Goal: Information Seeking & Learning: Find contact information

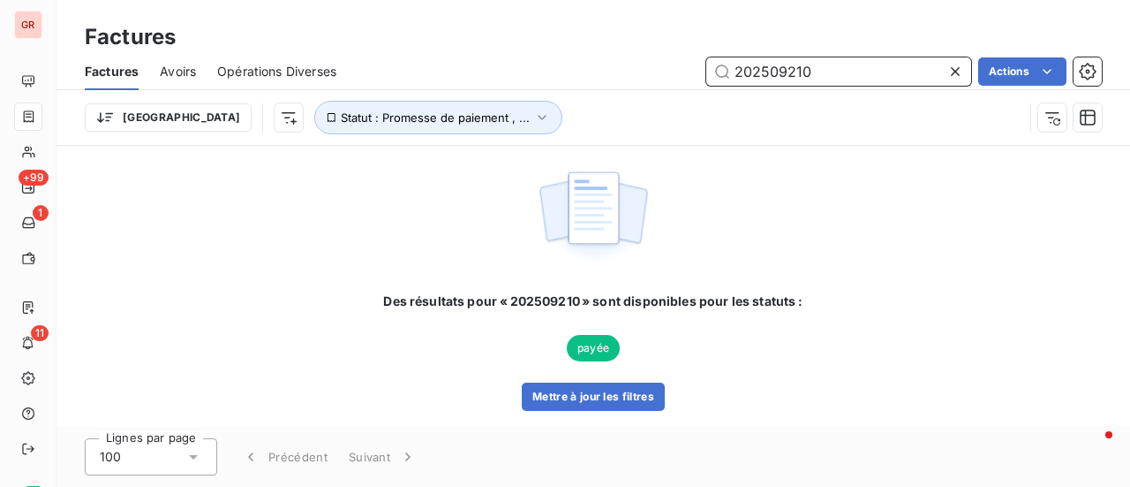
drag, startPoint x: 842, startPoint y: 79, endPoint x: 672, endPoint y: 96, distance: 171.2
click at [842, 79] on input "202509210" at bounding box center [838, 71] width 265 height 28
drag, startPoint x: 672, startPoint y: 96, endPoint x: 600, endPoint y: 106, distance: 72.2
click at [612, 104] on div "Factures Avoirs Opérations Diverses 202509210 Actions Trier Statut : Promesse d…" at bounding box center [594, 99] width 1074 height 92
drag, startPoint x: 600, startPoint y: 106, endPoint x: 592, endPoint y: 107, distance: 8.9
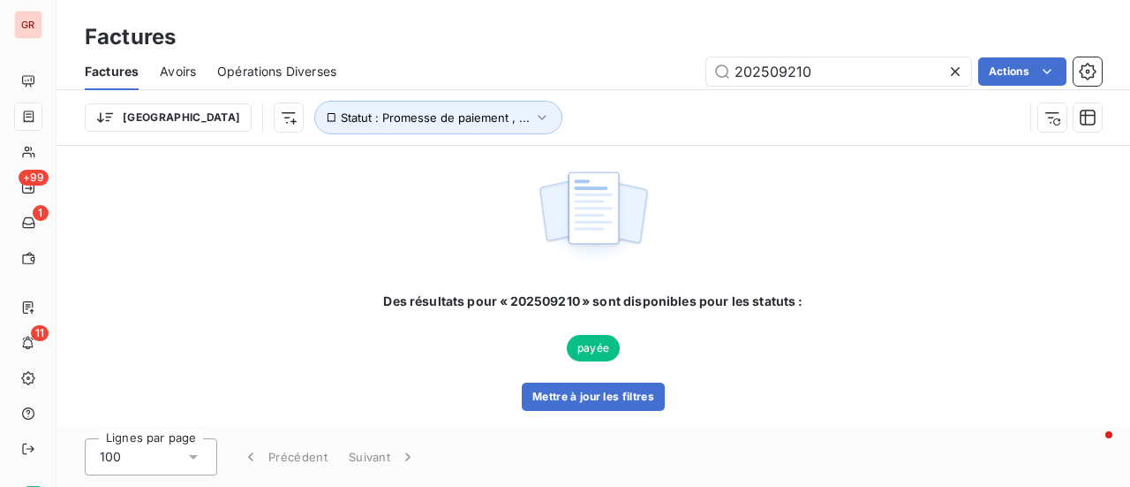
click at [592, 107] on div "Trier Statut : Promesse de paiement , ..." at bounding box center [554, 118] width 939 height 34
click at [835, 83] on input "202509210" at bounding box center [838, 71] width 265 height 28
drag, startPoint x: 797, startPoint y: 77, endPoint x: 600, endPoint y: 70, distance: 197.0
click at [601, 70] on div "202509210 Actions" at bounding box center [730, 71] width 744 height 28
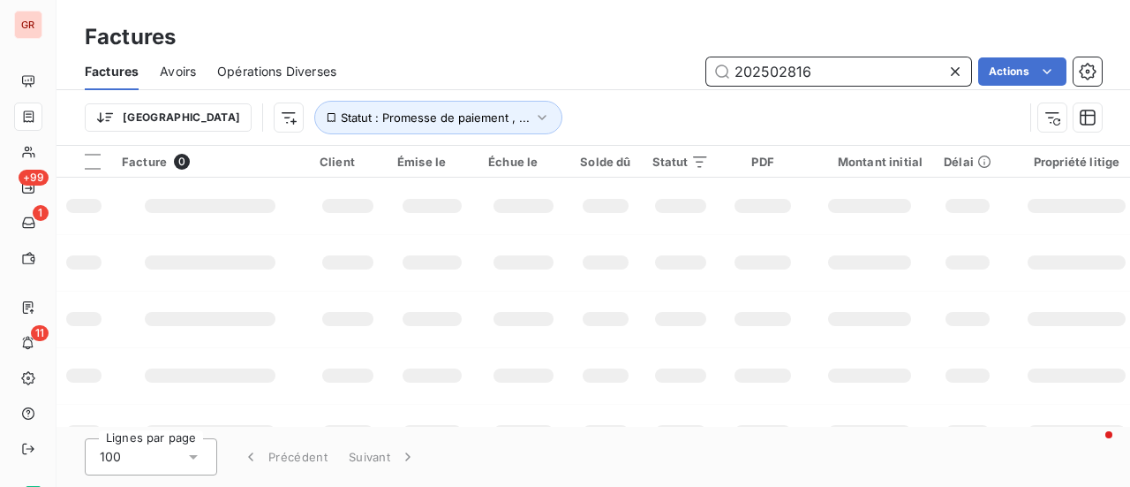
drag, startPoint x: 501, startPoint y: 109, endPoint x: 465, endPoint y: 112, distance: 35.4
click at [465, 111] on div "Factures Avoirs Opérations Diverses 202502816 Actions Trier Statut : Promesse d…" at bounding box center [594, 99] width 1074 height 92
click at [735, 81] on input "202502816" at bounding box center [838, 71] width 265 height 28
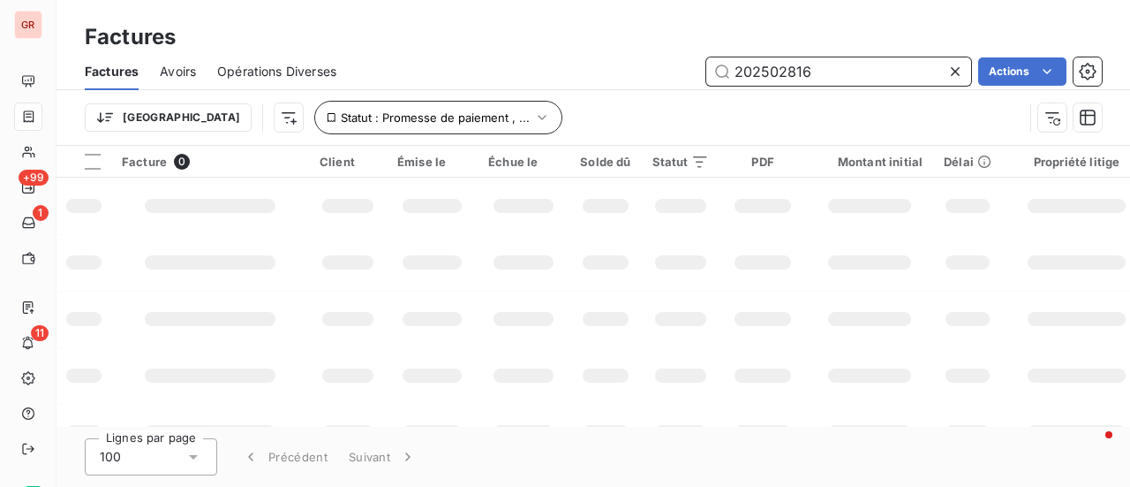
drag, startPoint x: 834, startPoint y: 68, endPoint x: 376, endPoint y: 119, distance: 461.1
click at [385, 118] on div "Factures Avoirs Opérations Diverses 202502816 Actions Trier Statut : Promesse d…" at bounding box center [594, 99] width 1074 height 92
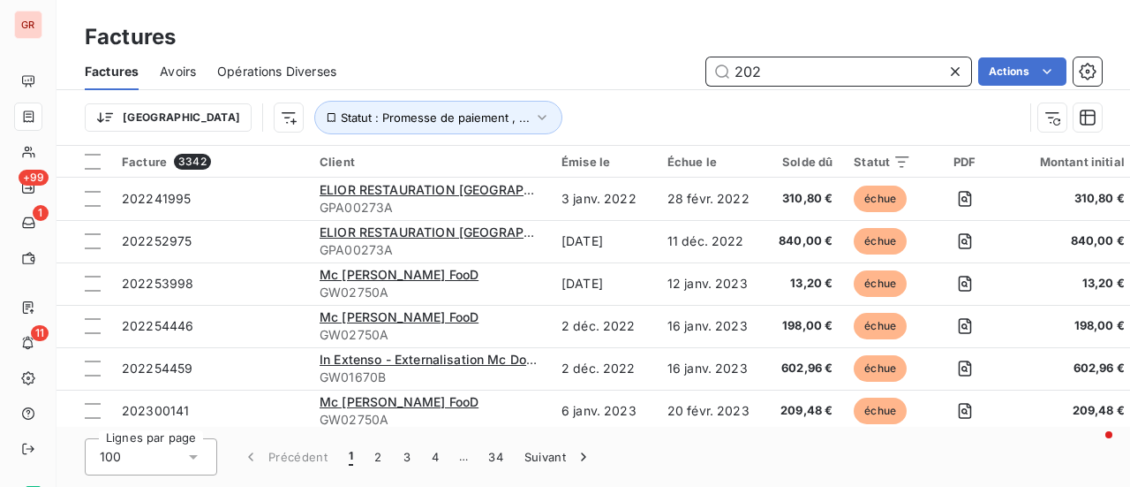
type input "202"
click at [787, 74] on input "202" at bounding box center [838, 71] width 265 height 28
drag, startPoint x: 726, startPoint y: 70, endPoint x: 681, endPoint y: 68, distance: 45.1
click at [694, 68] on div "202 Actions" at bounding box center [730, 71] width 744 height 28
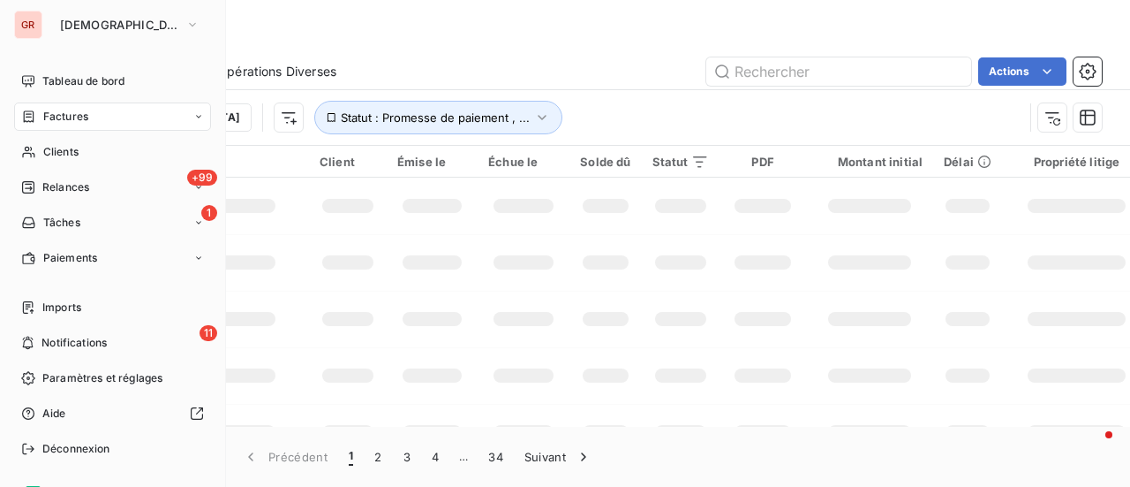
click at [79, 117] on span "Factures" at bounding box center [65, 117] width 45 height 16
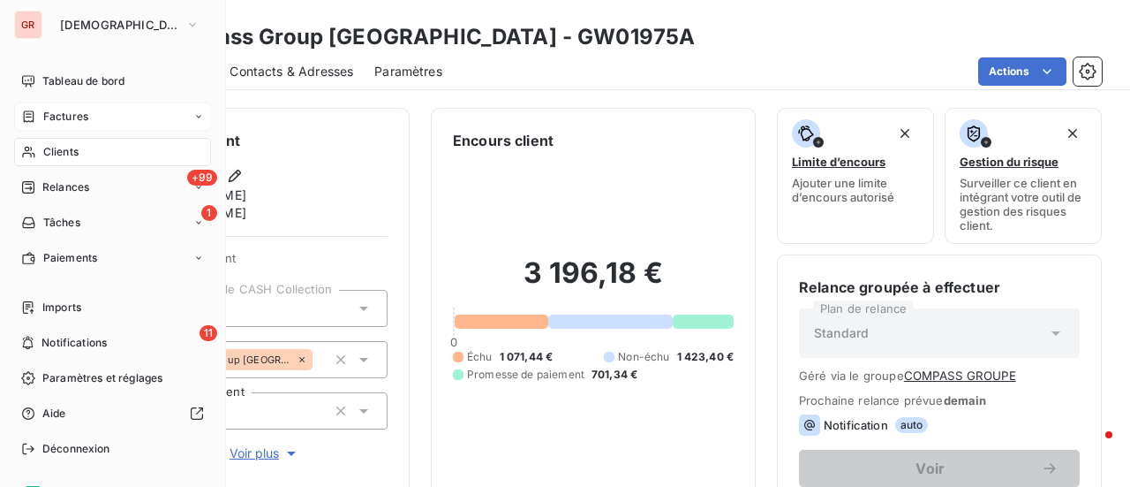
click at [71, 156] on span "Clients" at bounding box center [60, 152] width 35 height 16
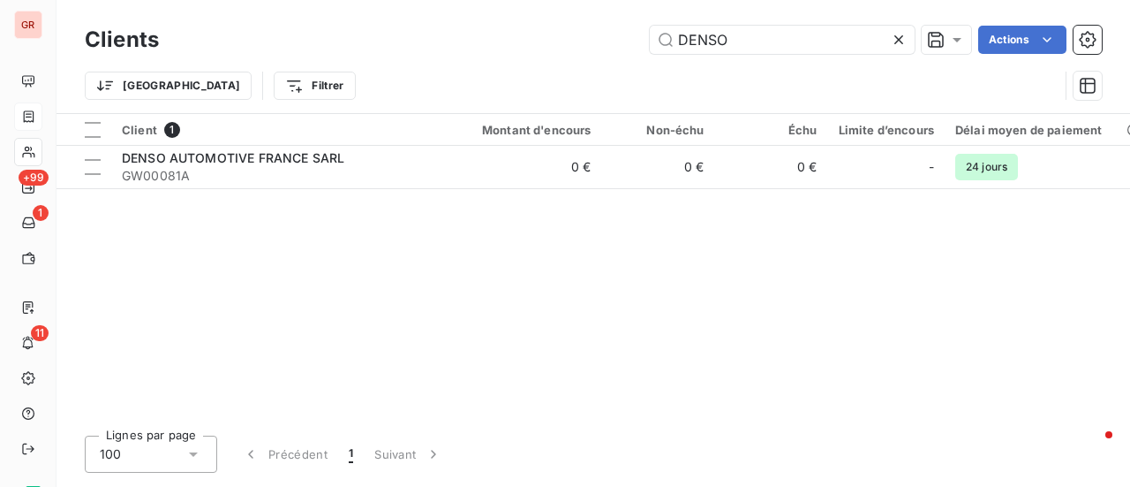
drag, startPoint x: 791, startPoint y: 43, endPoint x: 444, endPoint y: 41, distance: 347.0
click at [444, 41] on div "DENSO Actions" at bounding box center [641, 40] width 922 height 28
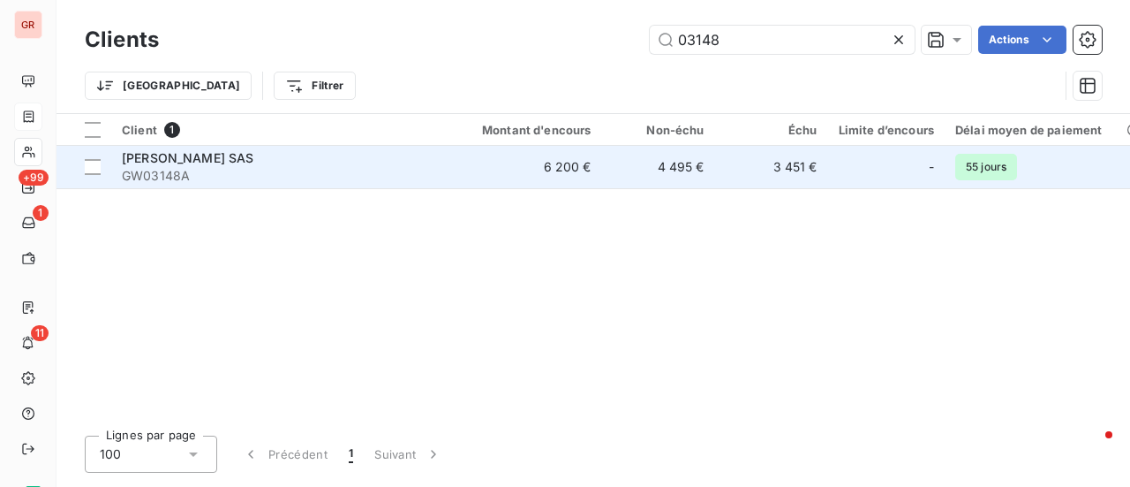
type input "03148"
click at [228, 155] on span "AZZEDINE ALAIA SAS" at bounding box center [188, 157] width 132 height 15
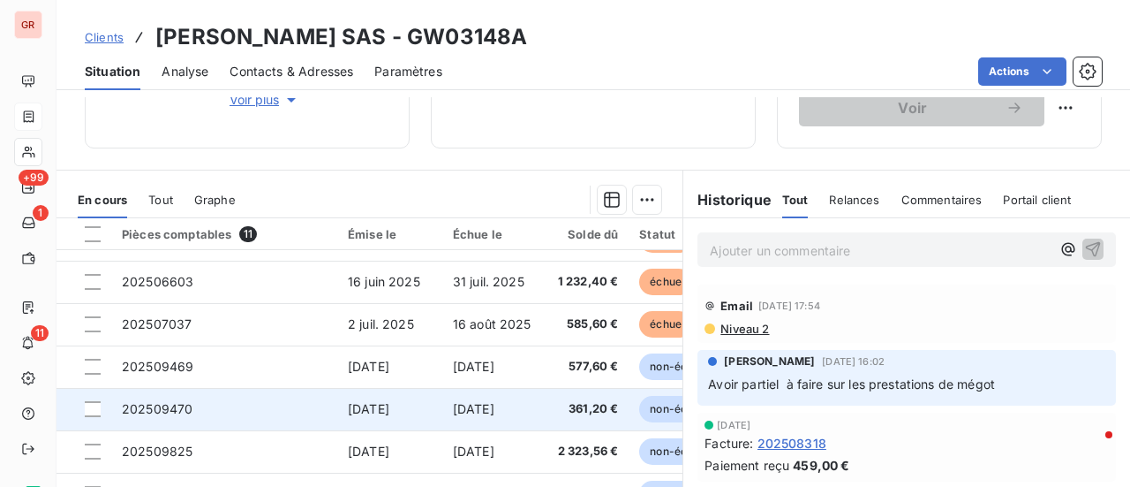
scroll to position [458, 0]
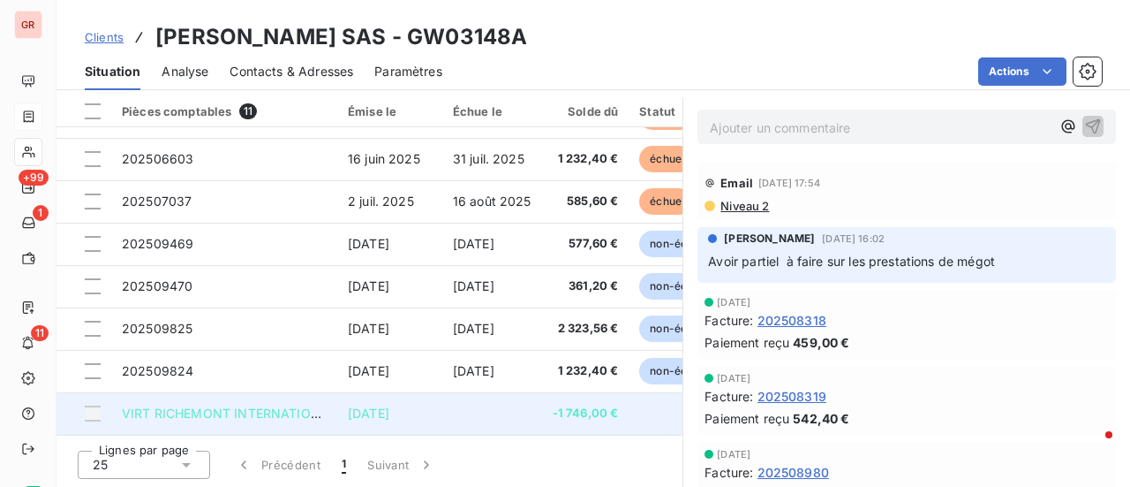
click at [576, 405] on span "-1 746,00 €" at bounding box center [586, 413] width 66 height 18
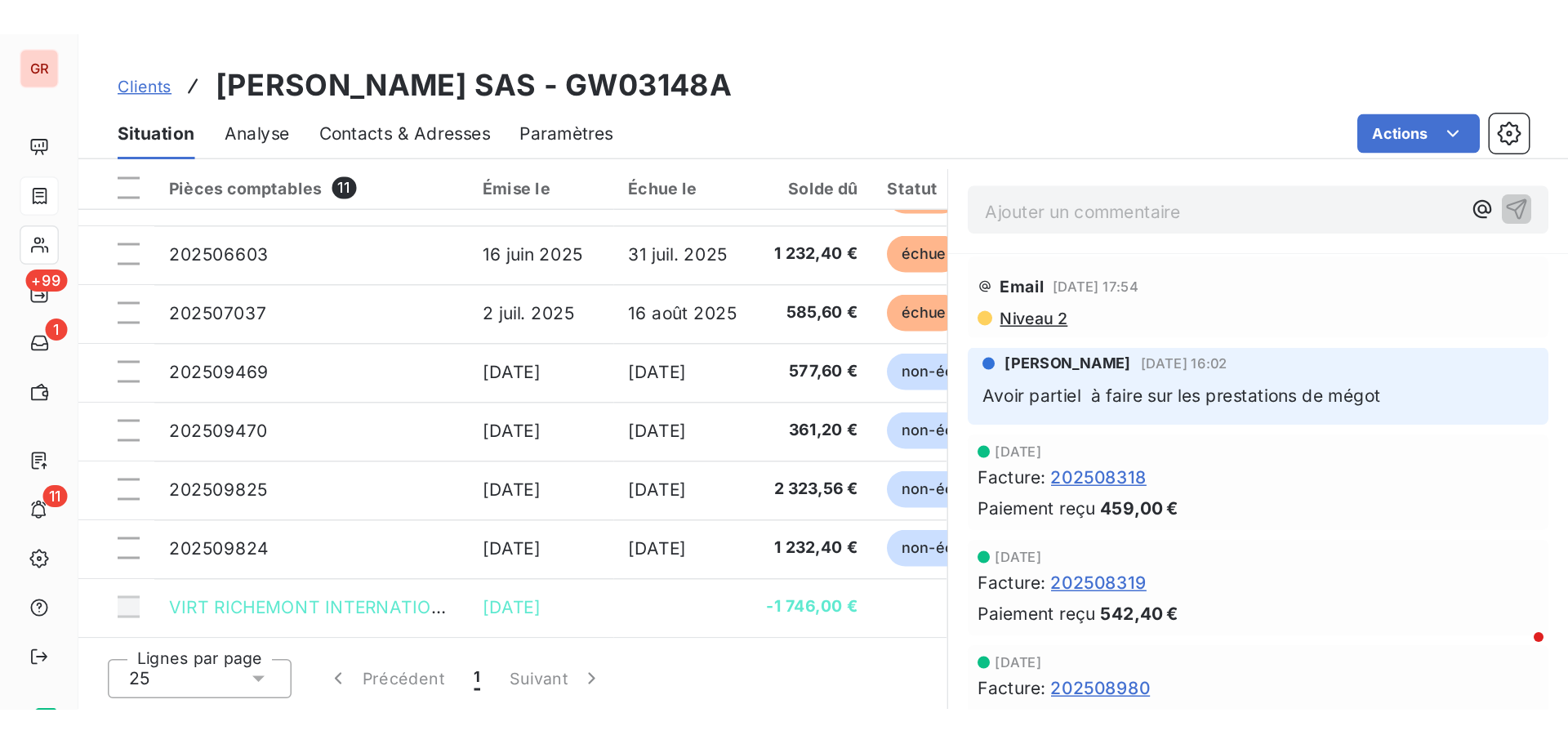
scroll to position [0, 0]
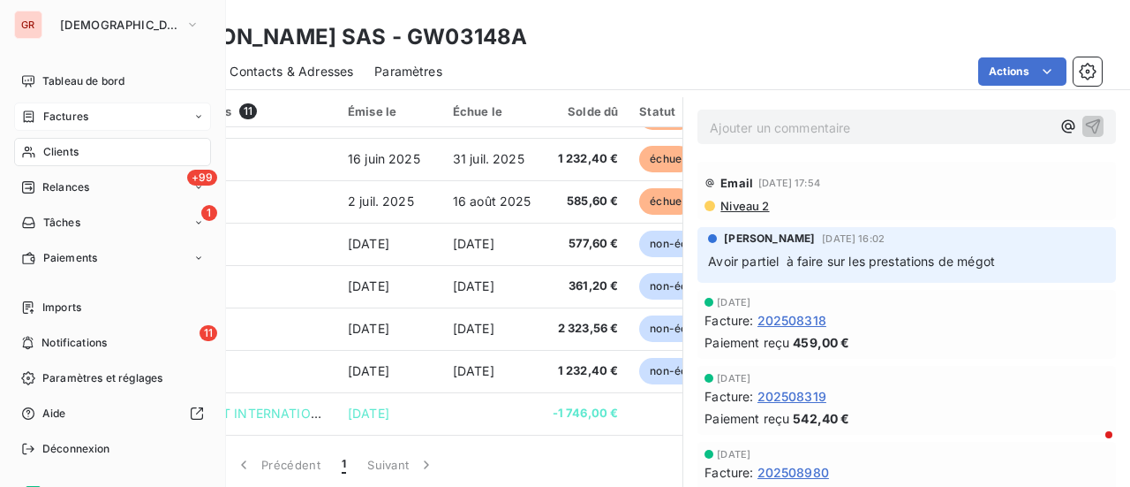
click at [64, 125] on div "Factures" at bounding box center [112, 116] width 197 height 28
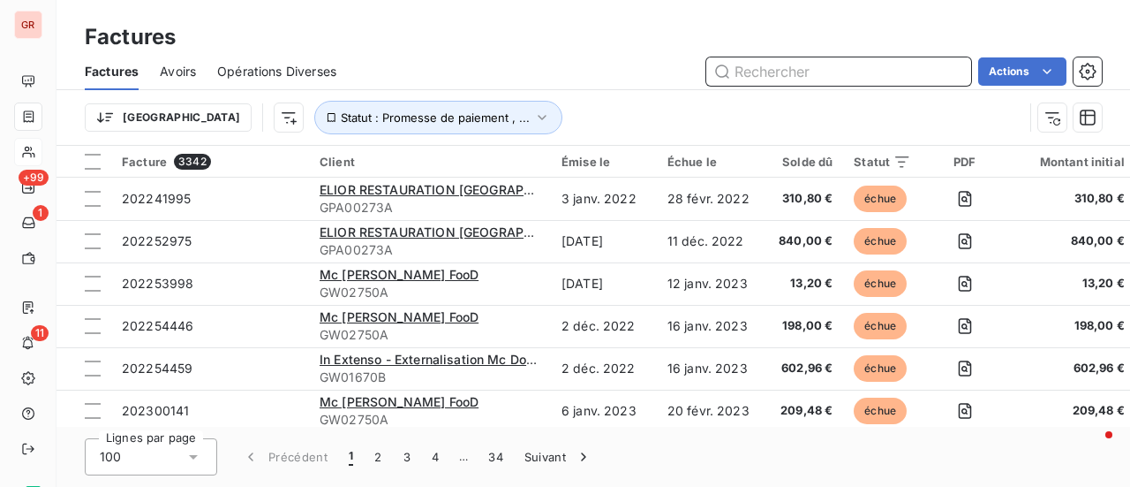
click at [800, 72] on input "text" at bounding box center [838, 71] width 265 height 28
click at [811, 63] on input "text" at bounding box center [838, 71] width 265 height 28
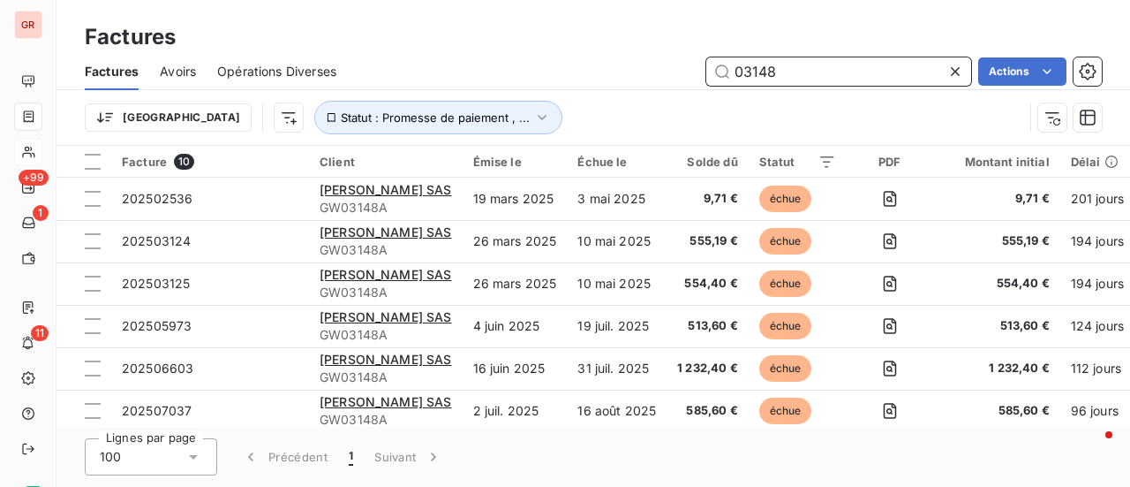
type input "03148"
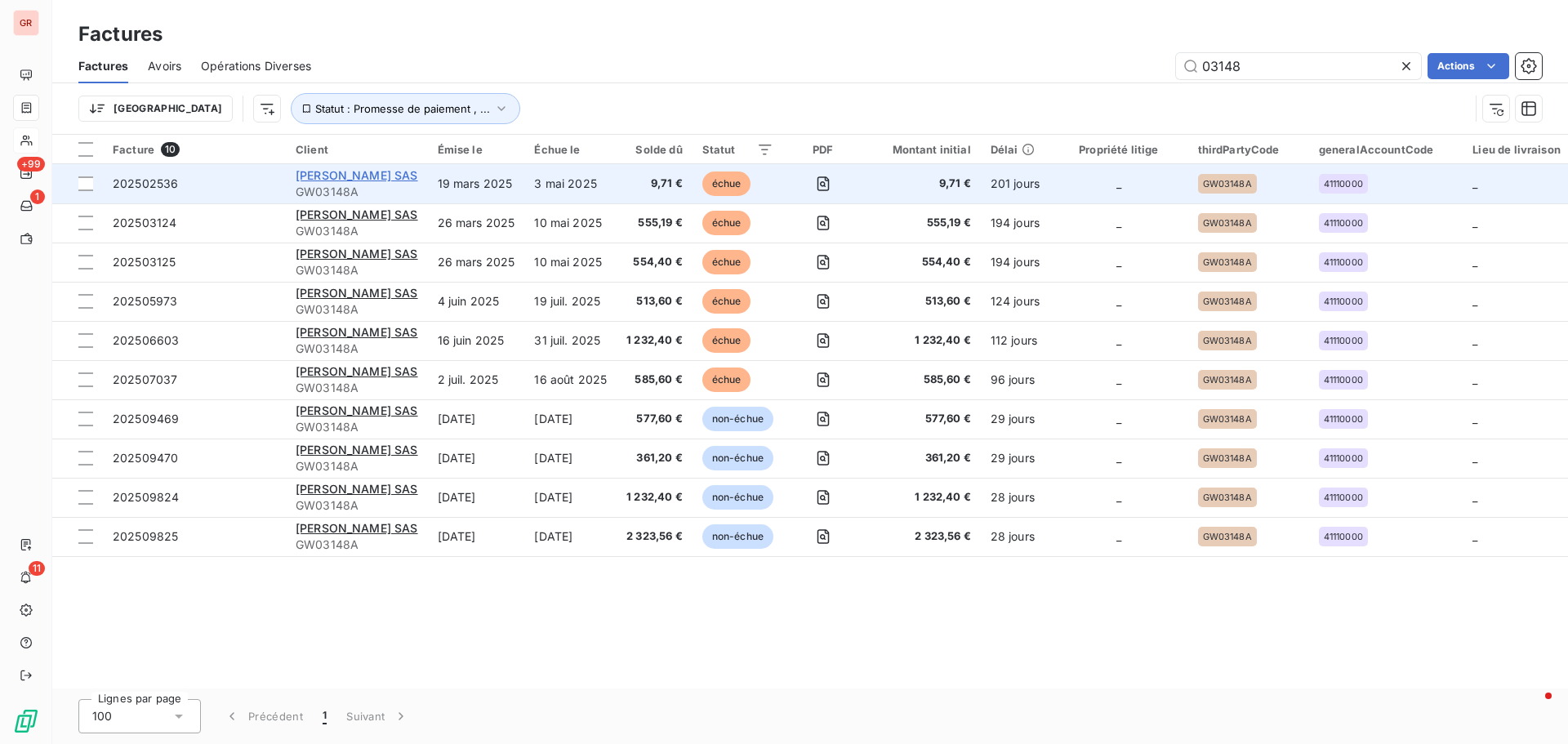
click at [388, 174] on span "AZZEDINE ALAIA SAS" at bounding box center [357, 175] width 122 height 14
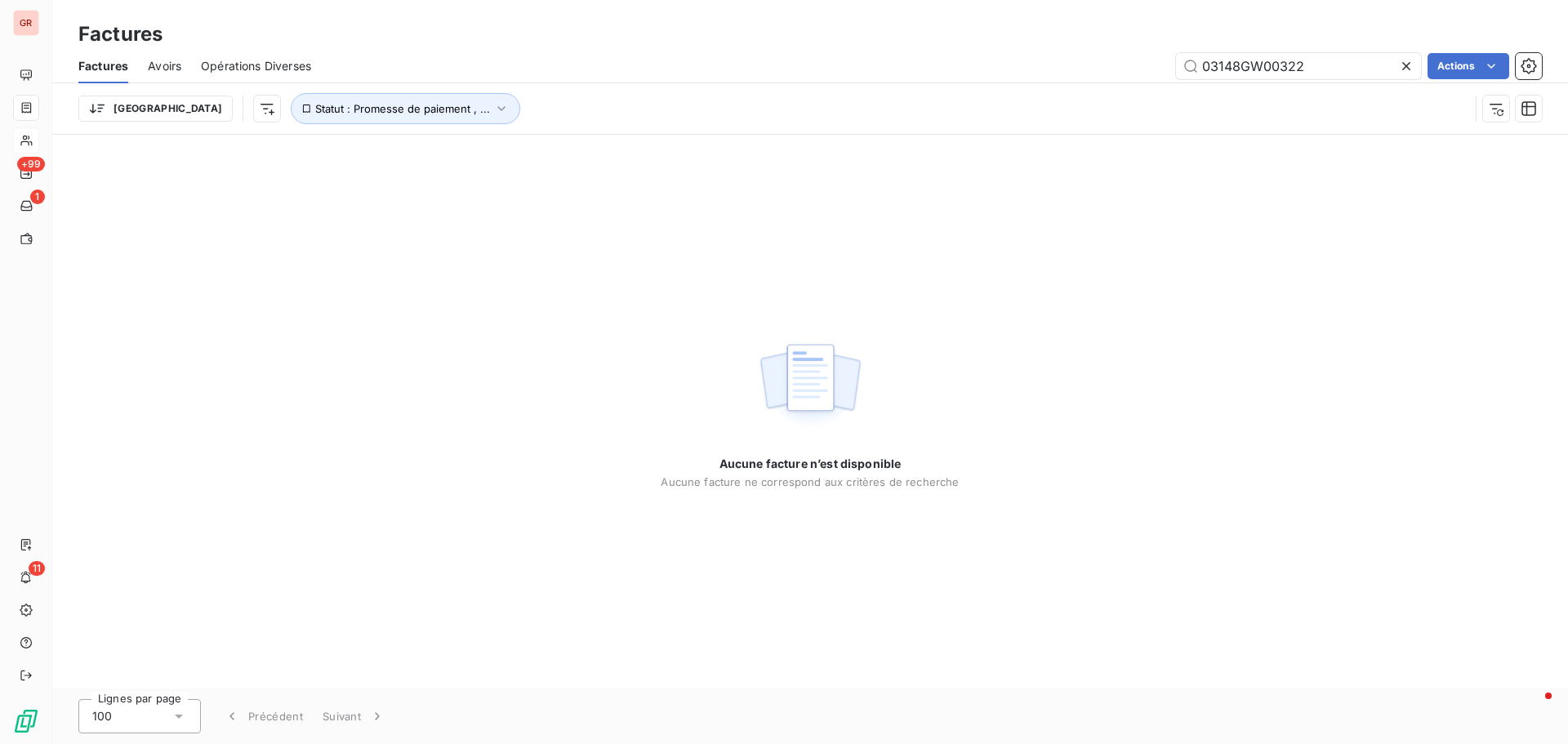
drag, startPoint x: 1313, startPoint y: 60, endPoint x: 827, endPoint y: 119, distance: 489.6
click at [841, 119] on div "Factures Avoirs Opérations Diverses 03148GW00322 Actions Trier Statut : Promess…" at bounding box center [810, 92] width 1516 height 85
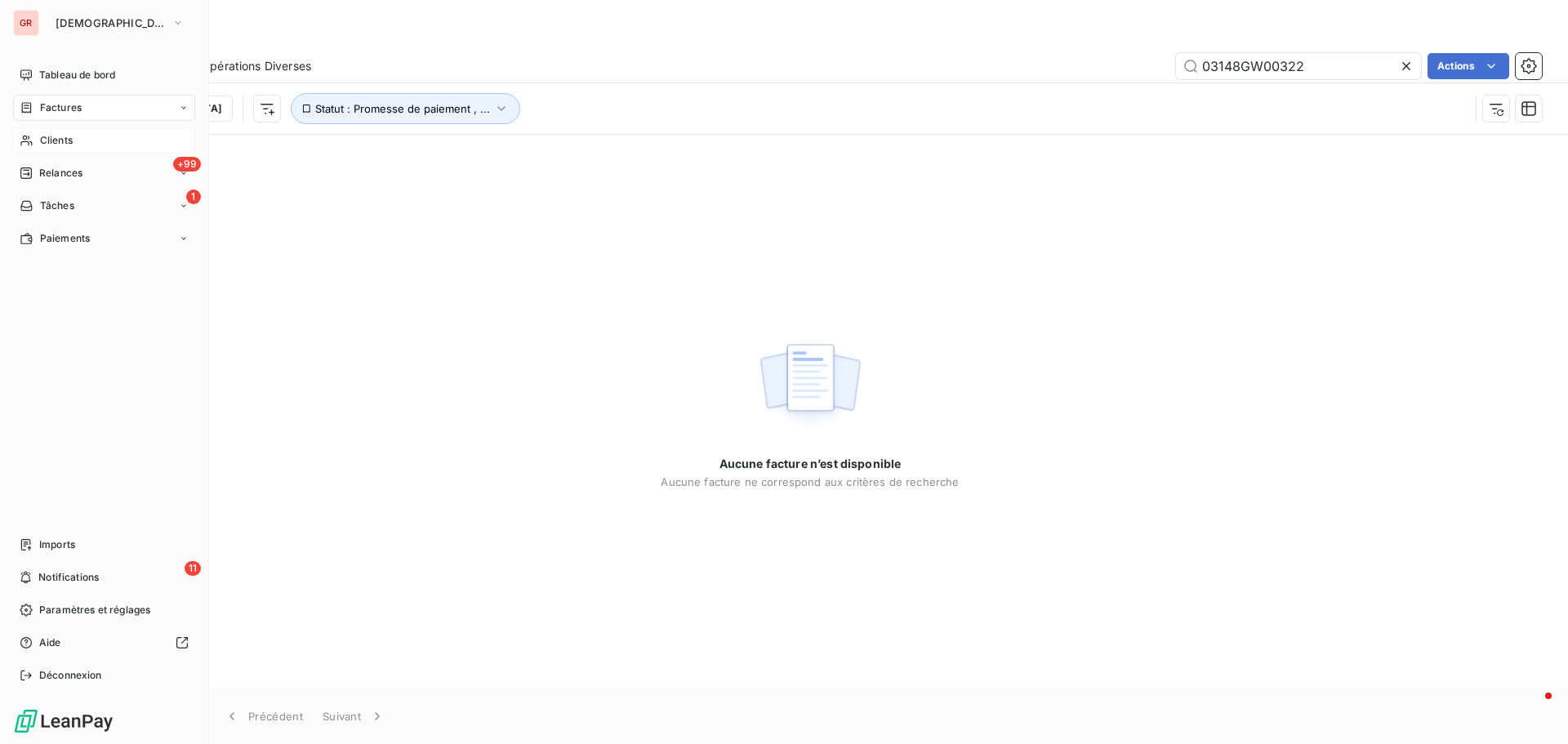
type input "03148GW00322"
click at [68, 136] on span "Clients" at bounding box center [56, 141] width 32 height 15
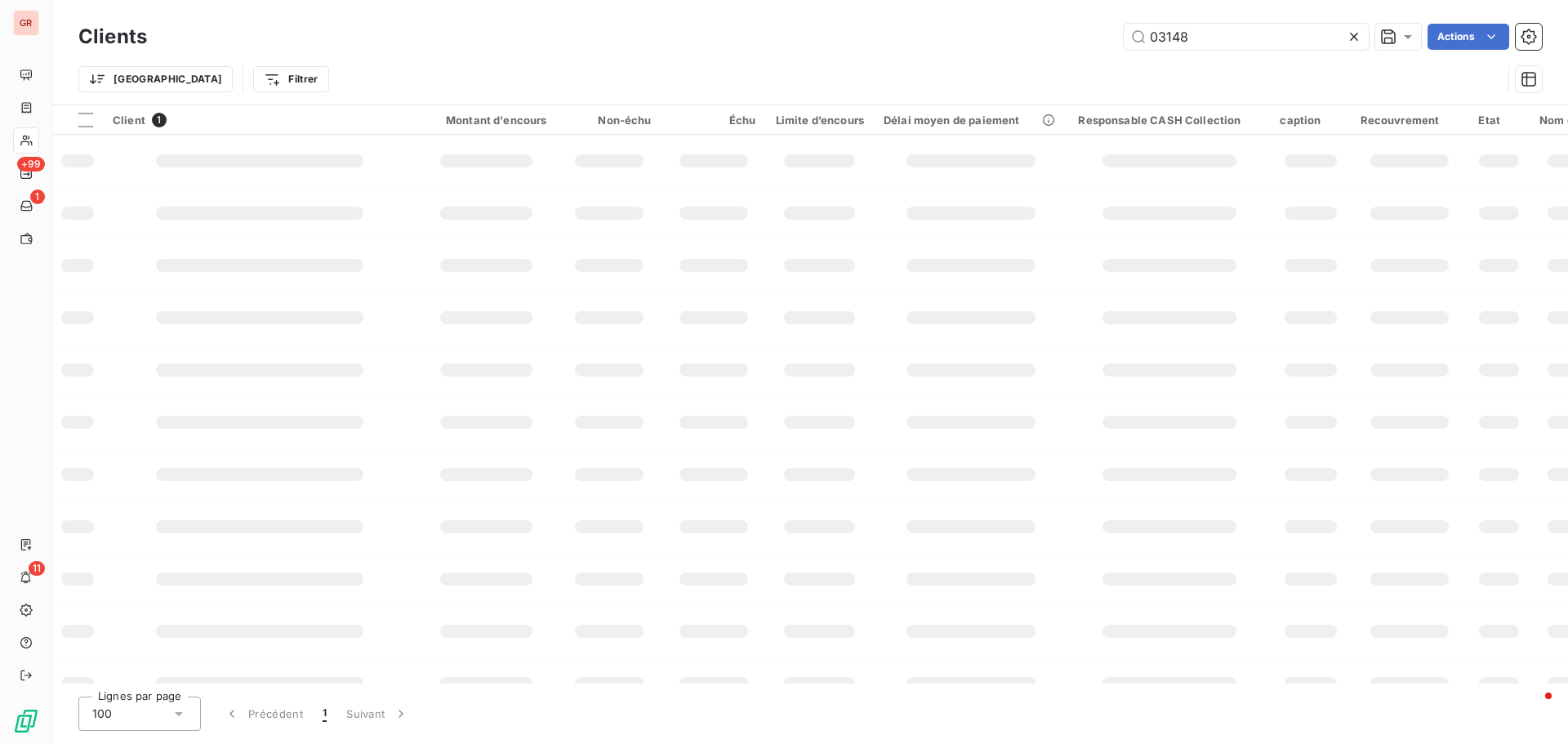
drag, startPoint x: 1236, startPoint y: 44, endPoint x: 970, endPoint y: 31, distance: 266.3
click at [994, 32] on div "03148 Actions" at bounding box center [854, 37] width 1376 height 26
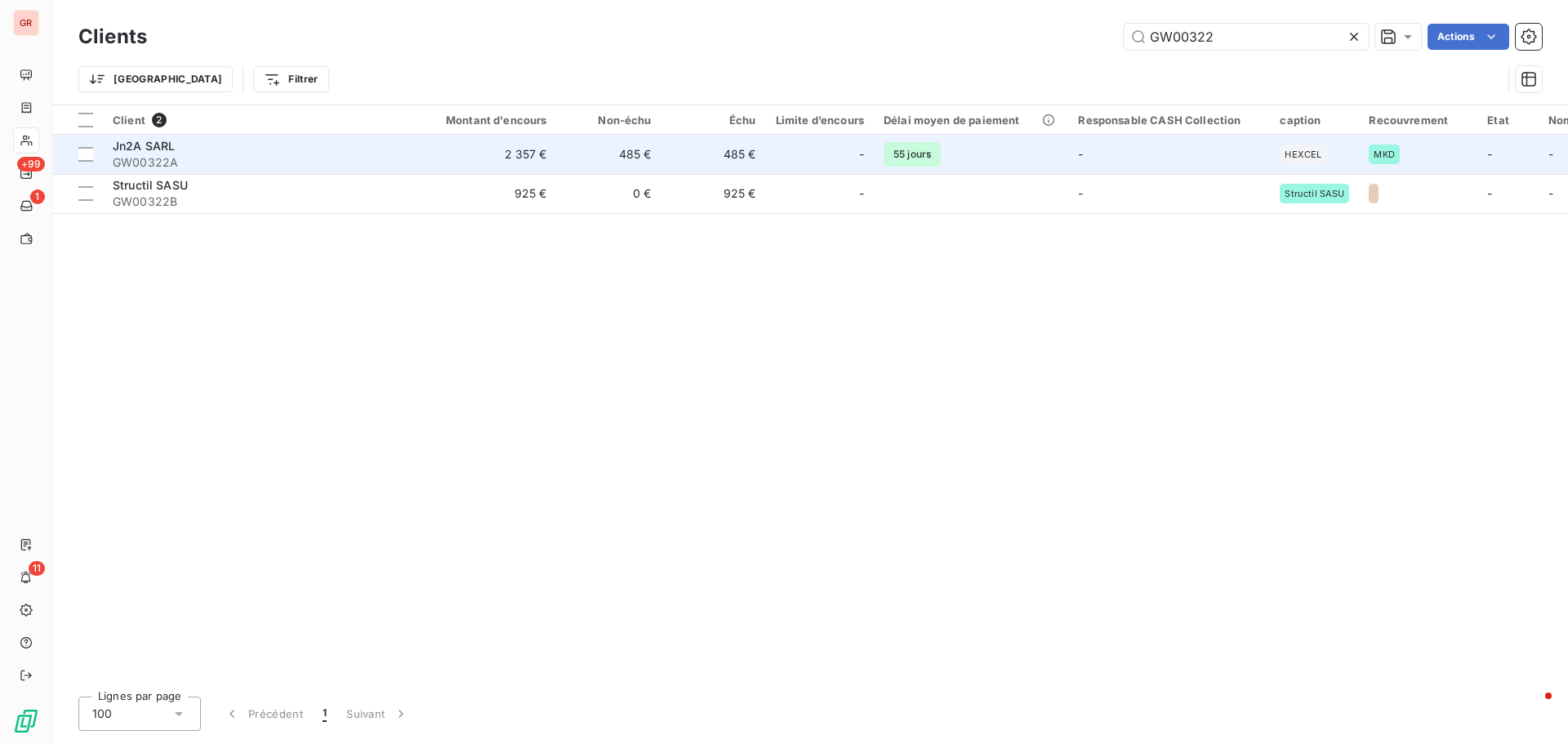
type input "GW00322"
click at [165, 161] on span "GW00322A" at bounding box center [260, 163] width 294 height 17
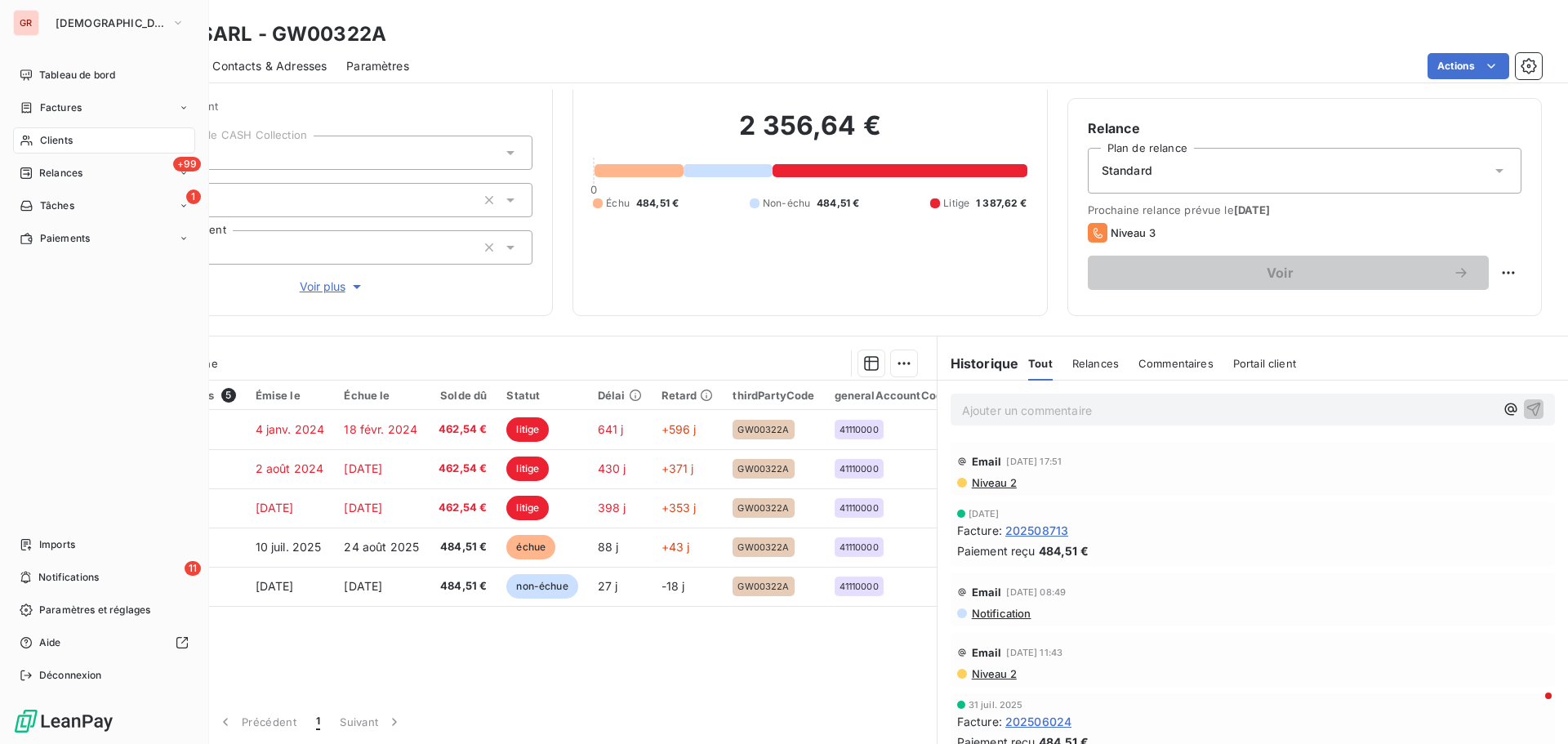
click at [80, 104] on span "Factures" at bounding box center [60, 108] width 42 height 15
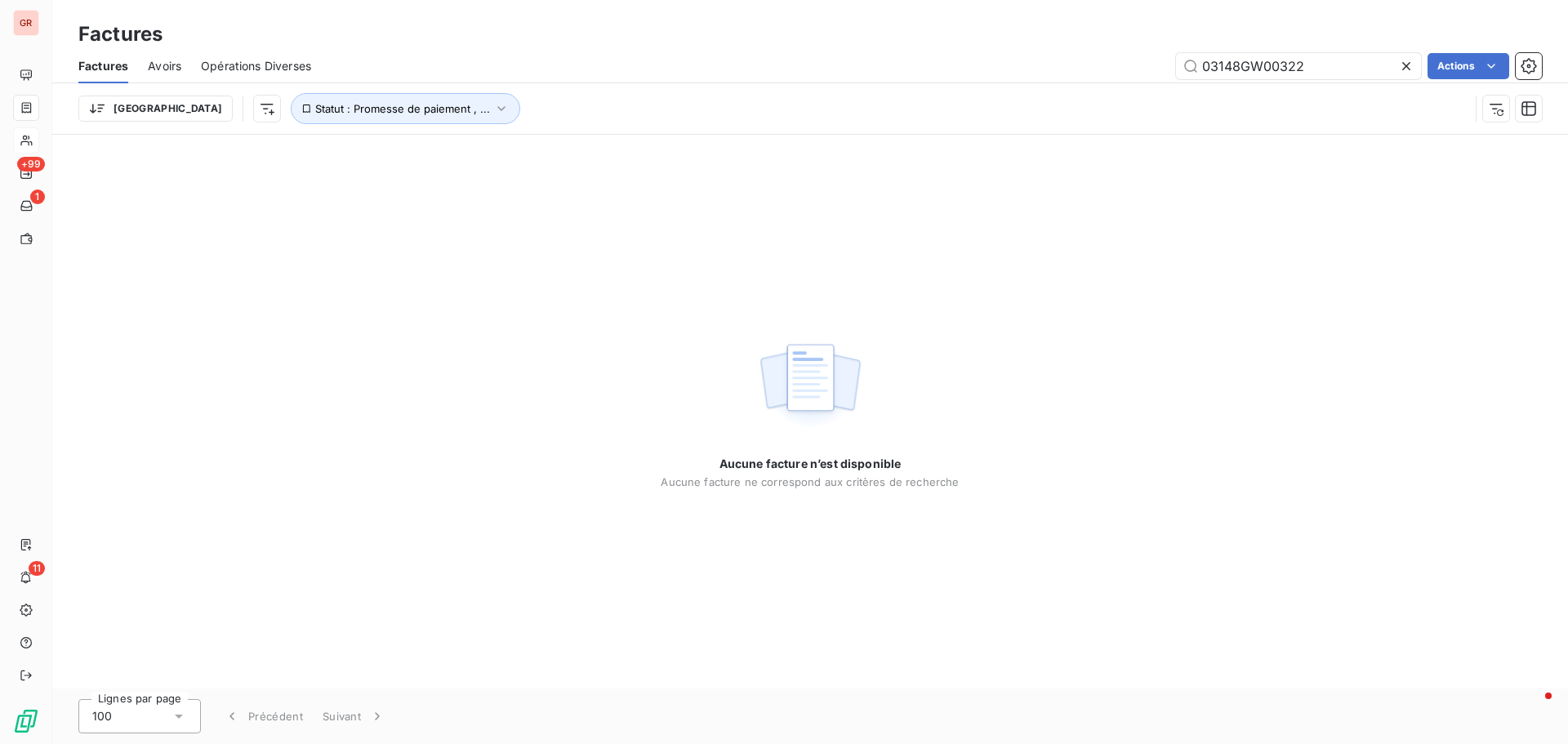
drag, startPoint x: 1323, startPoint y: 73, endPoint x: 862, endPoint y: 106, distance: 462.2
click at [875, 104] on div "Factures Avoirs Opérations Diverses 03148GW00322 Actions Trier Statut : Promess…" at bounding box center [810, 92] width 1516 height 85
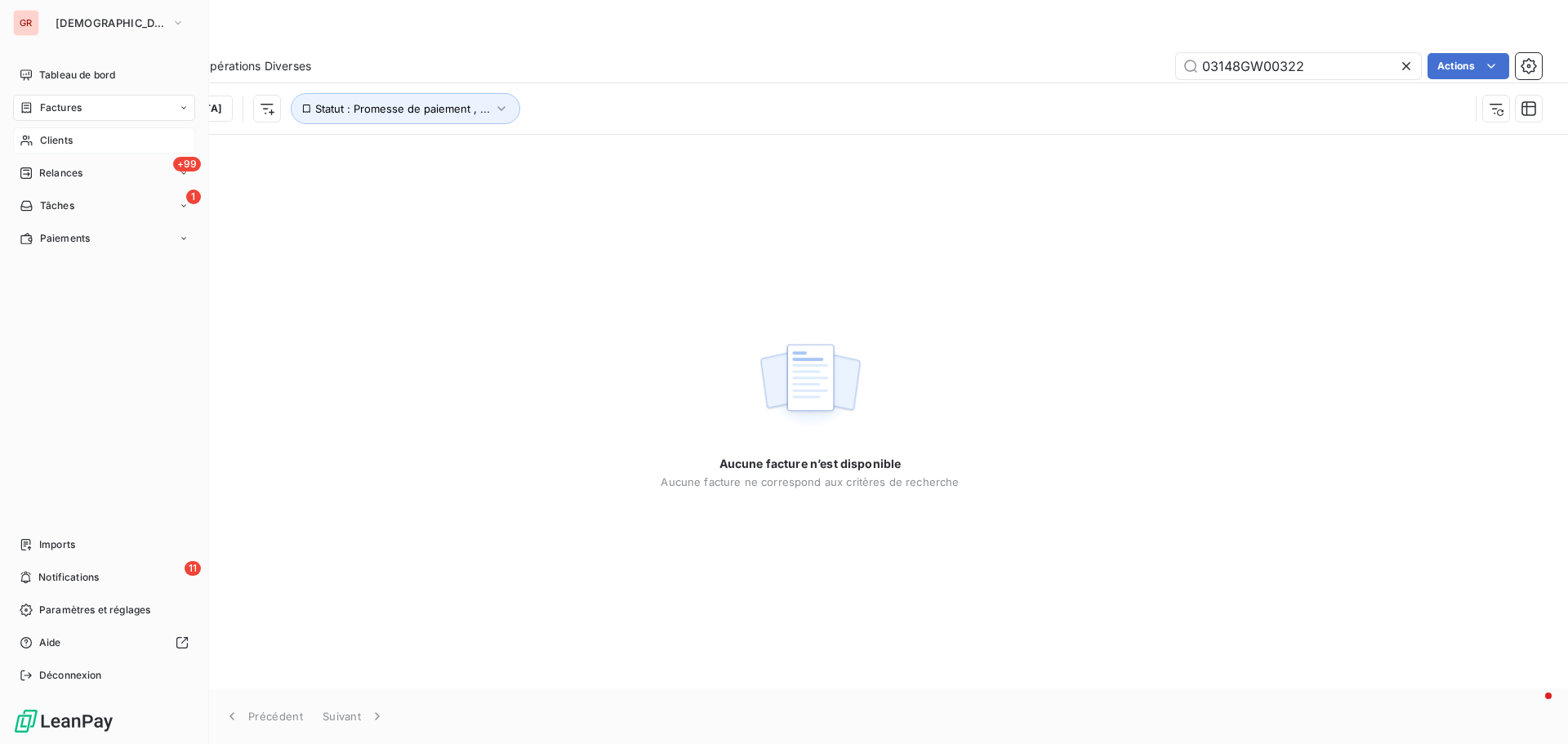
click at [73, 143] on span "Clients" at bounding box center [56, 141] width 32 height 15
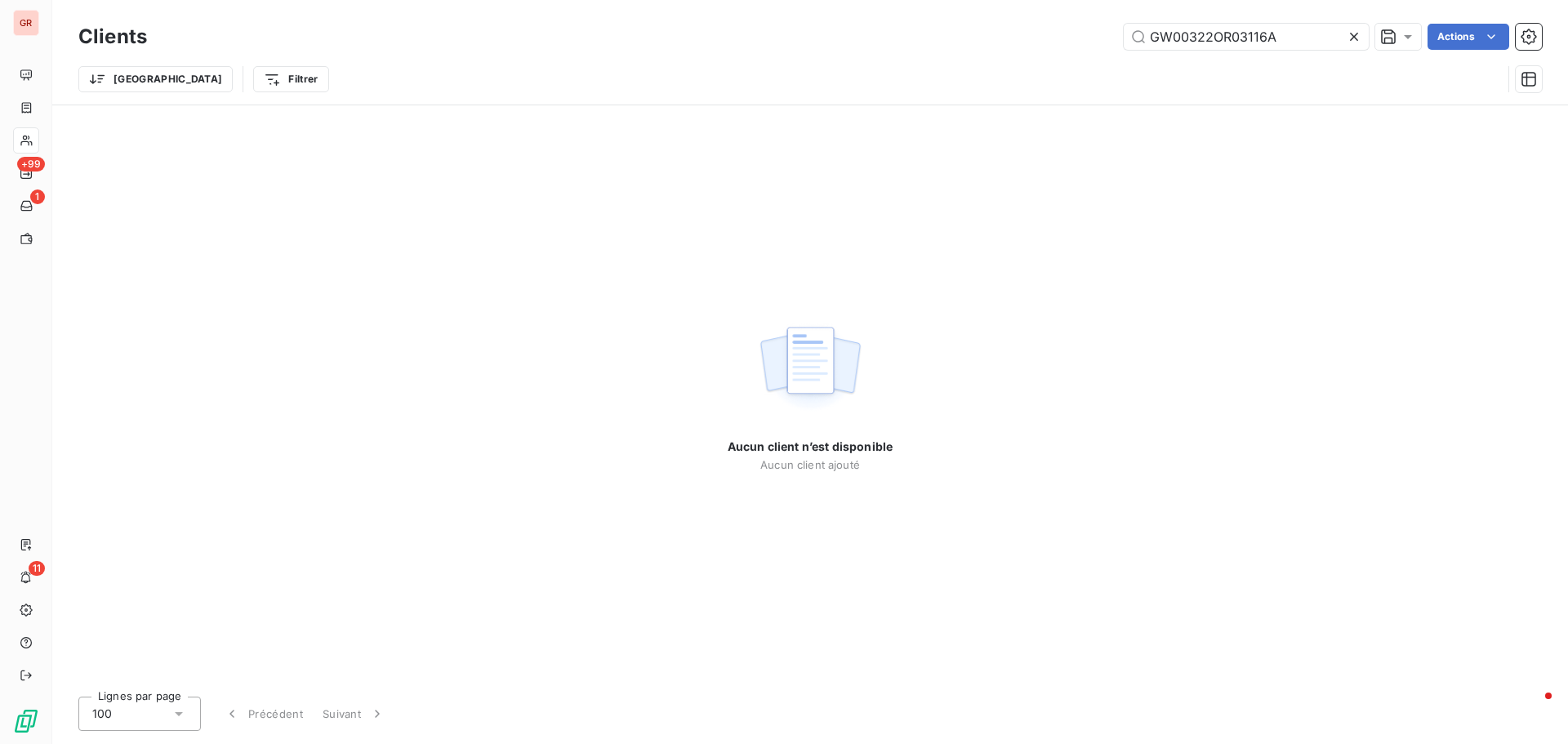
drag, startPoint x: 1299, startPoint y: 38, endPoint x: 917, endPoint y: 43, distance: 382.0
click at [917, 43] on div "GW00322OR03116A Actions" at bounding box center [854, 37] width 1376 height 26
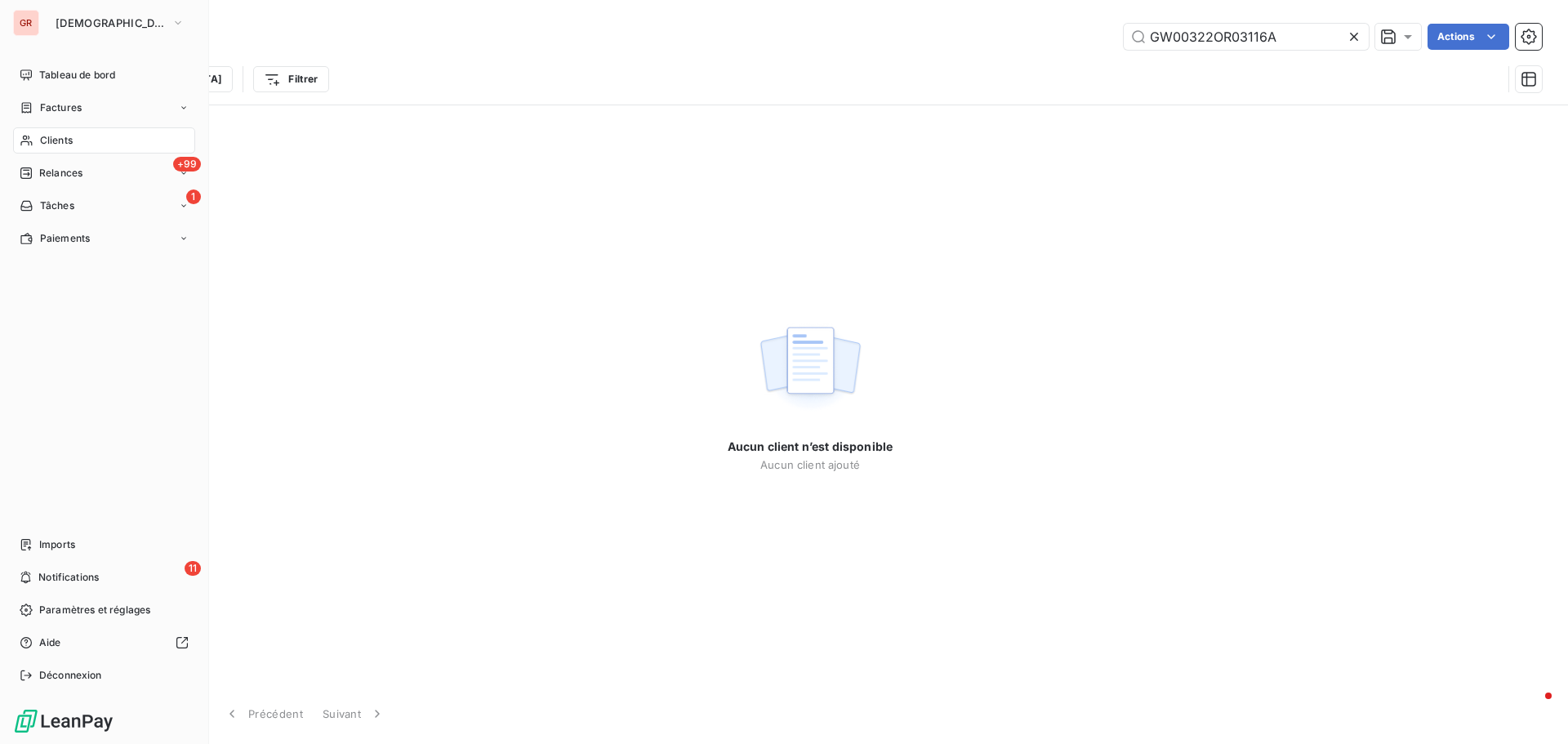
click at [73, 140] on div "Clients" at bounding box center [104, 141] width 182 height 26
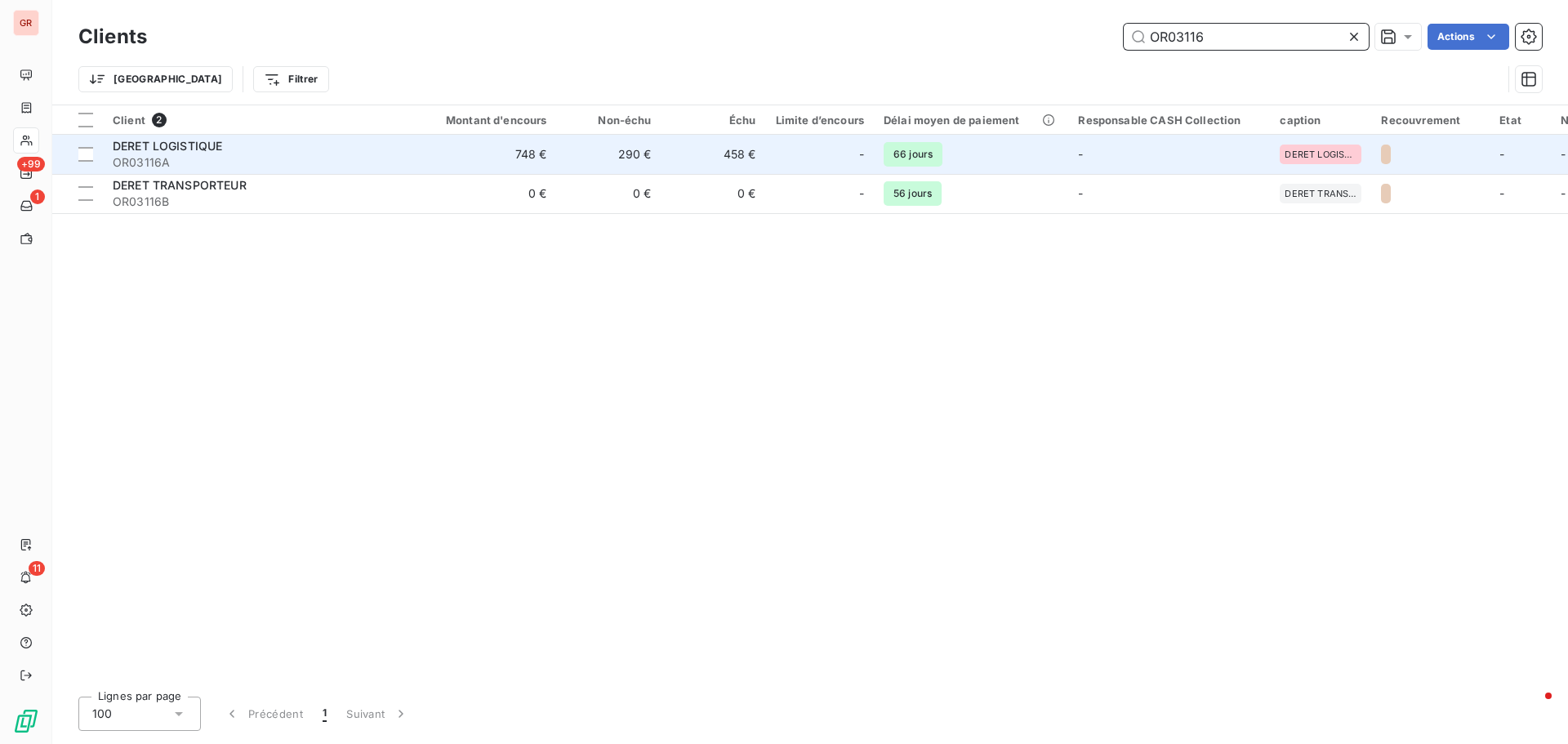
type input "OR03116"
click at [215, 144] on span "DERET LOGISTIQUE" at bounding box center [167, 145] width 109 height 14
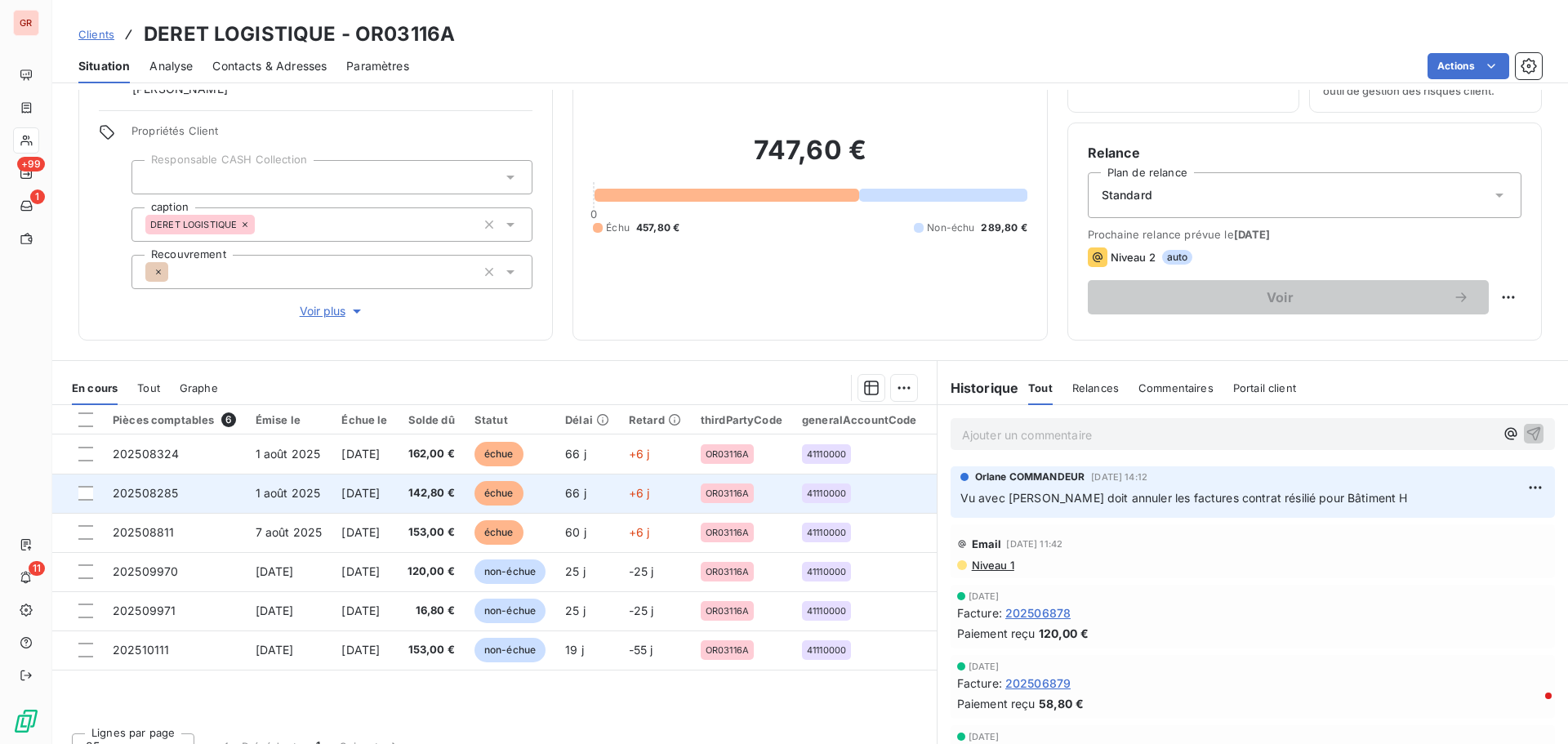
scroll to position [116, 0]
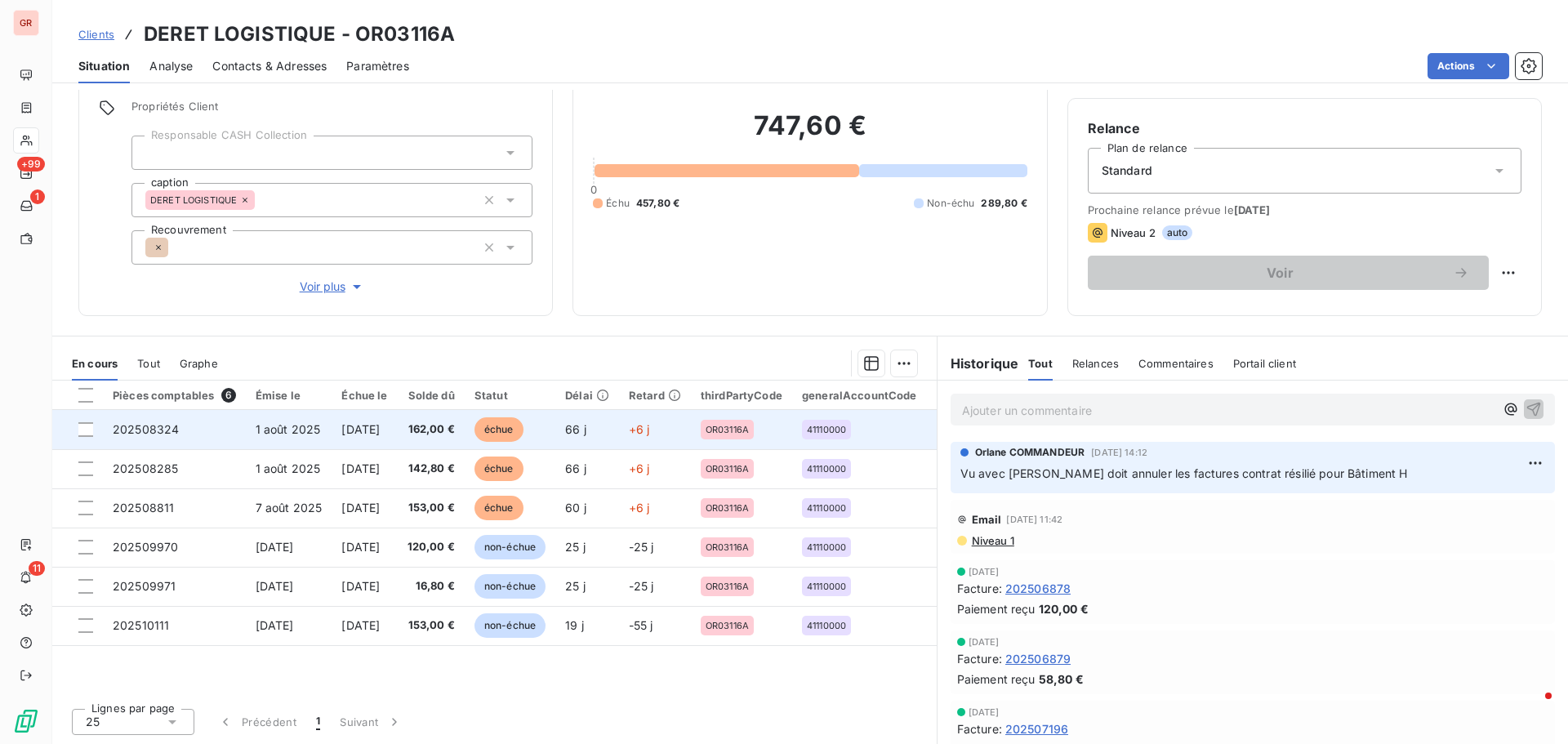
click at [380, 430] on span "[DATE]" at bounding box center [360, 428] width 38 height 14
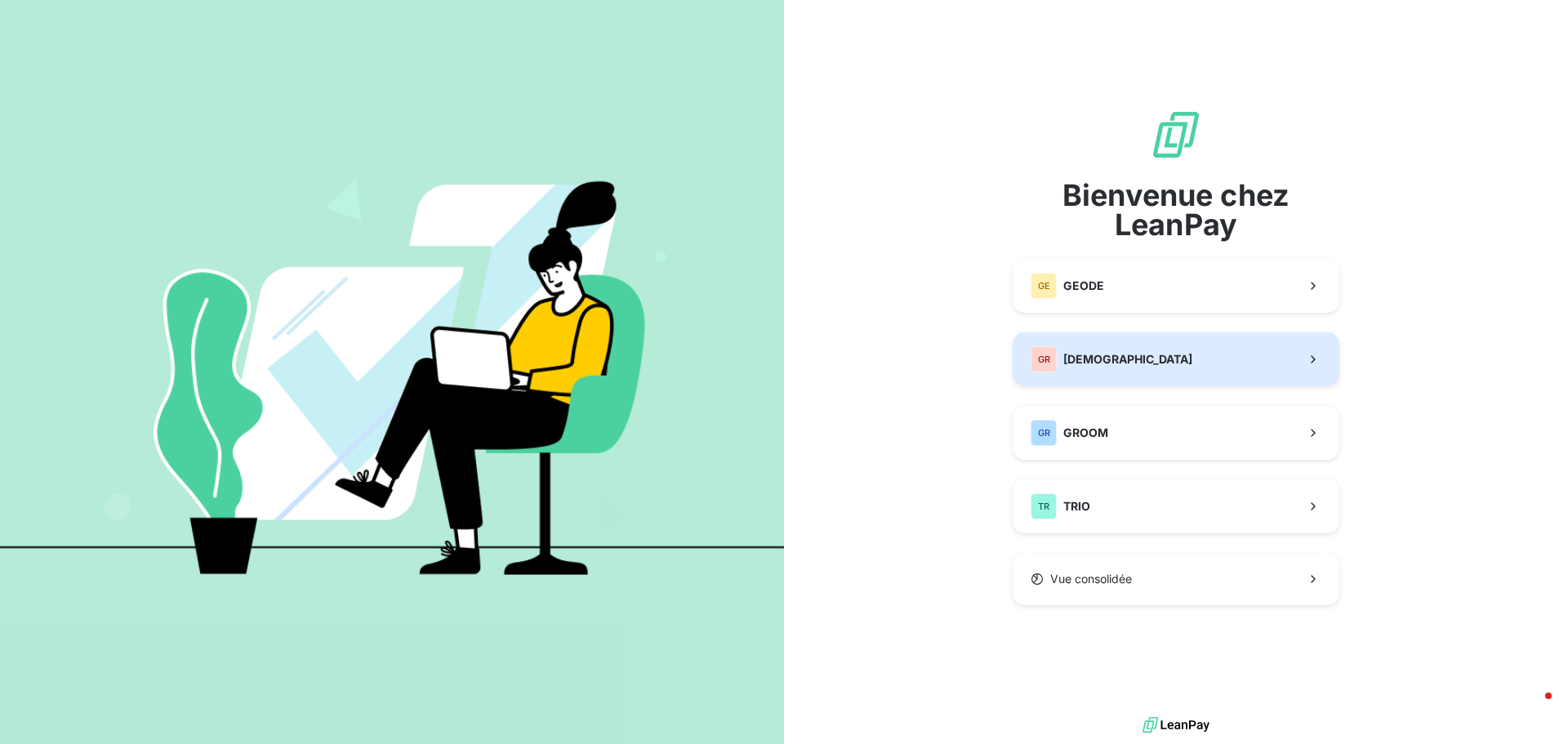
click at [1132, 360] on span "[DEMOGRAPHIC_DATA]" at bounding box center [1129, 360] width 130 height 17
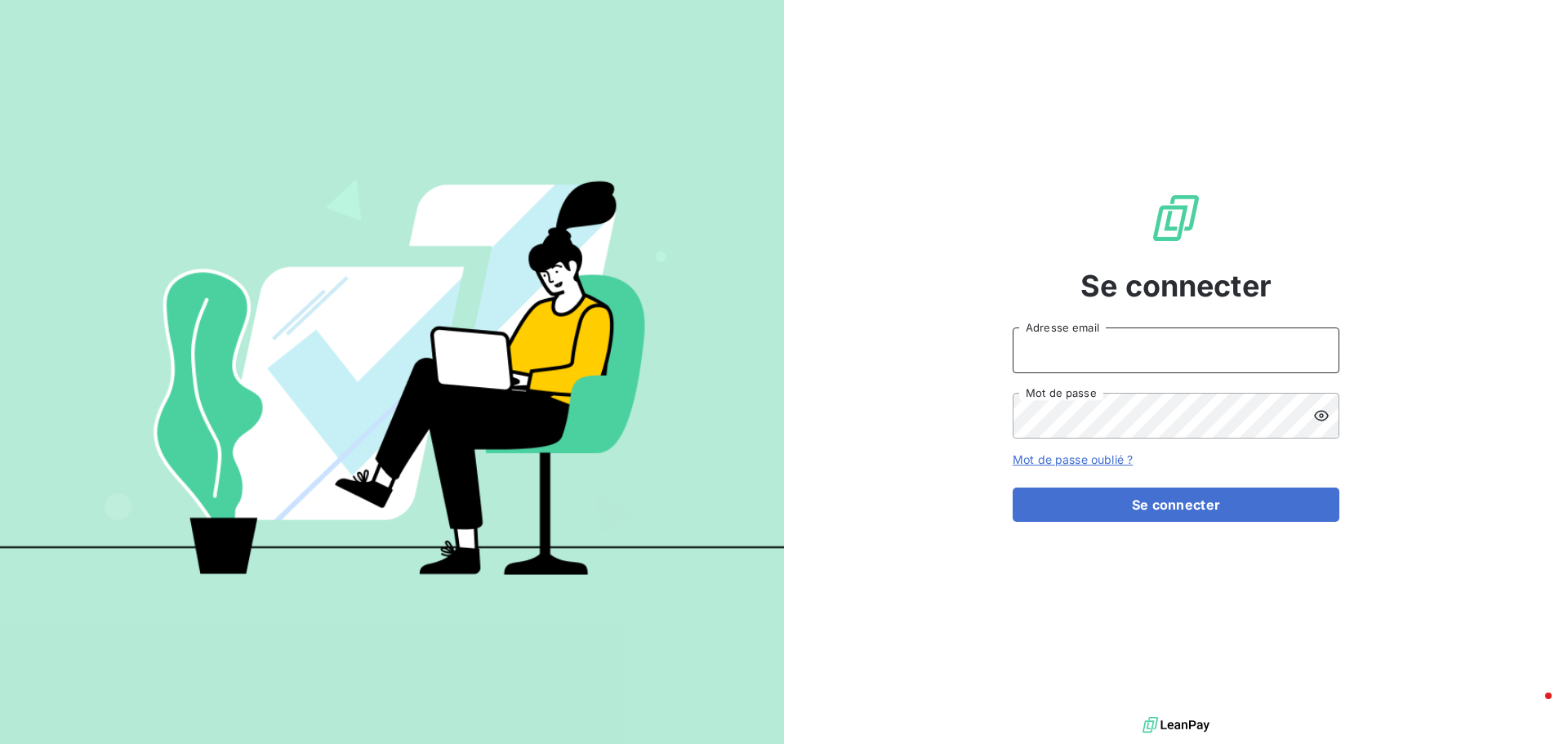
type input "orlane.commandeur@ostreya.com"
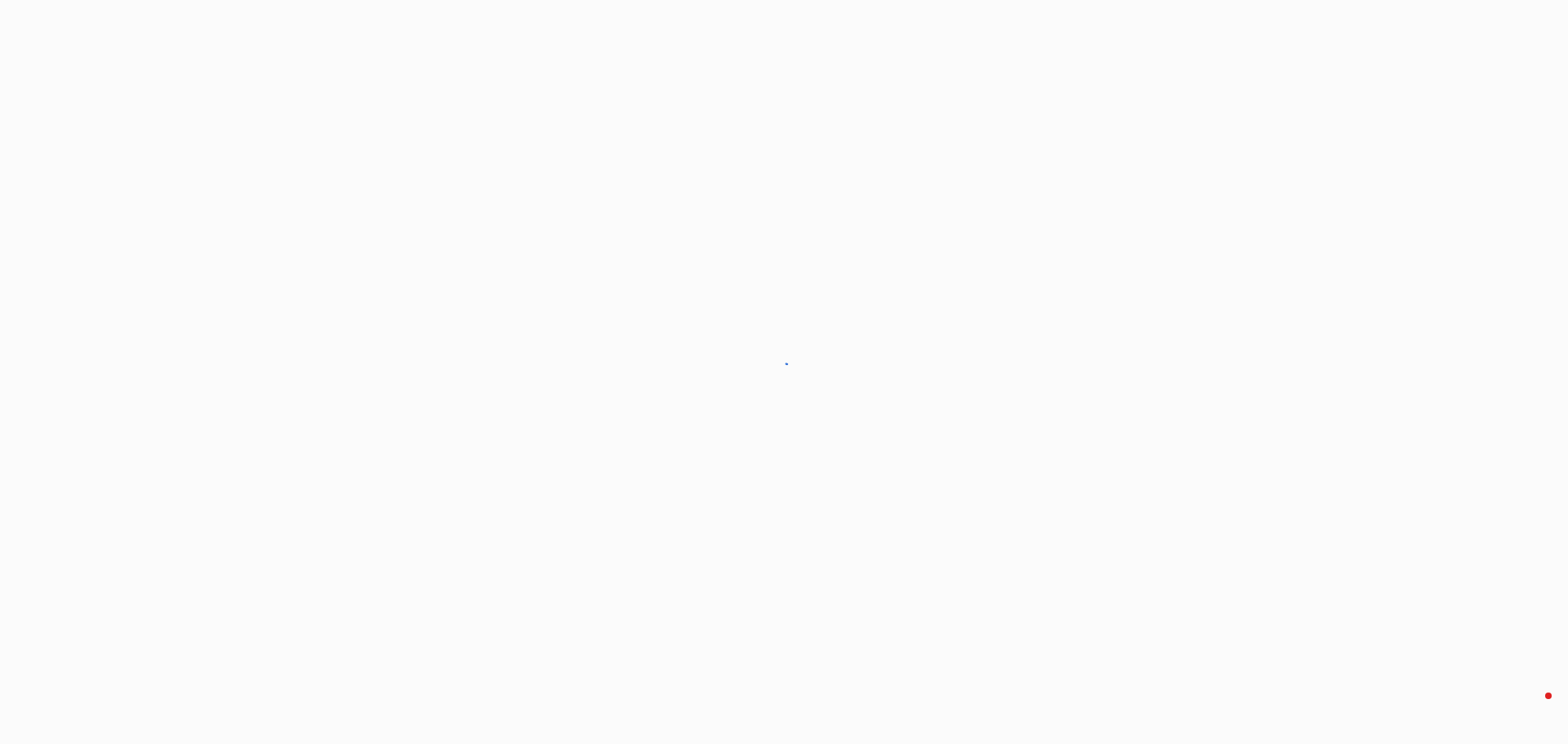
click at [1142, 355] on div at bounding box center [784, 372] width 1568 height 744
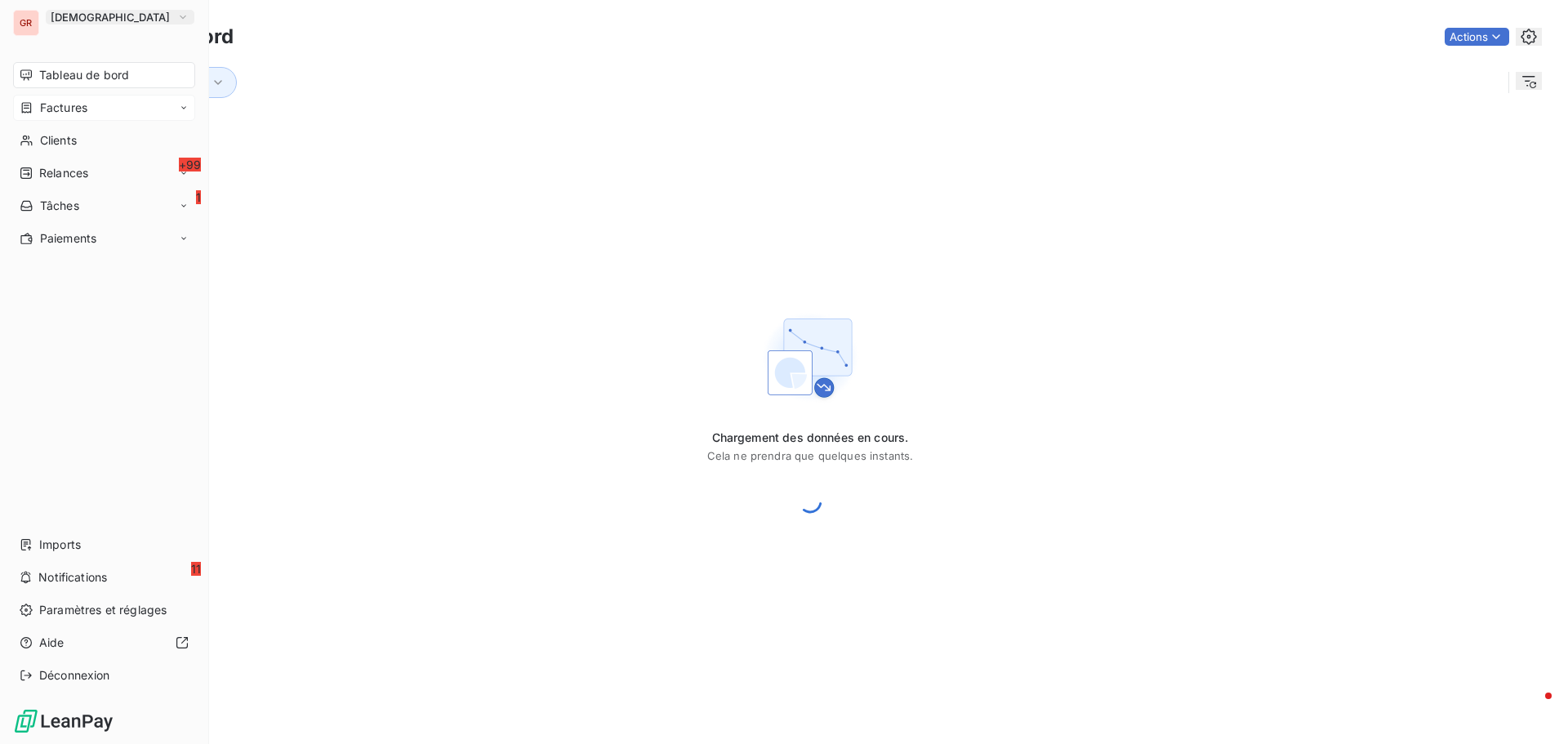
click at [74, 107] on span "Factures" at bounding box center [63, 108] width 47 height 17
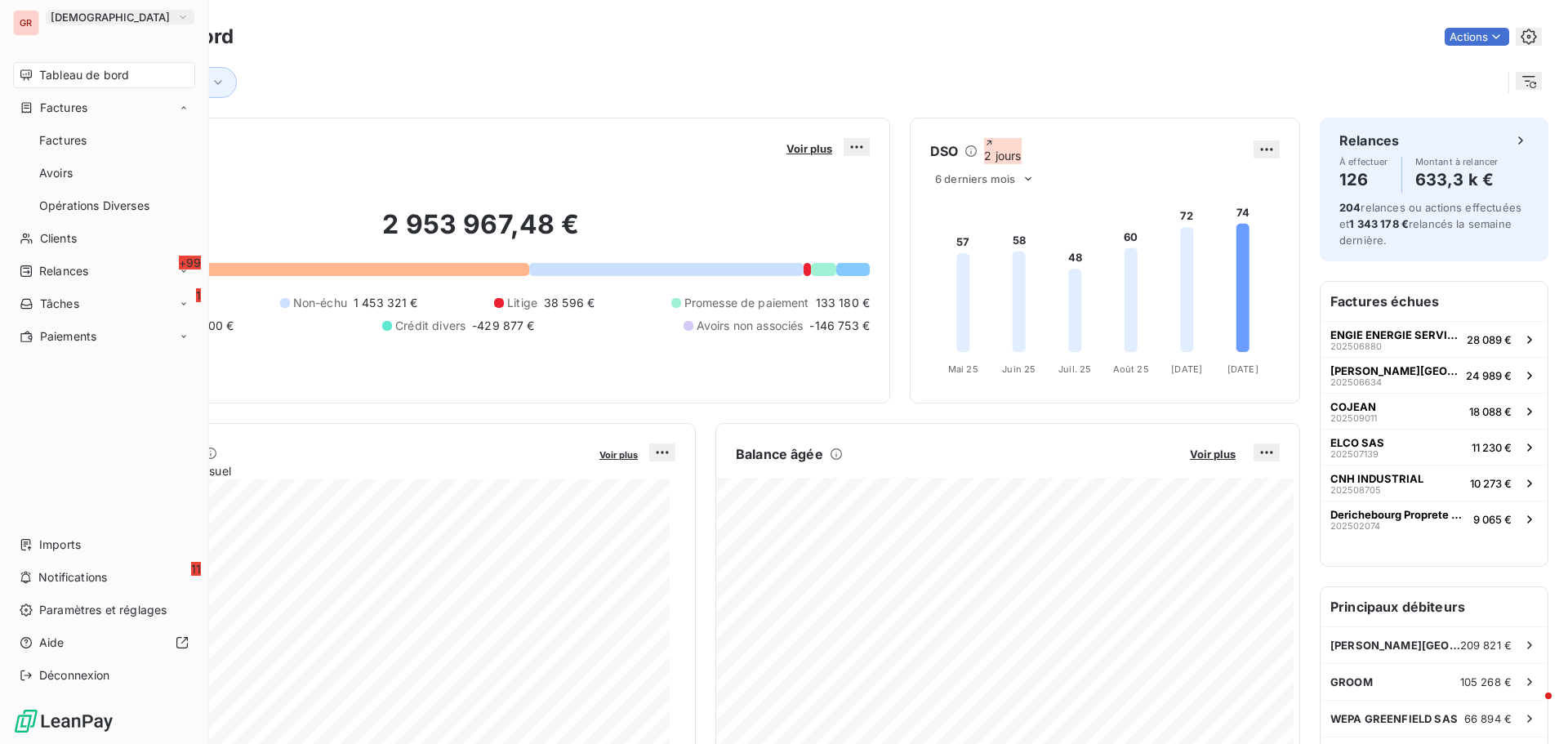
click at [71, 240] on span "Clients" at bounding box center [58, 239] width 37 height 17
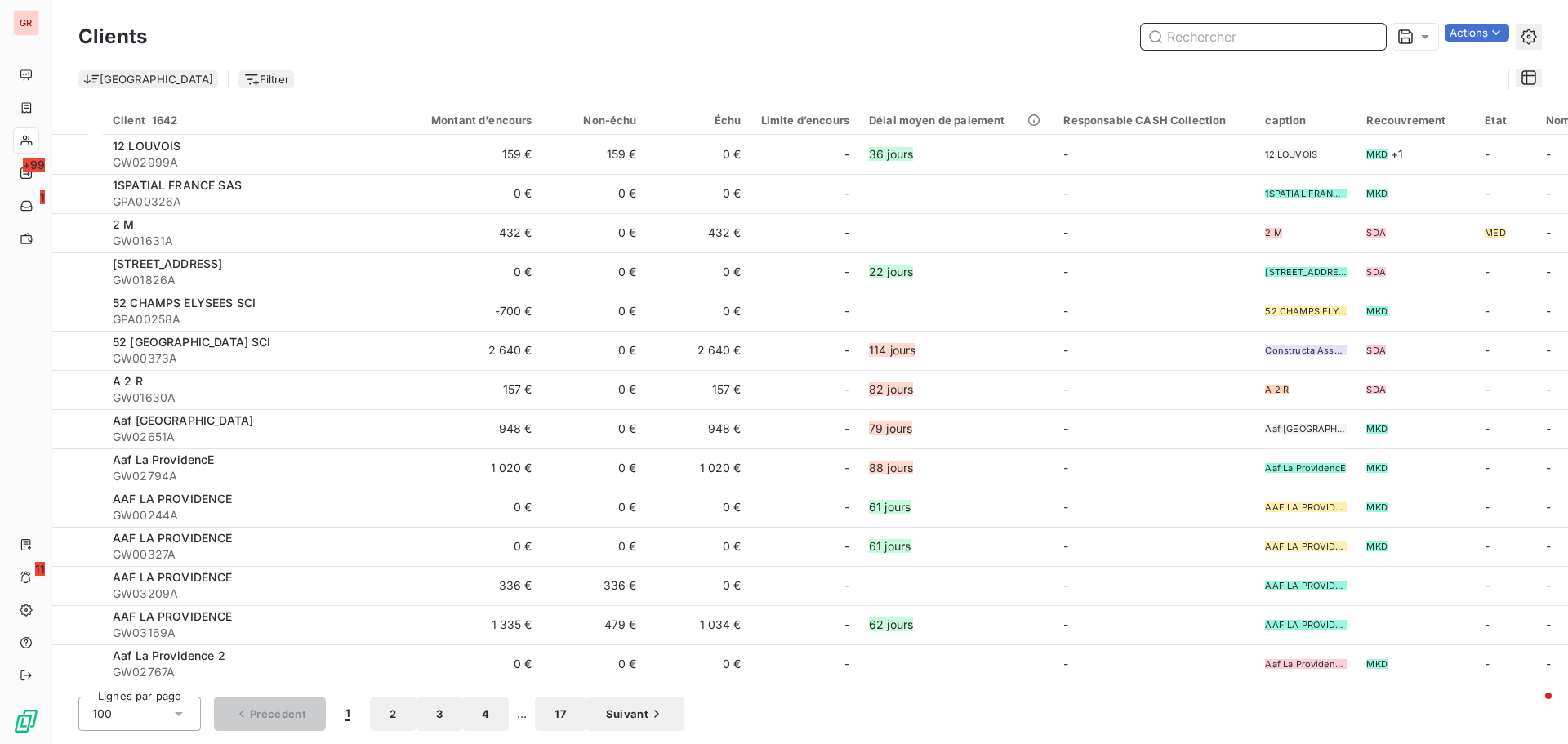
click at [1192, 38] on input "text" at bounding box center [1264, 37] width 245 height 26
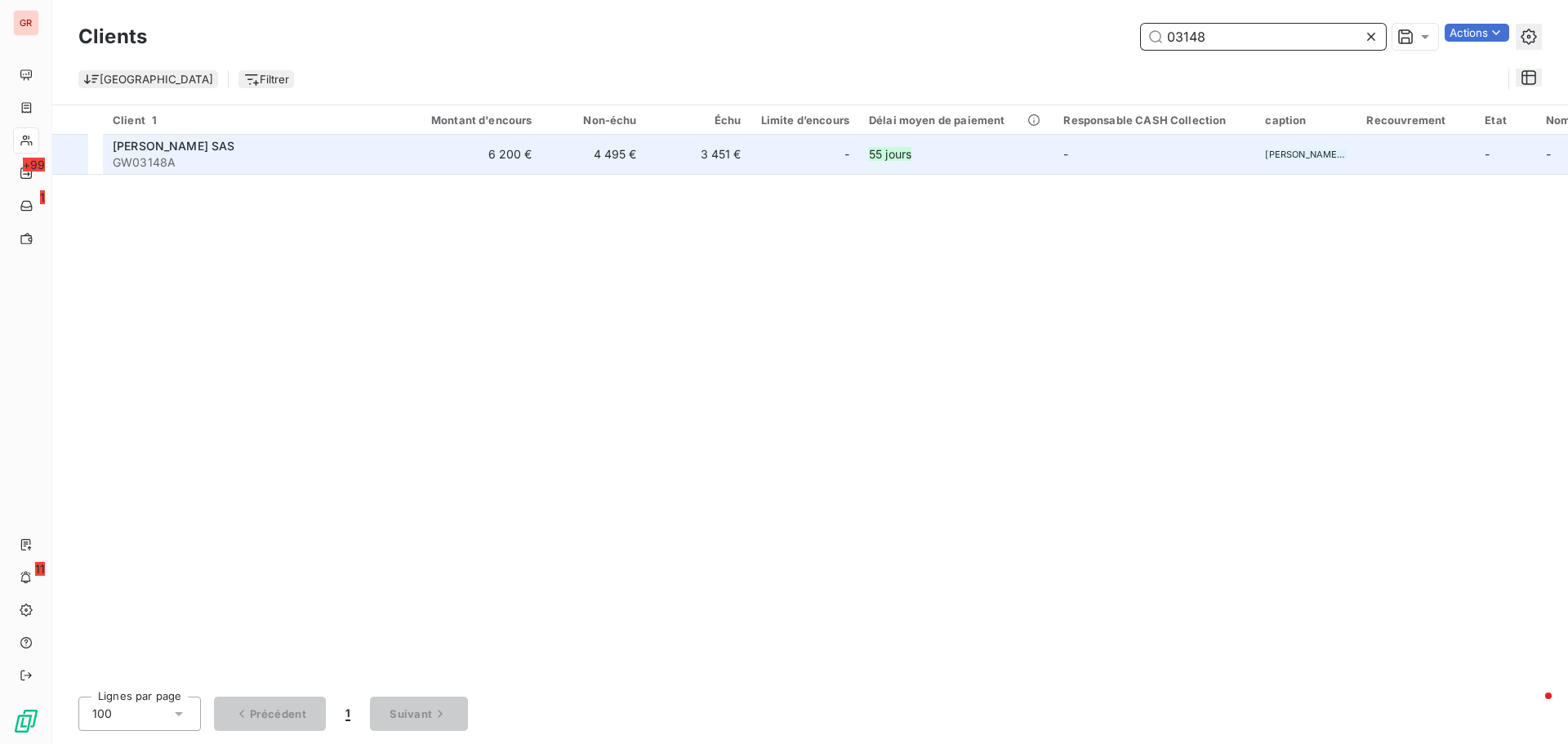
type input "03148"
click at [227, 144] on span "AZZEDINE ALAIA SAS" at bounding box center [174, 145] width 122 height 14
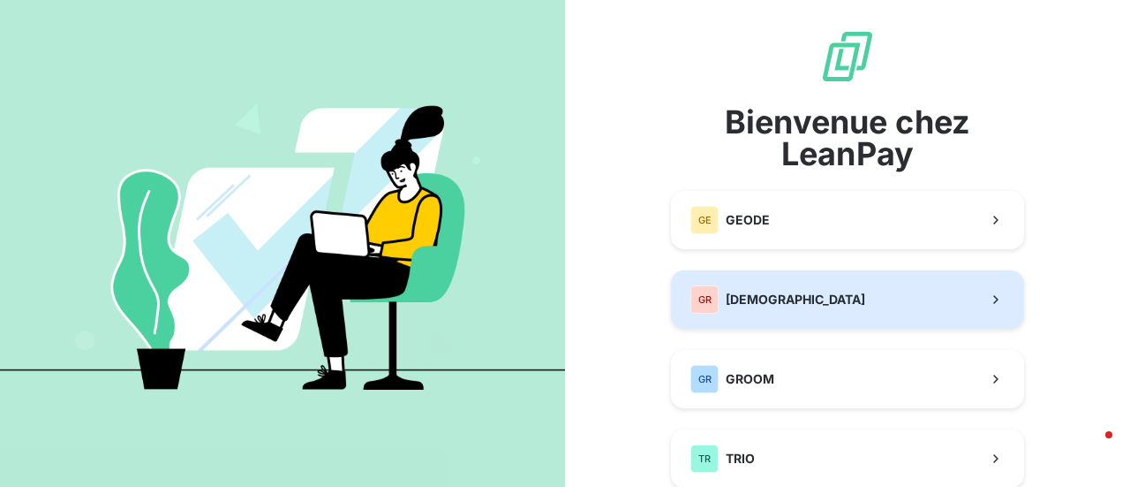
click at [800, 298] on span "[DEMOGRAPHIC_DATA]" at bounding box center [796, 299] width 140 height 18
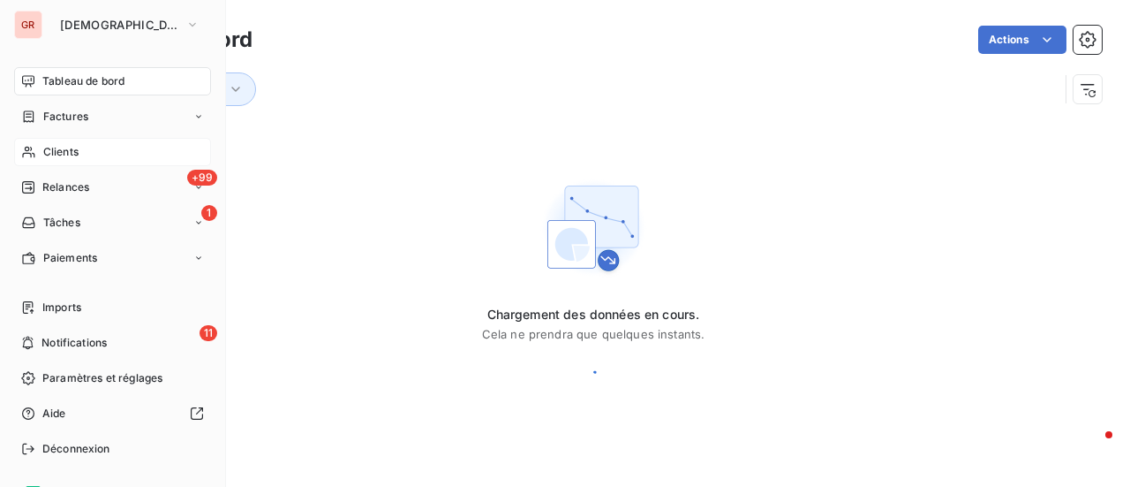
click at [79, 151] on div "Clients" at bounding box center [112, 152] width 197 height 28
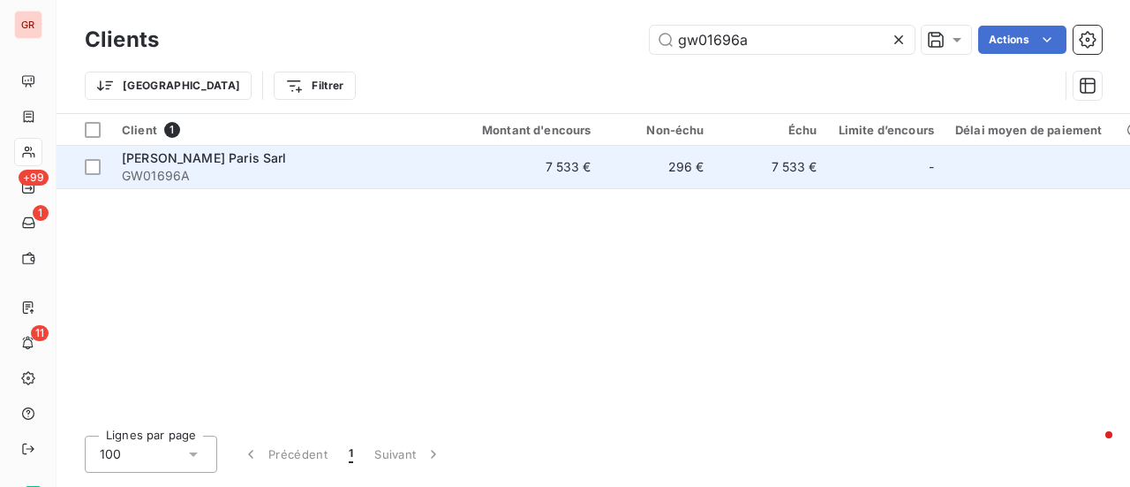
type input "gw01696a"
click at [245, 169] on span "GW01696A" at bounding box center [281, 176] width 318 height 18
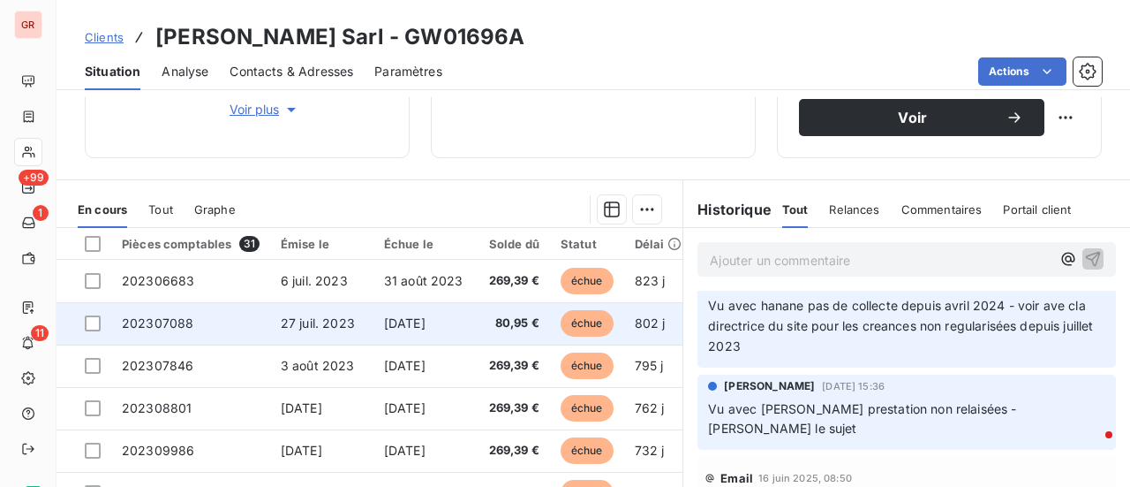
scroll to position [353, 0]
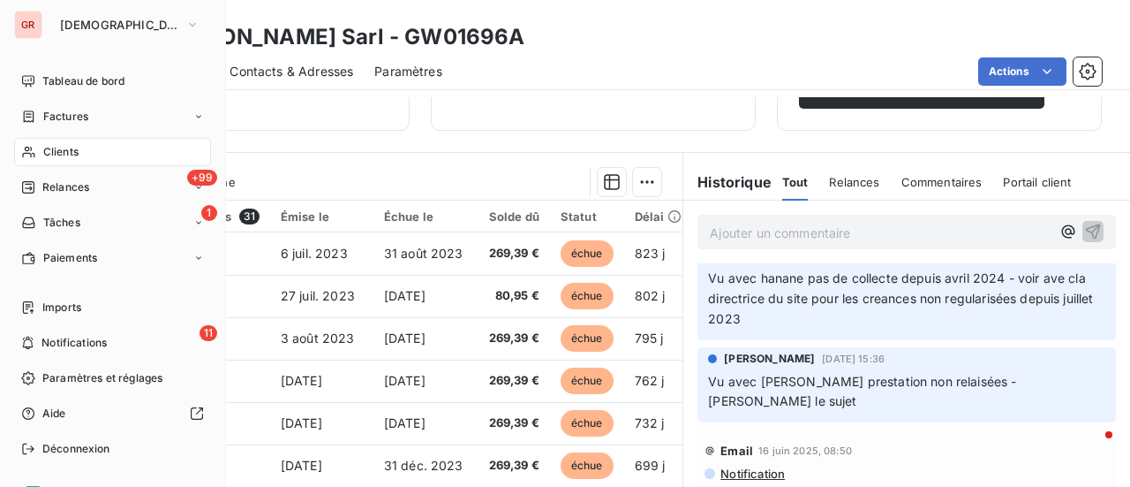
click at [77, 149] on span "Clients" at bounding box center [60, 152] width 35 height 16
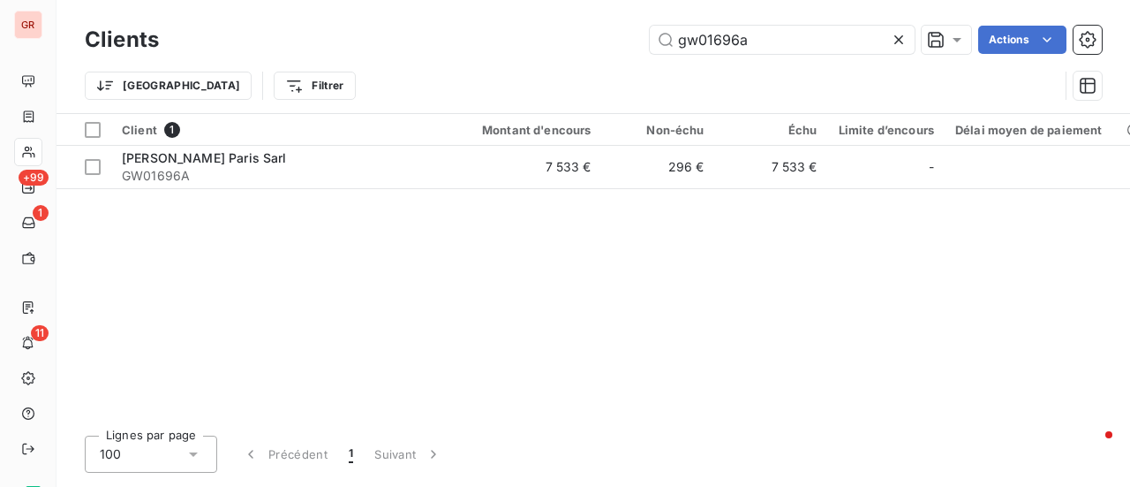
drag, startPoint x: 771, startPoint y: 41, endPoint x: 533, endPoint y: 59, distance: 238.2
click at [542, 61] on div "Clients gw01696a Actions Trier Filtrer" at bounding box center [593, 67] width 1017 height 92
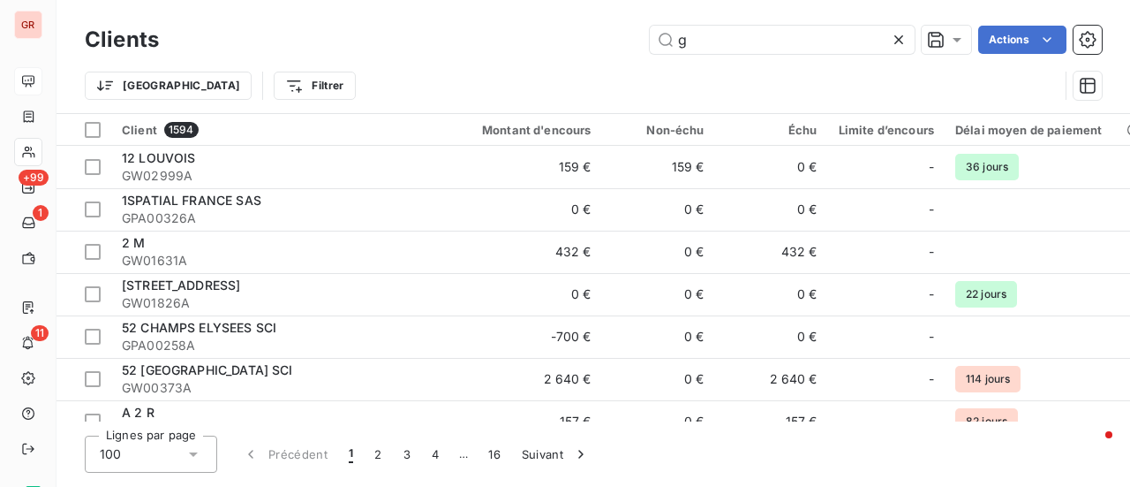
type input "g"
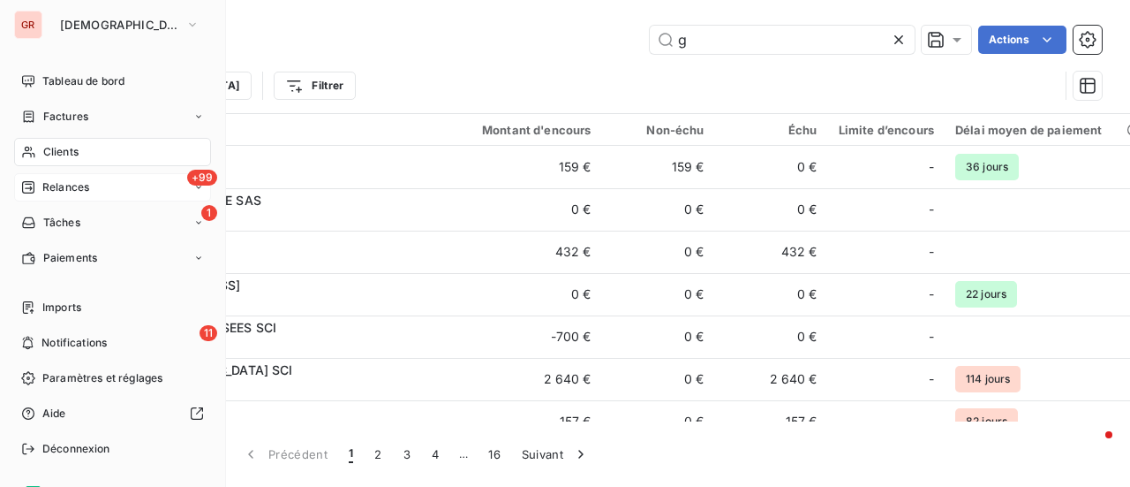
drag, startPoint x: 35, startPoint y: 188, endPoint x: 44, endPoint y: 186, distance: 9.0
click at [35, 188] on div "Relances" at bounding box center [55, 187] width 68 height 16
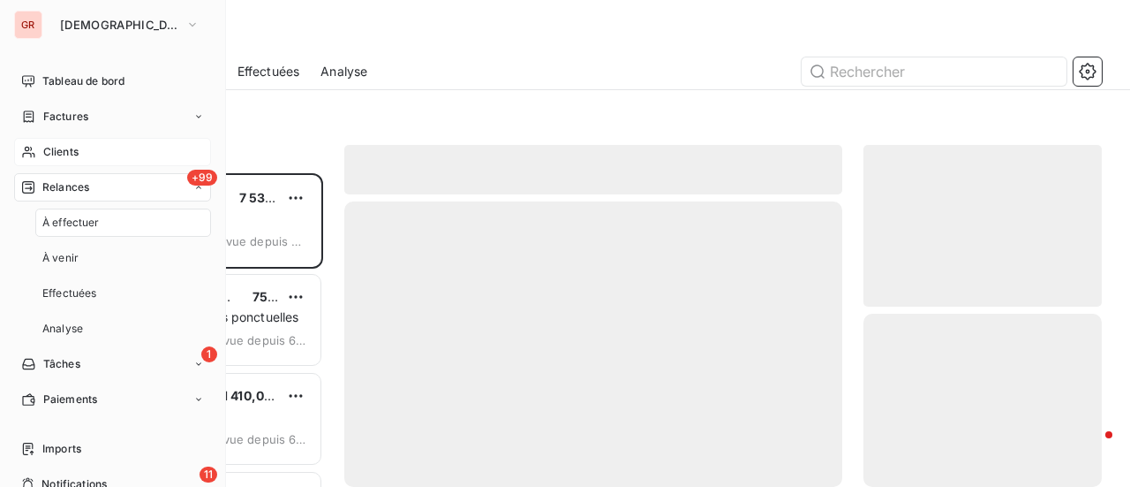
scroll to position [300, 224]
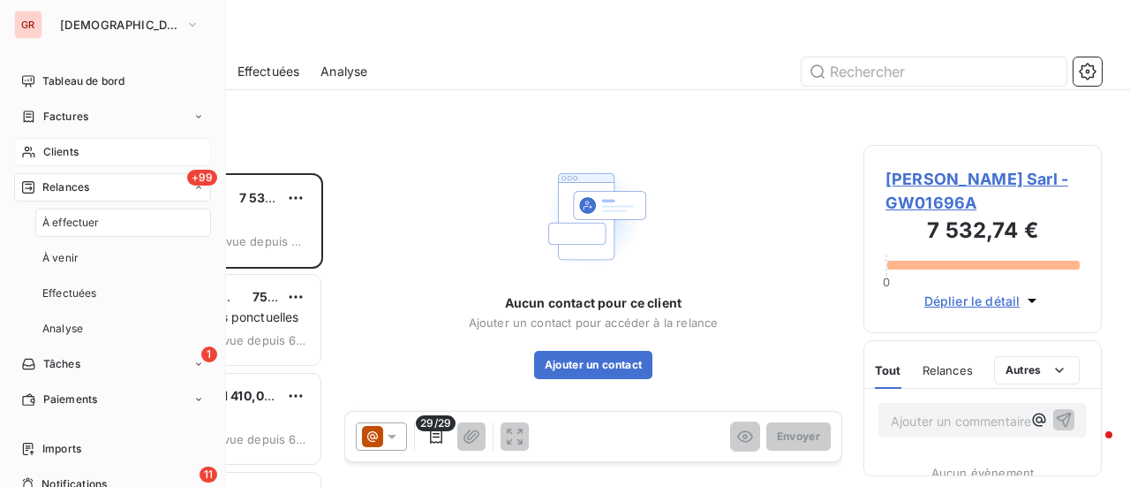
click at [192, 181] on div "GR GREENWISHES Tableau de bord Factures Clients +99 Relances À effectuer À veni…" at bounding box center [565, 243] width 1130 height 487
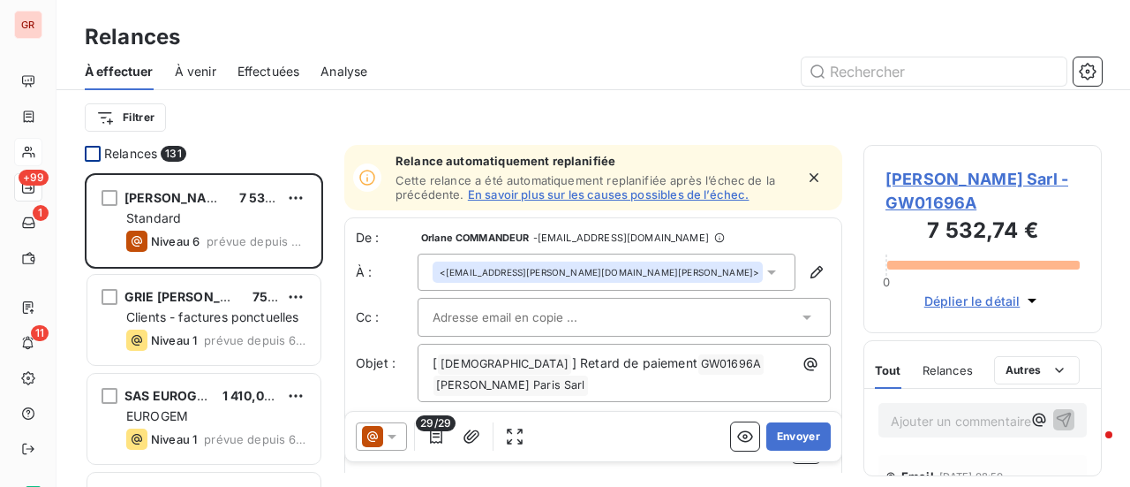
click at [97, 155] on div at bounding box center [93, 154] width 16 height 16
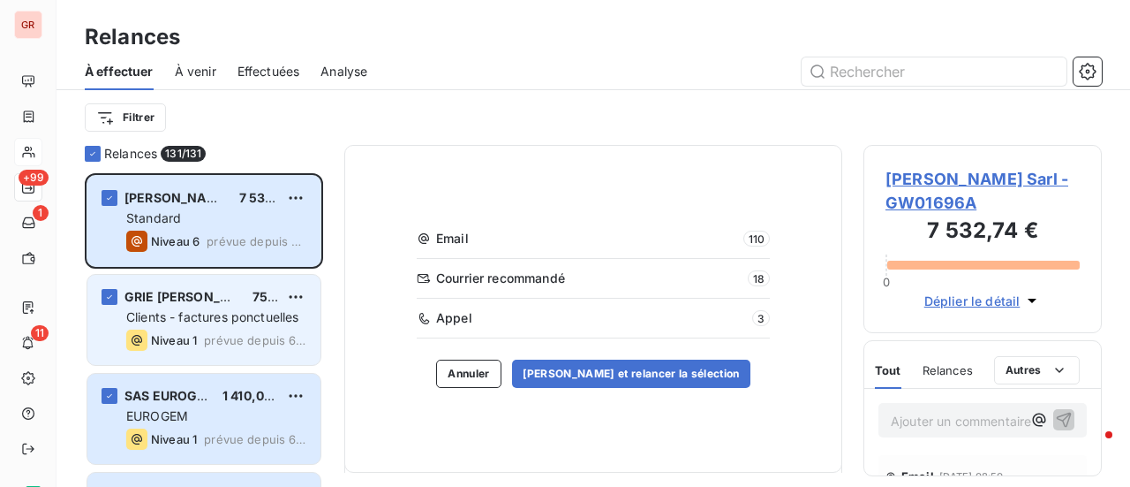
click at [198, 319] on span "Clients - factures ponctuelles" at bounding box center [212, 316] width 173 height 15
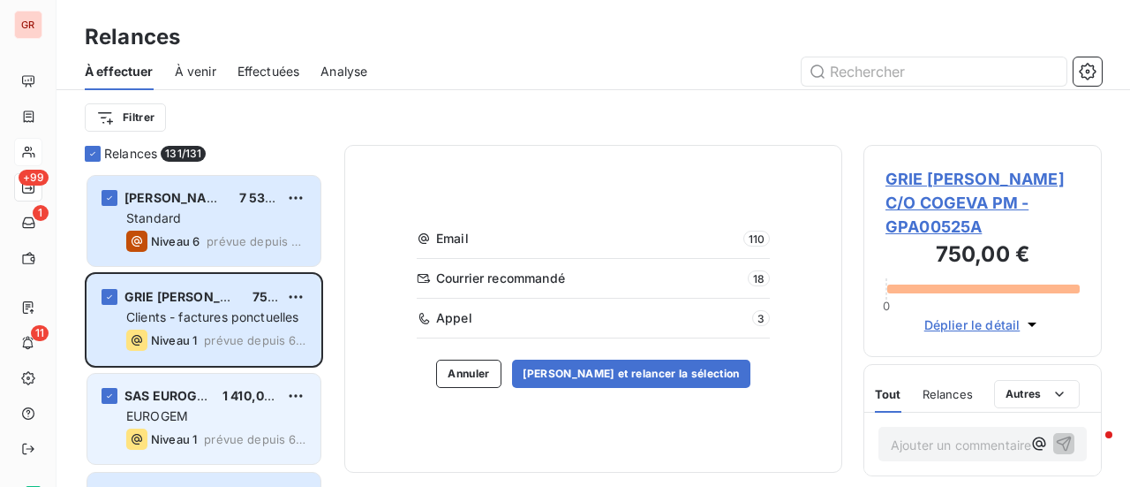
click at [174, 415] on span "EUROGEM" at bounding box center [157, 415] width 62 height 15
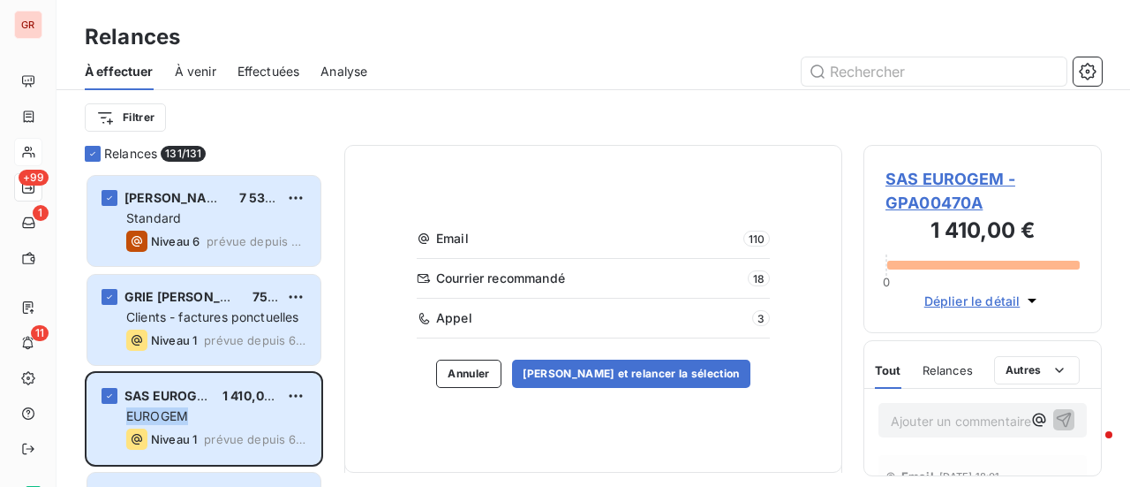
click at [201, 65] on span "À venir" at bounding box center [195, 72] width 41 height 18
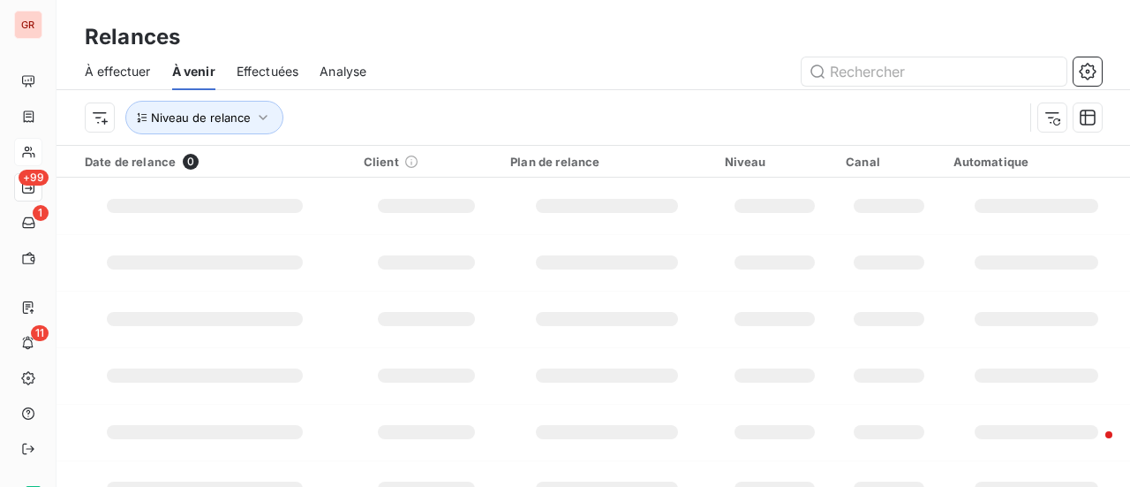
click at [268, 71] on span "Effectuées" at bounding box center [268, 72] width 63 height 18
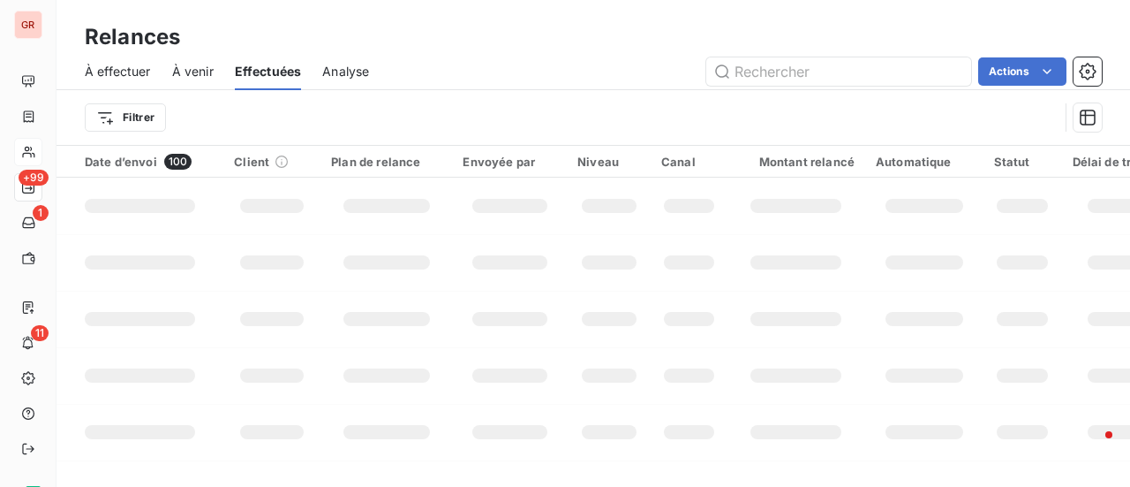
click at [200, 63] on span "À venir" at bounding box center [192, 72] width 41 height 18
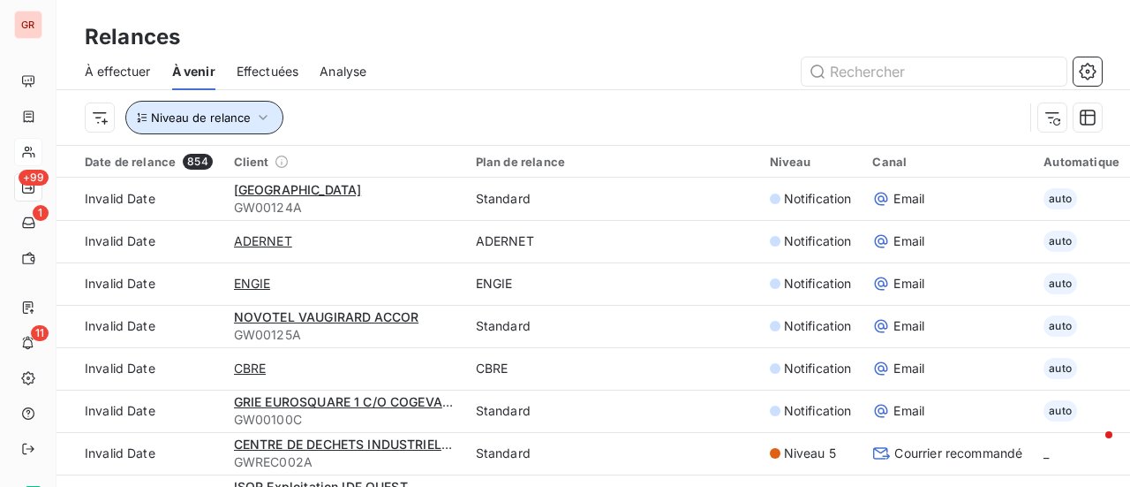
click at [263, 115] on icon "button" at bounding box center [263, 118] width 18 height 18
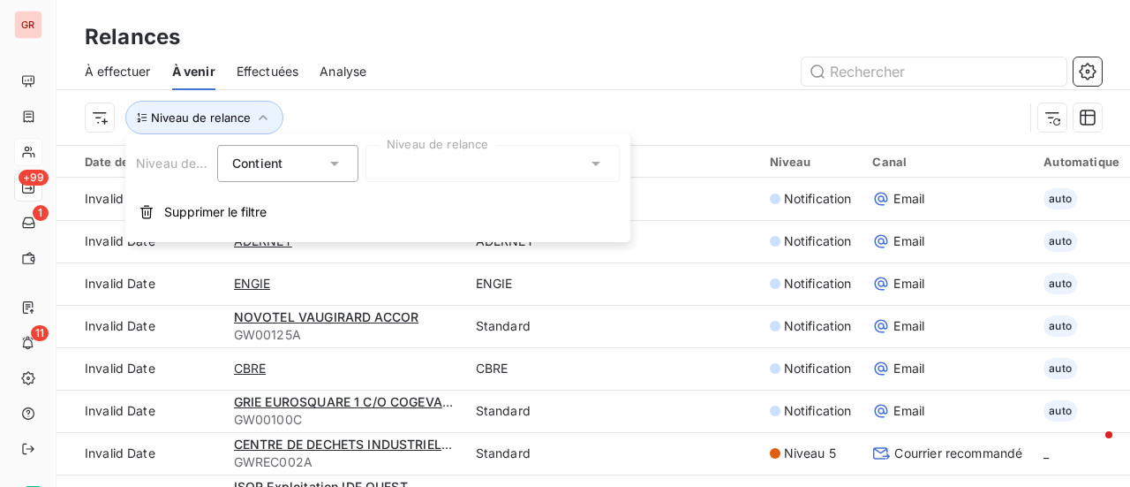
click at [336, 168] on icon at bounding box center [335, 164] width 18 height 18
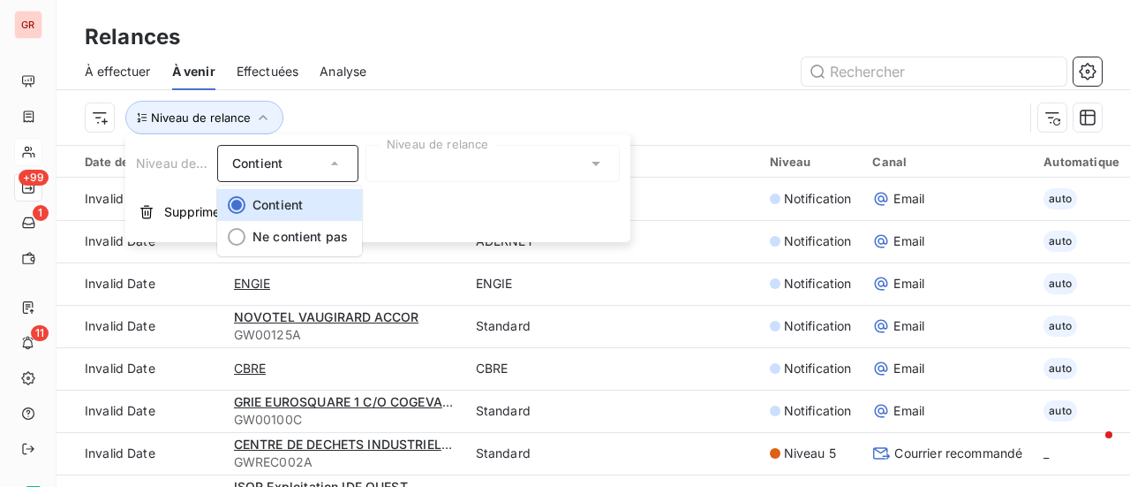
click at [336, 168] on icon at bounding box center [335, 164] width 18 height 18
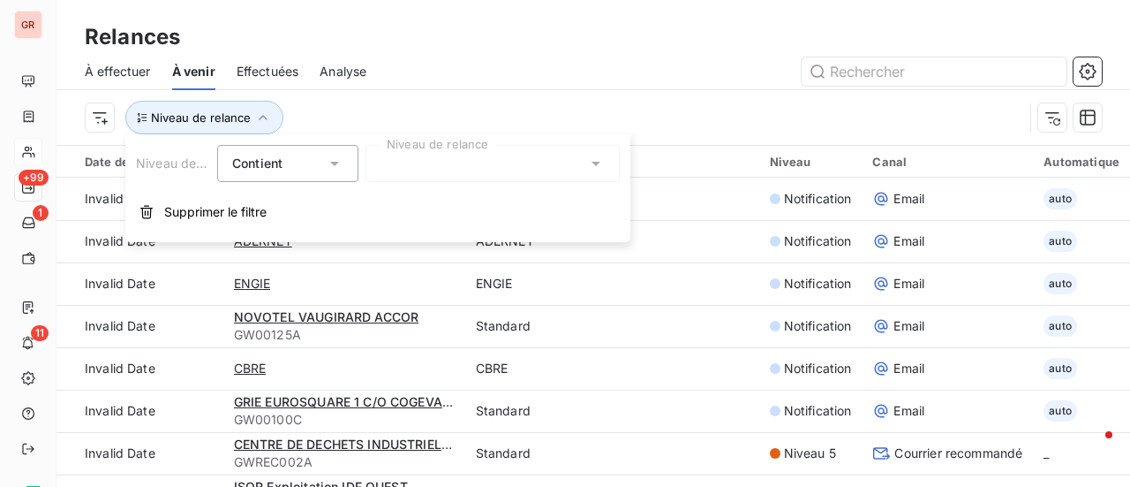
click at [598, 161] on icon at bounding box center [596, 164] width 18 height 18
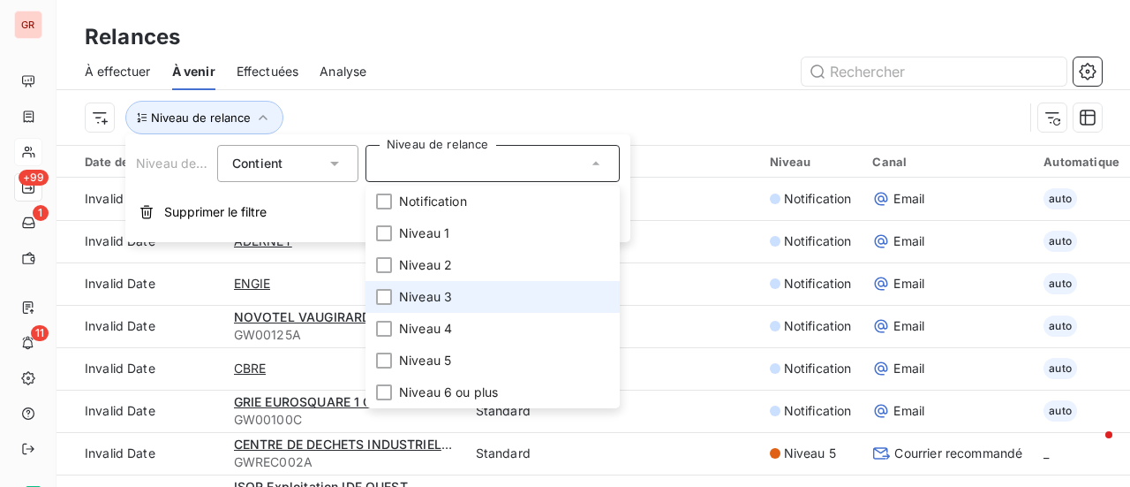
click at [431, 295] on span "Niveau 3" at bounding box center [425, 297] width 53 height 18
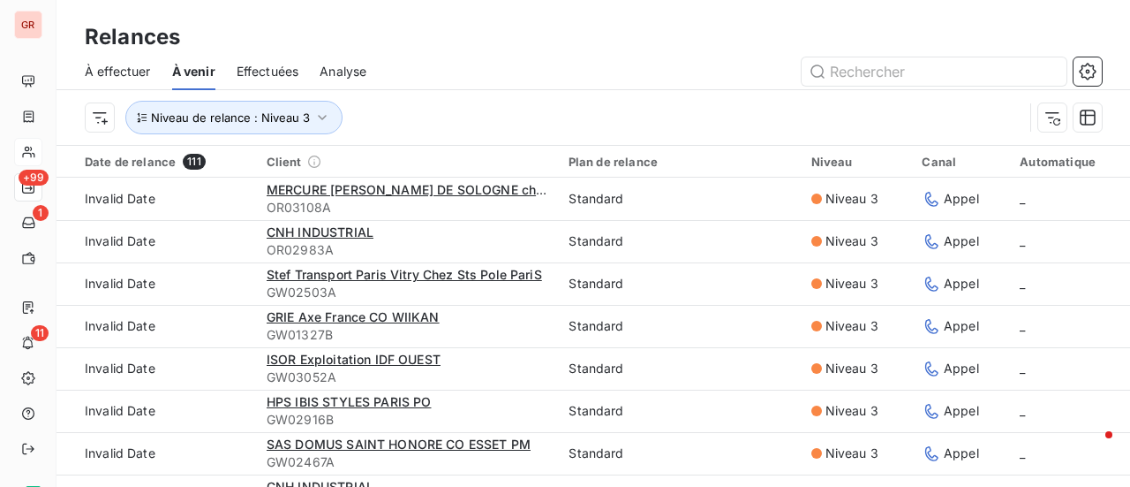
click at [643, 79] on div at bounding box center [745, 71] width 714 height 28
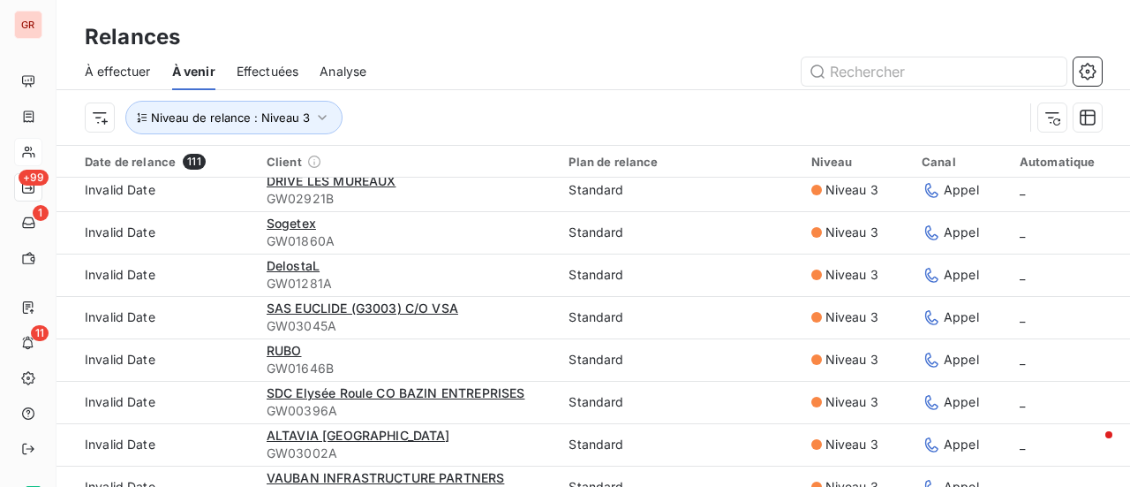
scroll to position [3929, 0]
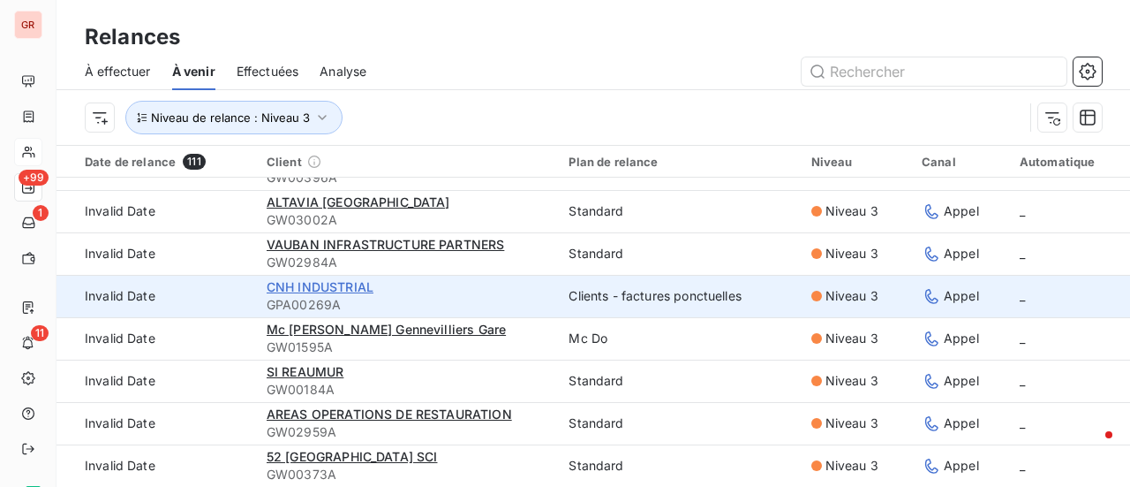
click at [307, 287] on span "CNH INDUSTRIAL" at bounding box center [320, 286] width 107 height 15
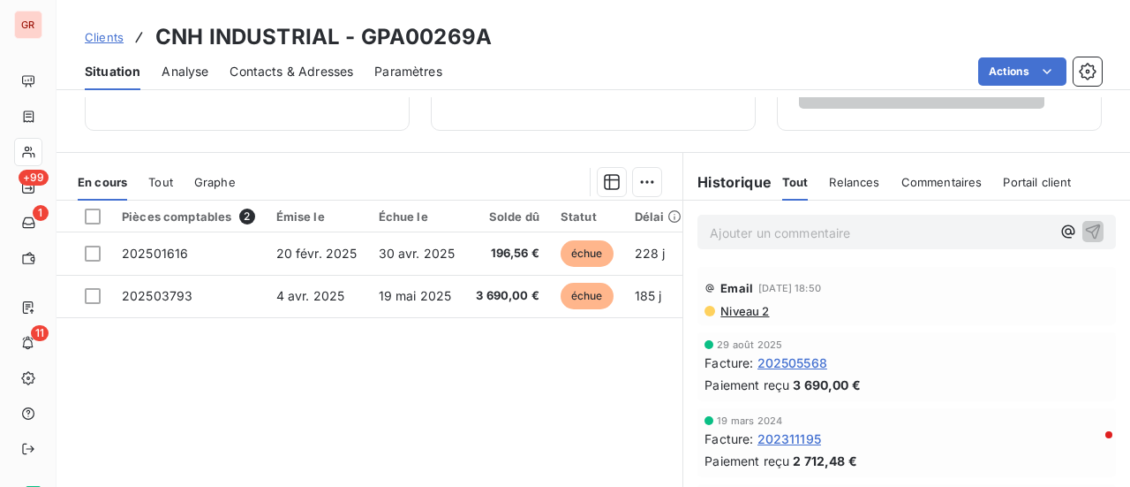
scroll to position [88, 0]
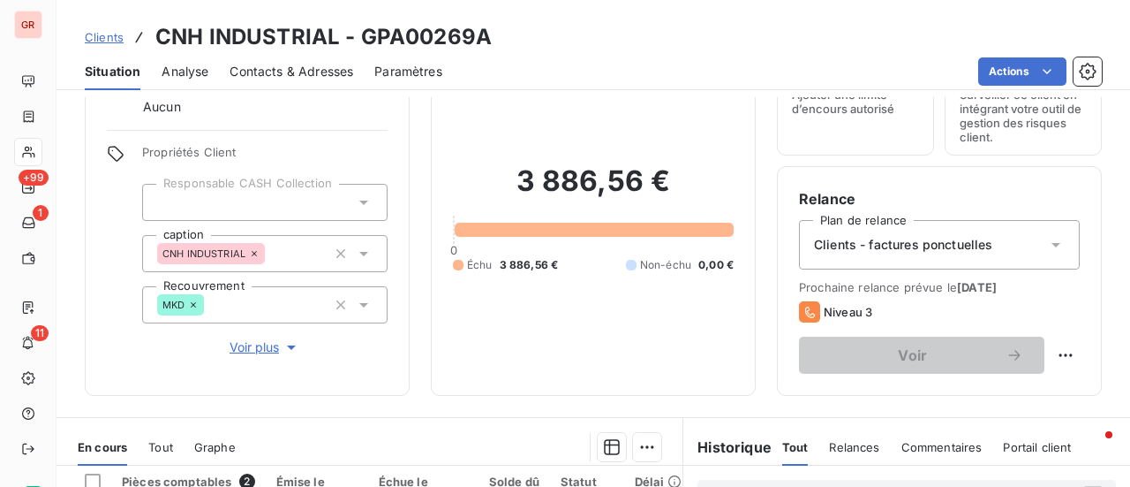
click at [290, 67] on span "Contacts & Adresses" at bounding box center [292, 72] width 124 height 18
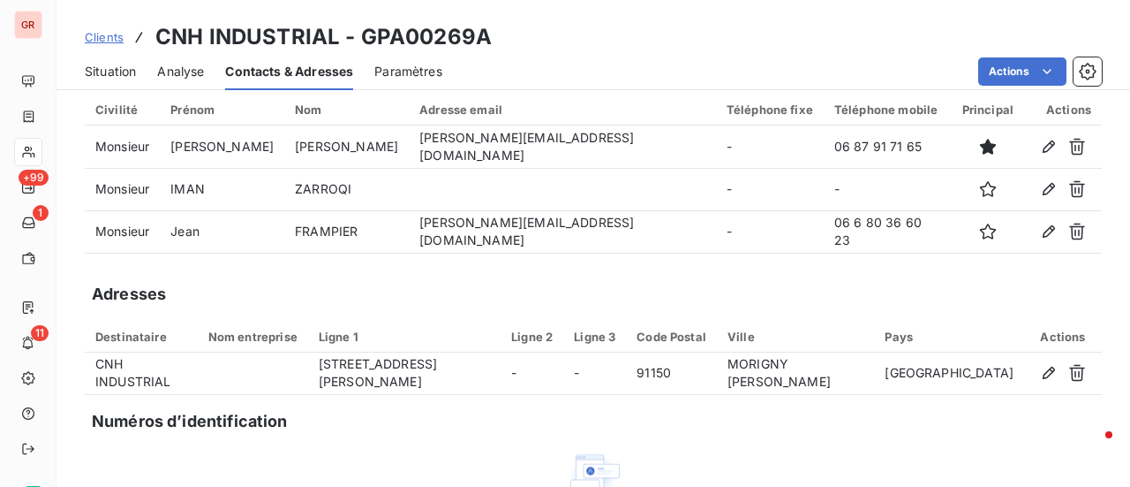
scroll to position [0, 0]
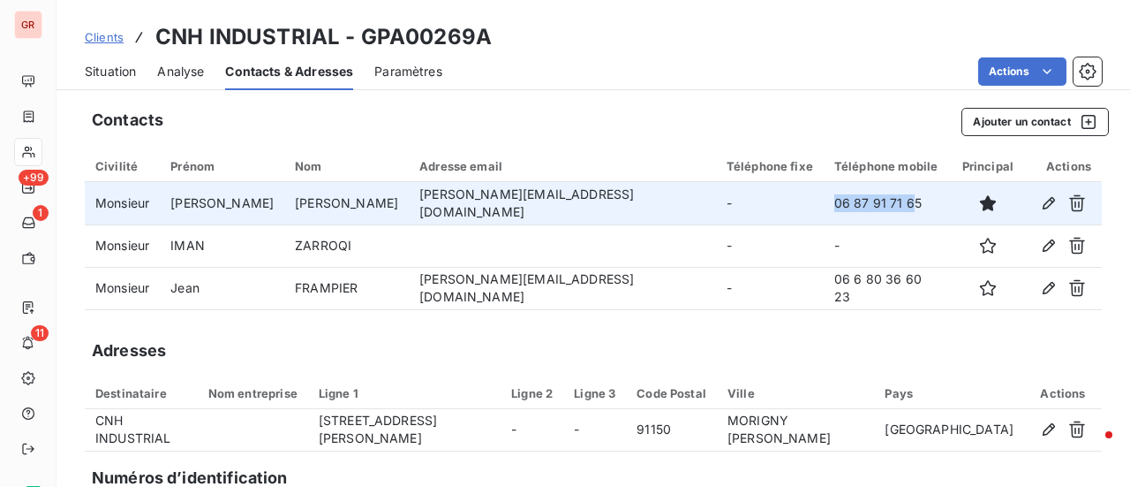
drag, startPoint x: 817, startPoint y: 207, endPoint x: 738, endPoint y: 209, distance: 78.6
click at [736, 210] on tr "Monsieur JULIEN BLANCO julien.blanco@cnhind.com - 06 87 91 71 65" at bounding box center [593, 203] width 1017 height 42
drag, startPoint x: 839, startPoint y: 209, endPoint x: 761, endPoint y: 201, distance: 78.1
click at [736, 201] on tr "Monsieur JULIEN BLANCO julien.blanco@cnhind.com - 06 87 91 71 65" at bounding box center [593, 203] width 1017 height 42
copy tr "06 87 91 71 65"
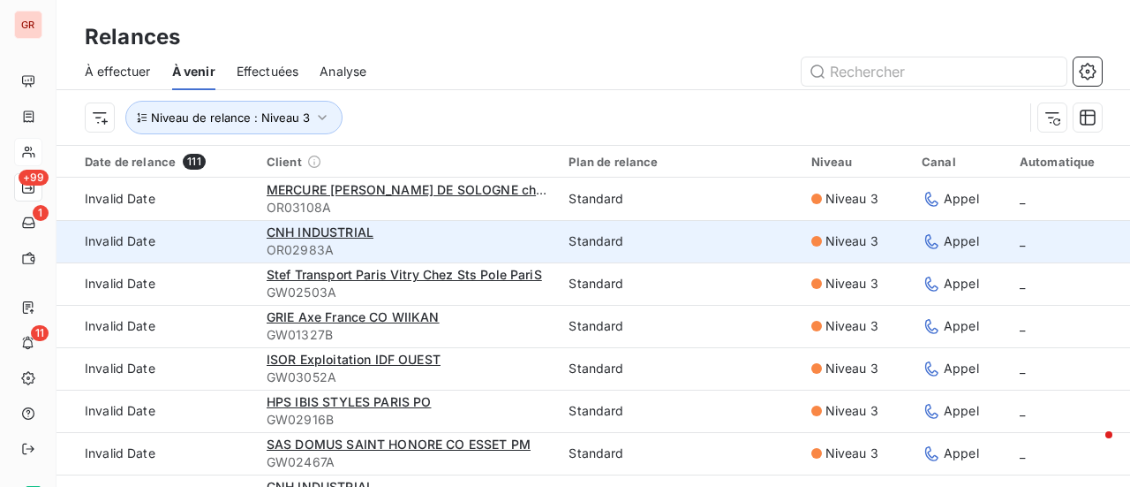
click at [316, 241] on span "OR02983A" at bounding box center [407, 250] width 281 height 18
click at [304, 234] on span "CNH INDUSTRIAL" at bounding box center [320, 231] width 107 height 15
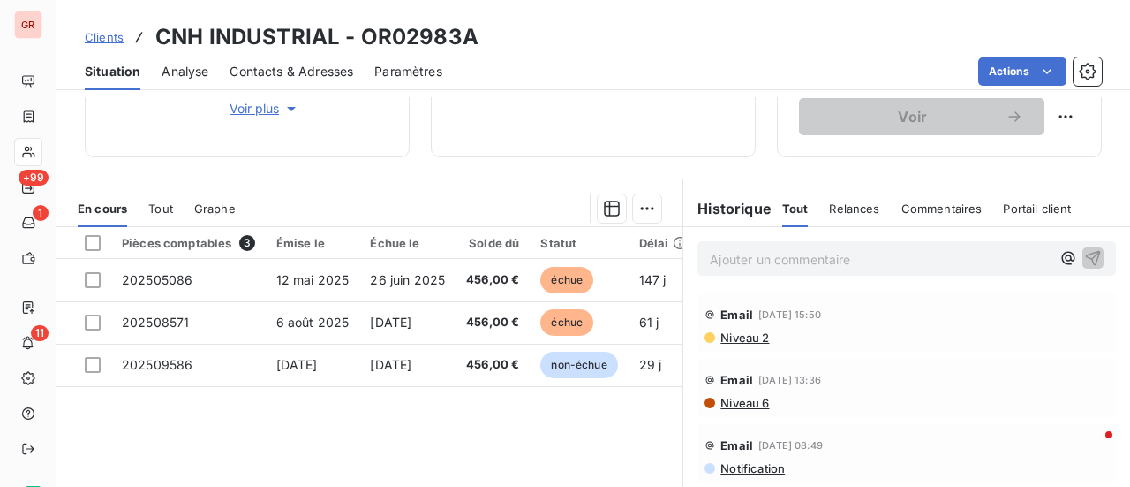
scroll to position [353, 0]
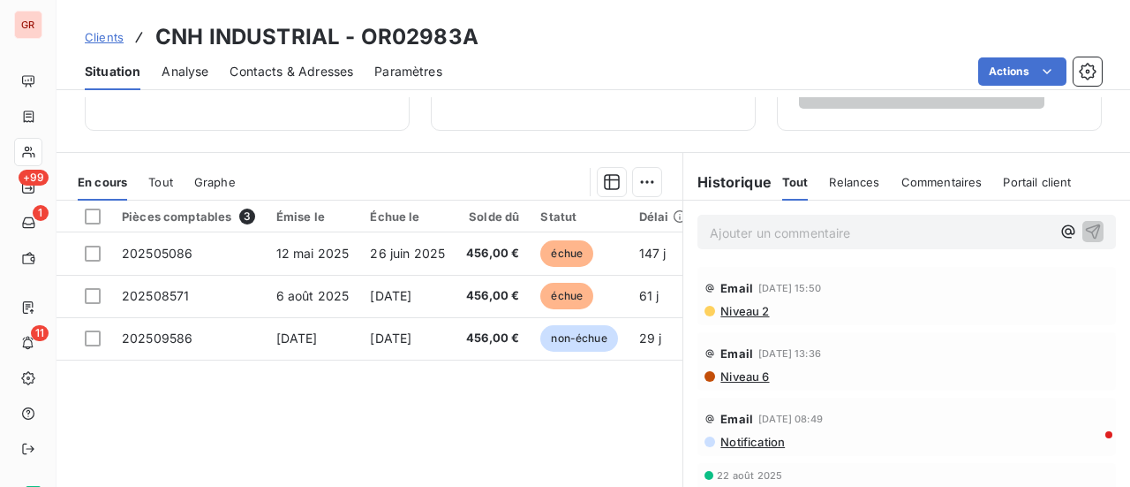
click at [741, 309] on span "Niveau 2" at bounding box center [744, 311] width 50 height 14
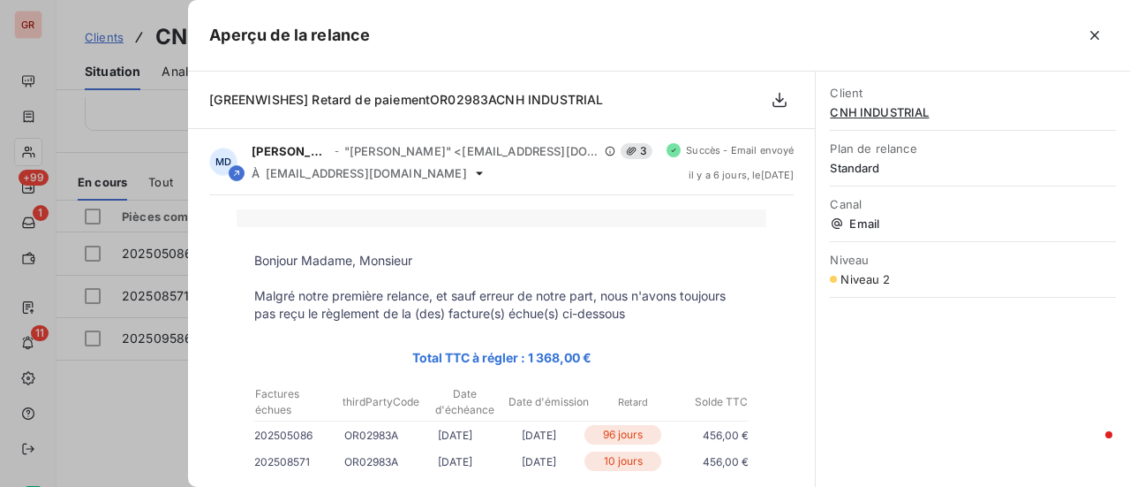
click at [113, 14] on div at bounding box center [565, 243] width 1130 height 487
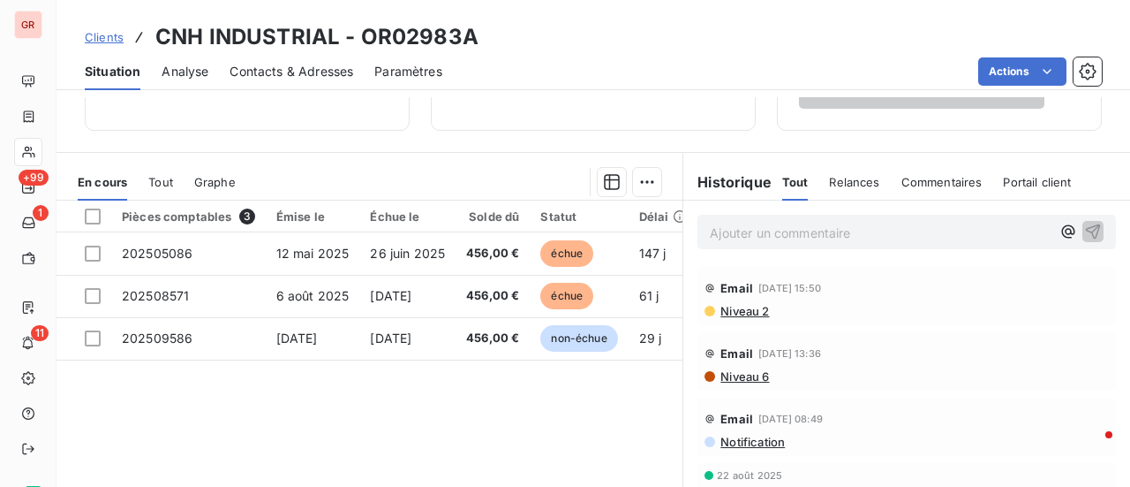
click at [788, 234] on p "Ajouter un commentaire ﻿" at bounding box center [880, 233] width 341 height 22
drag, startPoint x: 710, startPoint y: 229, endPoint x: 692, endPoint y: 333, distance: 105.7
click at [710, 229] on span "rel tel/" at bounding box center [728, 230] width 37 height 15
click at [710, 232] on span "rel tel/" at bounding box center [728, 230] width 37 height 15
click at [710, 228] on span "rel tel/" at bounding box center [728, 230] width 37 height 15
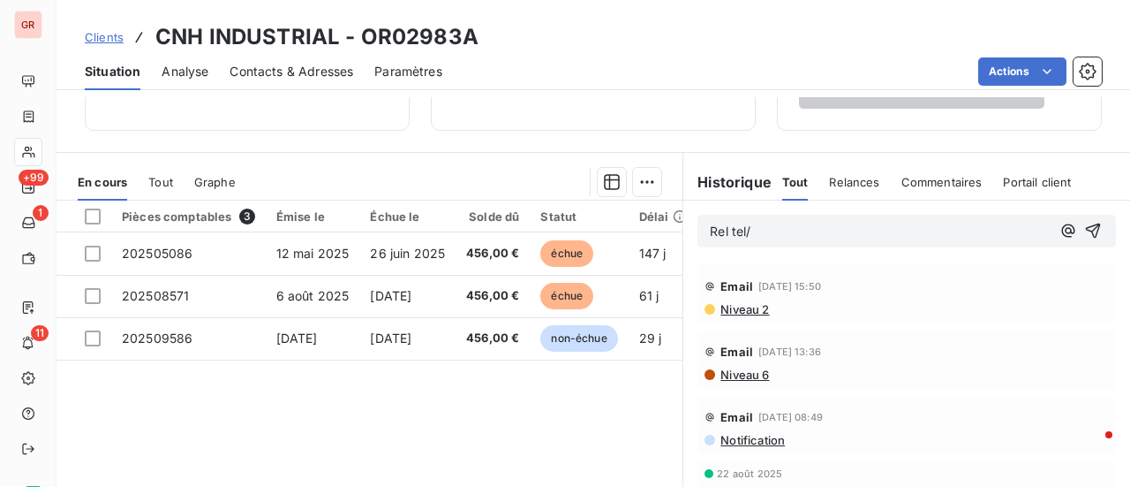
click at [768, 234] on p "Rel tel/" at bounding box center [880, 232] width 341 height 20
click at [471, 41] on h3 "CNH INDUSTRIAL - OR02983A" at bounding box center [316, 37] width 323 height 32
drag, startPoint x: 465, startPoint y: 40, endPoint x: 365, endPoint y: 35, distance: 100.8
click at [365, 35] on div "Clients CNH INDUSTRIAL - OR02983A" at bounding box center [594, 37] width 1074 height 32
copy h3 "OR02983A"
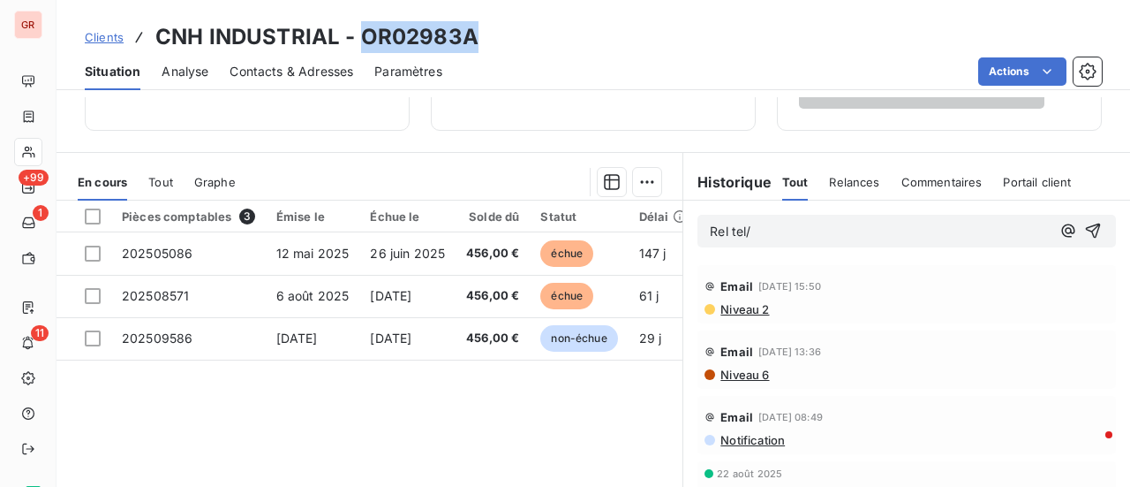
click at [312, 73] on span "Contacts & Adresses" at bounding box center [292, 72] width 124 height 18
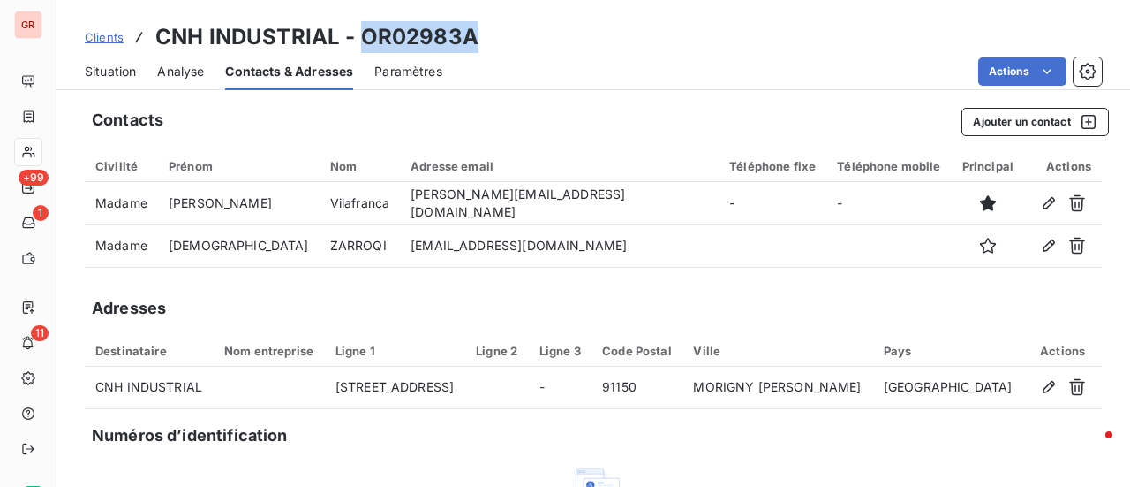
click at [473, 39] on h3 "CNH INDUSTRIAL - OR02983A" at bounding box center [316, 37] width 323 height 32
click at [500, 45] on div "Clients CNH INDUSTRIAL - OR02983A" at bounding box center [594, 37] width 1074 height 32
drag, startPoint x: 479, startPoint y: 38, endPoint x: 361, endPoint y: 30, distance: 117.7
click at [361, 30] on div "Clients CNH INDUSTRIAL - OR02983A" at bounding box center [594, 37] width 1074 height 32
copy h3 "OR02983A"
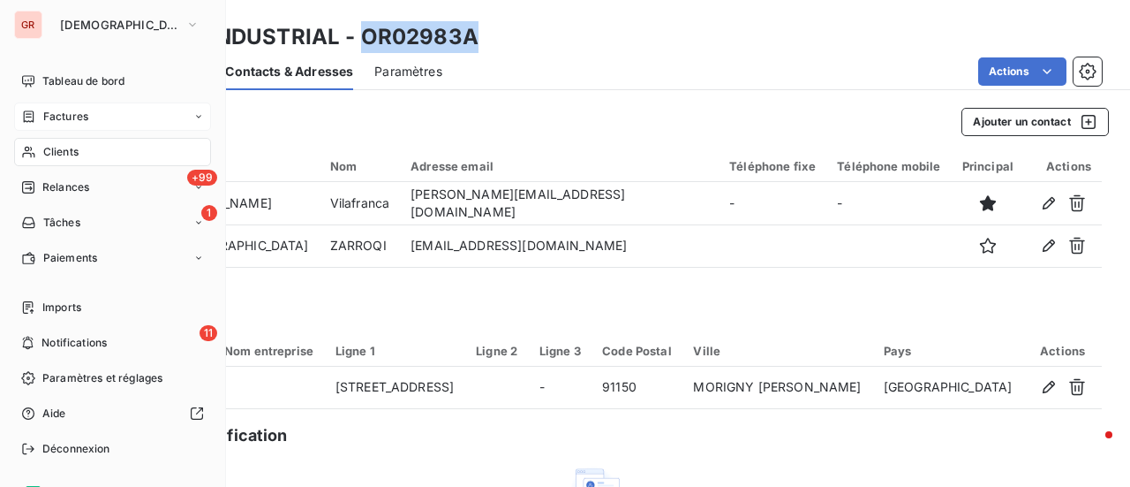
click at [74, 117] on span "Factures" at bounding box center [65, 117] width 45 height 16
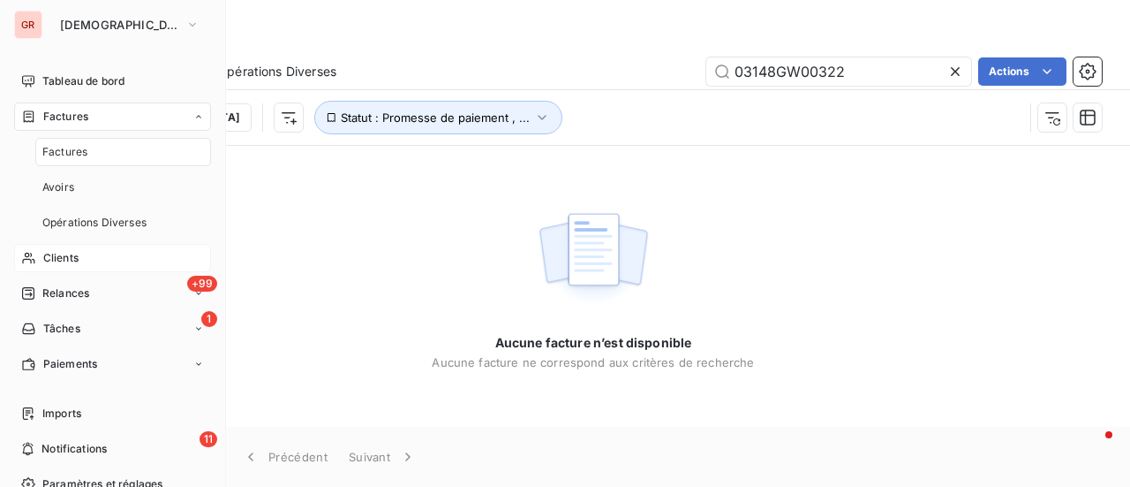
click at [79, 119] on span "Factures" at bounding box center [65, 117] width 45 height 16
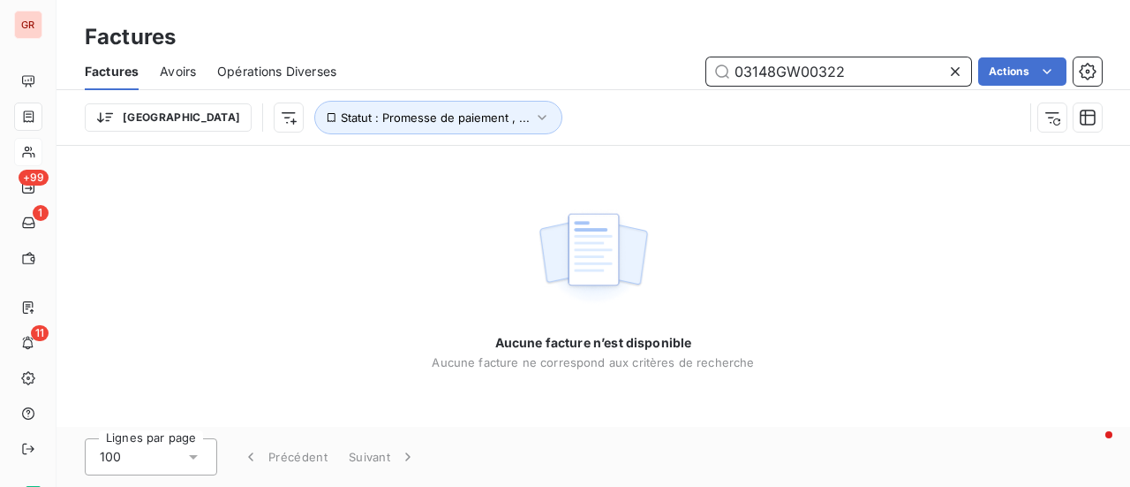
drag, startPoint x: 860, startPoint y: 72, endPoint x: 524, endPoint y: 105, distance: 337.1
click at [528, 104] on div "Factures Avoirs Opérations Diverses 03148GW00322 Actions Trier Statut : Promess…" at bounding box center [594, 99] width 1074 height 92
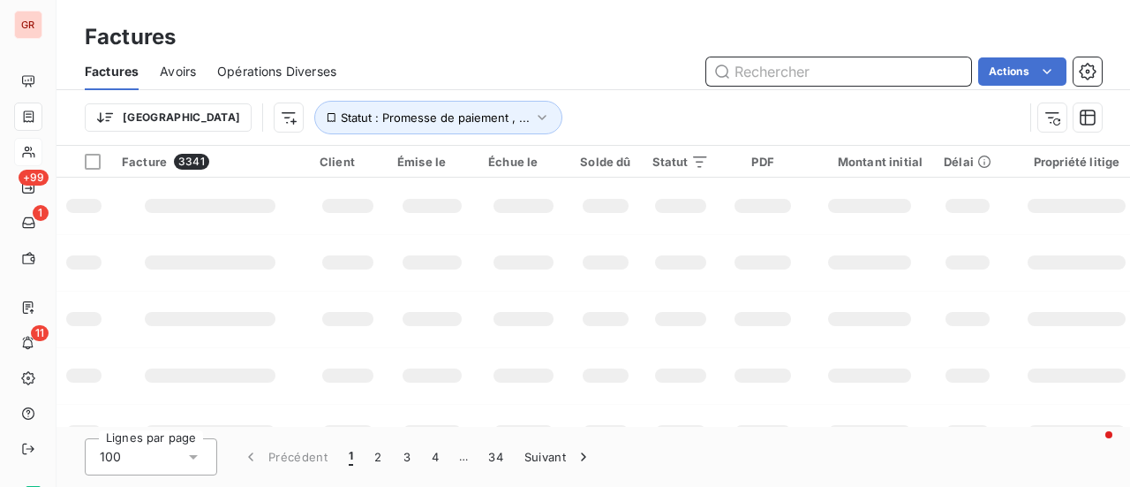
click at [819, 75] on input "text" at bounding box center [838, 71] width 265 height 28
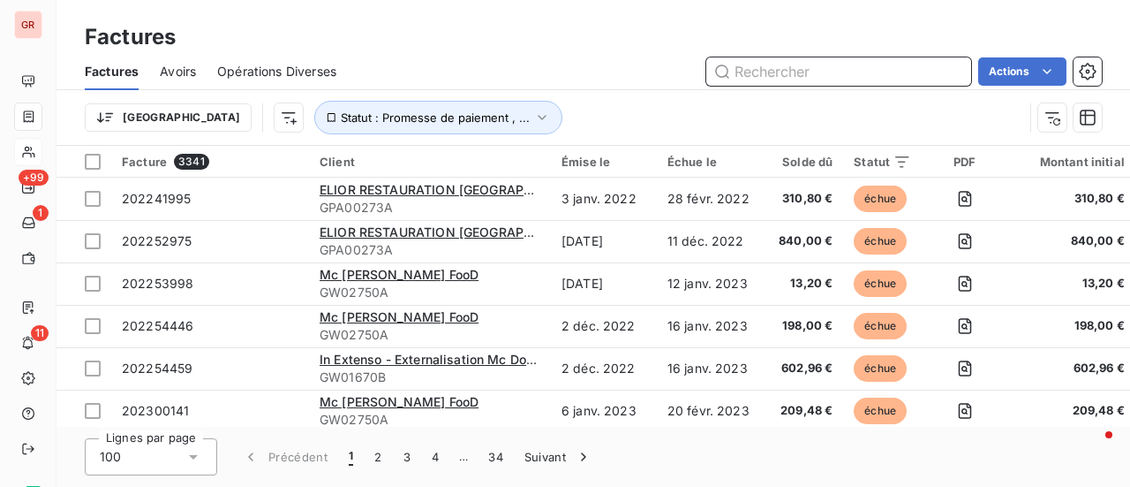
click at [788, 73] on input "text" at bounding box center [838, 71] width 265 height 28
paste input "202508629"
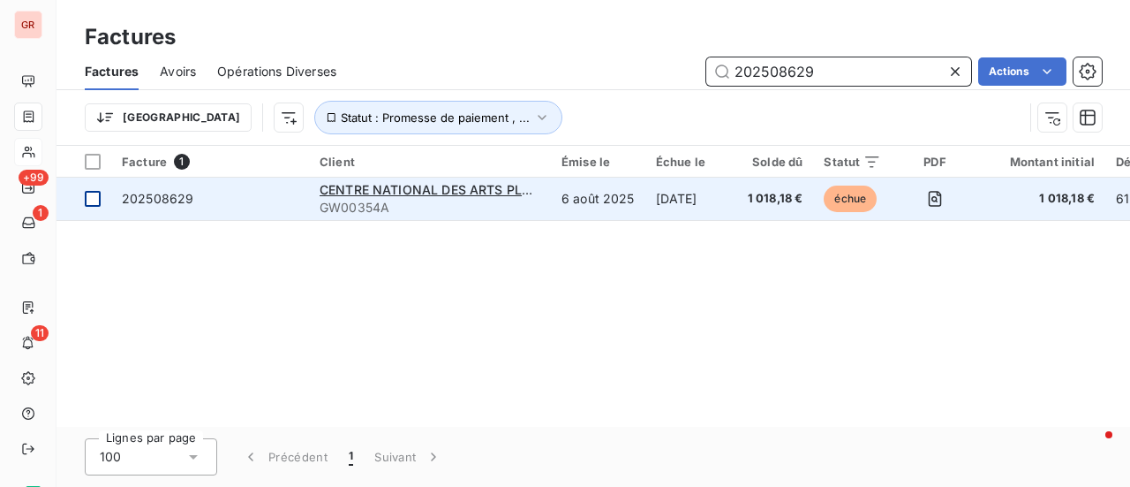
type input "202508629"
click at [104, 193] on td at bounding box center [84, 198] width 55 height 42
click at [167, 195] on span "202508629" at bounding box center [158, 198] width 72 height 15
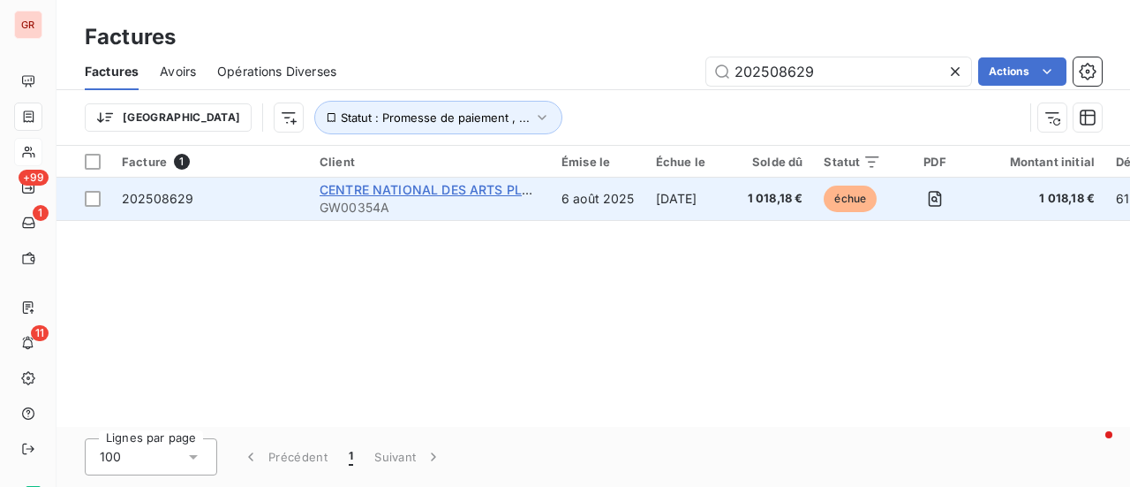
click at [418, 189] on span "CENTRE NATIONAL DES ARTS PLASTIQUES" at bounding box center [452, 189] width 265 height 15
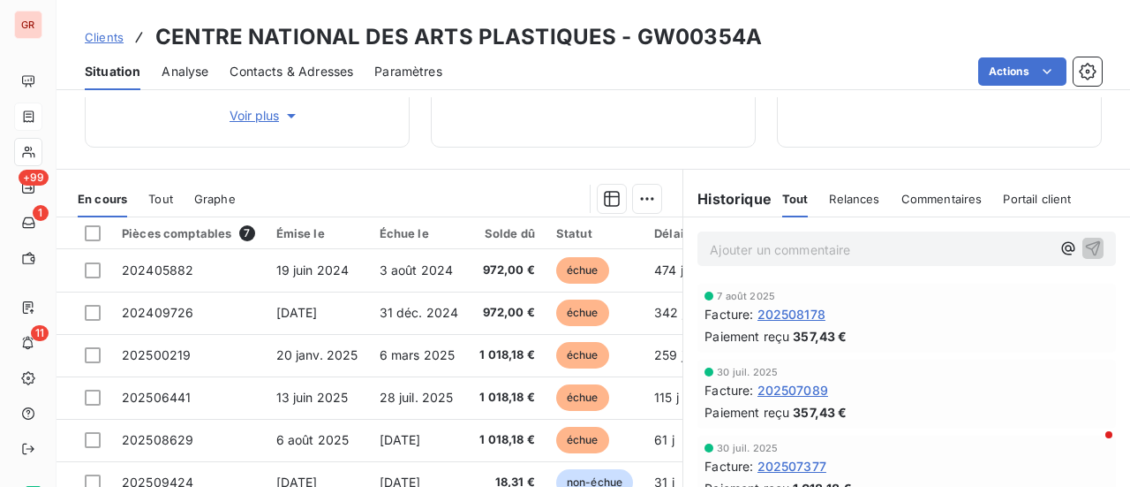
scroll to position [353, 0]
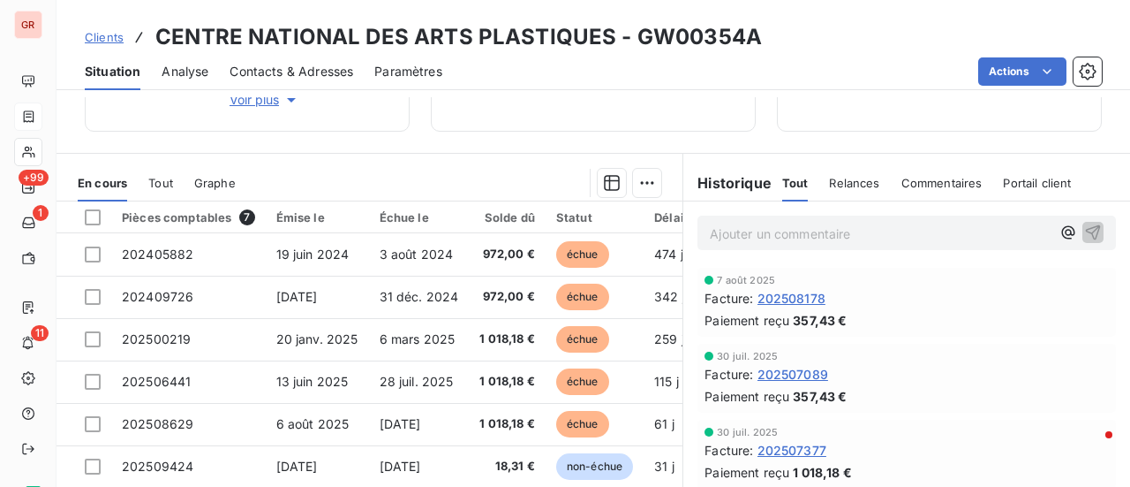
click at [756, 230] on p "Ajouter un commentaire ﻿" at bounding box center [880, 234] width 341 height 22
click at [712, 232] on p "f" at bounding box center [880, 233] width 341 height 20
drag, startPoint x: 842, startPoint y: 229, endPoint x: 781, endPoint y: 242, distance: 62.3
click at [781, 242] on div "f202508629 redépsé" at bounding box center [907, 231] width 419 height 33
click at [808, 230] on span "f202508629 datede depot le" at bounding box center [797, 231] width 175 height 15
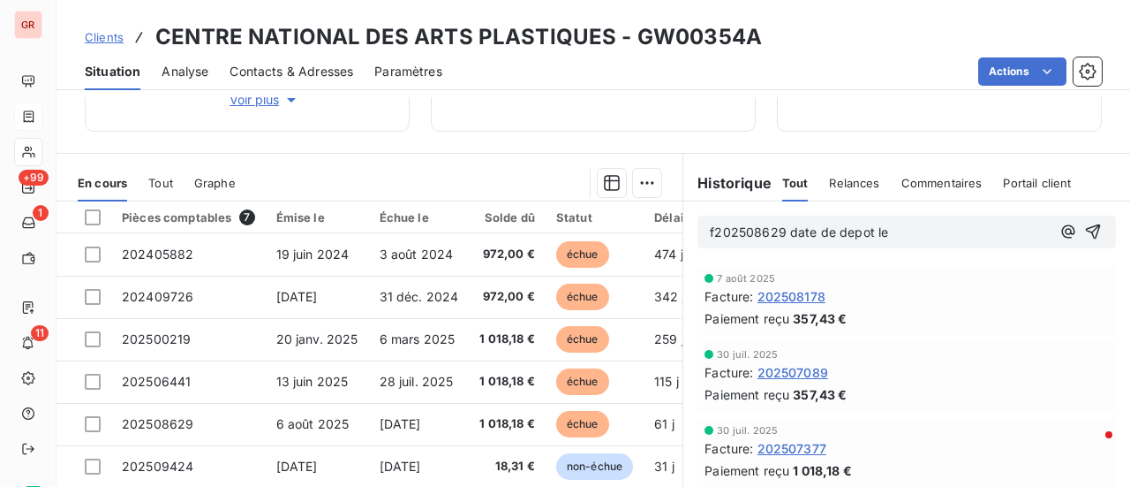
click at [891, 230] on p "f202508629 date de depot le" at bounding box center [880, 233] width 341 height 20
click at [1086, 228] on icon "button" at bounding box center [1093, 231] width 15 height 15
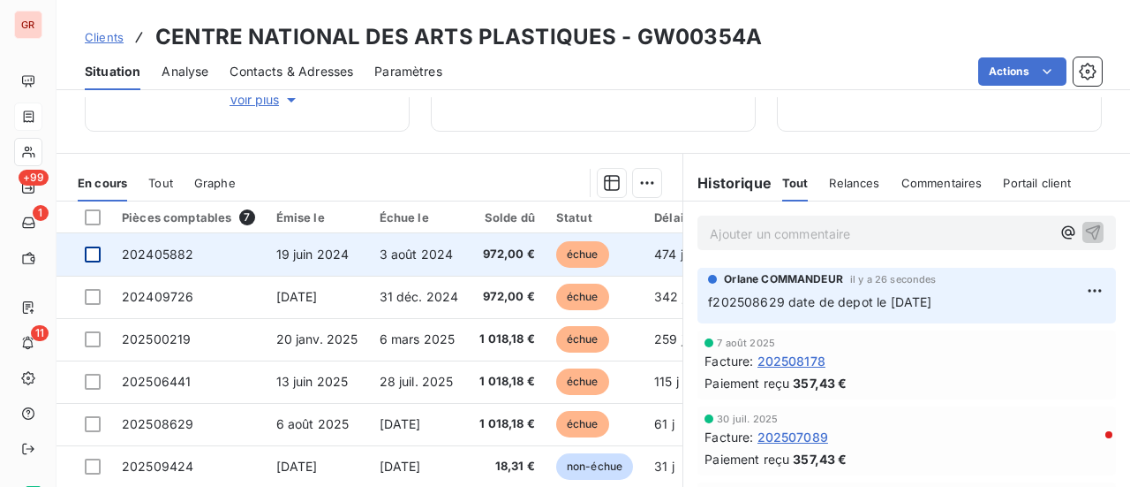
click at [94, 250] on div at bounding box center [93, 254] width 16 height 16
click at [157, 250] on span "202405882" at bounding box center [158, 253] width 72 height 15
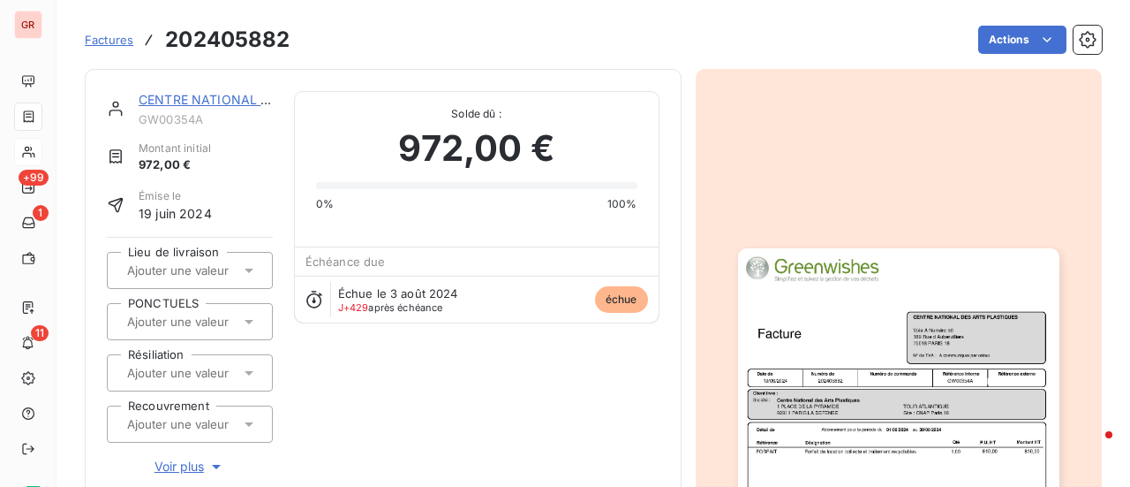
click at [847, 337] on img "button" at bounding box center [898, 475] width 321 height 454
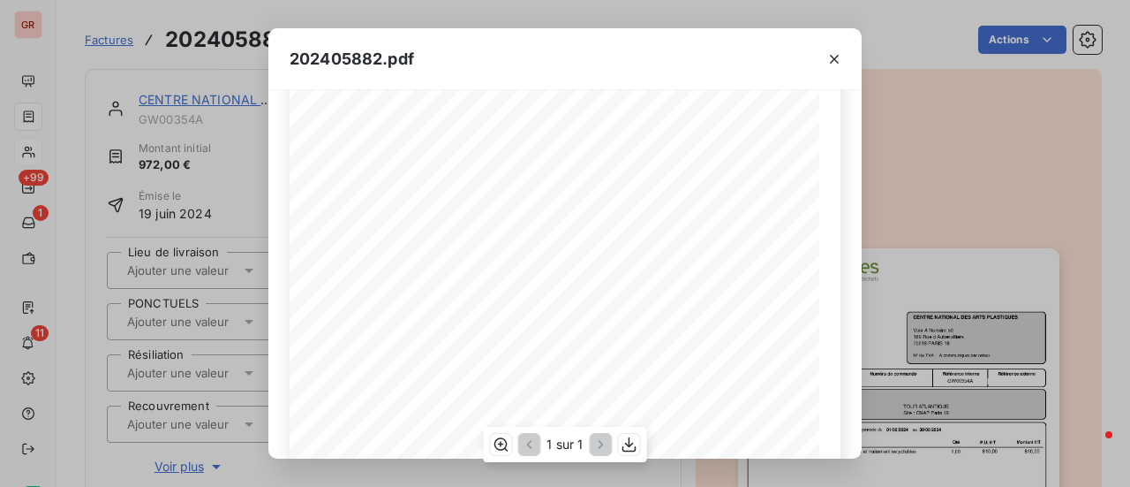
scroll to position [177, 0]
click at [629, 444] on icon "button" at bounding box center [629, 444] width 14 height 15
click at [832, 63] on icon "button" at bounding box center [835, 59] width 18 height 18
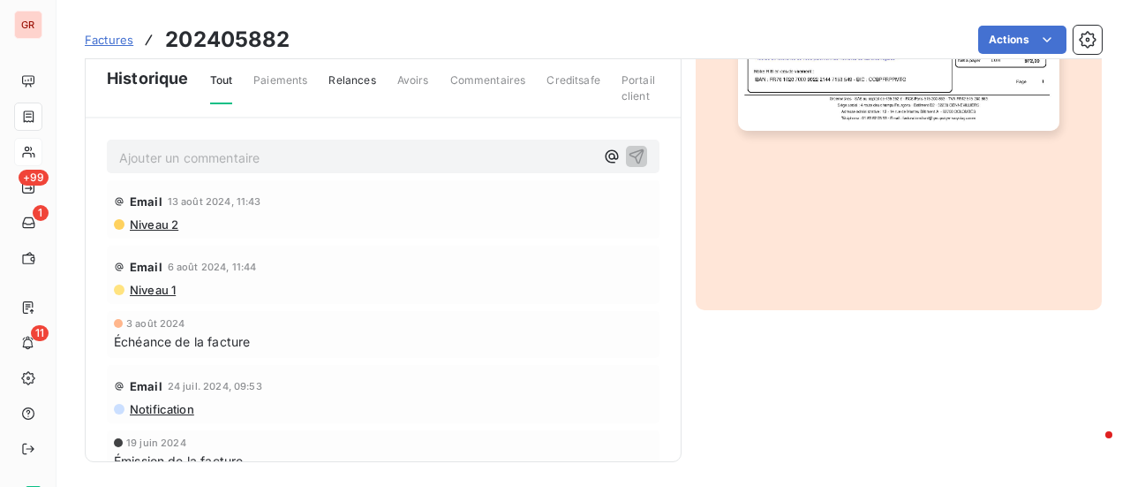
scroll to position [573, 0]
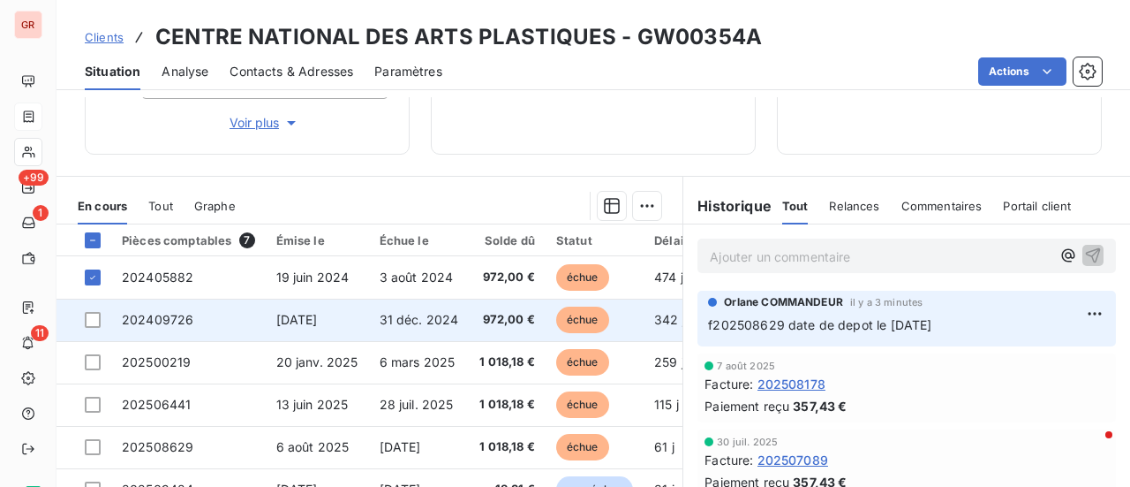
scroll to position [353, 0]
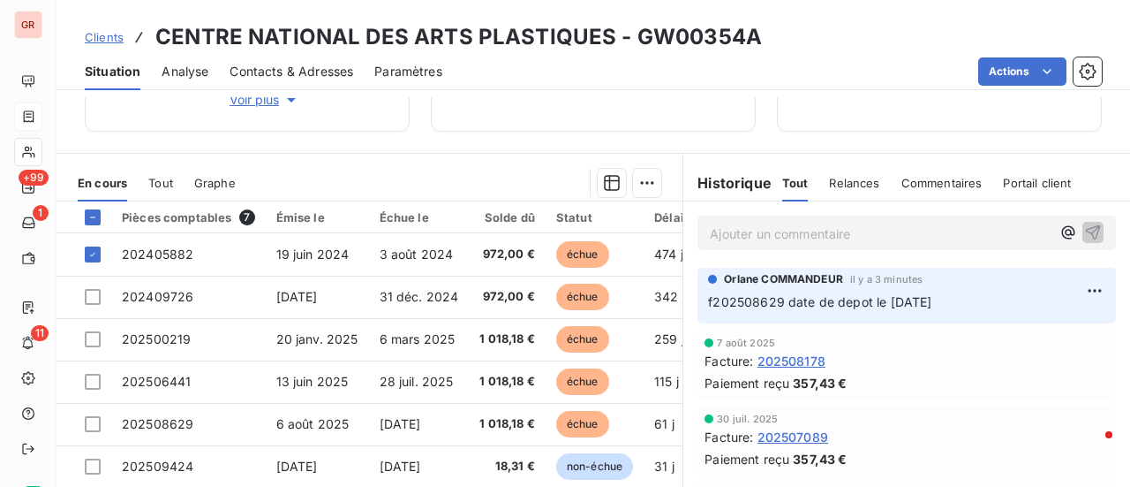
click at [727, 238] on p "Ajouter un commentaire ﻿" at bounding box center [880, 234] width 341 height 22
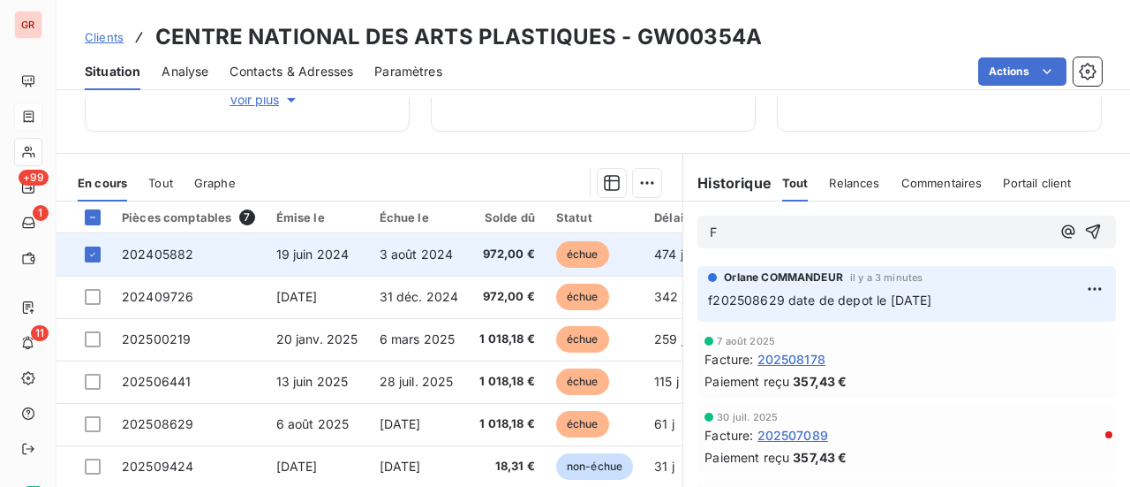
click at [175, 253] on span "202405882" at bounding box center [158, 253] width 72 height 15
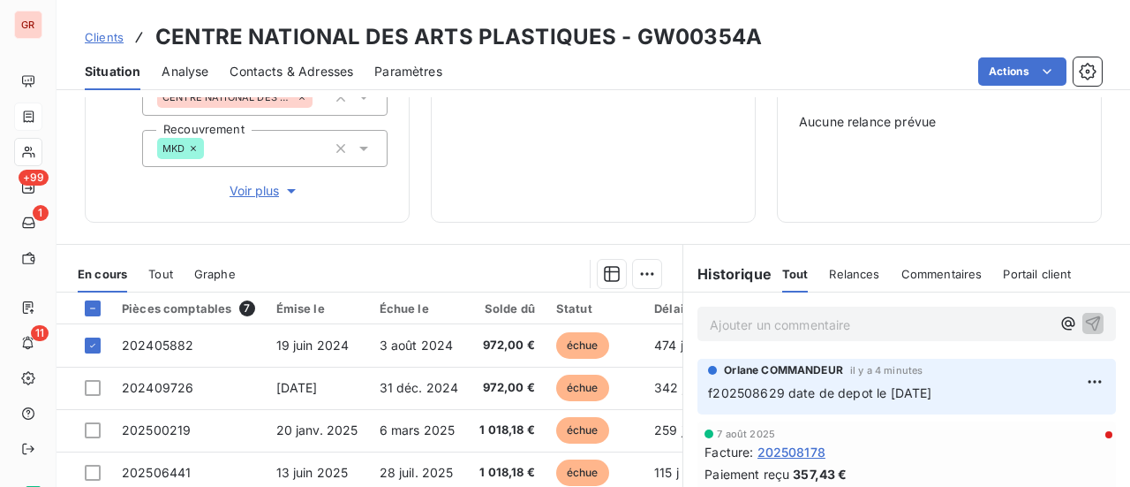
scroll to position [265, 0]
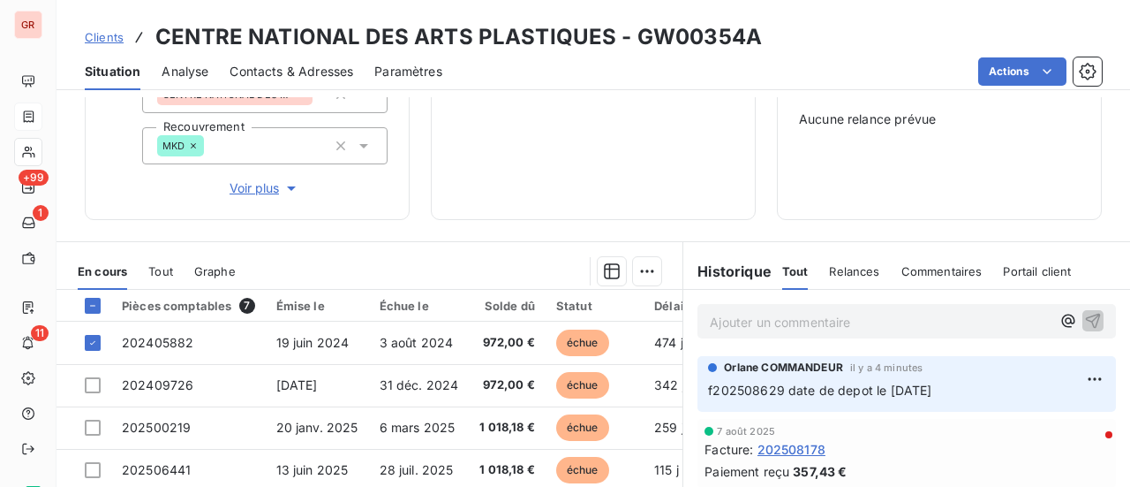
click at [729, 324] on p "Ajouter un commentaire ﻿" at bounding box center [880, 322] width 341 height 22
click at [791, 315] on span "202405882 REdéposée sur chrorus l" at bounding box center [819, 320] width 218 height 15
click at [931, 321] on p "202405882 Redéposée sur chrorus l" at bounding box center [880, 321] width 341 height 20
drag, startPoint x: 880, startPoint y: 321, endPoint x: 936, endPoint y: 321, distance: 55.6
click at [936, 322] on p "202405882 Redéposée sur chrorus l" at bounding box center [880, 321] width 341 height 20
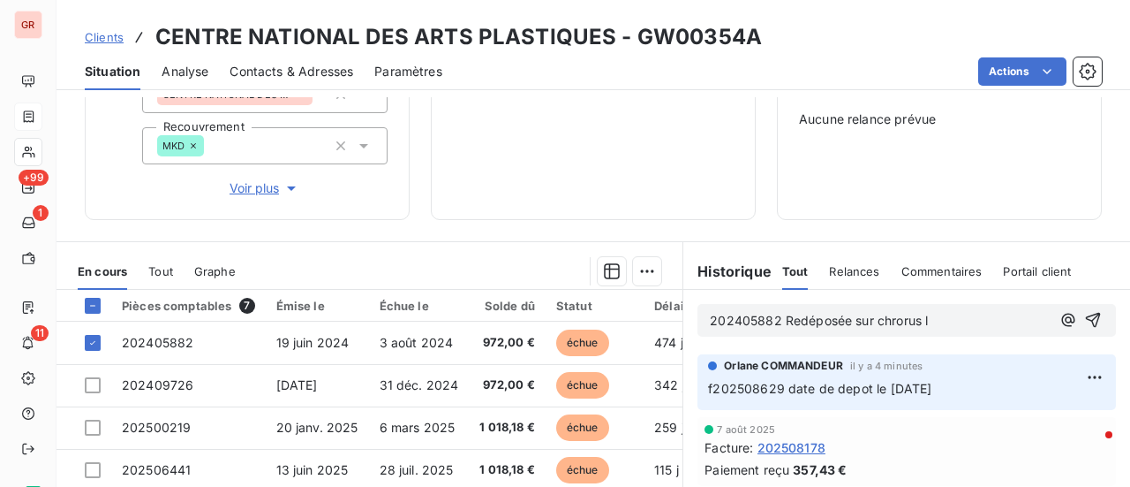
drag, startPoint x: 931, startPoint y: 321, endPoint x: 914, endPoint y: 321, distance: 16.8
click at [917, 321] on p "202405882 Redéposée sur chrorus l" at bounding box center [880, 321] width 341 height 20
drag, startPoint x: 895, startPoint y: 321, endPoint x: 870, endPoint y: 322, distance: 25.6
click at [870, 322] on span "202405882 Redéposée sur chrorus l" at bounding box center [819, 320] width 218 height 15
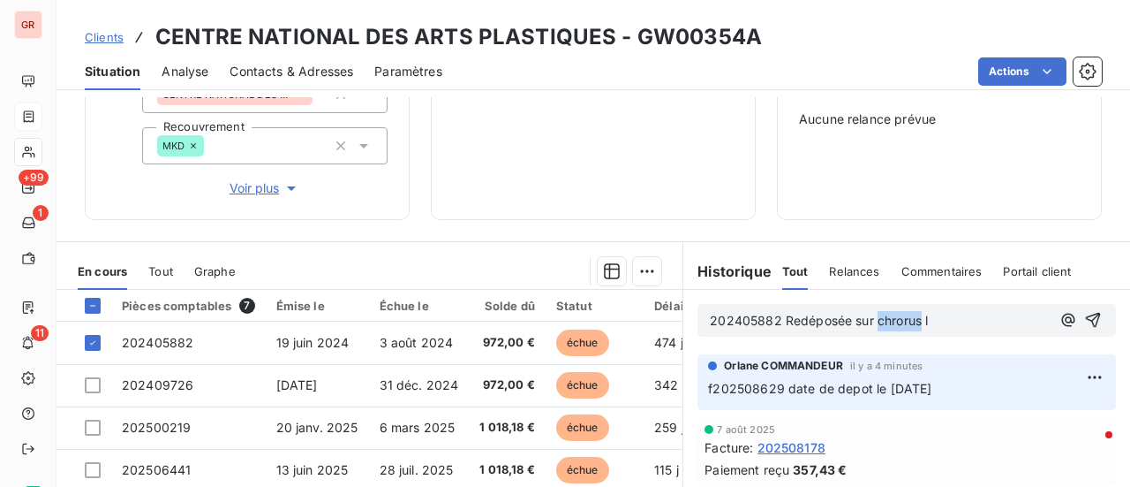
click at [871, 322] on span "202405882 Redéposée sur chrorus l" at bounding box center [819, 320] width 218 height 15
click at [945, 319] on p "202405882 Redéposée sur chrorus le l" at bounding box center [880, 321] width 341 height 20
click at [1084, 321] on icon "button" at bounding box center [1093, 320] width 18 height 18
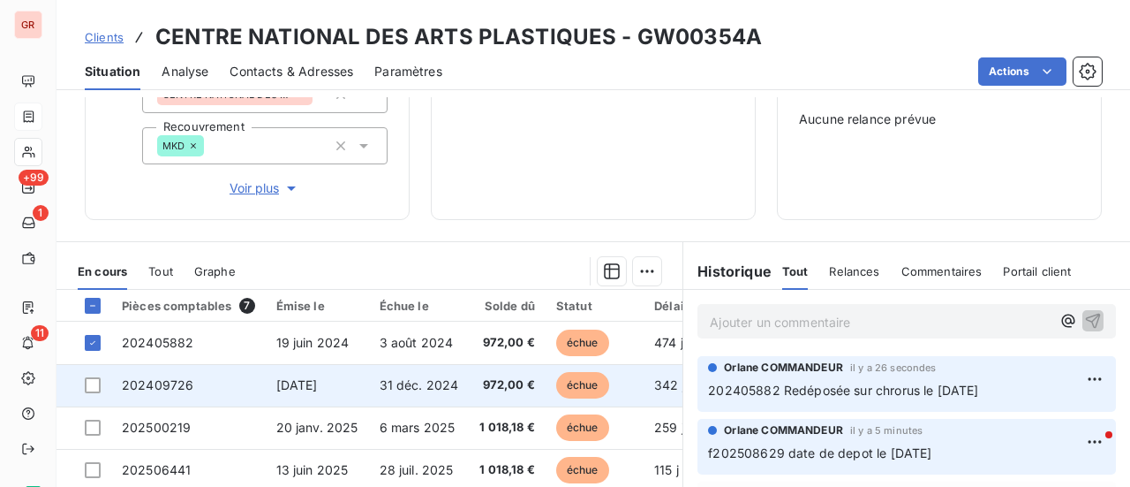
drag, startPoint x: 97, startPoint y: 388, endPoint x: 117, endPoint y: 384, distance: 19.7
click at [97, 387] on div at bounding box center [93, 385] width 16 height 16
click at [161, 384] on span "202409726" at bounding box center [158, 384] width 72 height 15
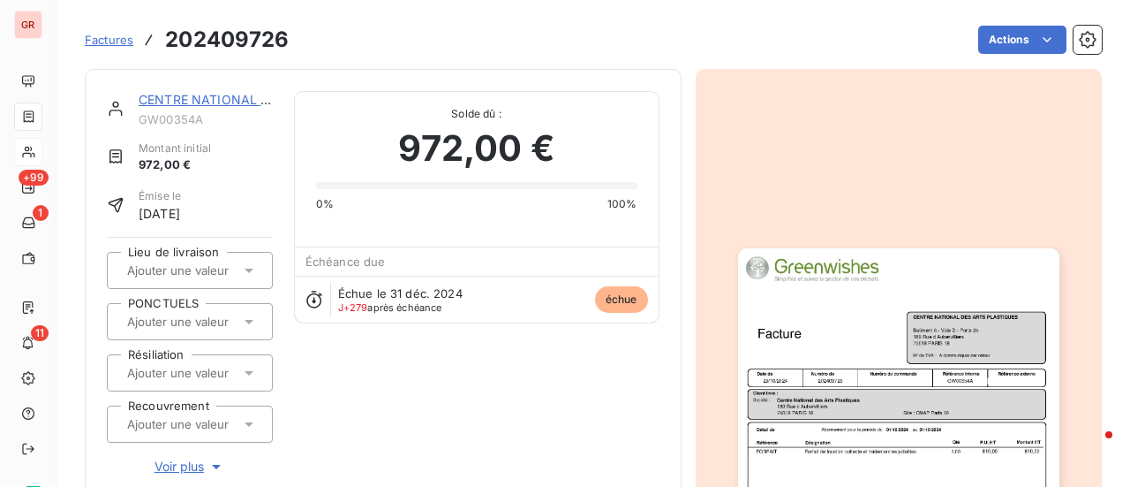
click at [808, 303] on img "button" at bounding box center [898, 475] width 321 height 454
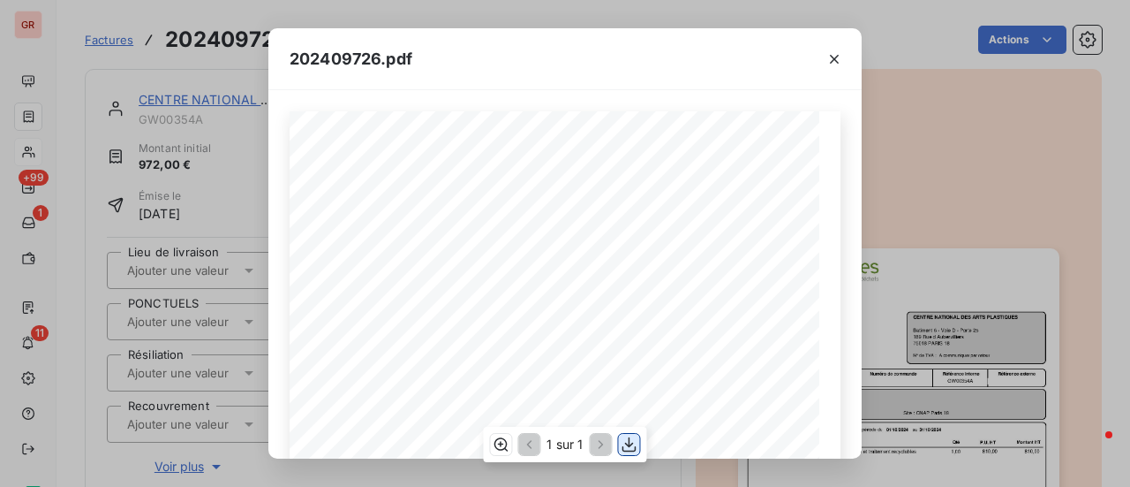
click at [629, 446] on icon "button" at bounding box center [629, 444] width 14 height 15
click at [630, 443] on icon "button" at bounding box center [630, 444] width 18 height 18
click at [835, 56] on icon "button" at bounding box center [835, 59] width 18 height 18
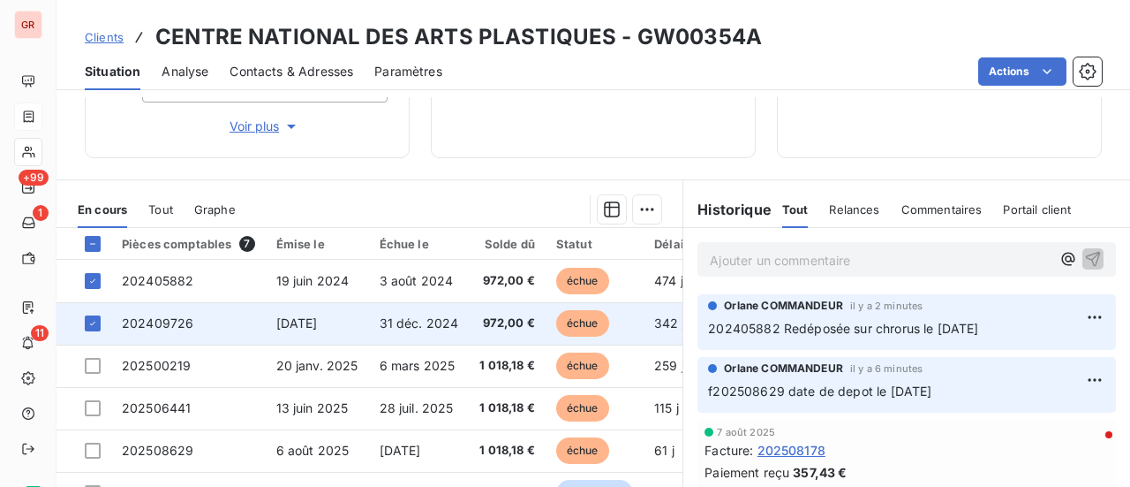
scroll to position [353, 0]
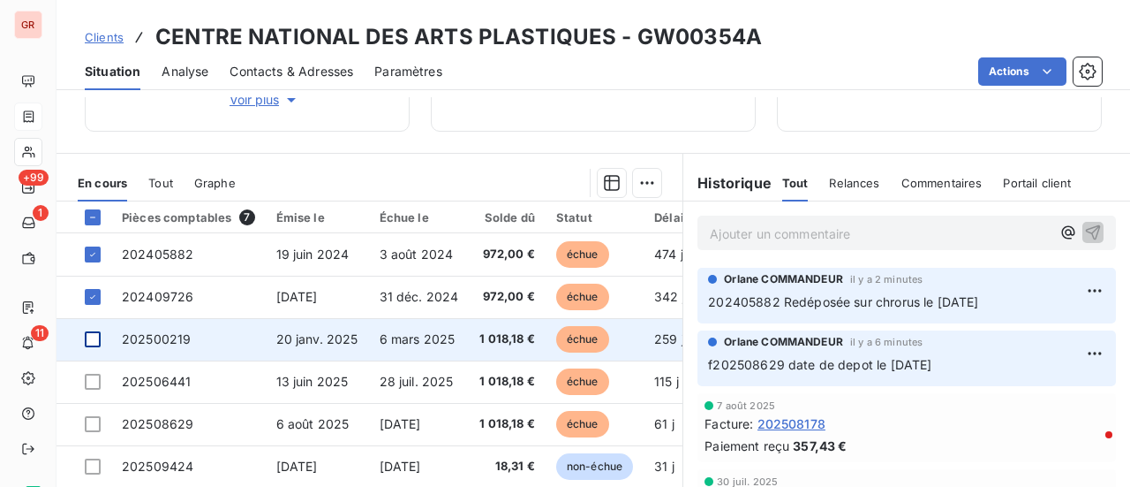
click at [92, 339] on div at bounding box center [93, 339] width 16 height 16
click at [180, 336] on span "202500219" at bounding box center [156, 338] width 69 height 15
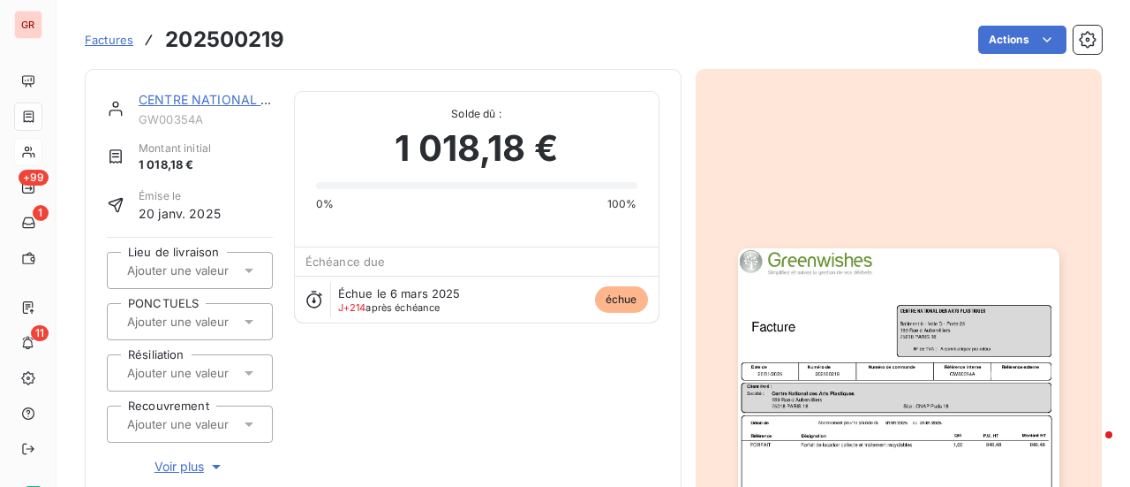
click at [895, 306] on img "button" at bounding box center [898, 475] width 321 height 454
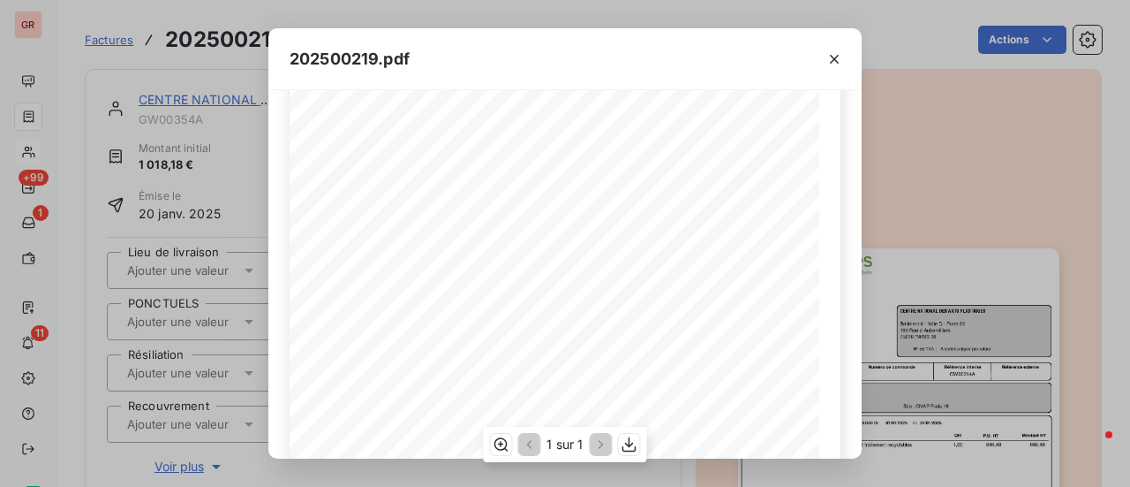
scroll to position [265, 0]
click at [630, 446] on icon "button" at bounding box center [629, 444] width 14 height 15
click at [915, 130] on div "202500219.pdf Référence interne Numéro de Date de Numéro de commande Référence …" at bounding box center [565, 243] width 1130 height 487
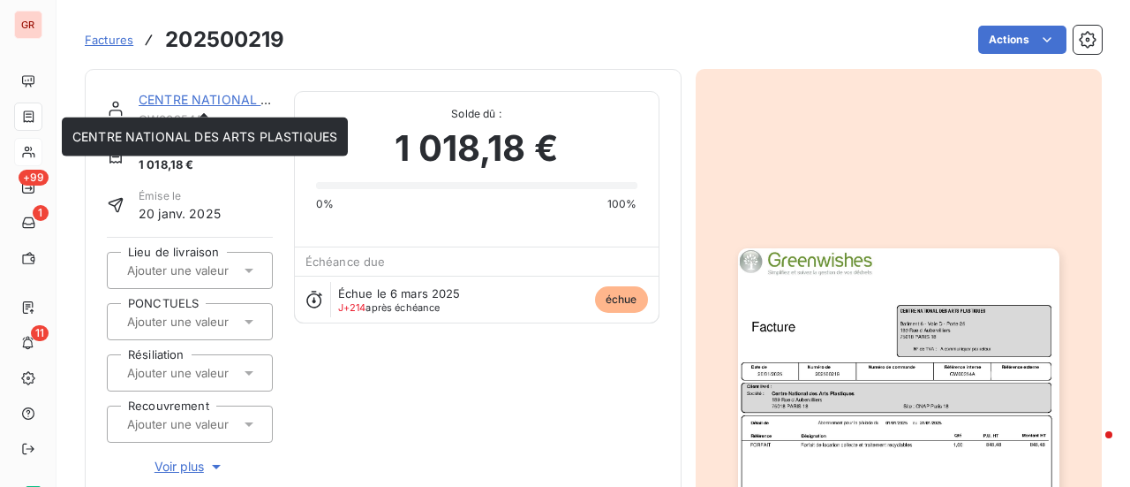
click at [205, 99] on link "CENTRE NATIONAL DES ARTS PLASTIQUES" at bounding box center [271, 99] width 265 height 15
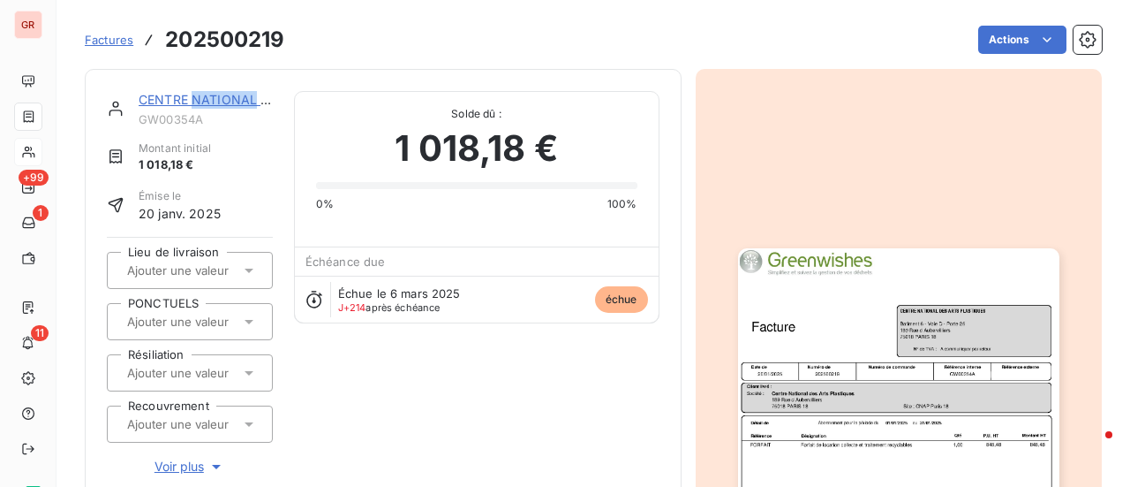
click at [205, 99] on link "CENTRE NATIONAL DES ARTS PLASTIQUES" at bounding box center [271, 99] width 265 height 15
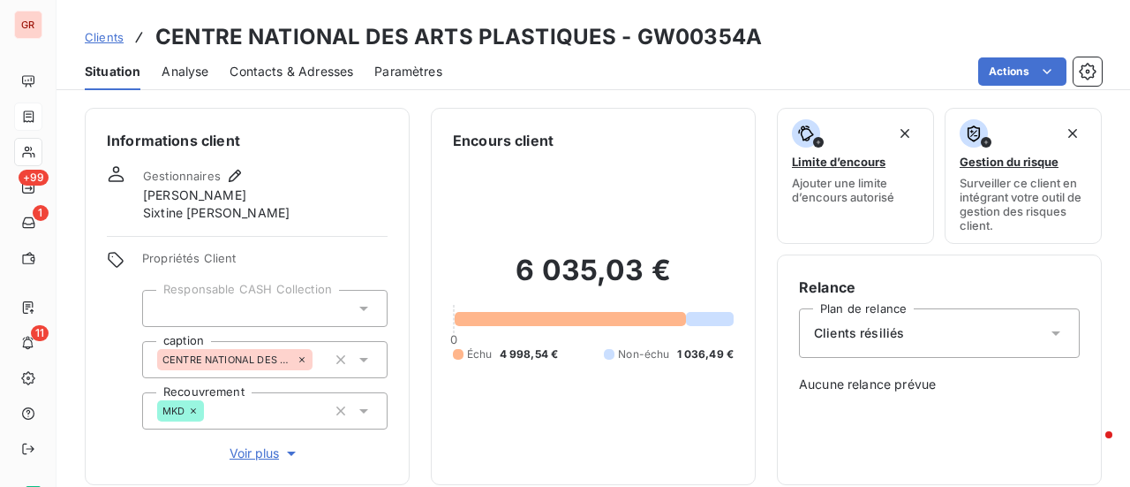
click at [293, 72] on span "Contacts & Adresses" at bounding box center [292, 72] width 124 height 18
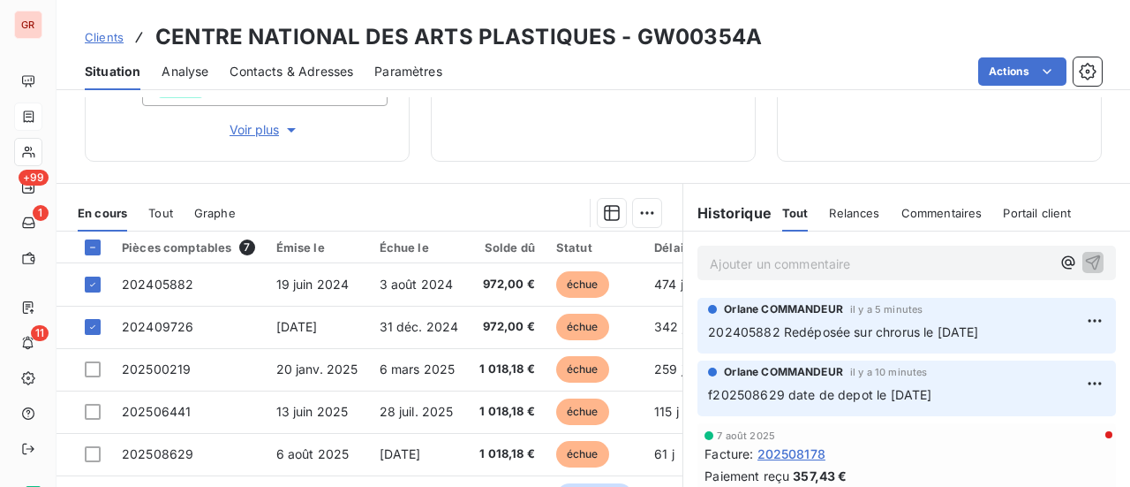
scroll to position [353, 0]
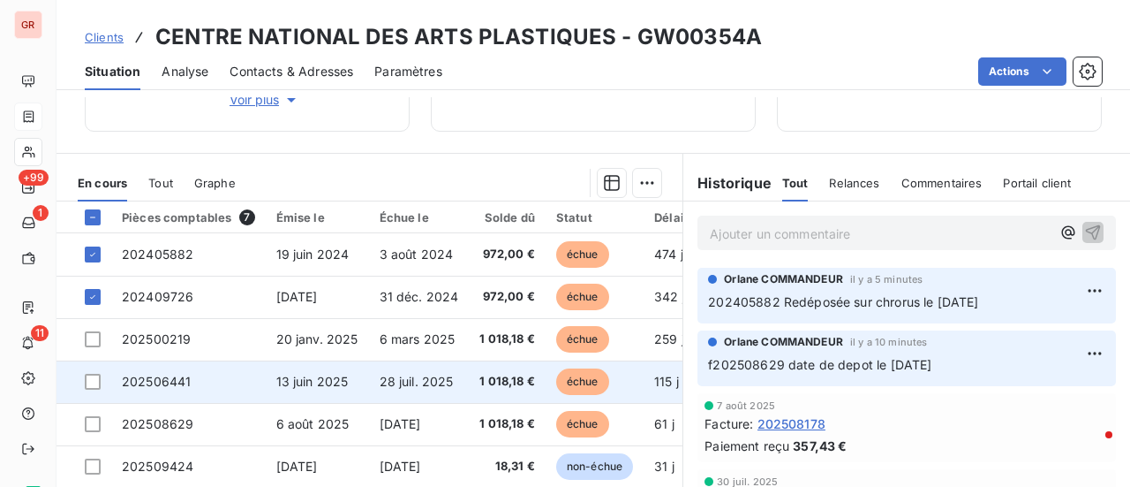
drag, startPoint x: 94, startPoint y: 382, endPoint x: 155, endPoint y: 382, distance: 60.9
click at [95, 382] on div at bounding box center [93, 381] width 16 height 16
click at [178, 381] on span "202506441" at bounding box center [156, 380] width 69 height 15
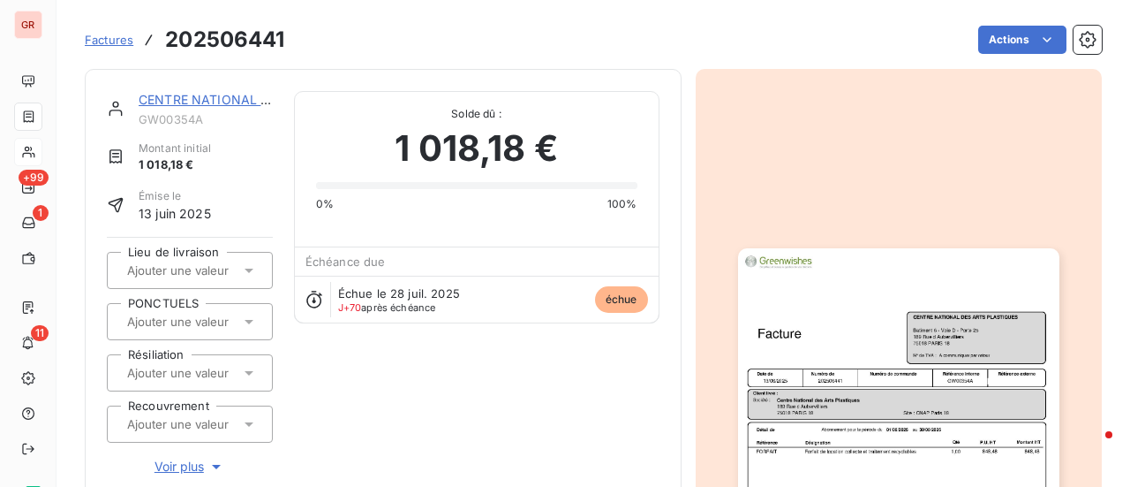
click at [842, 343] on img "button" at bounding box center [898, 475] width 321 height 454
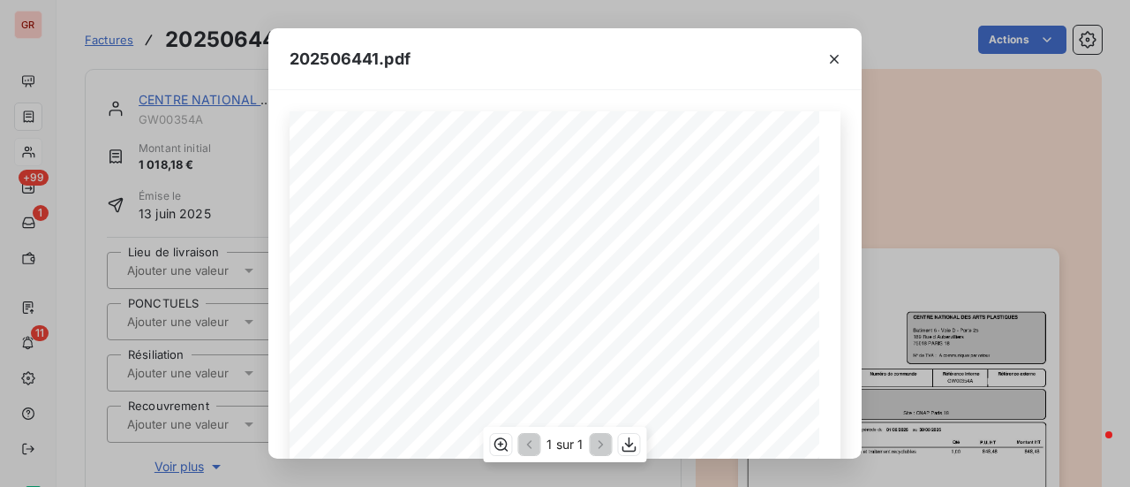
scroll to position [265, 0]
click at [629, 445] on icon "button" at bounding box center [629, 444] width 14 height 15
click at [835, 57] on icon "button" at bounding box center [834, 59] width 9 height 9
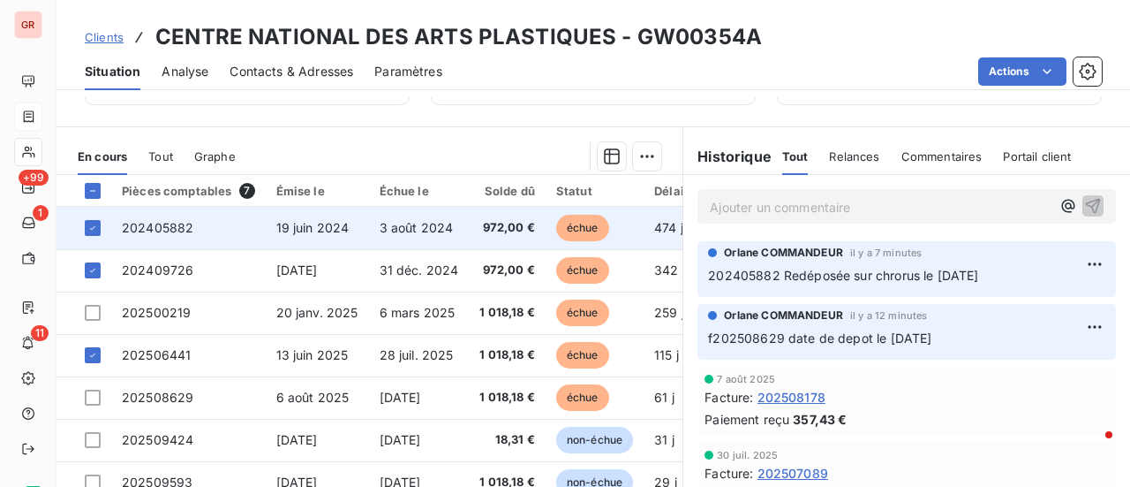
scroll to position [441, 0]
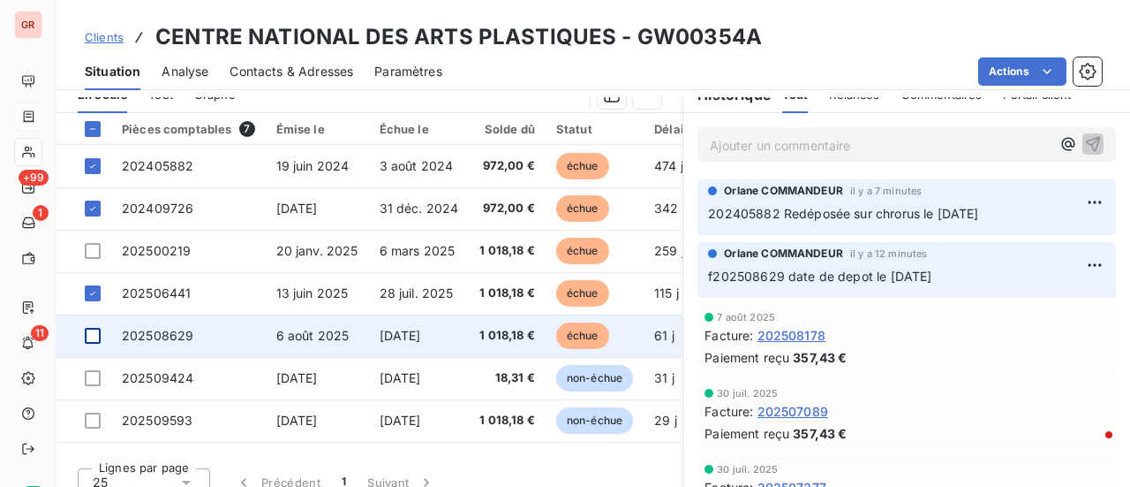
click at [96, 336] on div at bounding box center [93, 336] width 16 height 16
click at [181, 336] on span "202508629" at bounding box center [158, 335] width 72 height 15
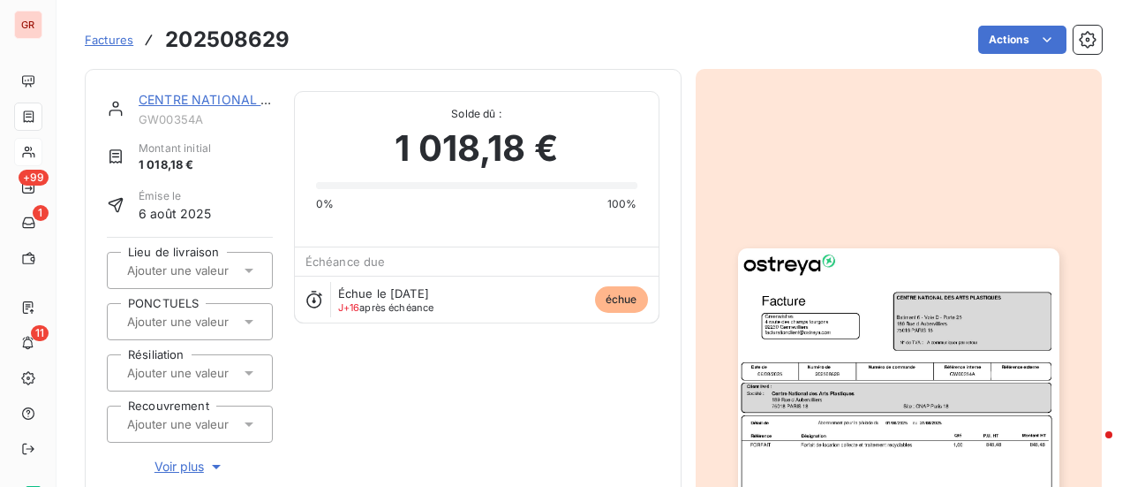
click at [841, 349] on img "button" at bounding box center [898, 475] width 321 height 454
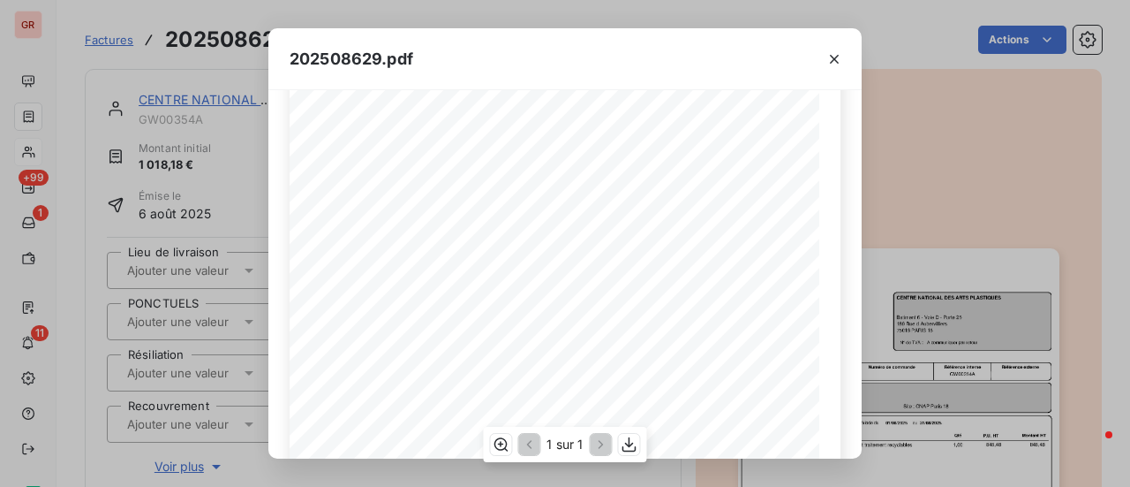
scroll to position [353, 0]
click at [627, 449] on icon "button" at bounding box center [630, 444] width 18 height 18
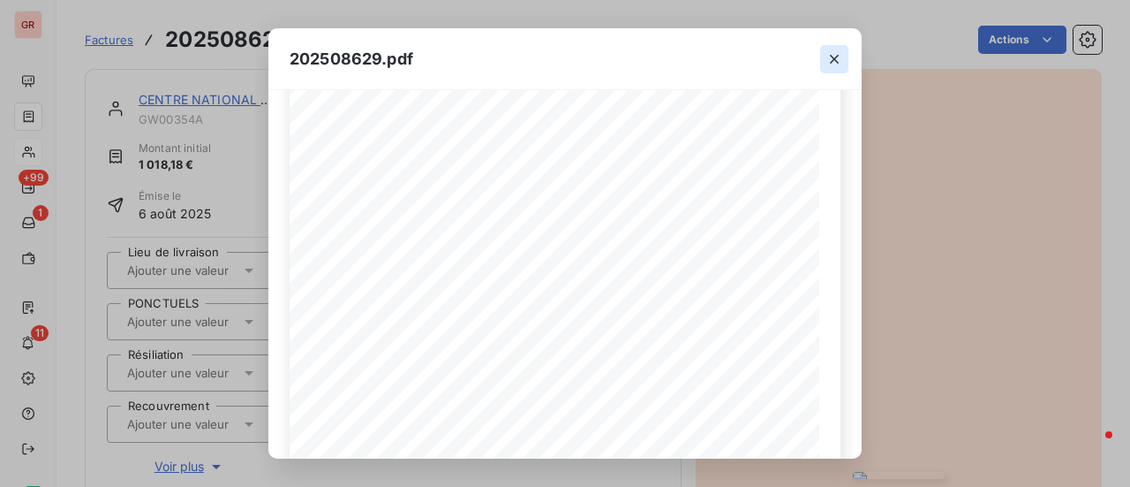
click at [835, 63] on icon "button" at bounding box center [835, 59] width 18 height 18
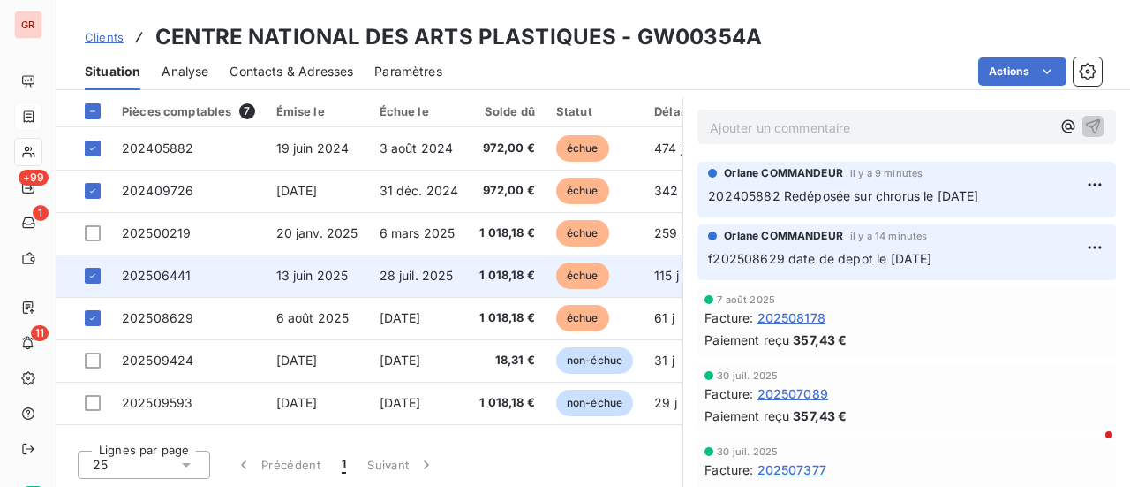
scroll to position [460, 0]
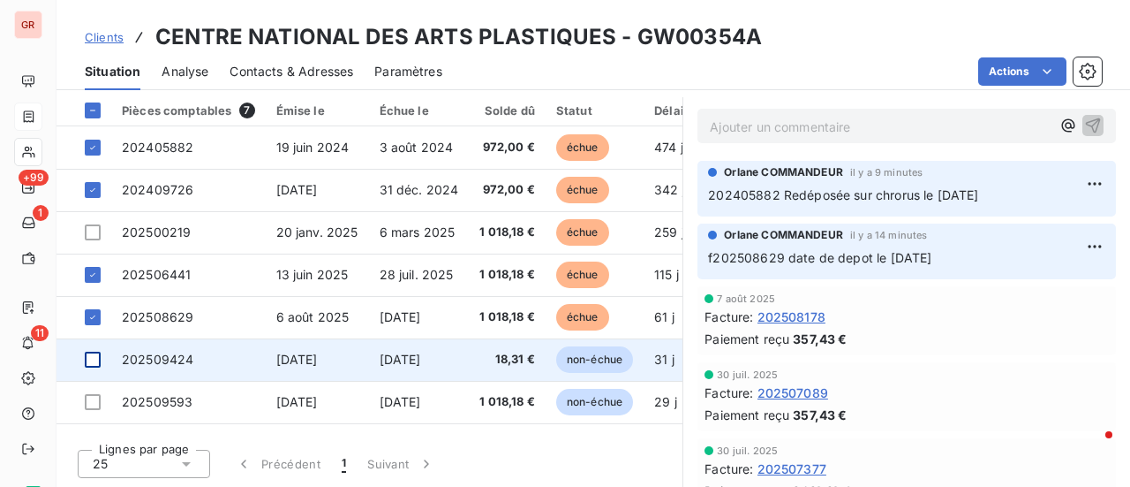
click at [92, 363] on div at bounding box center [93, 359] width 16 height 16
click at [177, 353] on span "202509424" at bounding box center [158, 358] width 72 height 15
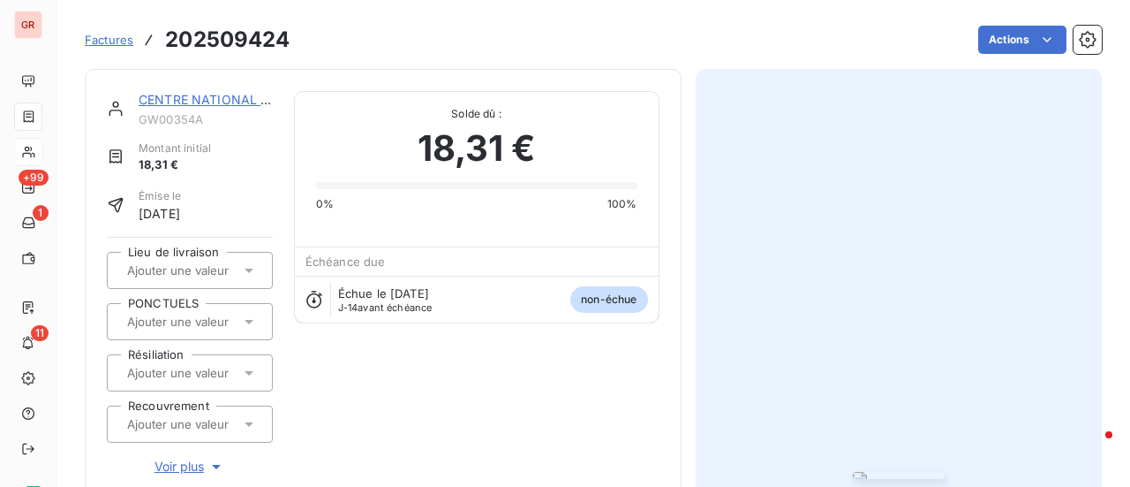
click at [853, 472] on img "button" at bounding box center [899, 475] width 92 height 7
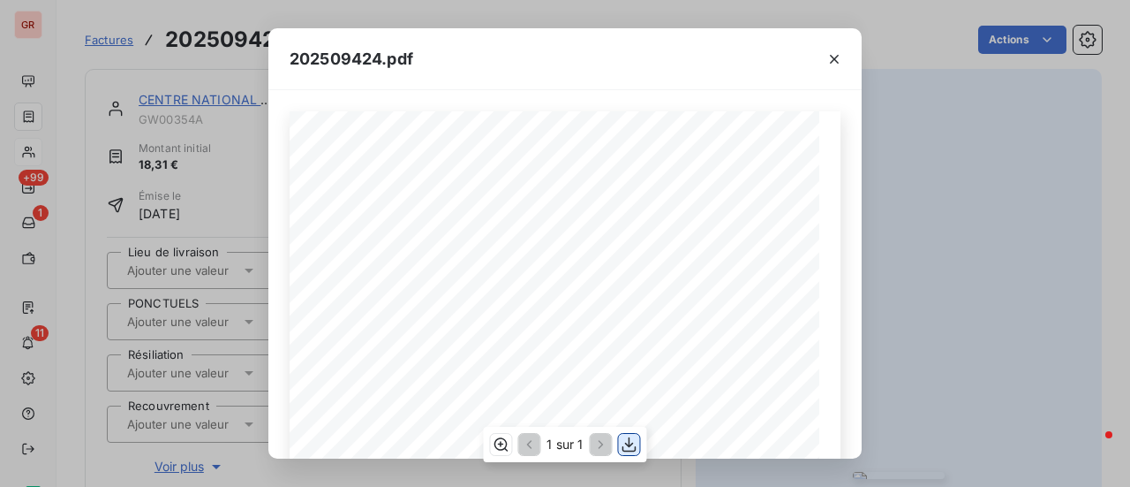
click at [634, 442] on icon "button" at bounding box center [630, 444] width 18 height 18
click at [979, 169] on div "202509424.pdf Référence interne Numéro de Date de Numéro de commande Référence …" at bounding box center [565, 243] width 1130 height 487
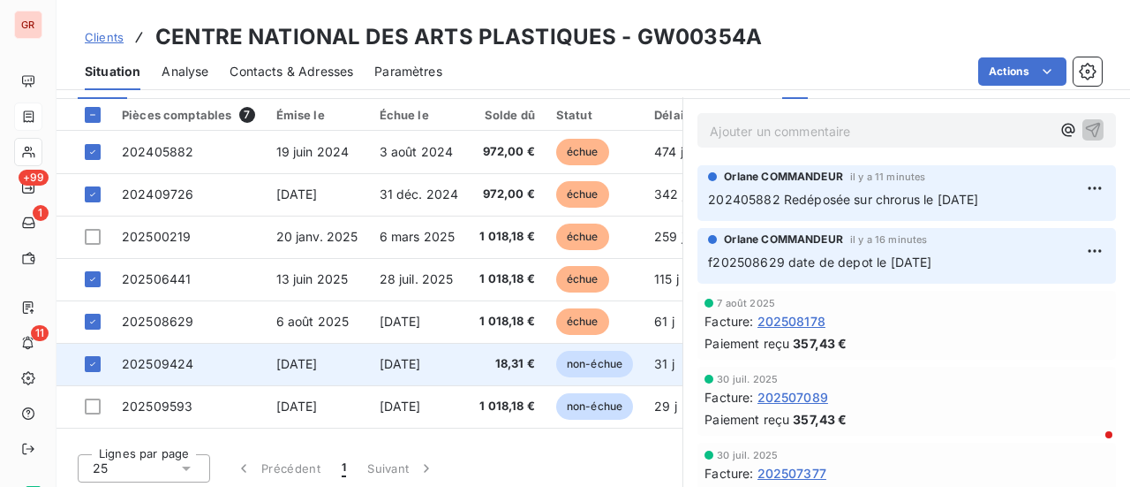
scroll to position [460, 0]
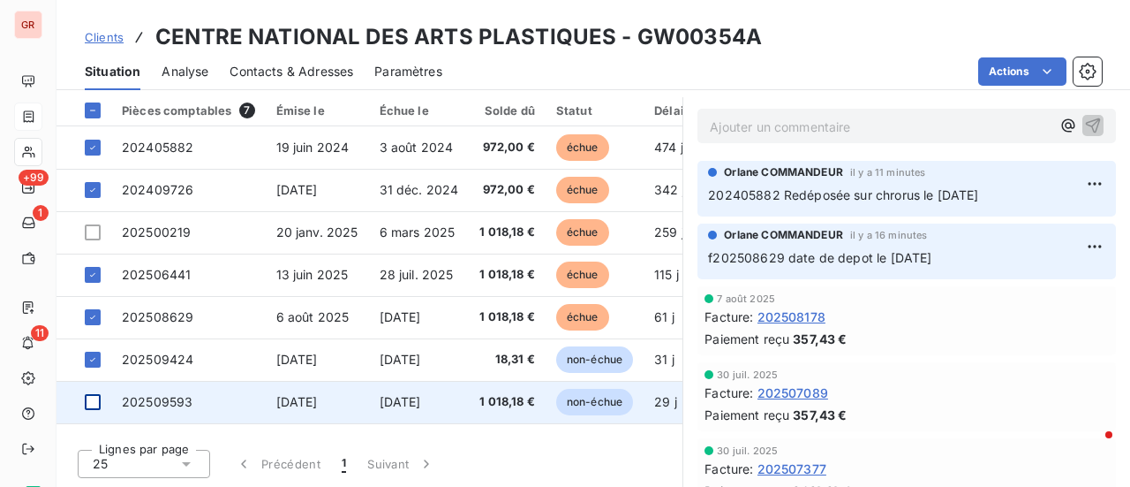
click at [97, 404] on div at bounding box center [93, 402] width 16 height 16
click at [182, 401] on span "202509593" at bounding box center [157, 401] width 71 height 15
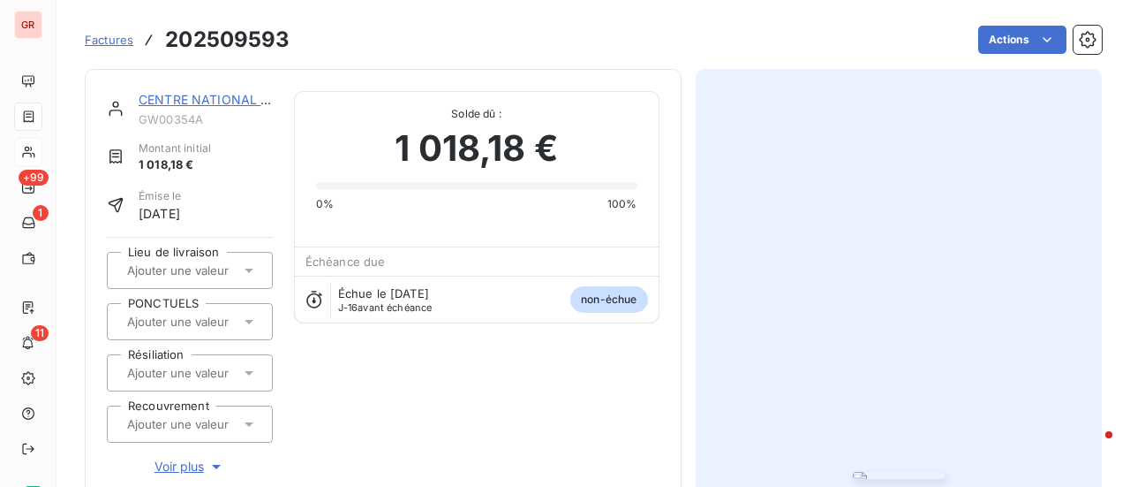
click at [930, 472] on img "button" at bounding box center [899, 475] width 92 height 7
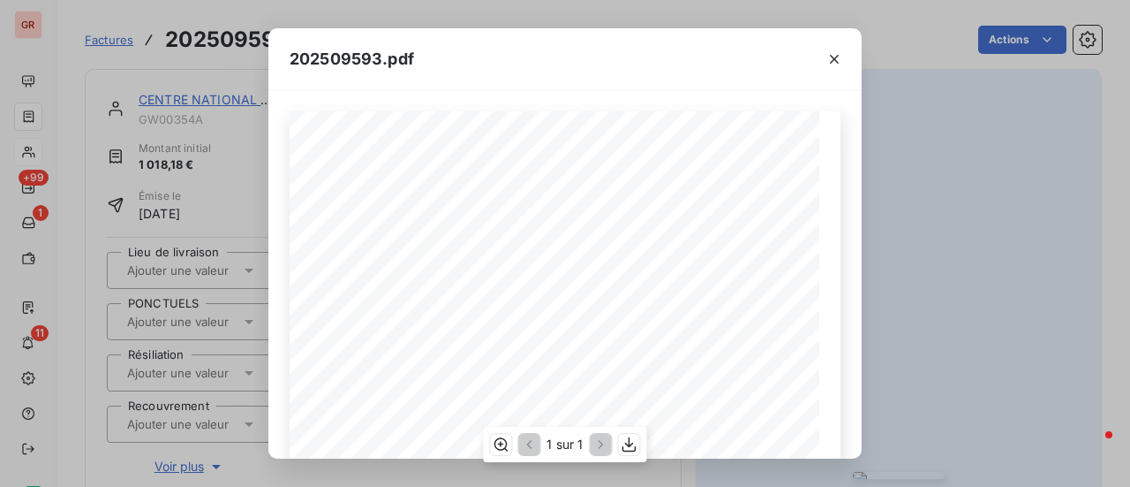
scroll to position [265, 0]
click at [629, 445] on icon "button" at bounding box center [629, 444] width 14 height 15
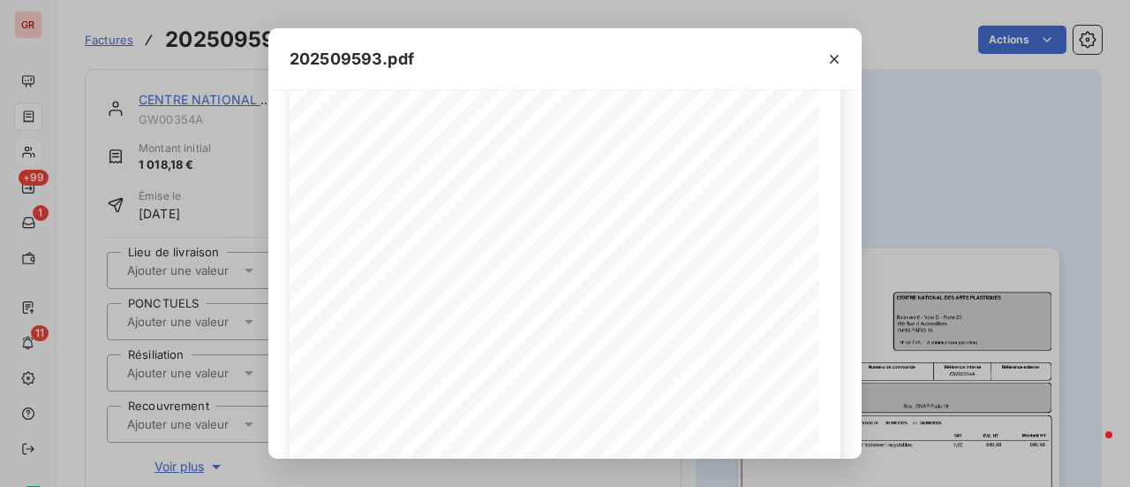
click at [977, 220] on div "202509593.pdf Référence interne Numéro de Date de Numéro de commande Référence …" at bounding box center [565, 243] width 1130 height 487
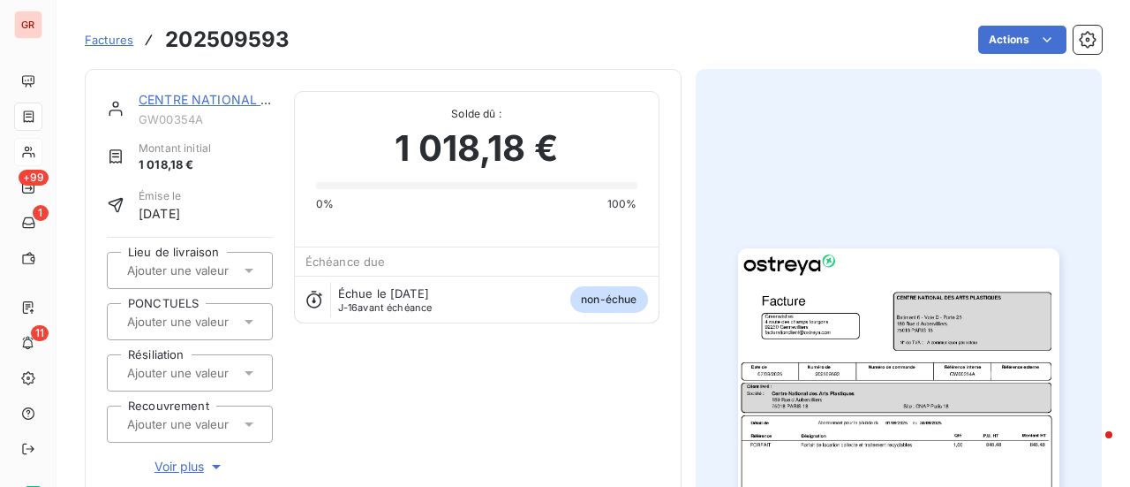
click at [222, 98] on link "CENTRE NATIONAL DES ARTS PLASTIQUES" at bounding box center [271, 99] width 265 height 15
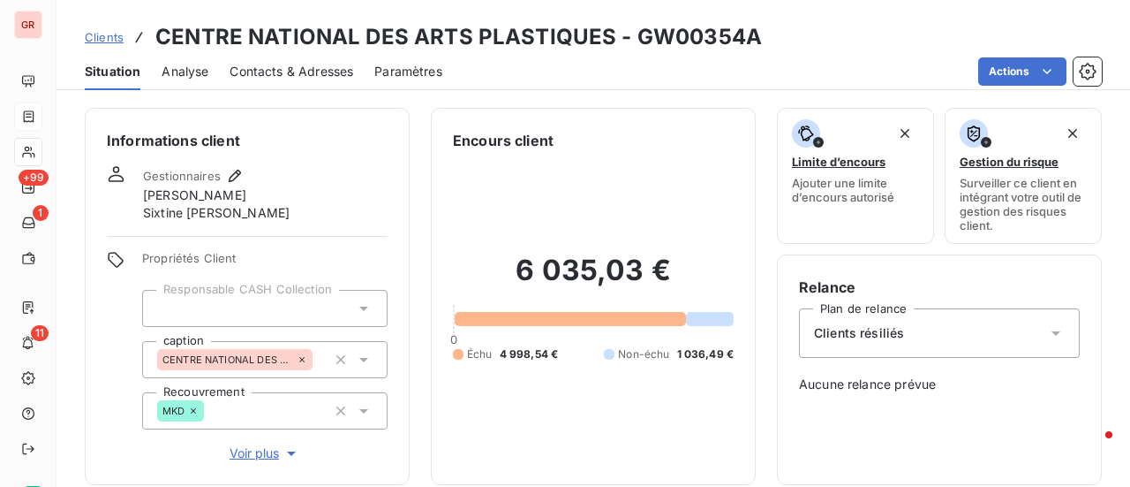
click at [308, 71] on span "Contacts & Adresses" at bounding box center [292, 72] width 124 height 18
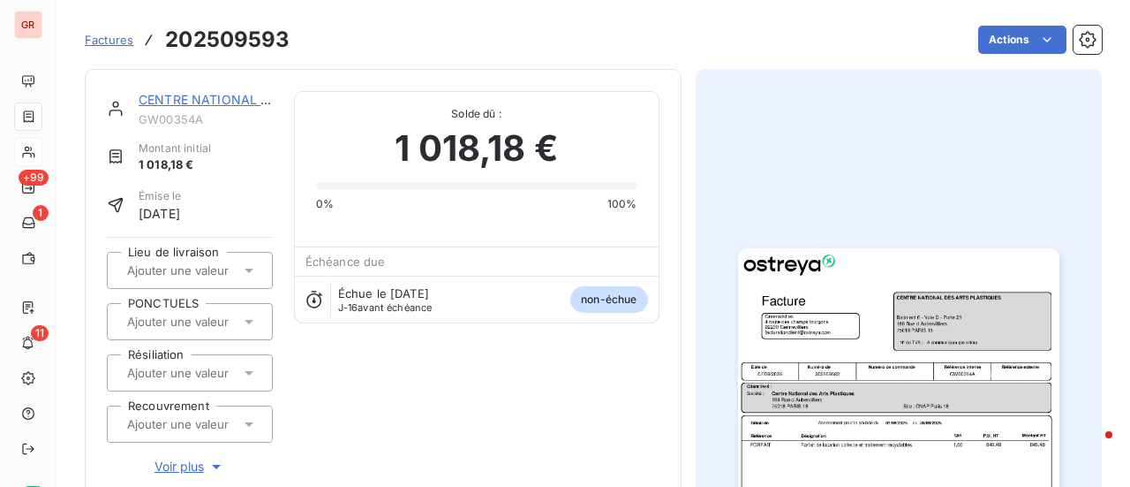
click at [187, 96] on link "CENTRE NATIONAL DES ARTS PLASTIQUES" at bounding box center [271, 99] width 265 height 15
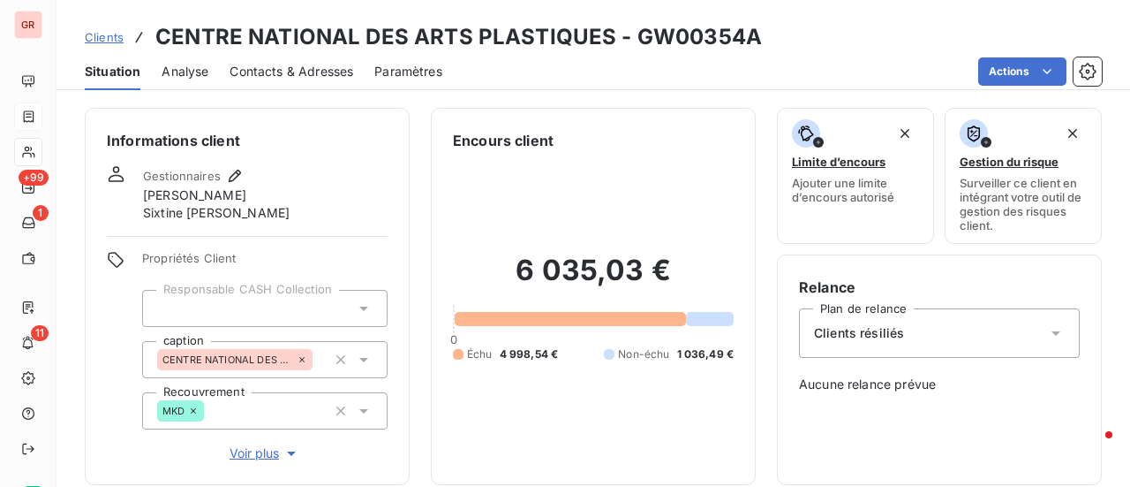
click at [311, 66] on span "Contacts & Adresses" at bounding box center [292, 72] width 124 height 18
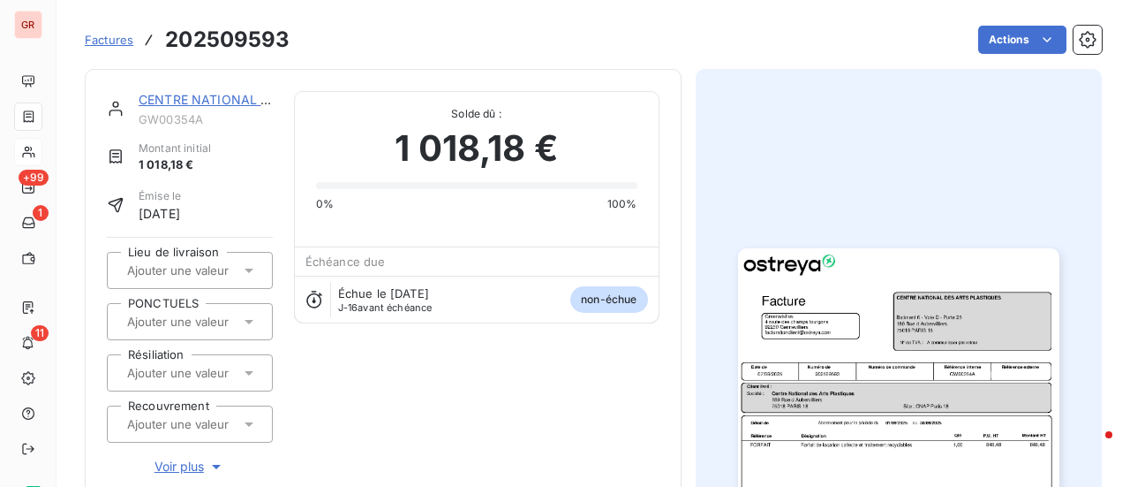
click at [196, 112] on span "GW00354A" at bounding box center [206, 119] width 134 height 14
click at [196, 106] on link "CENTRE NATIONAL DES ARTS PLASTIQUES" at bounding box center [271, 99] width 265 height 15
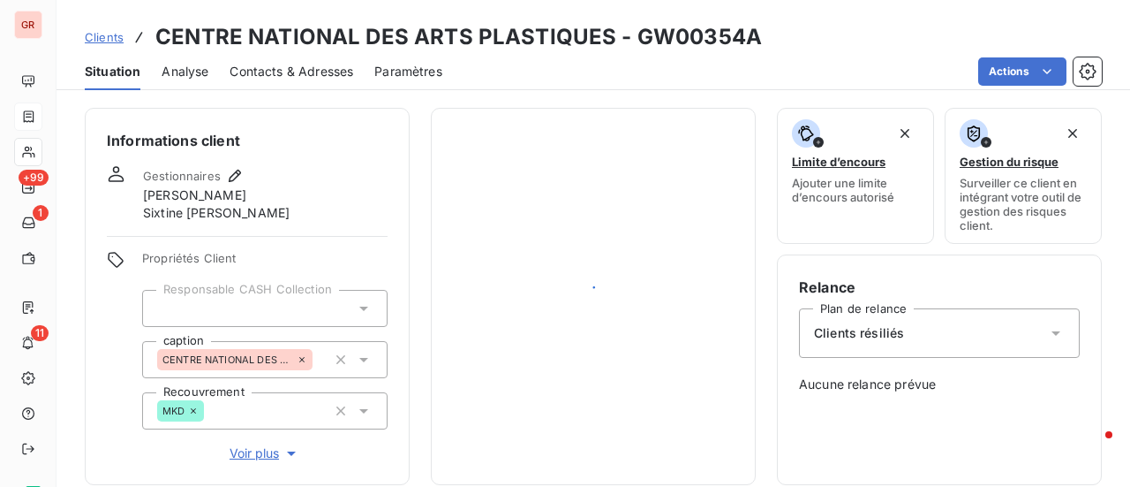
click at [198, 100] on div "Informations client Gestionnaires Aloïs Markowicz Sixtine Lépine Propriétés Cli…" at bounding box center [594, 291] width 1074 height 389
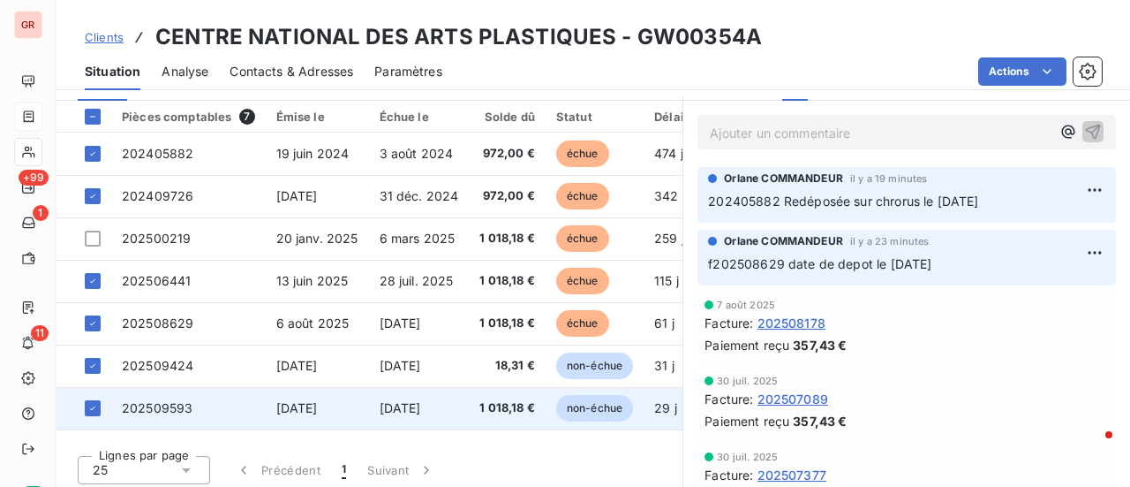
scroll to position [460, 0]
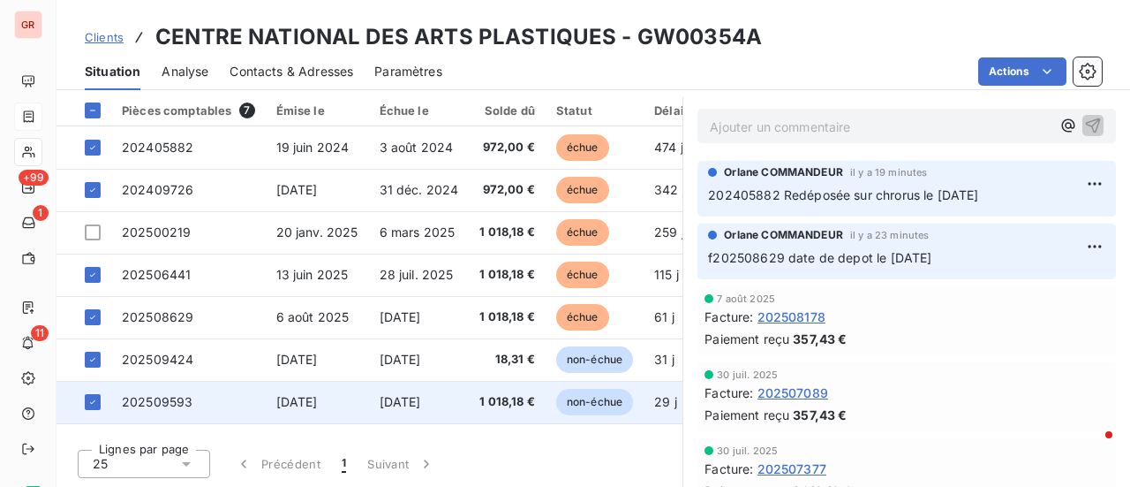
click at [316, 403] on span "[DATE]" at bounding box center [296, 401] width 41 height 15
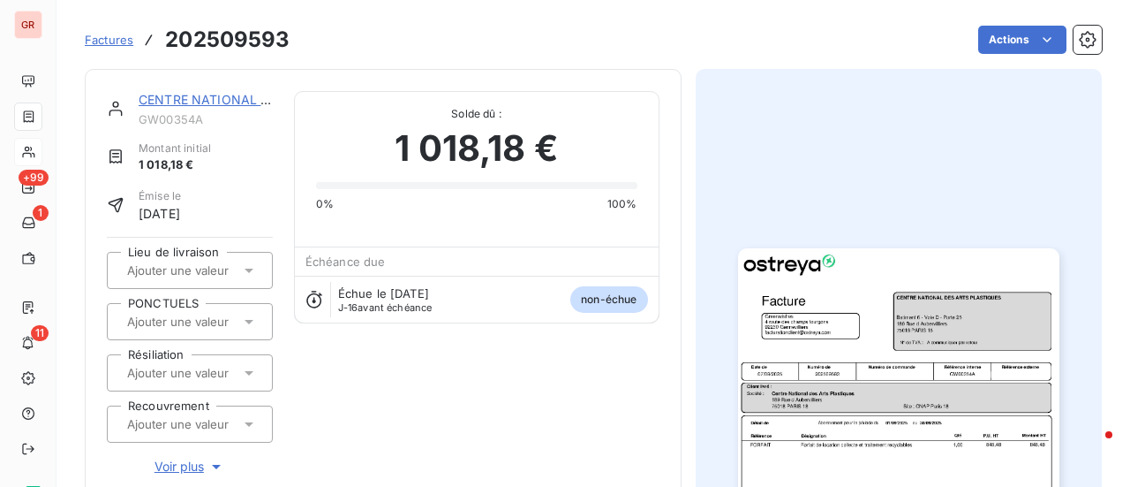
click at [219, 100] on link "CENTRE NATIONAL DES ARTS PLASTIQUES" at bounding box center [271, 99] width 265 height 15
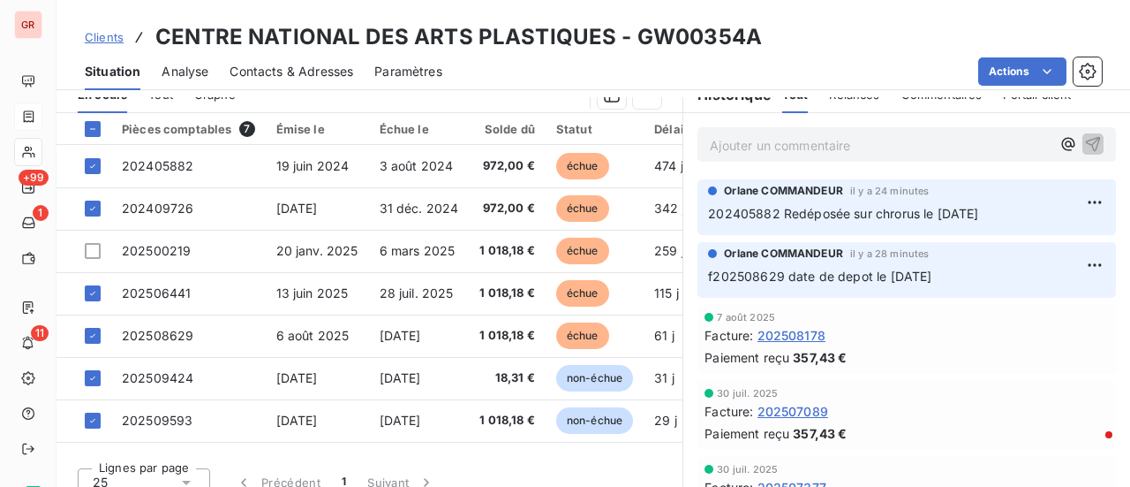
scroll to position [353, 0]
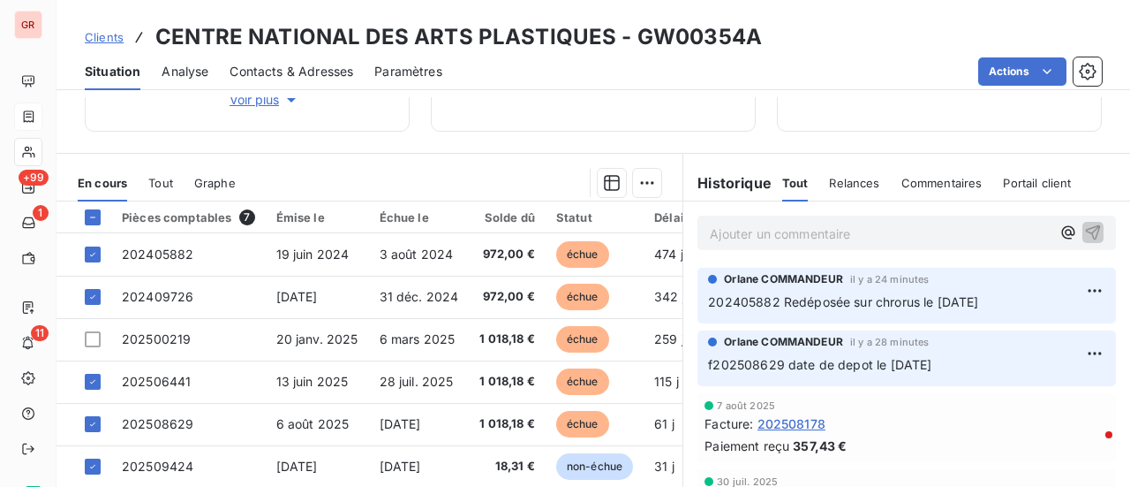
click at [310, 68] on span "Contacts & Adresses" at bounding box center [292, 72] width 124 height 18
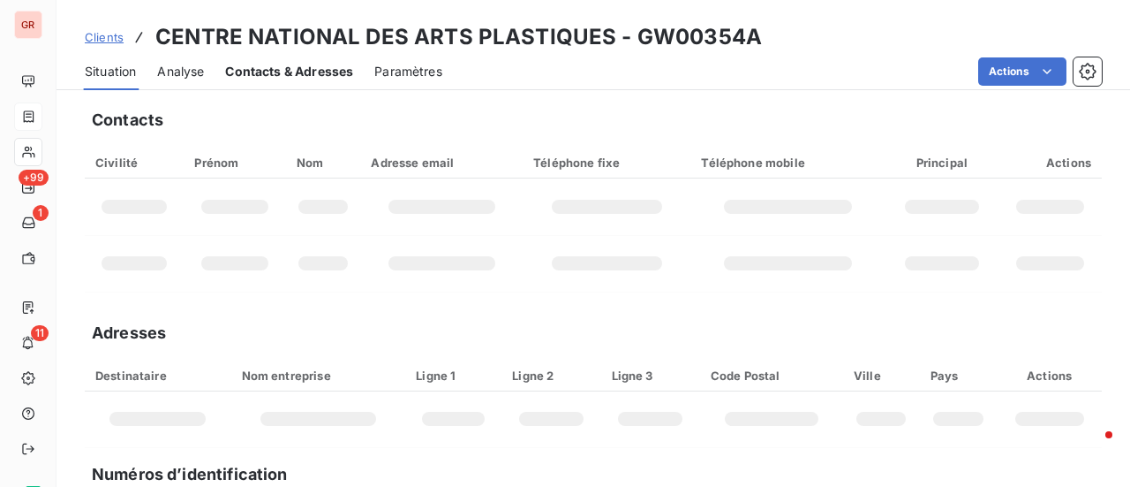
click at [310, 68] on span "Contacts & Adresses" at bounding box center [289, 72] width 128 height 18
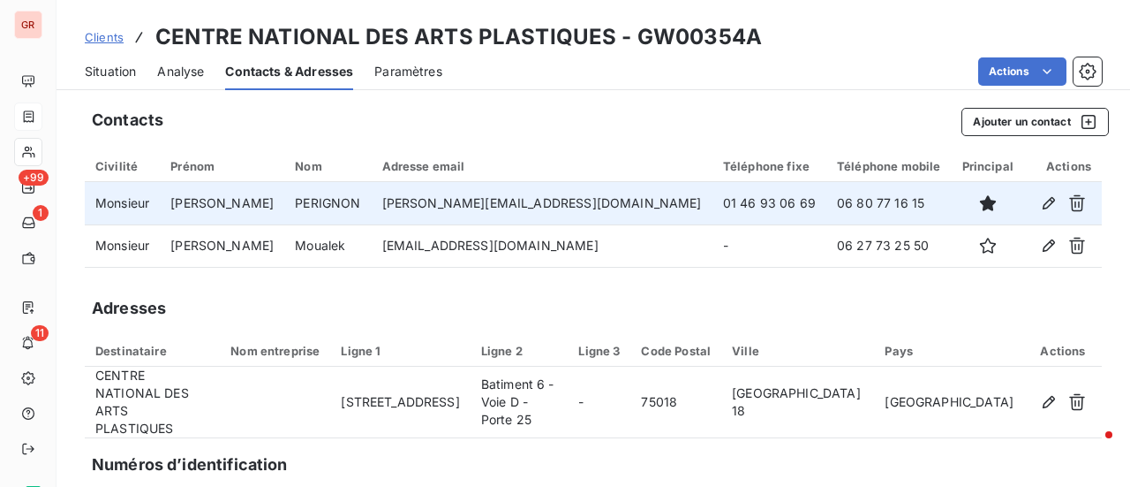
drag, startPoint x: 856, startPoint y: 202, endPoint x: 837, endPoint y: 202, distance: 18.5
click at [847, 202] on td "06 80 77 16 15" at bounding box center [888, 203] width 124 height 42
click at [826, 203] on td "06 80 77 16 15" at bounding box center [888, 203] width 124 height 42
drag, startPoint x: 779, startPoint y: 204, endPoint x: 763, endPoint y: 206, distance: 16.0
click at [826, 206] on td "06 80 77 16 15" at bounding box center [888, 203] width 124 height 42
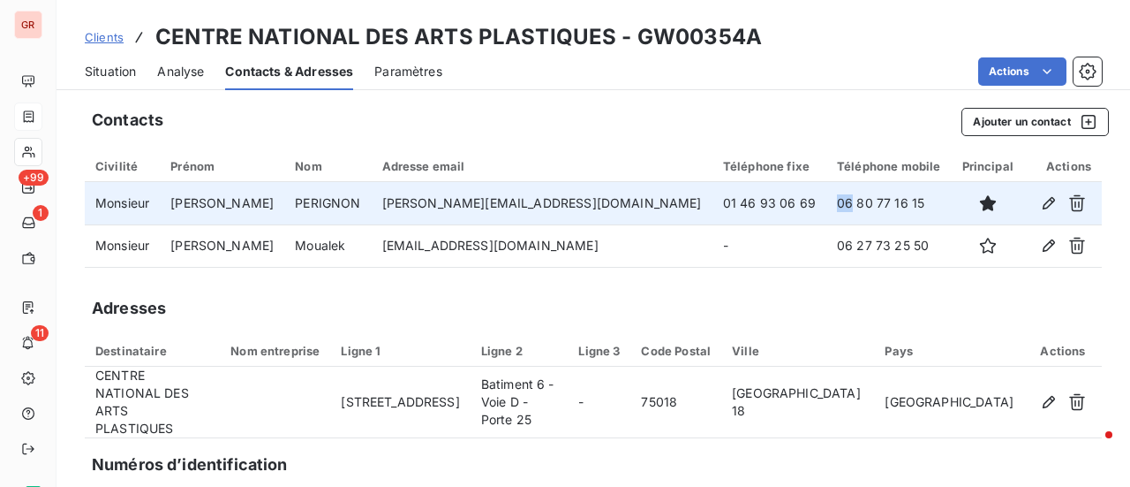
click at [826, 206] on td "06 80 77 16 15" at bounding box center [888, 203] width 124 height 42
drag, startPoint x: 722, startPoint y: 199, endPoint x: 638, endPoint y: 202, distance: 84.0
click at [713, 201] on td "01 46 93 06 69" at bounding box center [770, 203] width 114 height 42
copy td "01 46 93 06 69"
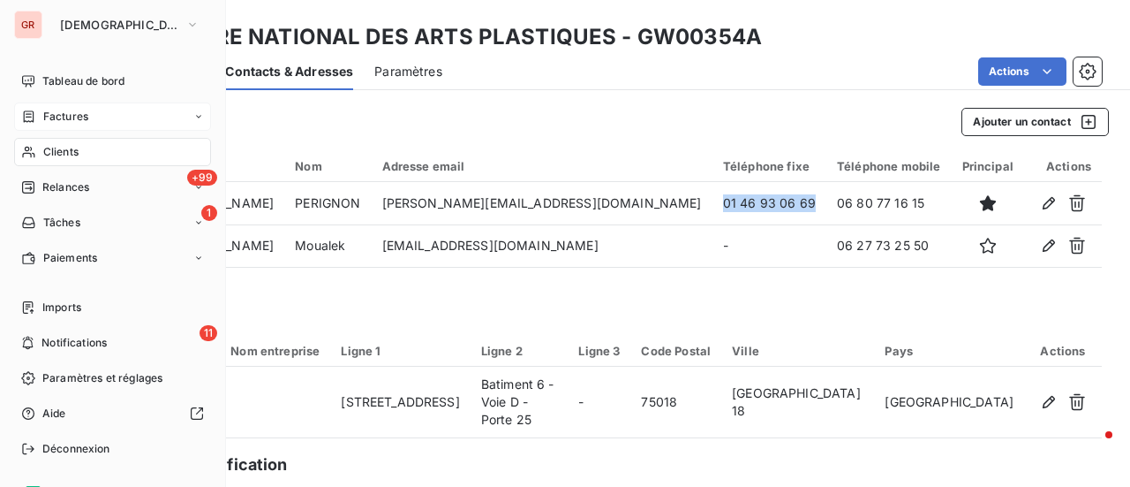
click at [74, 153] on span "Clients" at bounding box center [60, 152] width 35 height 16
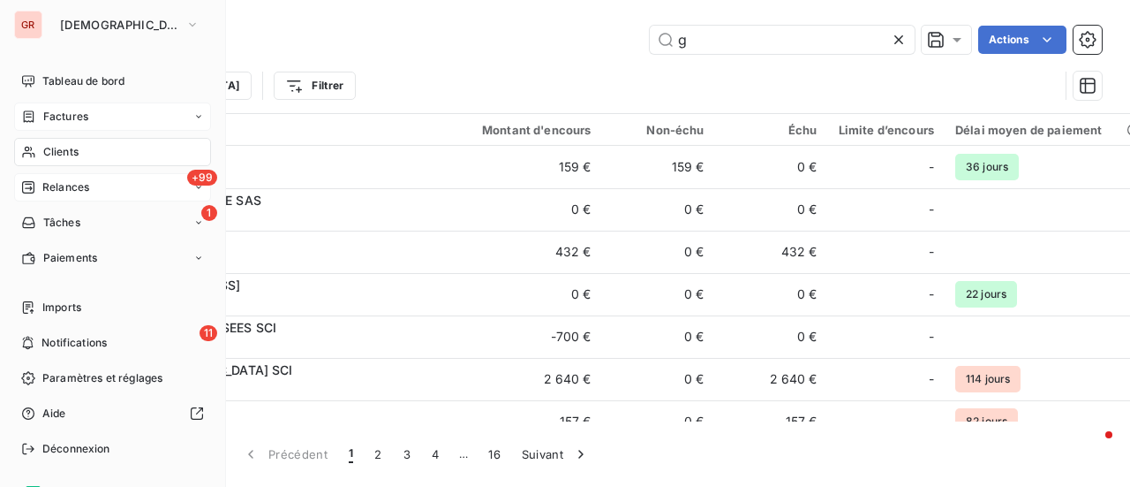
click at [187, 181] on span "+99" at bounding box center [202, 178] width 30 height 16
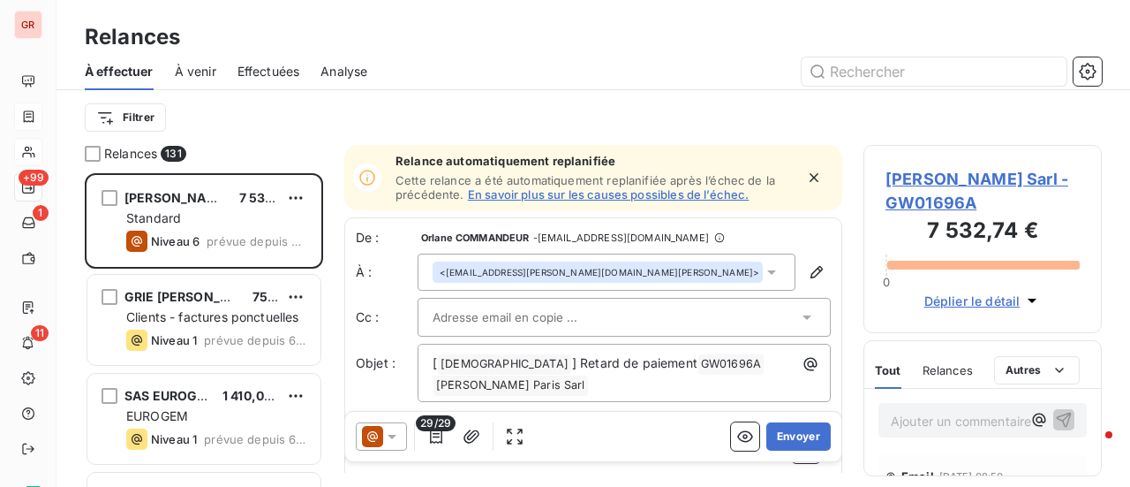
click at [191, 72] on span "À venir" at bounding box center [195, 72] width 41 height 18
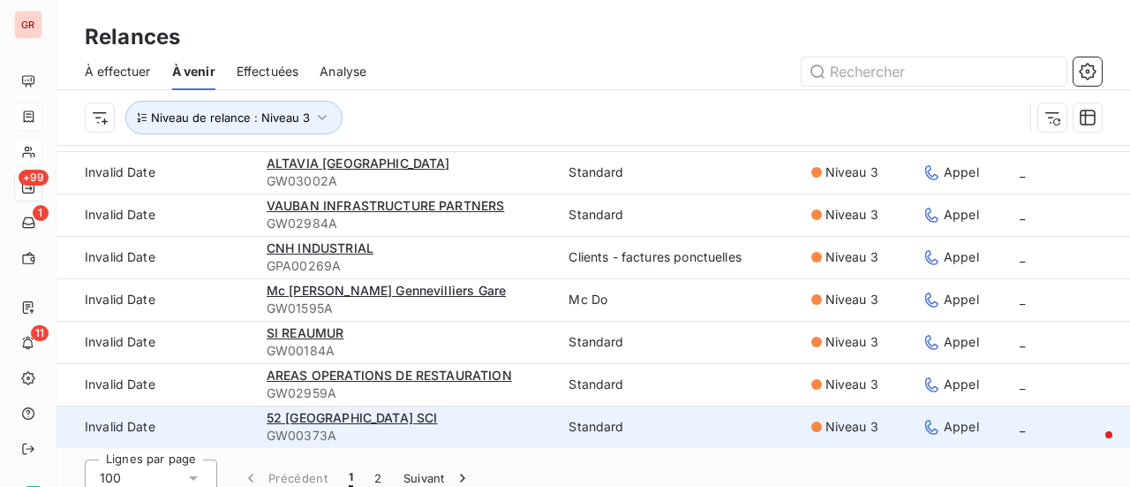
scroll to position [60, 0]
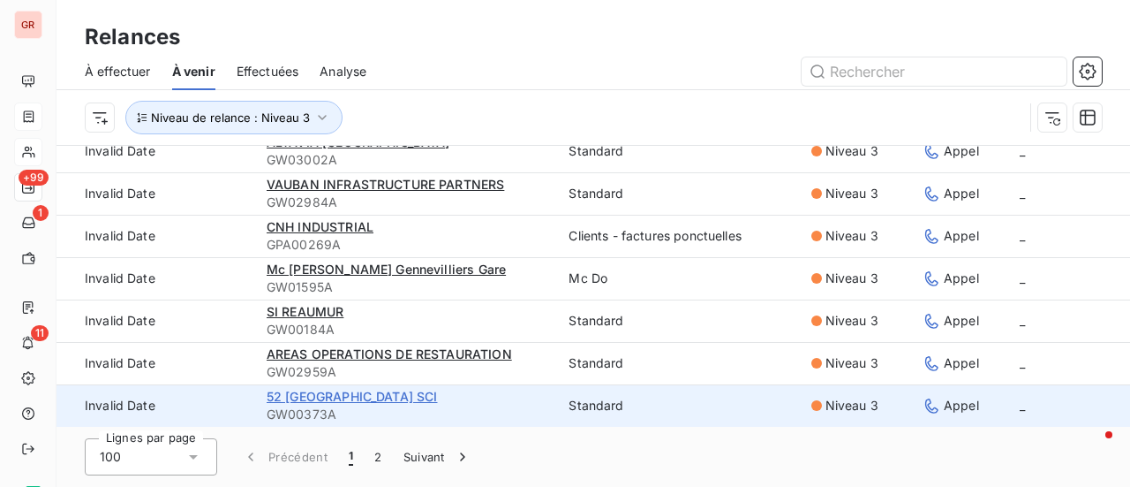
click at [344, 397] on span "52 champs Elysées SCI" at bounding box center [352, 396] width 171 height 15
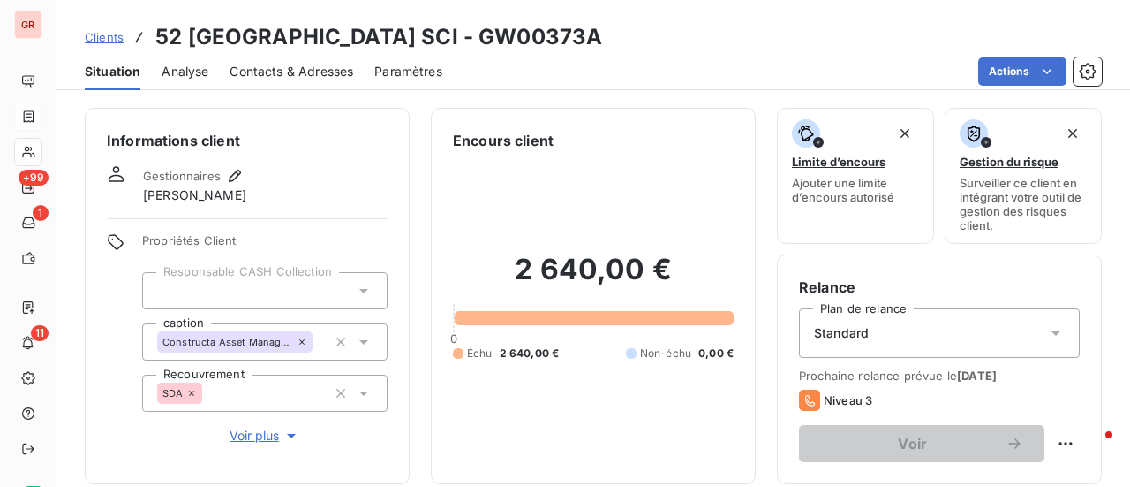
click at [318, 66] on span "Contacts & Adresses" at bounding box center [292, 72] width 124 height 18
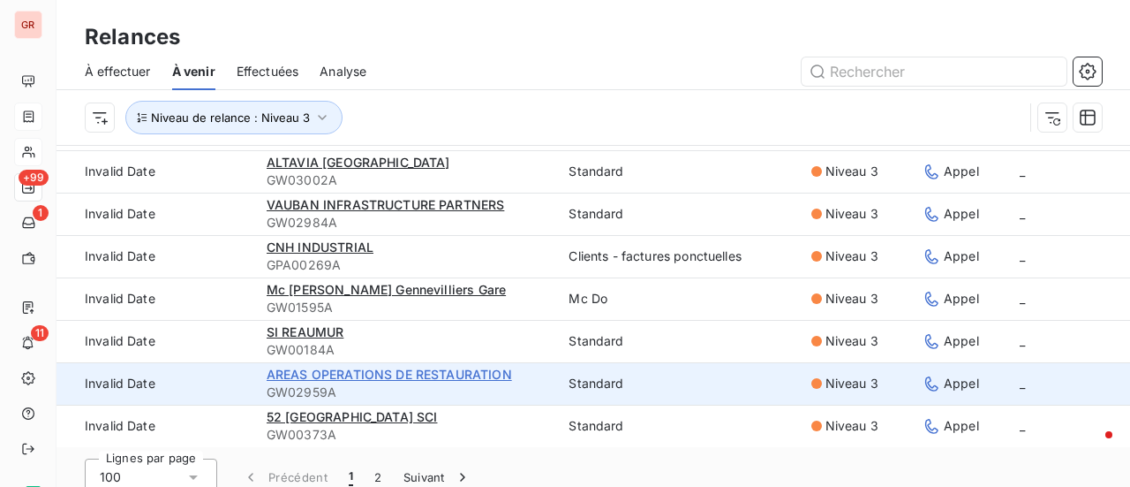
scroll to position [60, 0]
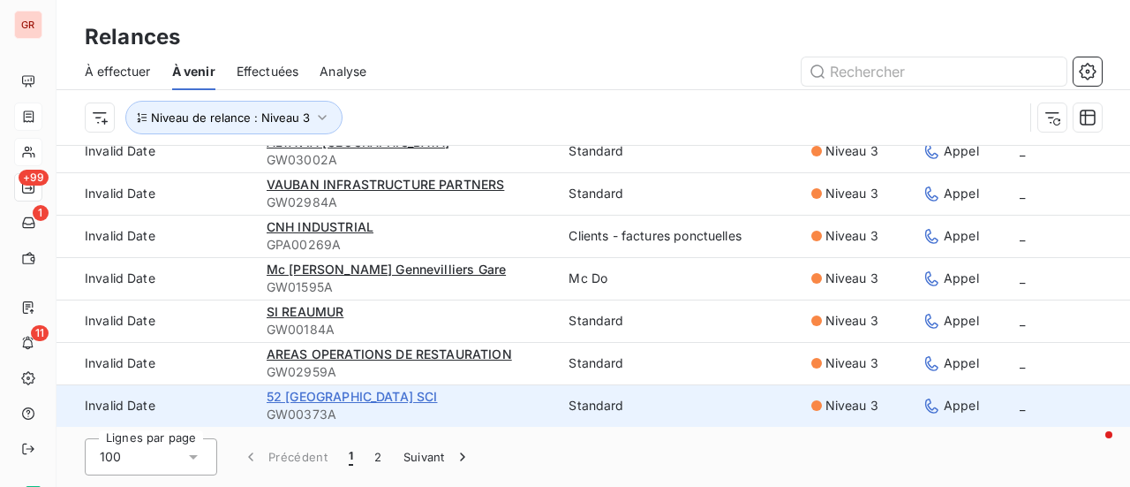
click at [371, 398] on span "52 champs Elysées SCI" at bounding box center [352, 396] width 171 height 15
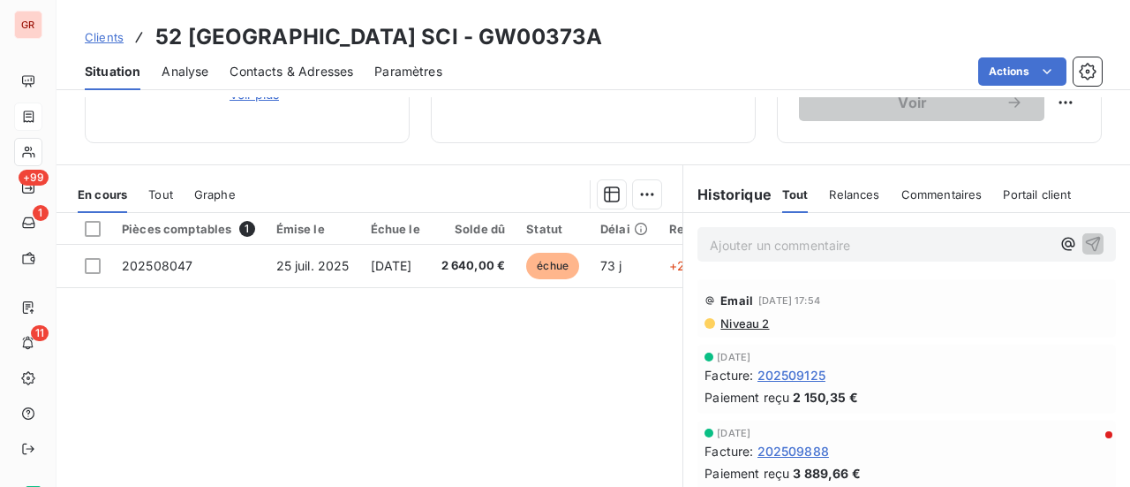
scroll to position [353, 0]
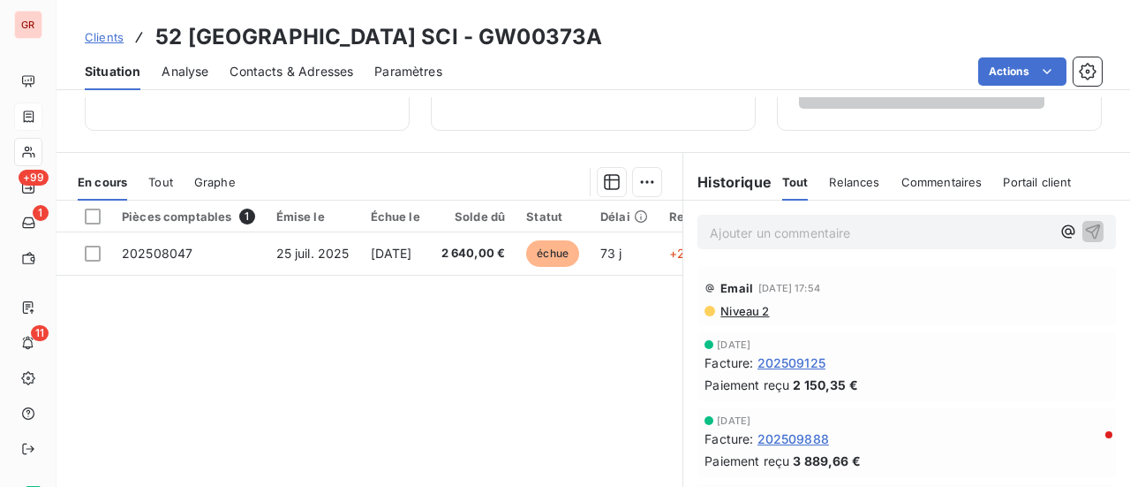
click at [739, 312] on span "Niveau 2" at bounding box center [744, 311] width 50 height 14
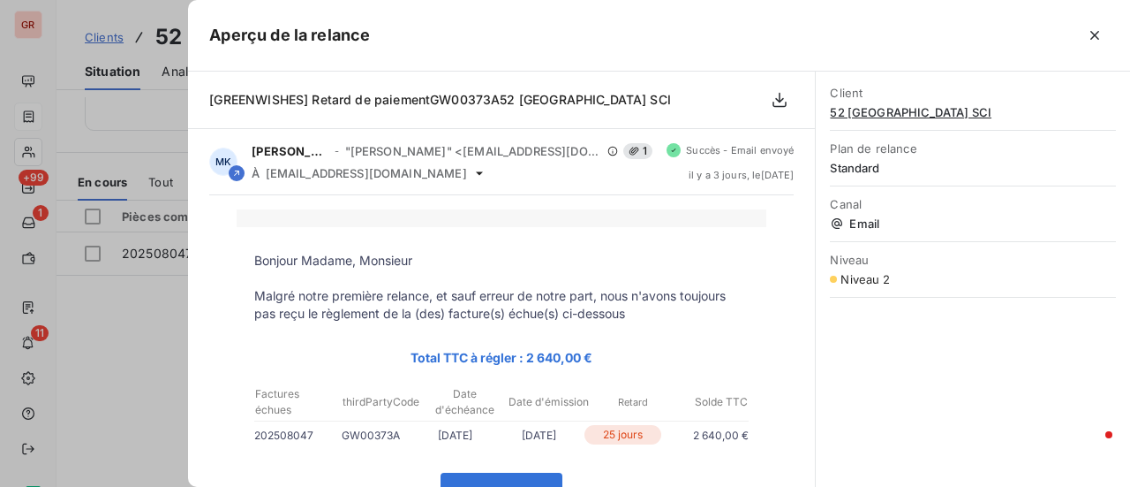
click at [127, 377] on div at bounding box center [565, 243] width 1130 height 487
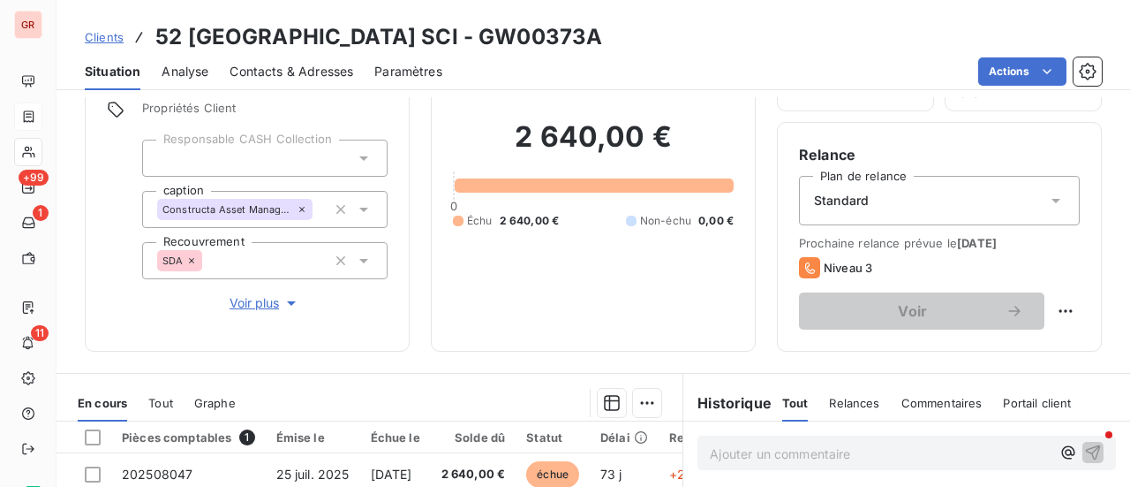
scroll to position [88, 0]
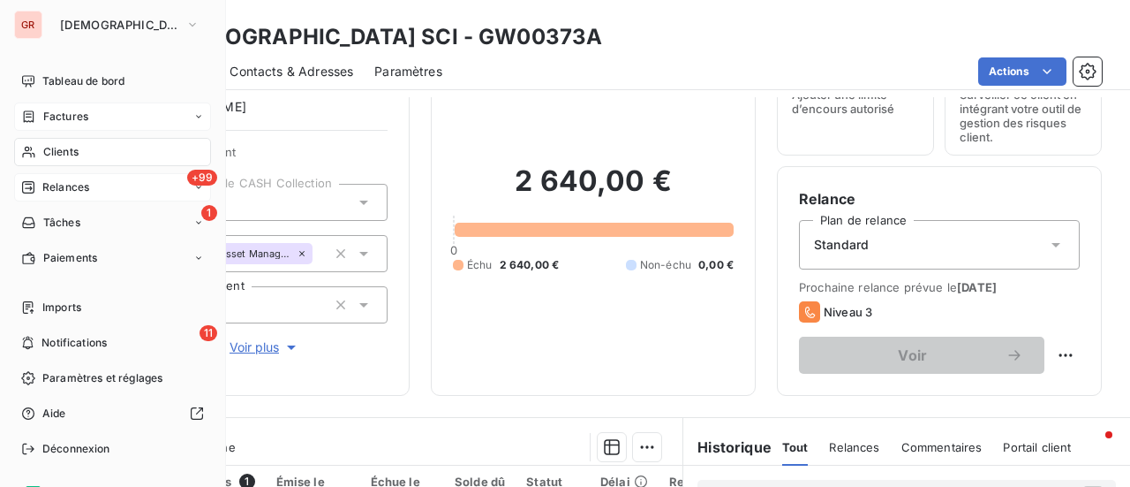
click at [187, 178] on span "+99" at bounding box center [202, 178] width 30 height 16
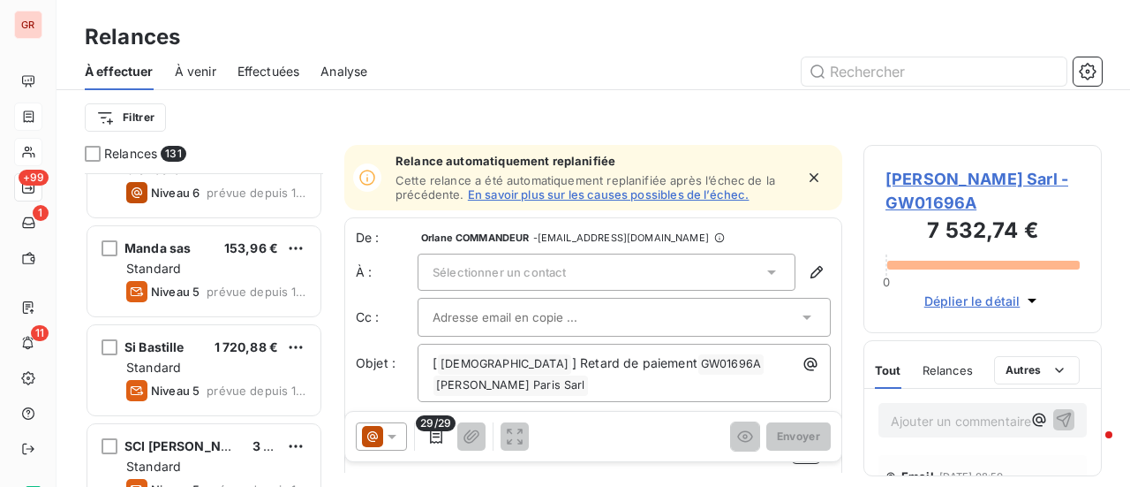
scroll to position [4415, 0]
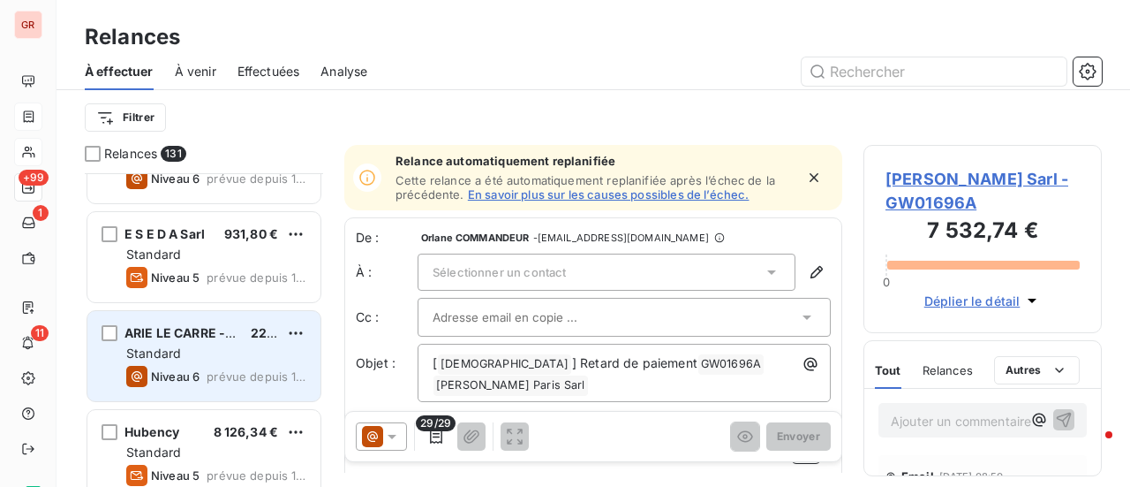
click at [175, 347] on span "Standard" at bounding box center [153, 352] width 55 height 15
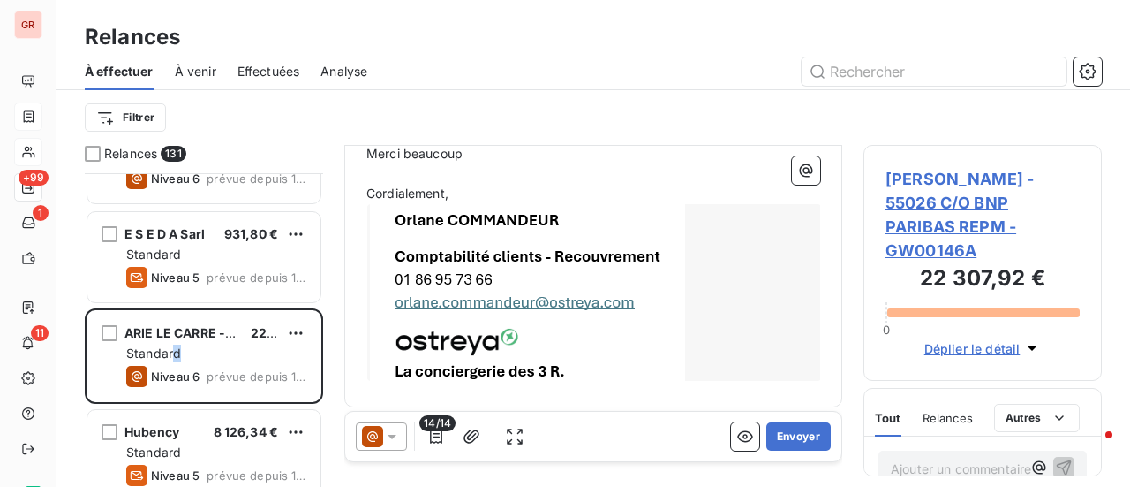
scroll to position [509, 0]
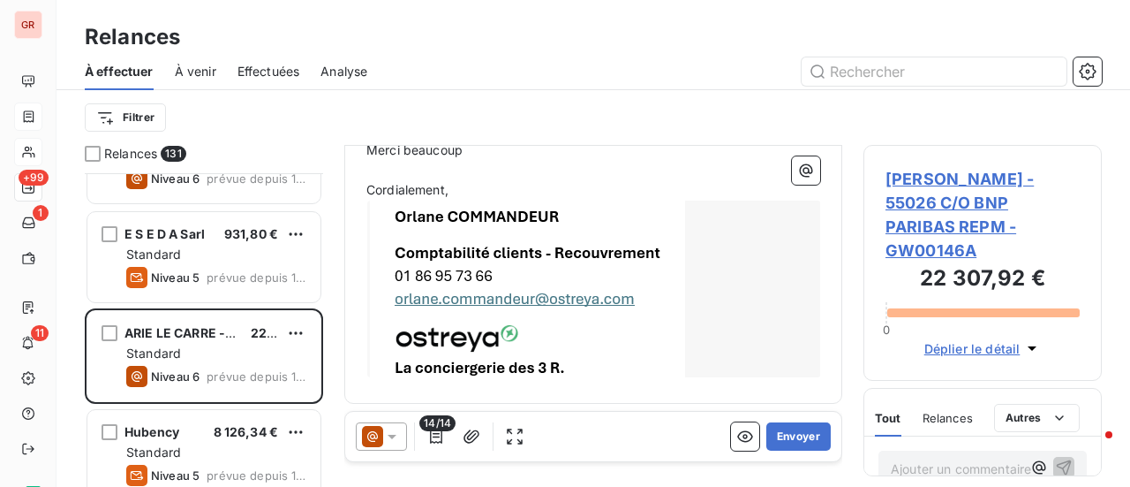
click at [957, 179] on span "ARIE LE CARRE - 55026 C/O BNP PARIBAS REPM - GW00146A" at bounding box center [983, 214] width 194 height 95
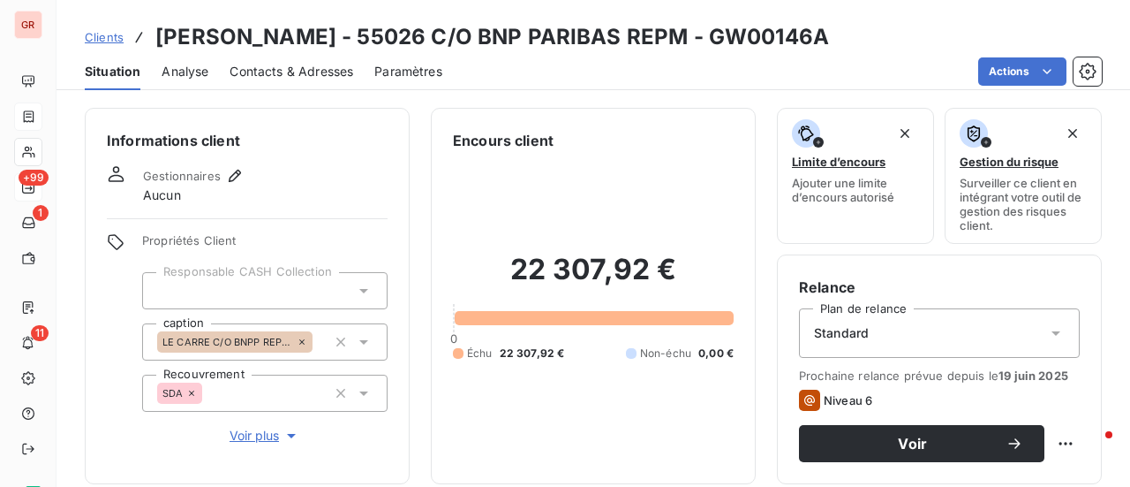
click at [296, 70] on span "Contacts & Adresses" at bounding box center [292, 72] width 124 height 18
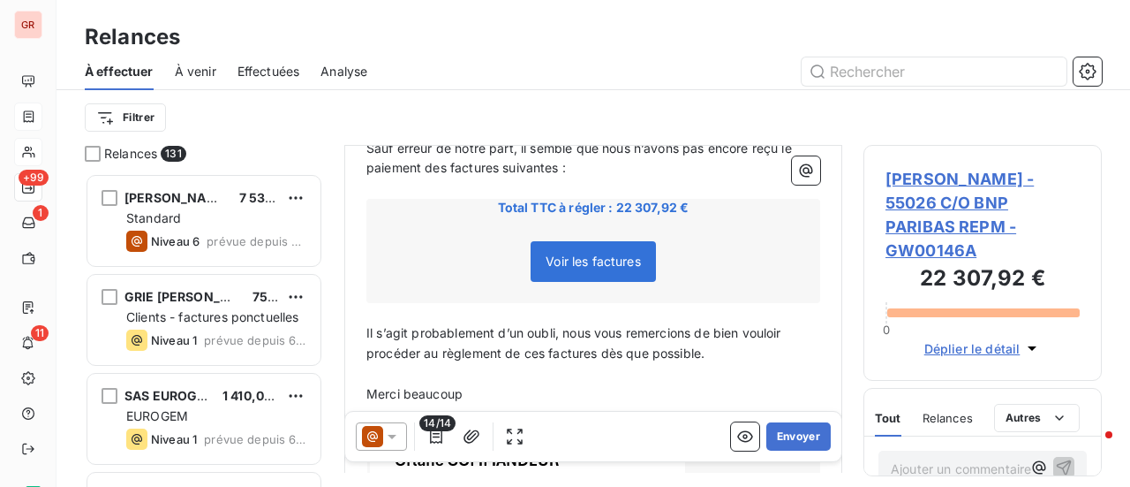
scroll to position [177, 0]
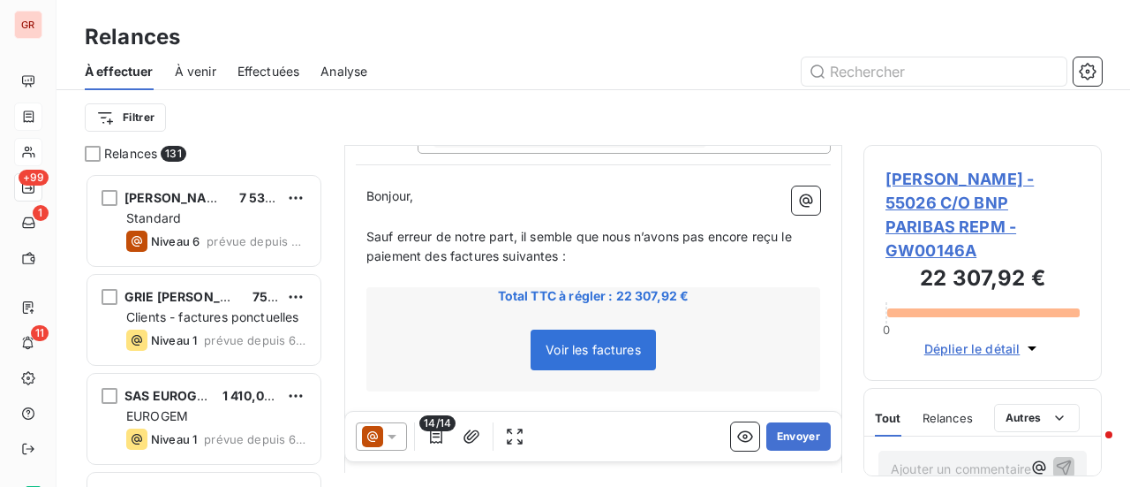
click at [965, 176] on span "ARIE LE CARRE - 55026 C/O BNP PARIBAS REPM - GW00146A" at bounding box center [983, 214] width 194 height 95
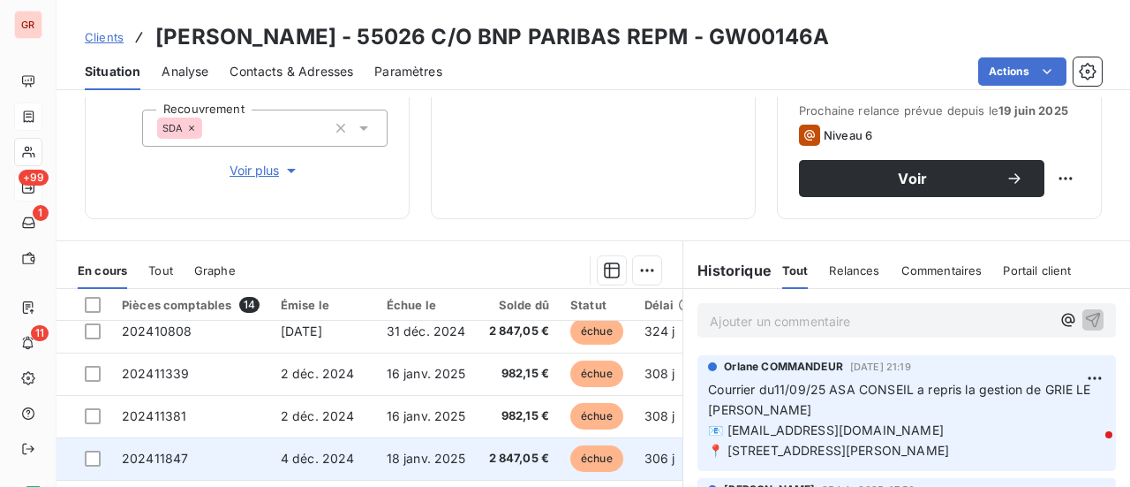
scroll to position [292, 0]
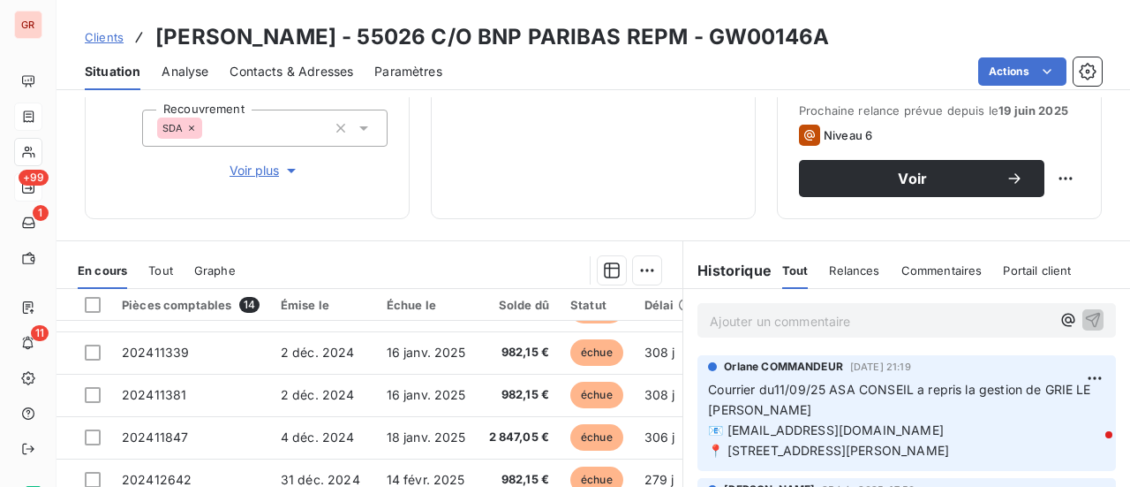
click at [317, 76] on span "Contacts & Adresses" at bounding box center [292, 72] width 124 height 18
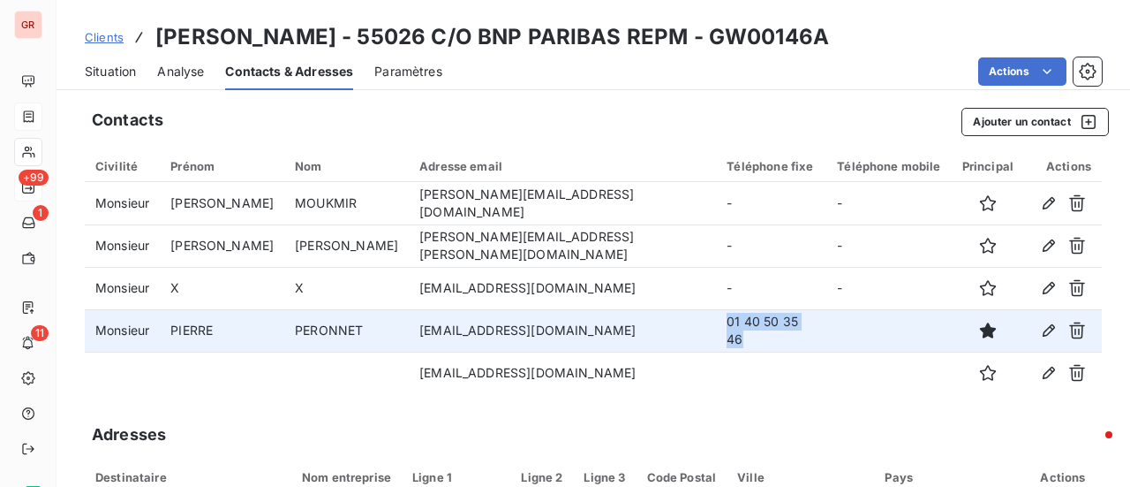
drag, startPoint x: 735, startPoint y: 331, endPoint x: 655, endPoint y: 336, distance: 79.6
click at [716, 336] on td "01 40 50 35 46" at bounding box center [771, 330] width 110 height 42
copy td "01 40 50 35 46"
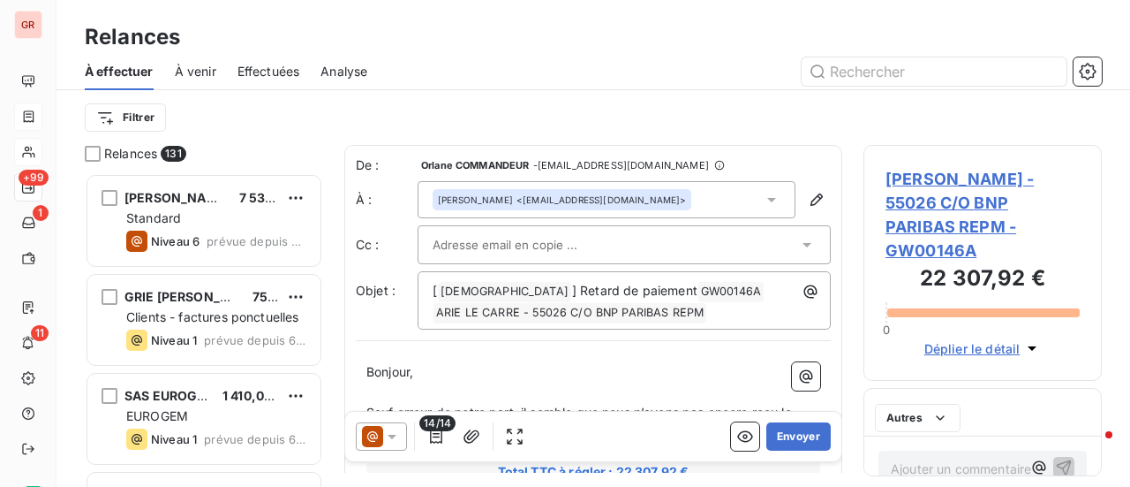
scroll to position [300, 224]
click at [978, 174] on span "ARIE LE CARRE - 55026 C/O BNP PARIBAS REPM - GW00146A" at bounding box center [983, 214] width 194 height 95
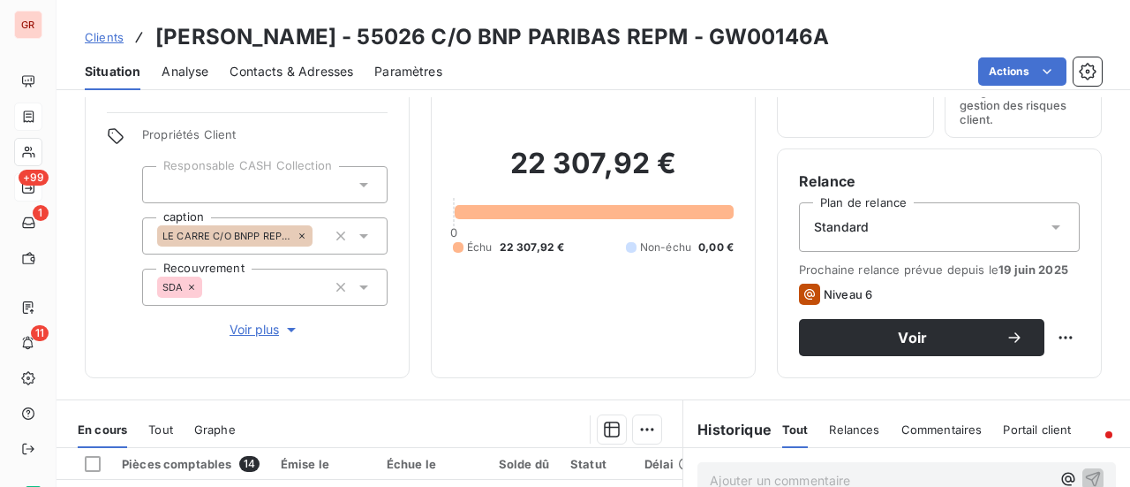
scroll to position [105, 0]
click at [311, 71] on span "Contacts & Adresses" at bounding box center [292, 72] width 124 height 18
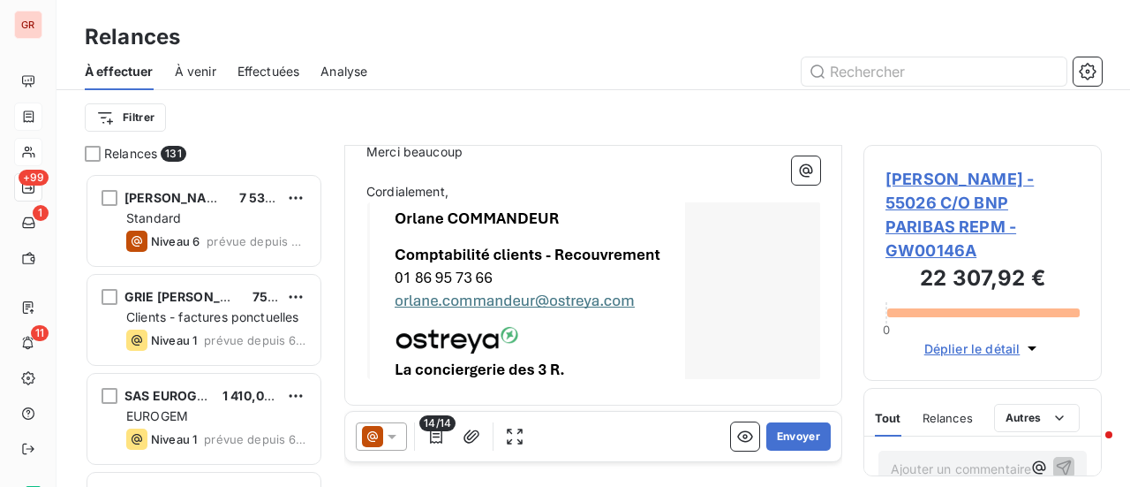
scroll to position [509, 0]
click at [982, 179] on span "ARIE LE CARRE - 55026 C/O BNP PARIBAS REPM - GW00146A" at bounding box center [983, 214] width 194 height 95
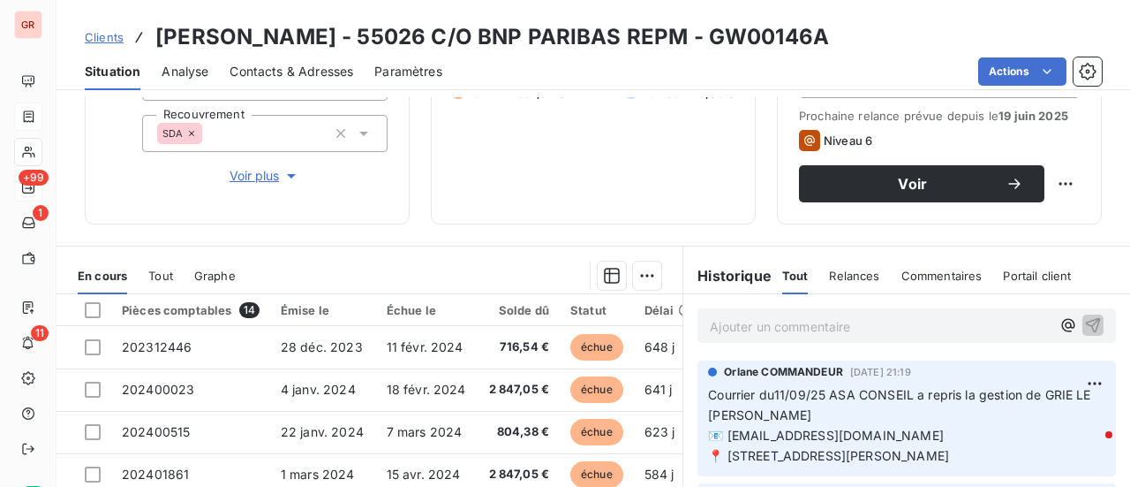
scroll to position [282, 0]
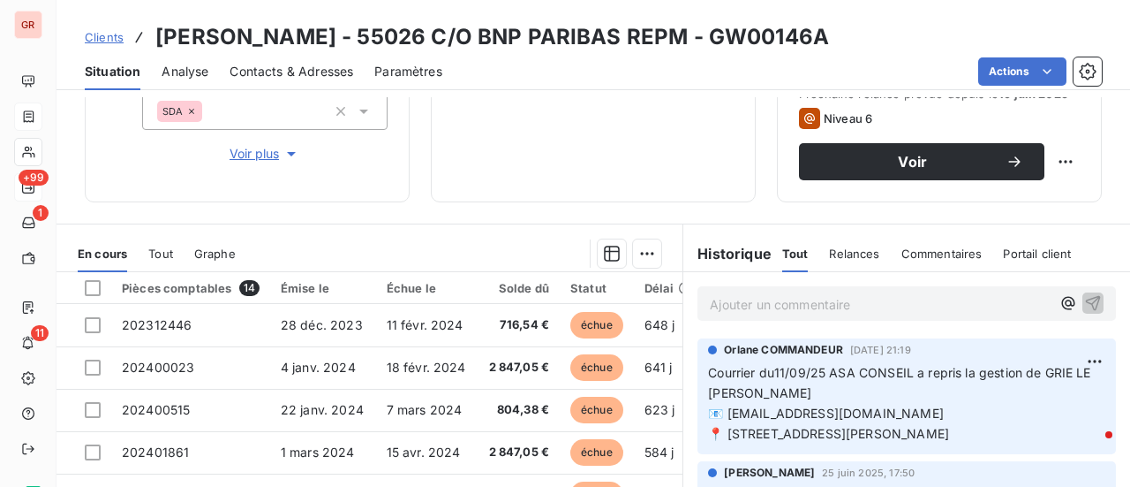
click at [325, 73] on span "Contacts & Adresses" at bounding box center [292, 72] width 124 height 18
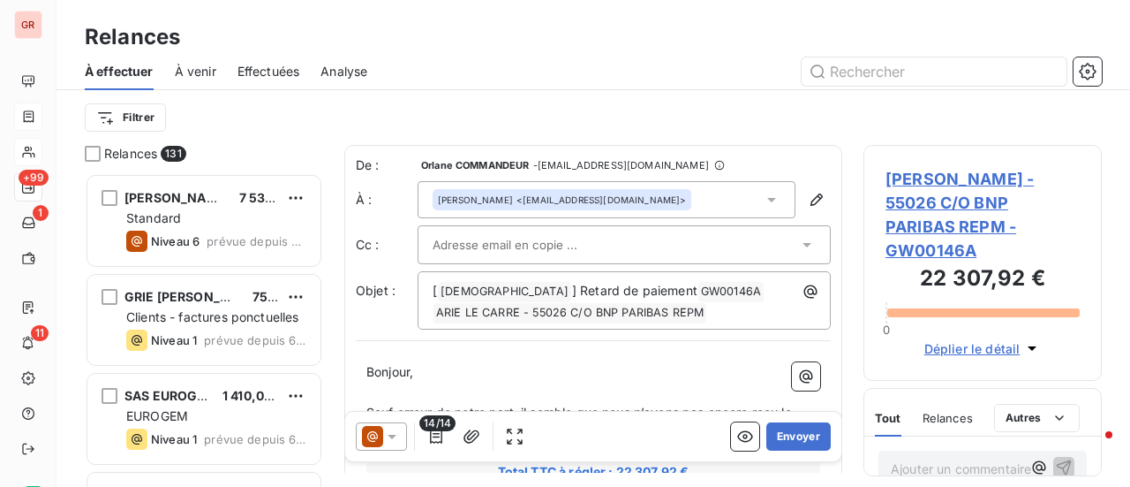
scroll to position [300, 224]
click at [1019, 205] on span "ARIE LE CARRE - 55026 C/O BNP PARIBAS REPM - GW00146A" at bounding box center [983, 214] width 194 height 95
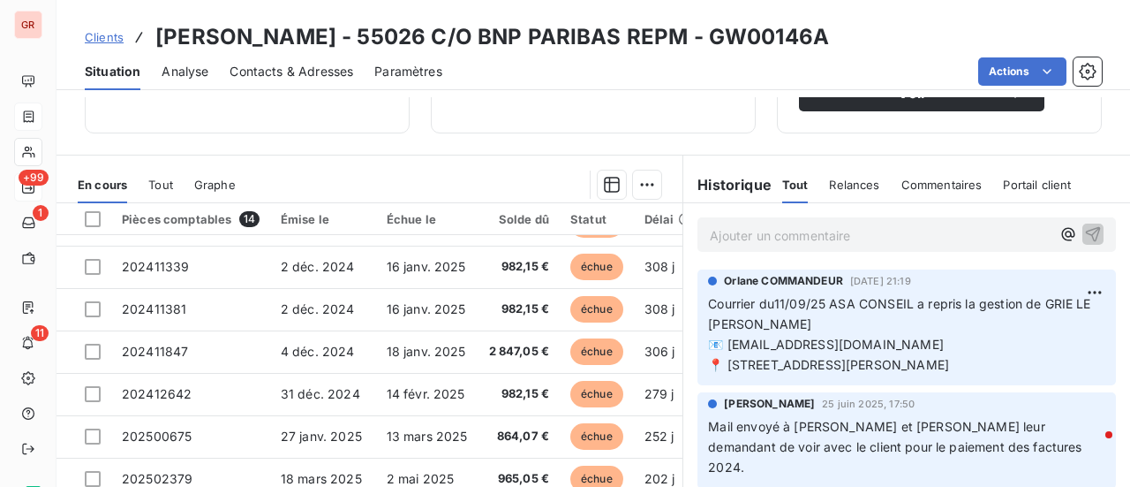
scroll to position [353, 0]
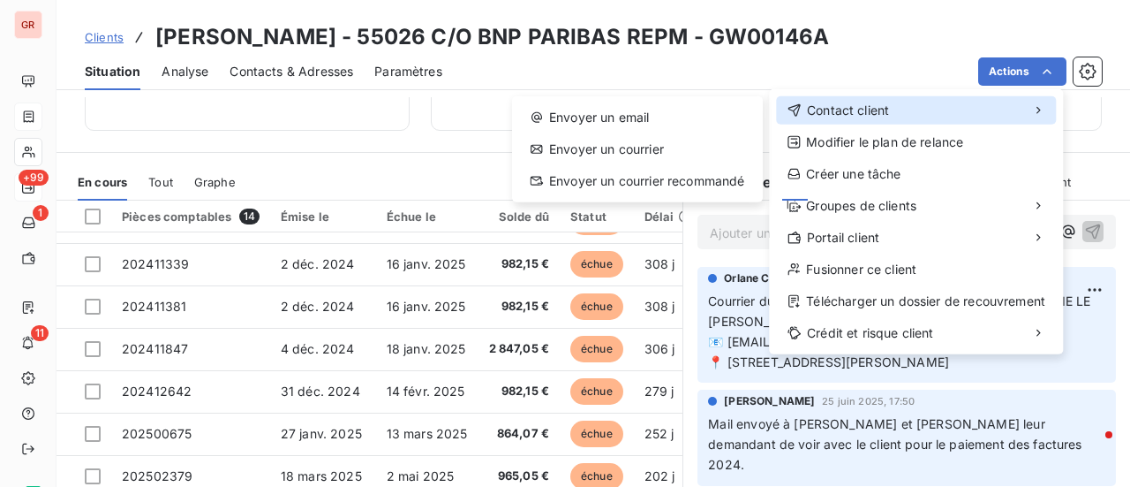
drag, startPoint x: 870, startPoint y: 108, endPoint x: 795, endPoint y: 112, distance: 75.2
click at [869, 108] on span "Contact client" at bounding box center [848, 111] width 82 height 18
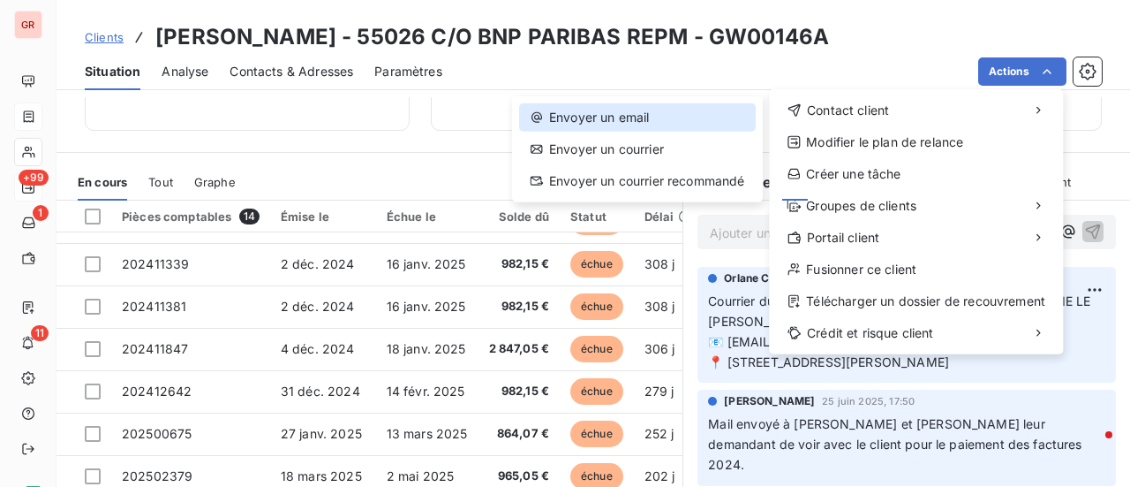
click at [640, 120] on div "Envoyer un email" at bounding box center [637, 117] width 237 height 28
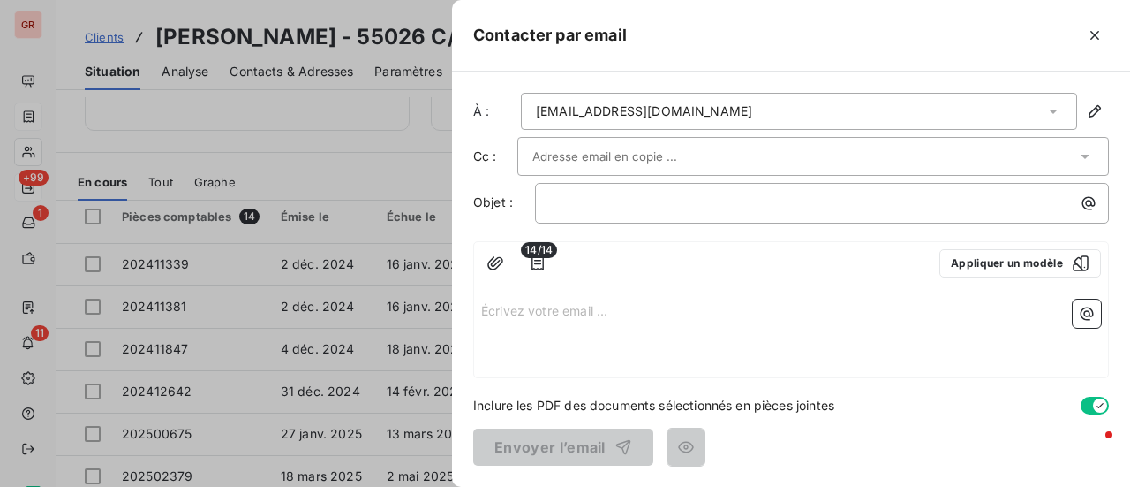
click at [769, 147] on div at bounding box center [804, 156] width 544 height 26
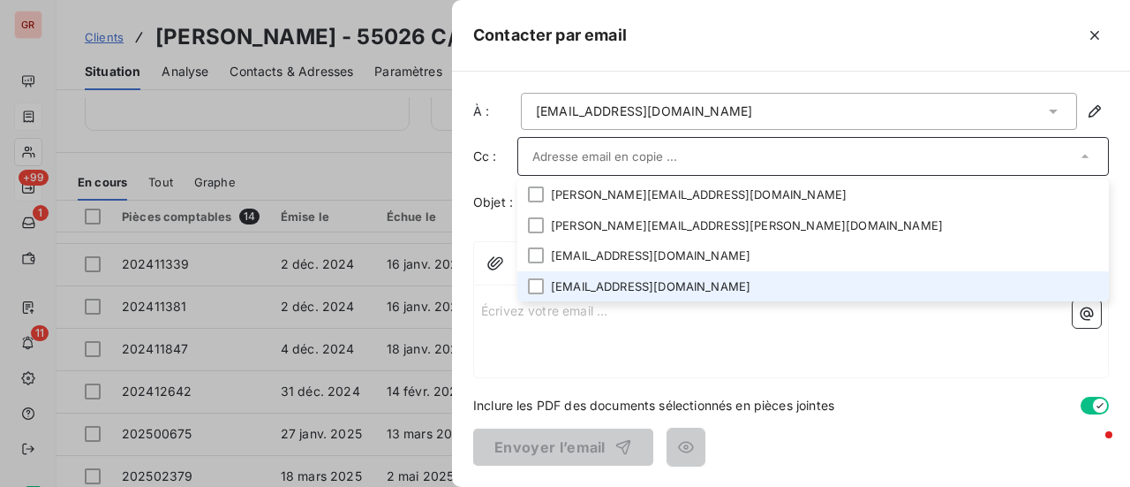
click at [698, 284] on li "contact@asaconseil.com" at bounding box center [813, 286] width 592 height 31
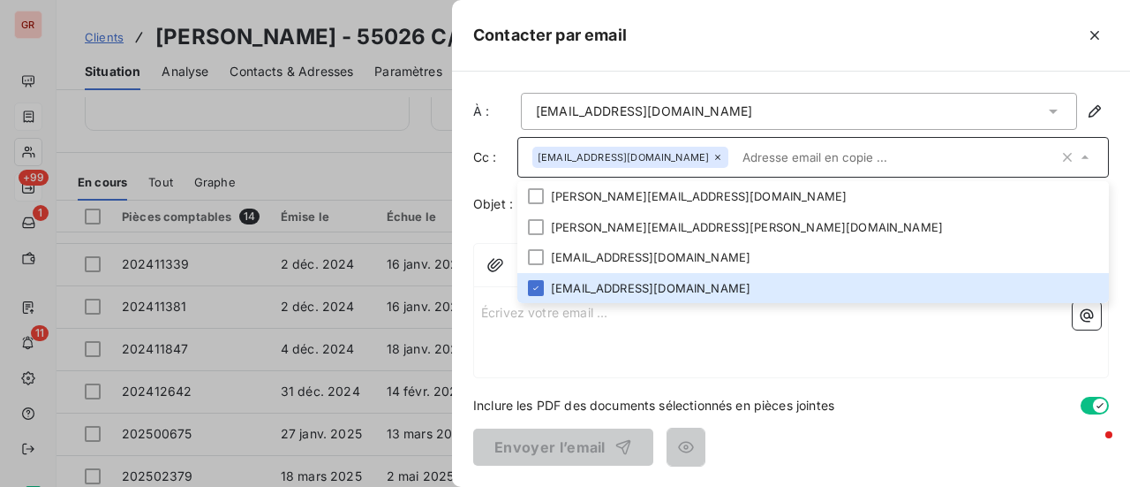
click at [844, 364] on div "Écrivez votre email ... ﻿" at bounding box center [791, 335] width 634 height 83
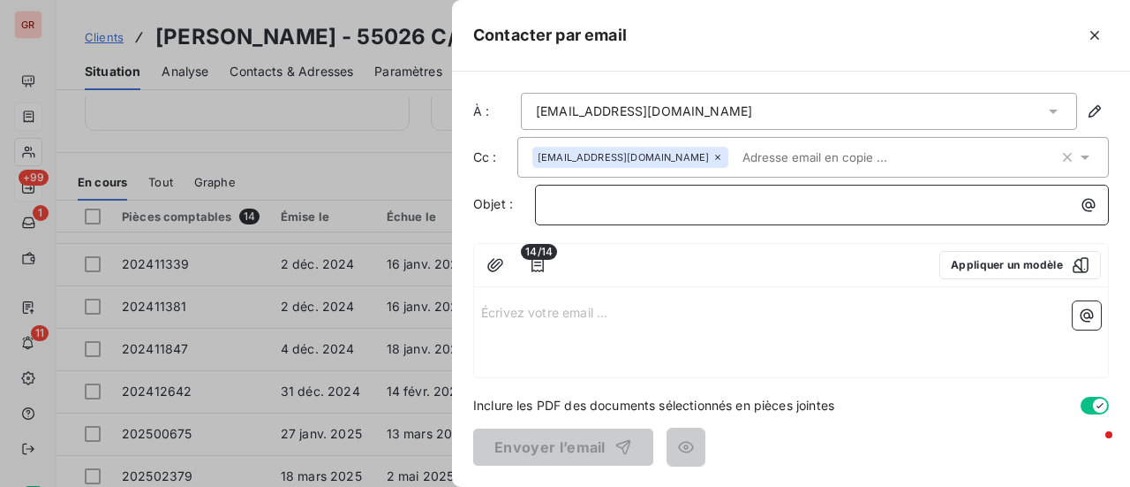
click at [596, 196] on p "﻿" at bounding box center [826, 204] width 553 height 20
click at [1089, 207] on icon "button" at bounding box center [1089, 205] width 18 height 18
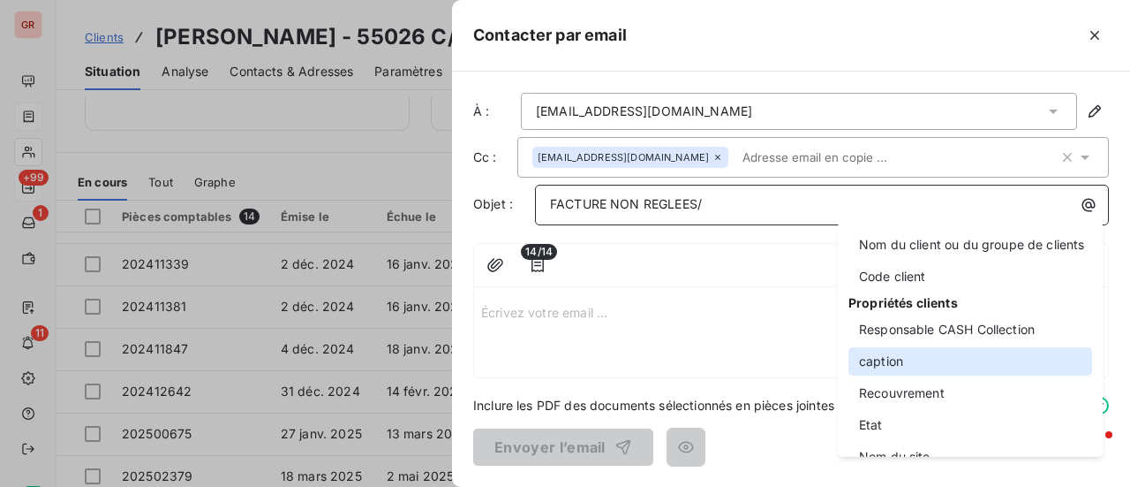
scroll to position [177, 0]
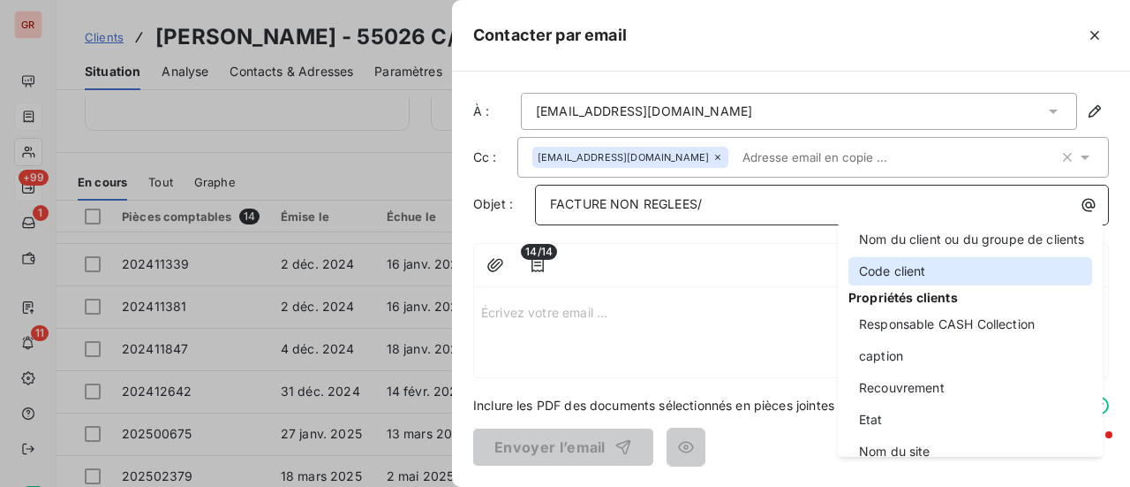
click at [909, 273] on div "Code client" at bounding box center [971, 271] width 244 height 28
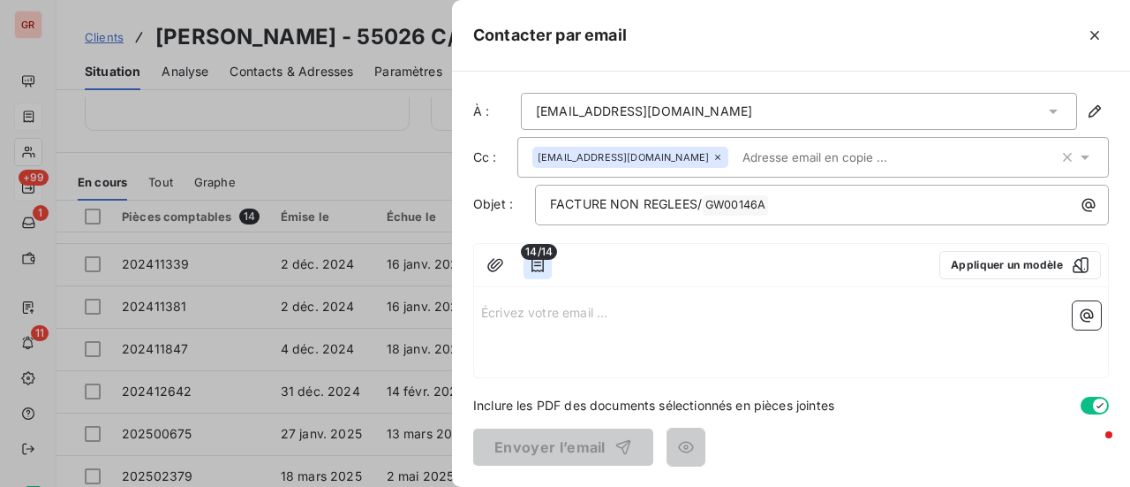
click at [539, 261] on icon "button" at bounding box center [538, 265] width 18 height 18
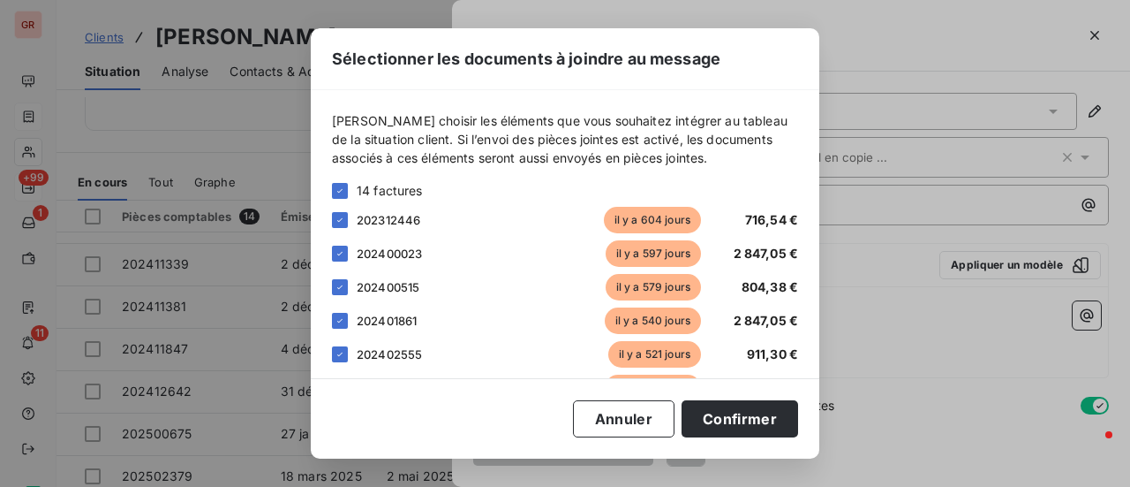
scroll to position [0, 0]
click at [746, 421] on button "Confirmer" at bounding box center [740, 418] width 117 height 37
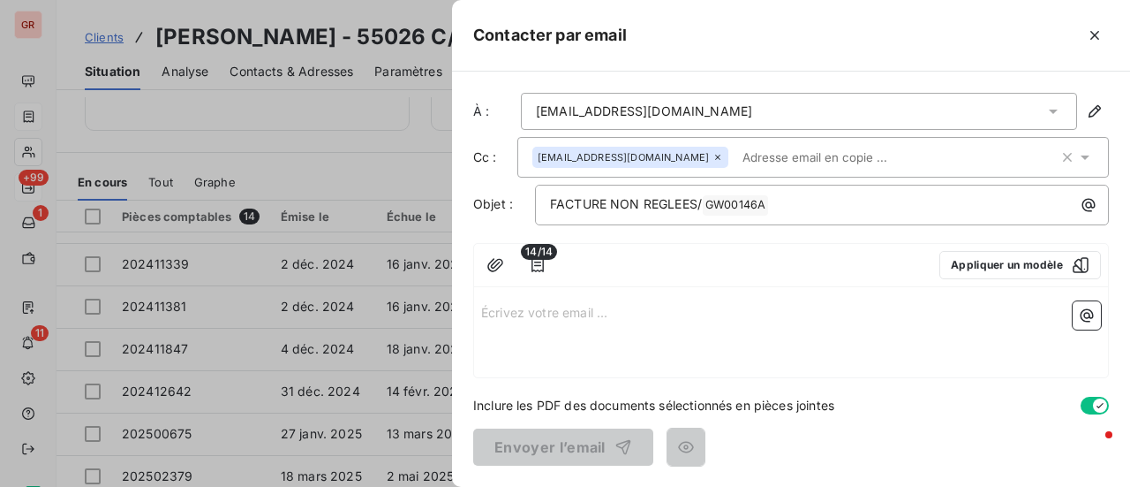
click at [593, 316] on p "Écrivez votre email ... ﻿" at bounding box center [791, 311] width 620 height 20
click at [1083, 261] on icon "button" at bounding box center [1081, 265] width 16 height 16
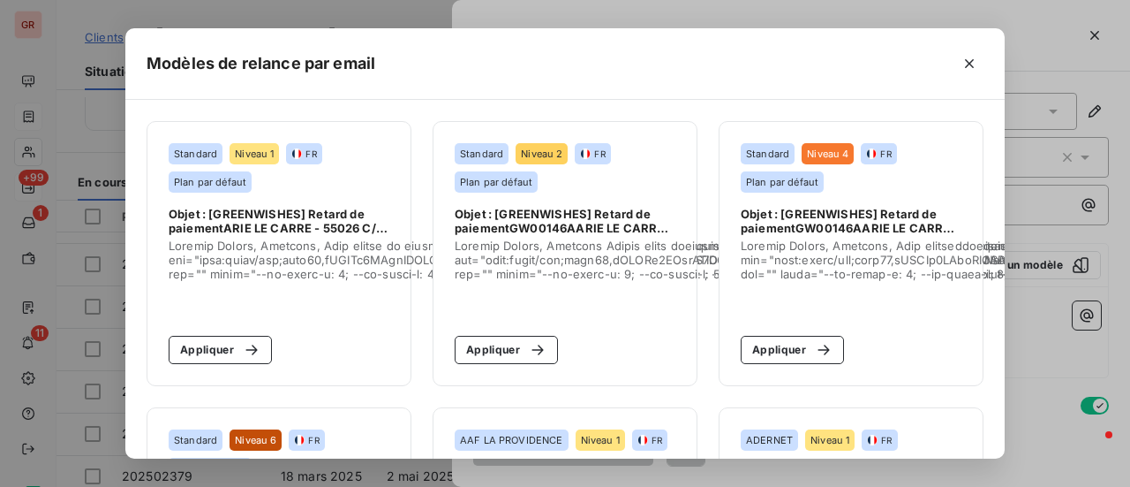
click at [1079, 264] on div "Modèles de relance par email Standard Niveau 1 FR Plan par défaut Objet : [GREE…" at bounding box center [565, 243] width 1130 height 487
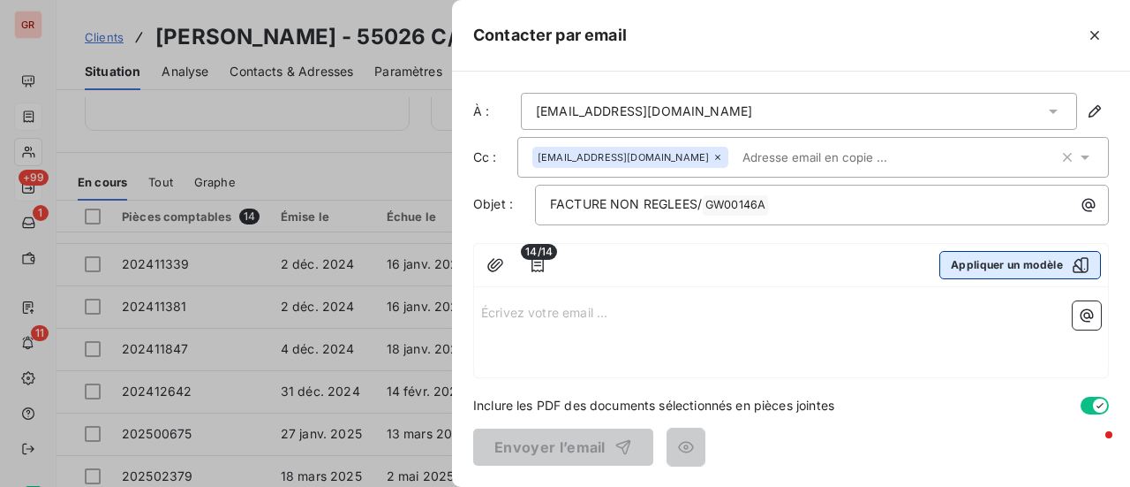
click at [1083, 268] on icon "button" at bounding box center [1081, 265] width 16 height 16
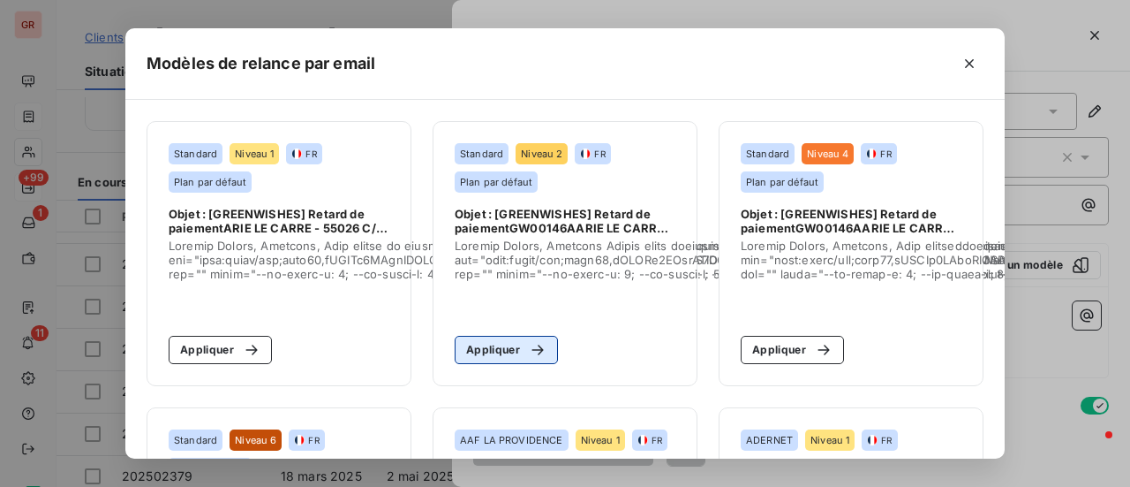
click at [505, 351] on button "Appliquer" at bounding box center [506, 350] width 103 height 28
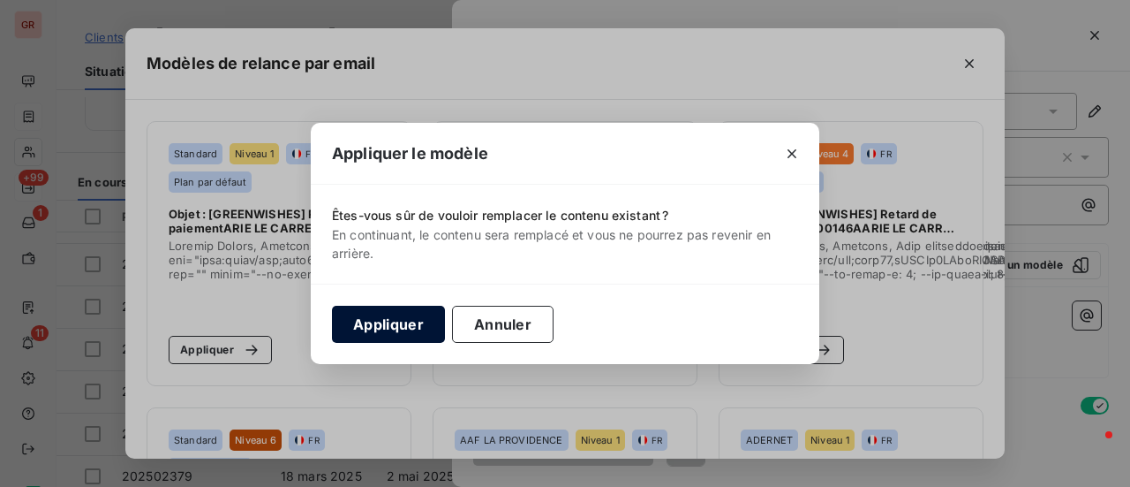
click at [412, 321] on button "Appliquer" at bounding box center [388, 324] width 113 height 37
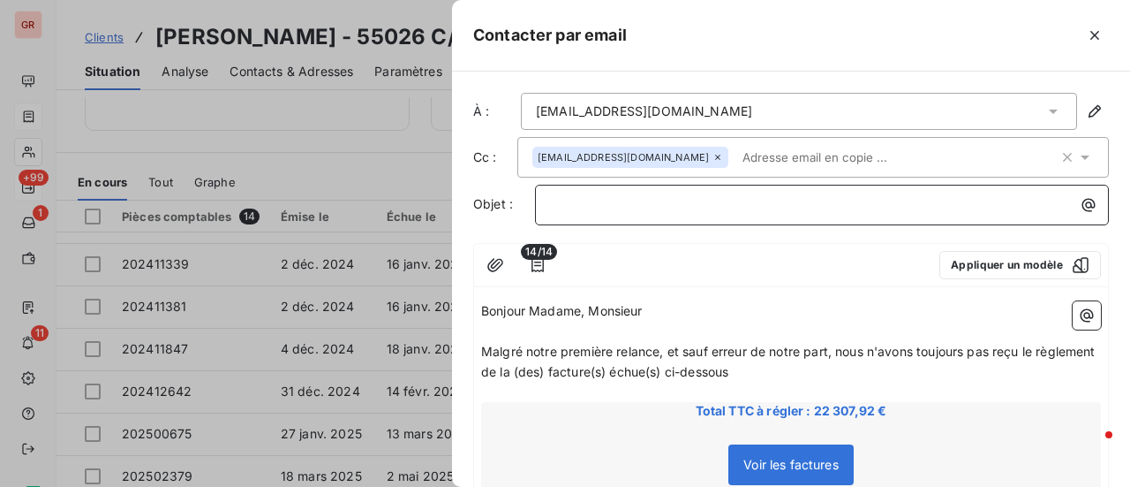
click at [599, 199] on p "﻿" at bounding box center [826, 204] width 553 height 20
click at [548, 202] on div "FACTURE NON REGLEES" at bounding box center [822, 203] width 562 height 24
click at [712, 205] on p "FACTURE NON REGLEES" at bounding box center [826, 204] width 553 height 20
click at [1083, 204] on icon "button" at bounding box center [1089, 205] width 13 height 13
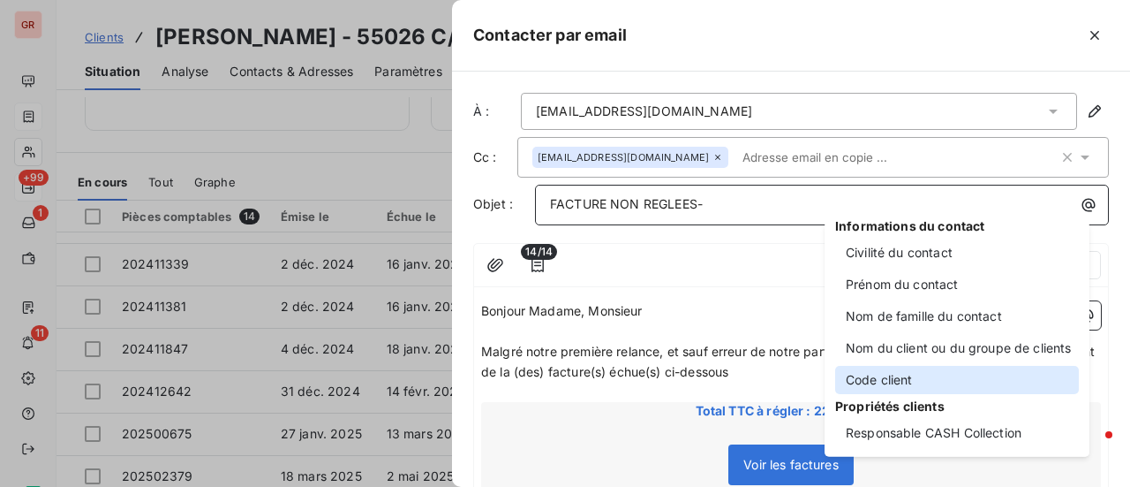
scroll to position [88, 0]
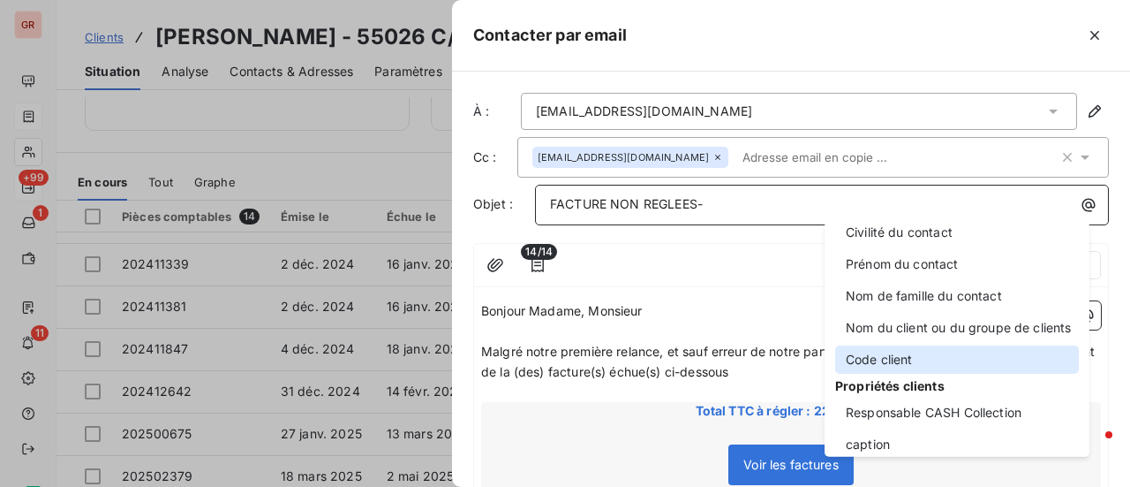
click at [913, 356] on div "Code client" at bounding box center [957, 359] width 244 height 28
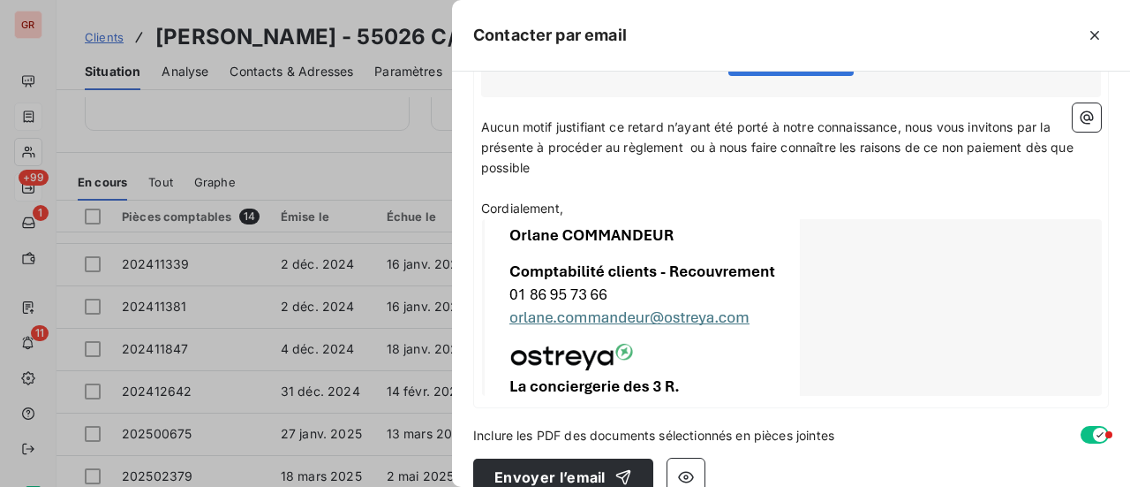
scroll to position [436, 0]
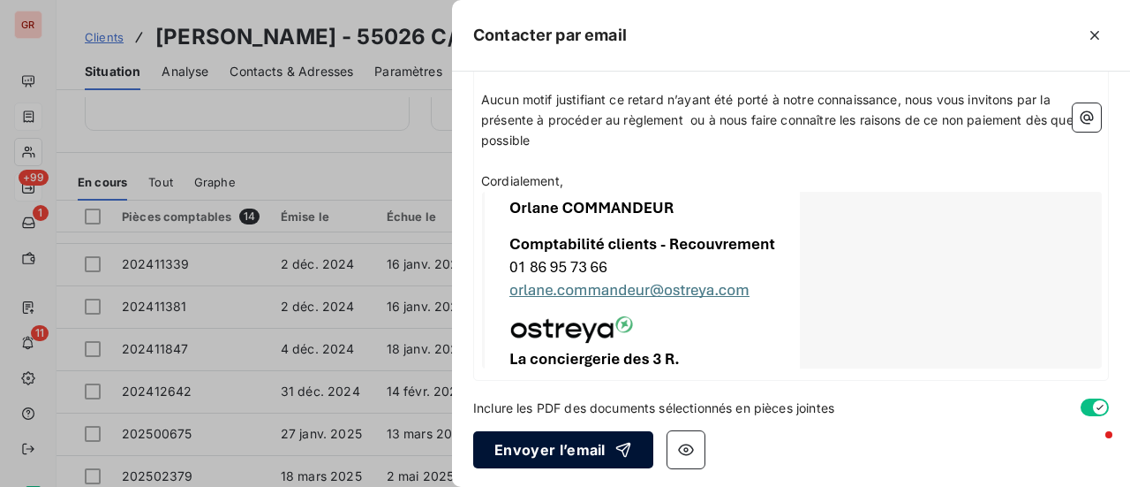
click at [582, 449] on button "Envoyer l’email" at bounding box center [563, 449] width 180 height 37
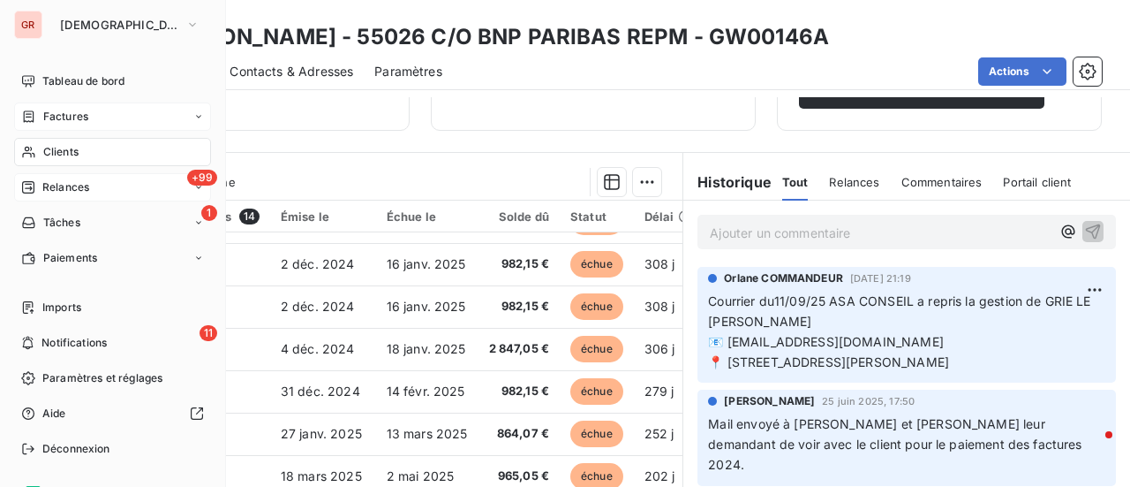
click at [72, 115] on span "Factures" at bounding box center [65, 117] width 45 height 16
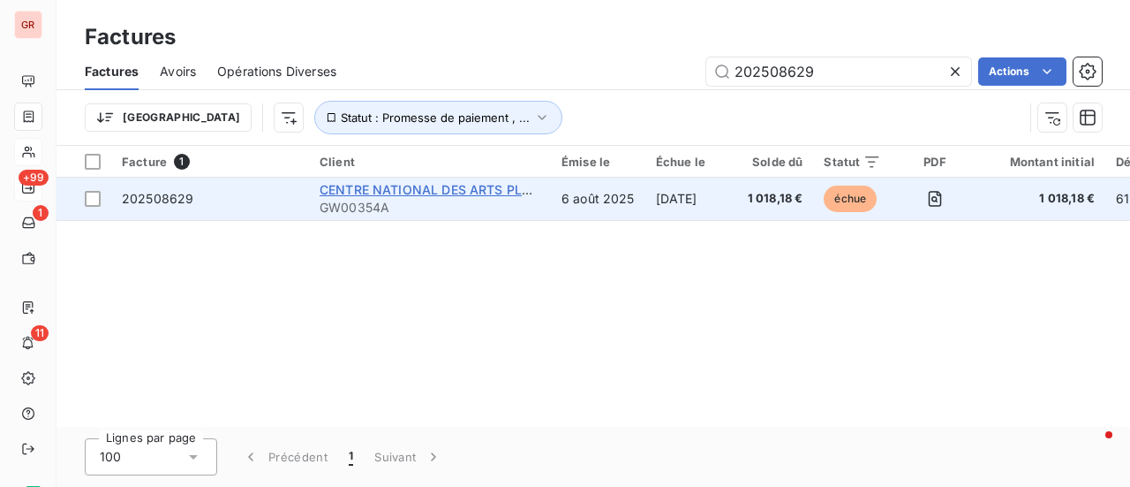
click at [395, 185] on span "CENTRE NATIONAL DES ARTS PLASTIQUES" at bounding box center [452, 189] width 265 height 15
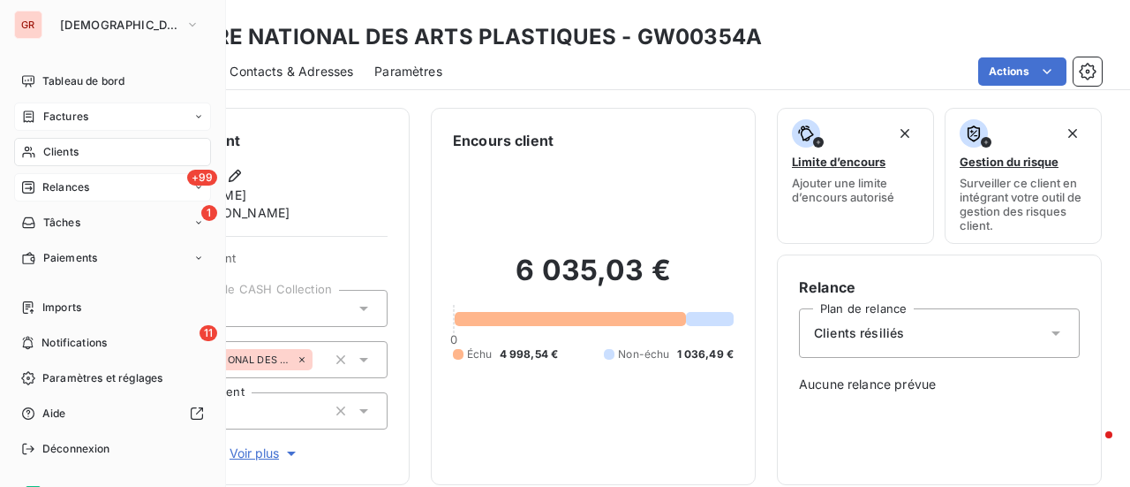
click at [193, 189] on icon at bounding box center [198, 187] width 11 height 11
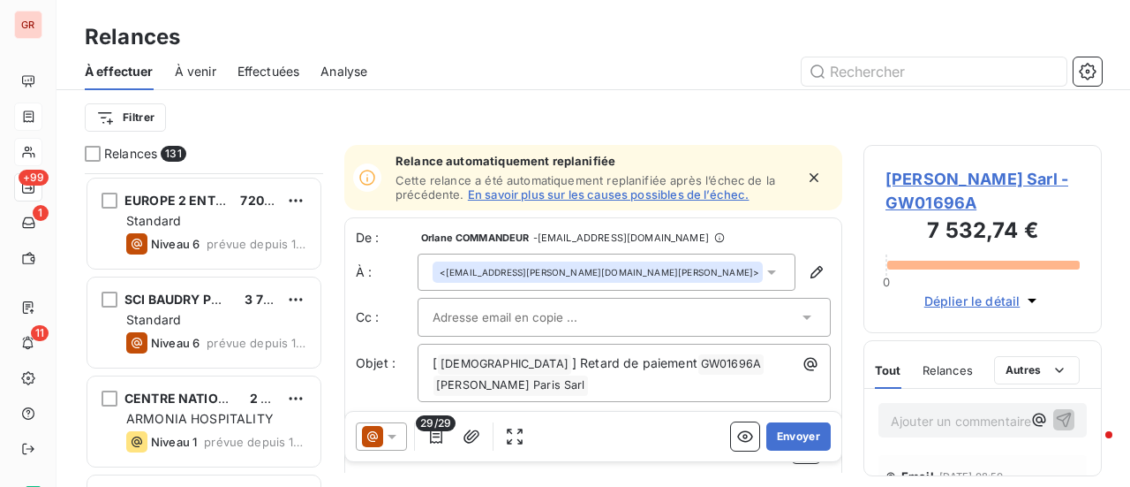
scroll to position [3002, 0]
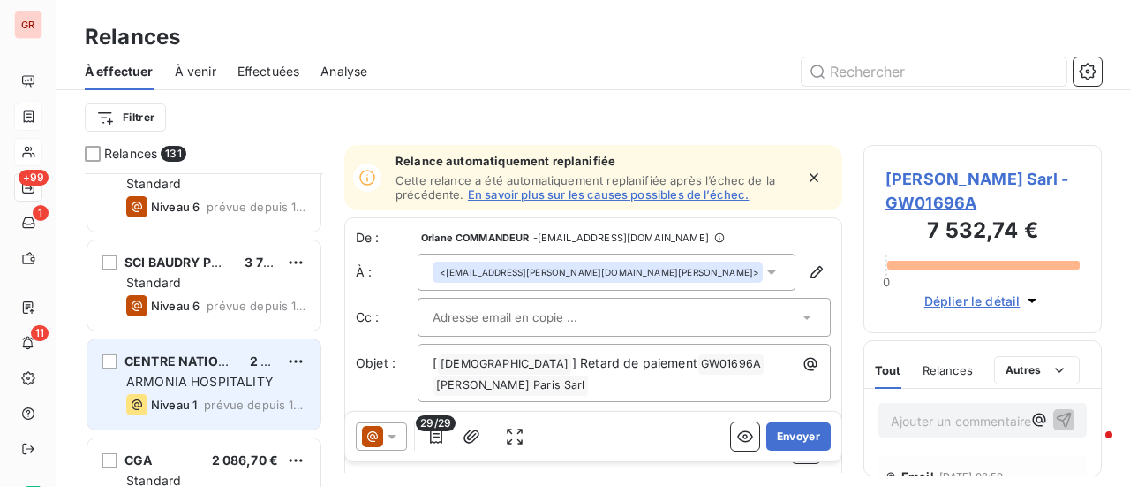
click at [225, 386] on span "ARMONIA HOSPITALITY" at bounding box center [199, 380] width 147 height 15
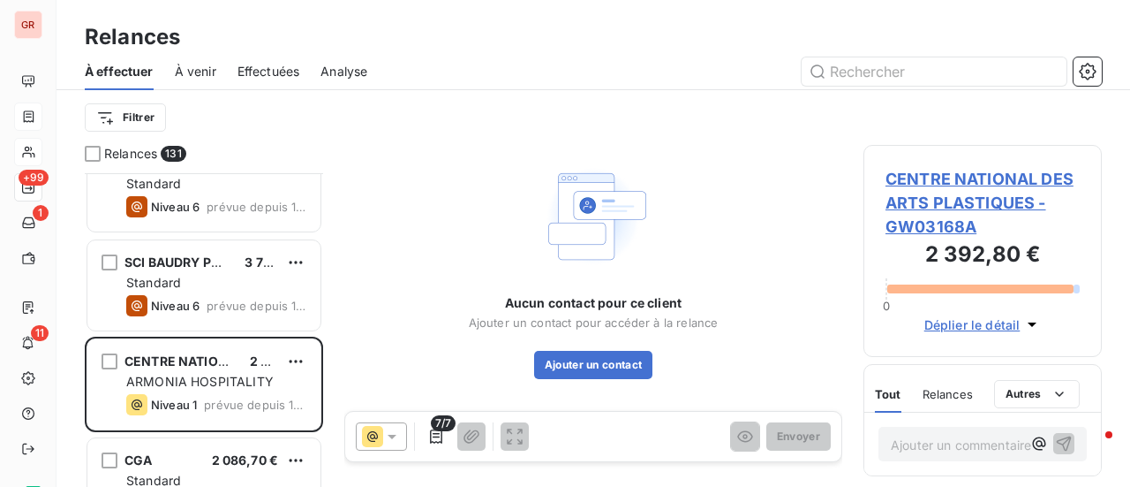
click at [995, 210] on span "CENTRE NATIONAL DES ARTS PLASTIQUES - GW03168A" at bounding box center [983, 203] width 194 height 72
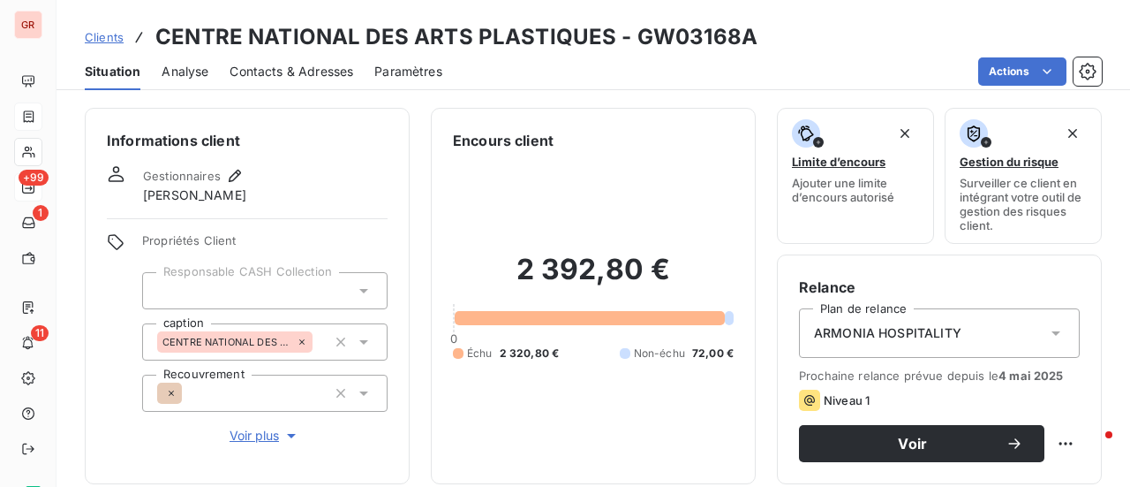
click at [327, 68] on span "Contacts & Adresses" at bounding box center [292, 72] width 124 height 18
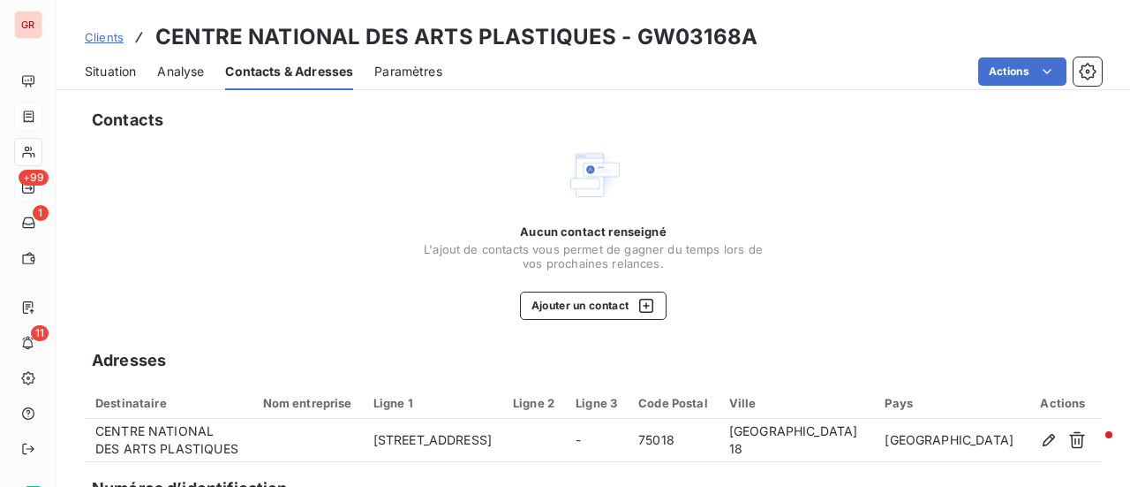
click at [407, 41] on h3 "CENTRE NATIONAL DES ARTS PLASTIQUES - GW03168A" at bounding box center [456, 37] width 602 height 32
click at [310, 66] on span "Contacts & Adresses" at bounding box center [289, 72] width 128 height 18
click at [643, 305] on icon "button" at bounding box center [646, 305] width 14 height 14
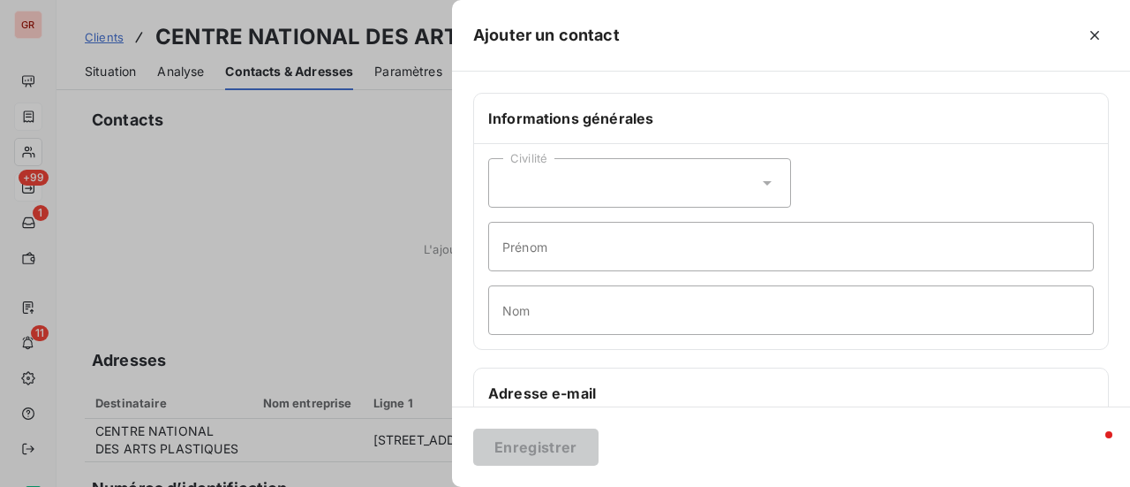
drag, startPoint x: 218, startPoint y: 192, endPoint x: 214, endPoint y: 179, distance: 13.1
click at [221, 192] on div at bounding box center [565, 243] width 1130 height 487
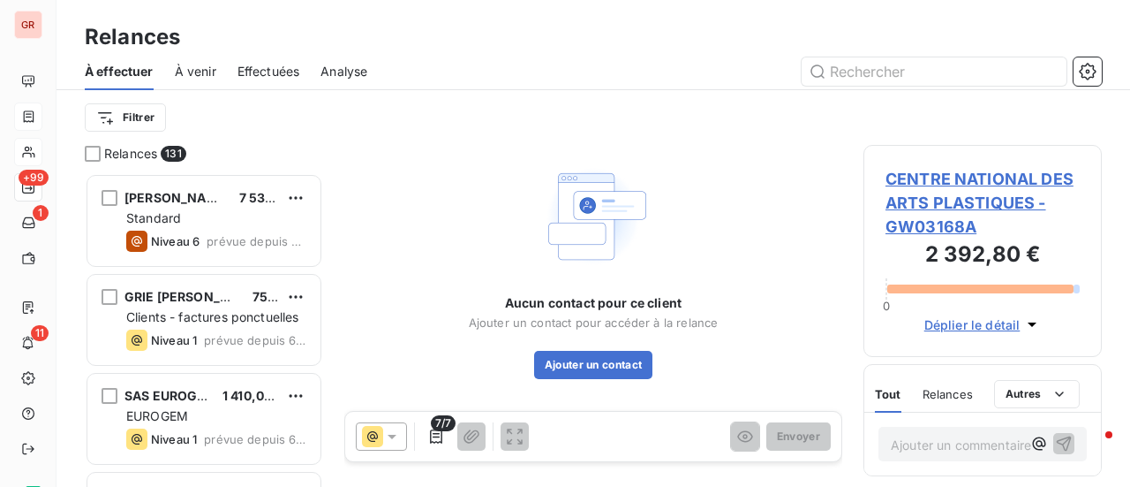
scroll to position [300, 224]
click at [942, 225] on span "CENTRE NATIONAL DES ARTS PLASTIQUES - GW03168A" at bounding box center [983, 203] width 194 height 72
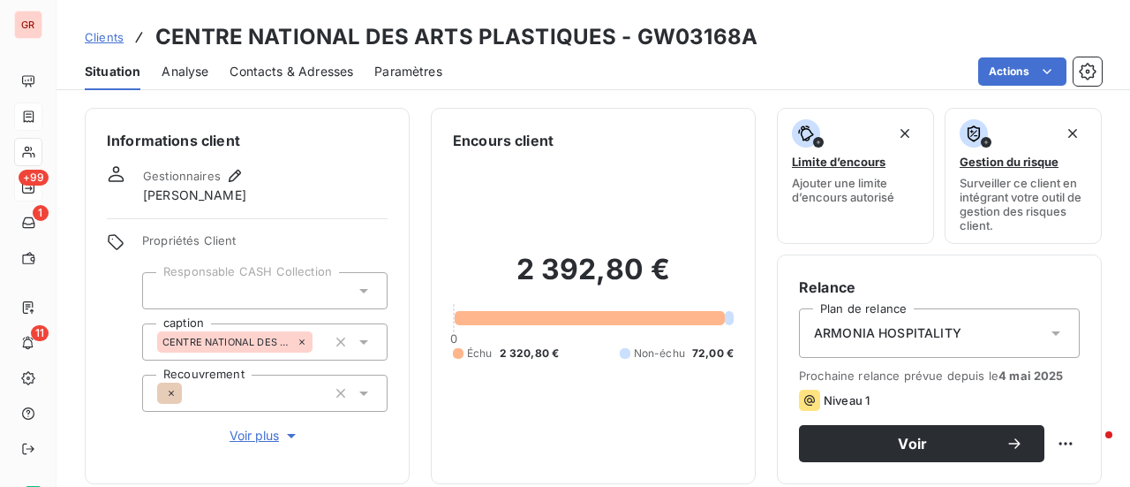
click at [313, 64] on span "Contacts & Adresses" at bounding box center [292, 72] width 124 height 18
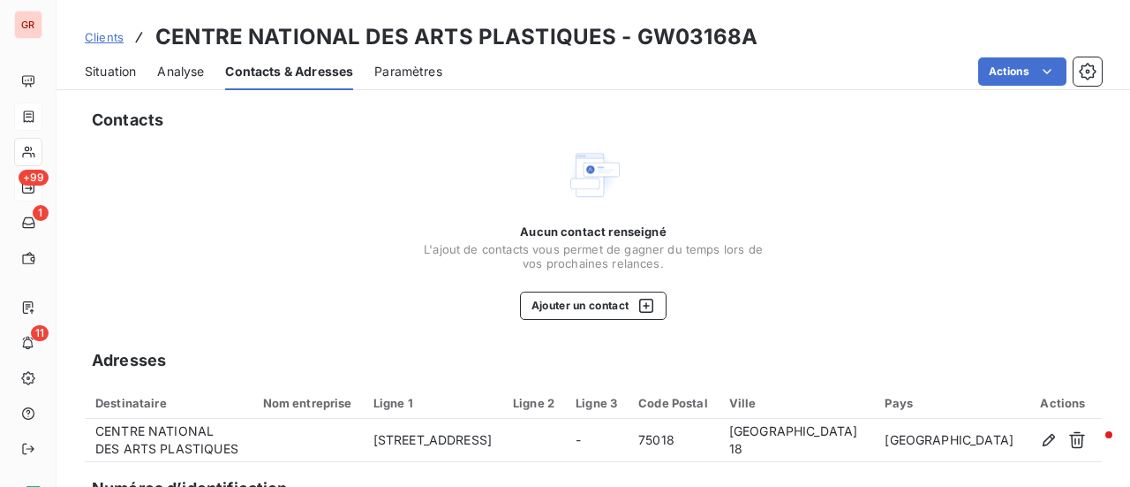
click at [736, 35] on h3 "CENTRE NATIONAL DES ARTS PLASTIQUES - GW03168A" at bounding box center [456, 37] width 602 height 32
drag, startPoint x: 747, startPoint y: 41, endPoint x: 629, endPoint y: 31, distance: 118.8
click at [629, 31] on h3 "CENTRE NATIONAL DES ARTS PLASTIQUES - GW03168A" at bounding box center [456, 37] width 602 height 32
copy h3 "GW03168A"
click at [749, 50] on div "Clients CENTRE NATIONAL DES ARTS PLASTIQUES - GW03168A" at bounding box center [594, 37] width 1074 height 32
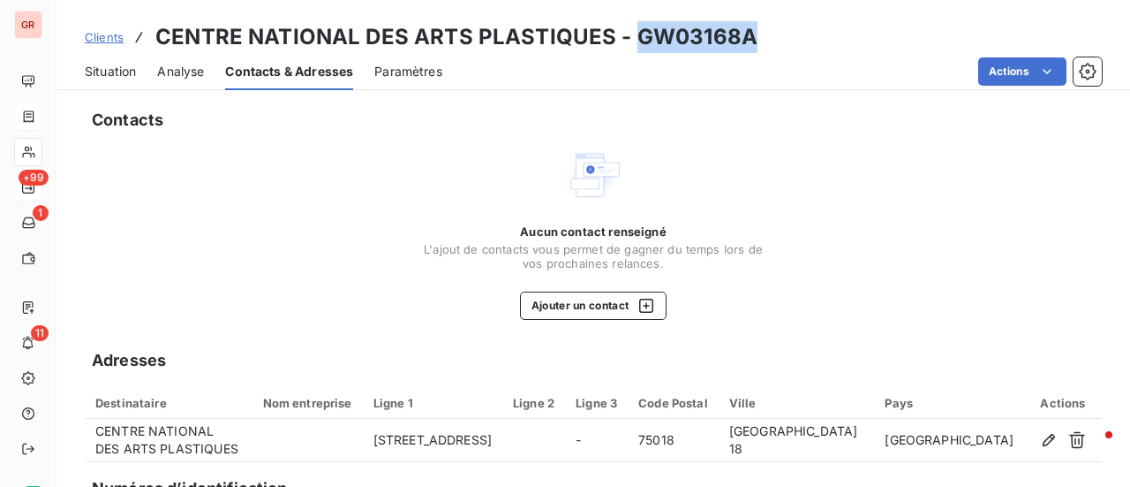
drag, startPoint x: 747, startPoint y: 44, endPoint x: 634, endPoint y: 47, distance: 113.1
click at [627, 41] on h3 "CENTRE NATIONAL DES ARTS PLASTIQUES - GW03168A" at bounding box center [456, 37] width 602 height 32
copy h3 "GW03168A"
click at [743, 45] on h3 "CENTRE NATIONAL DES ARTS PLASTIQUES - GW03168A" at bounding box center [456, 37] width 602 height 32
click at [764, 40] on div "Clients CENTRE NATIONAL DES ARTS PLASTIQUES - GW03168A" at bounding box center [594, 37] width 1074 height 32
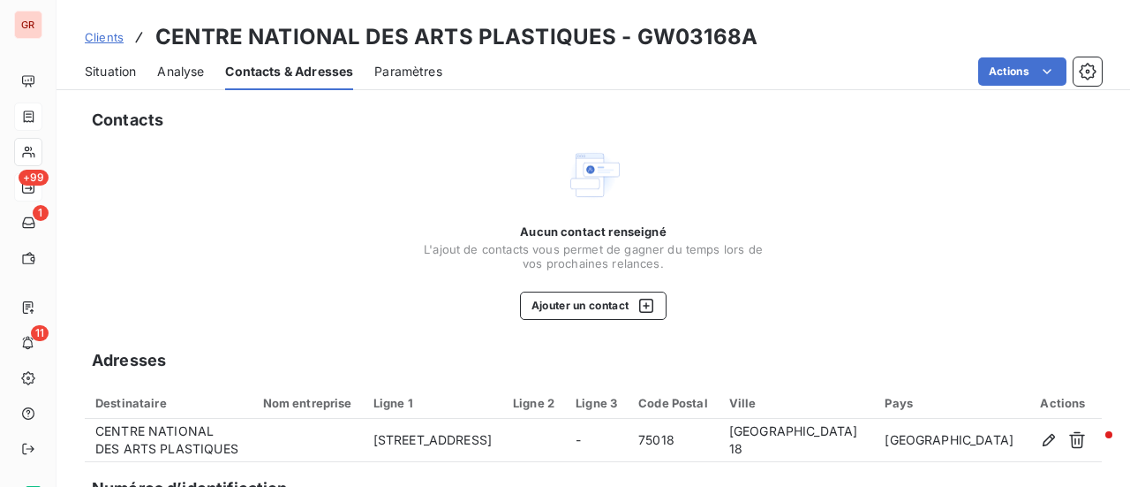
click at [766, 36] on div "Clients CENTRE NATIONAL DES ARTS PLASTIQUES - GW03168A" at bounding box center [594, 37] width 1074 height 32
drag, startPoint x: 632, startPoint y: 37, endPoint x: 758, endPoint y: 43, distance: 126.4
click at [758, 43] on div "Clients CENTRE NATIONAL DES ARTS PLASTIQUES - GW03168A" at bounding box center [594, 37] width 1074 height 32
copy h3 "GW03168A"
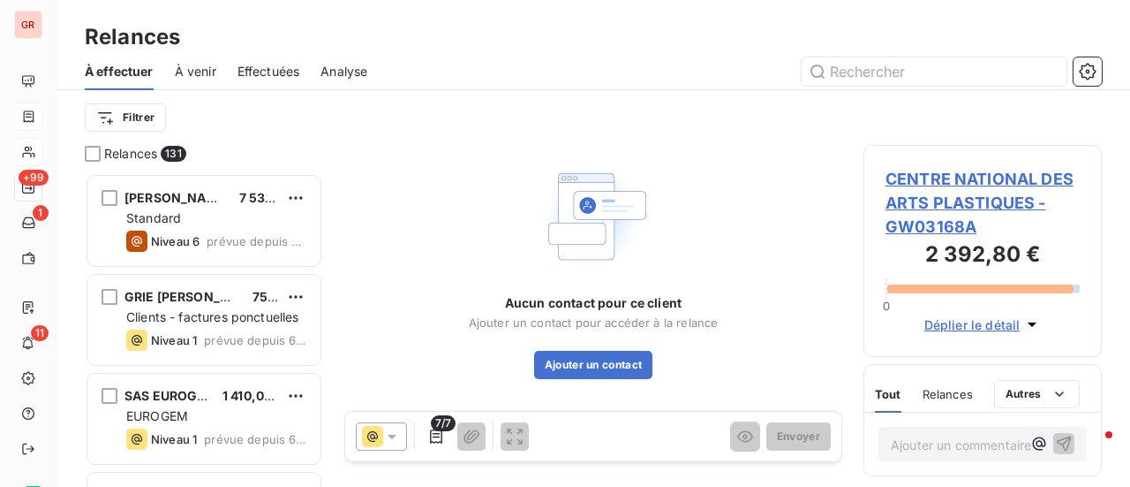
scroll to position [300, 224]
click at [982, 201] on span "CENTRE NATIONAL DES ARTS PLASTIQUES - GW03168A" at bounding box center [983, 203] width 194 height 72
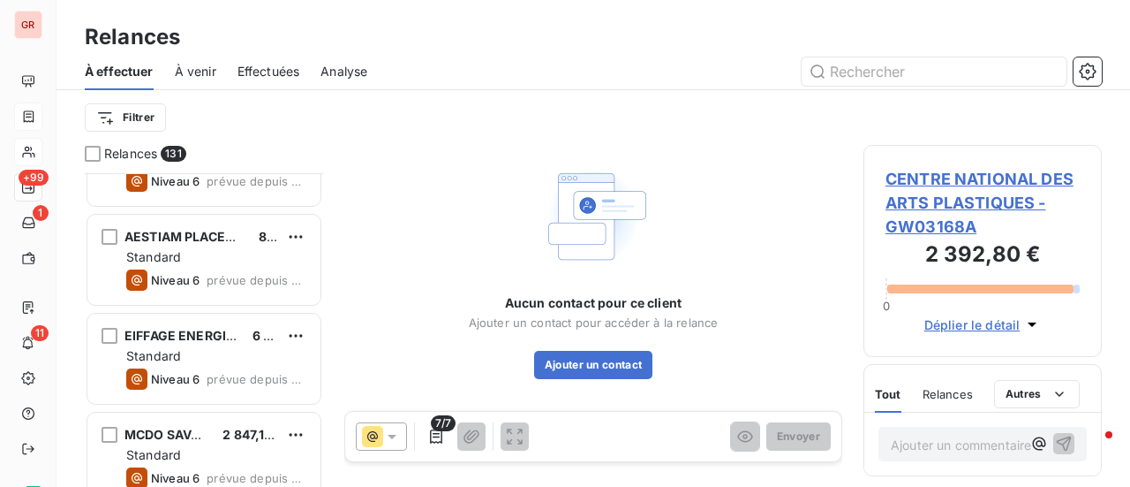
scroll to position [2031, 0]
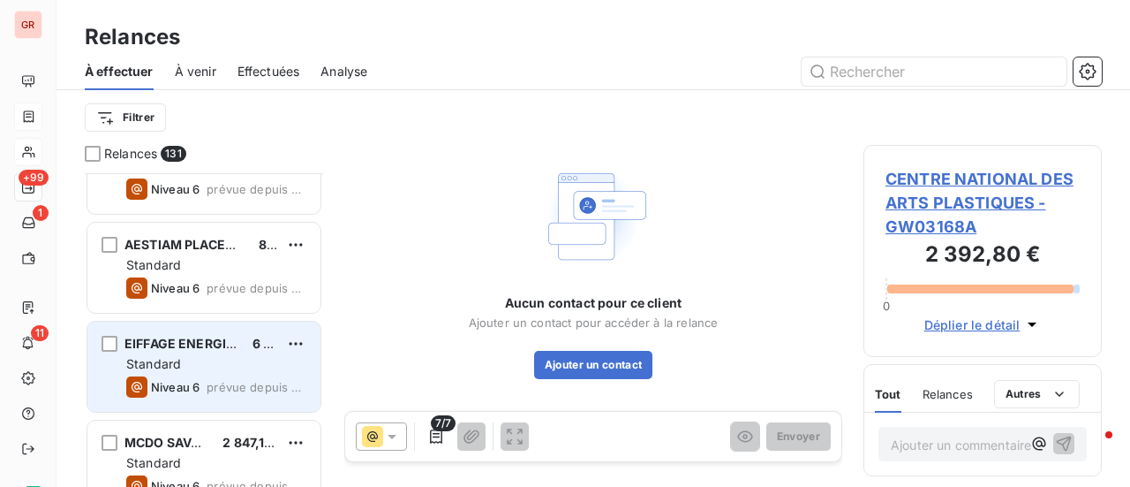
click at [214, 373] on div "EIFFAGE ENERGIE SYSTEMES – SERVICES IDF 6 113,05 € Standard Niveau 6 prévue dep…" at bounding box center [203, 366] width 233 height 90
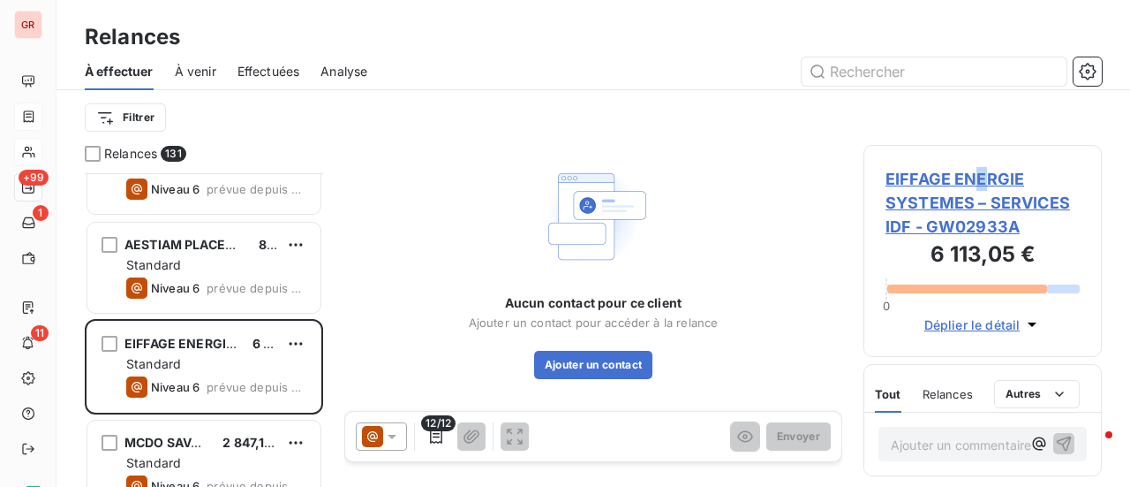
click at [981, 172] on span "EIFFAGE ENERGIE SYSTEMES – SERVICES IDF - GW02933A" at bounding box center [983, 203] width 194 height 72
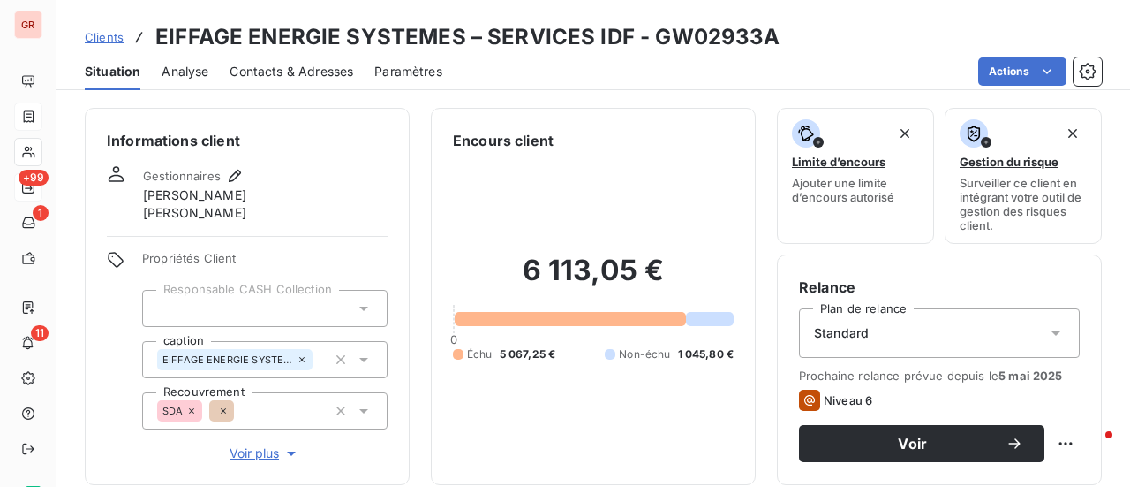
click at [281, 65] on span "Contacts & Adresses" at bounding box center [292, 72] width 124 height 18
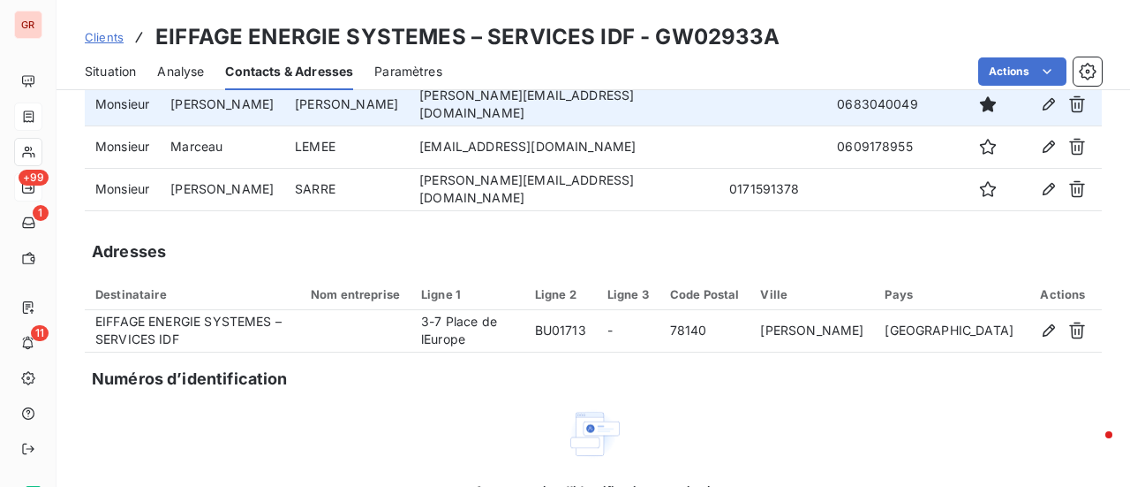
scroll to position [232, 0]
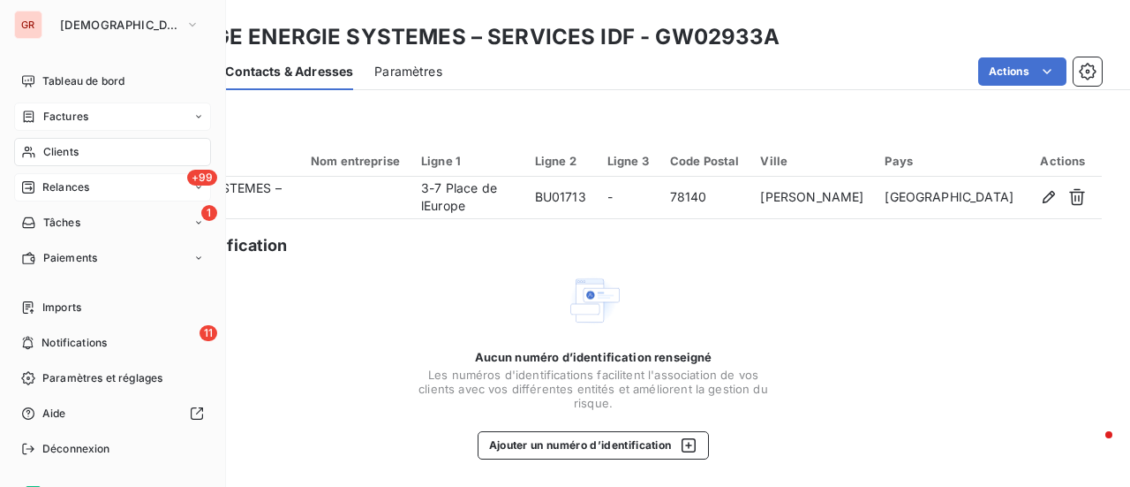
click at [74, 121] on span "Factures" at bounding box center [65, 117] width 45 height 16
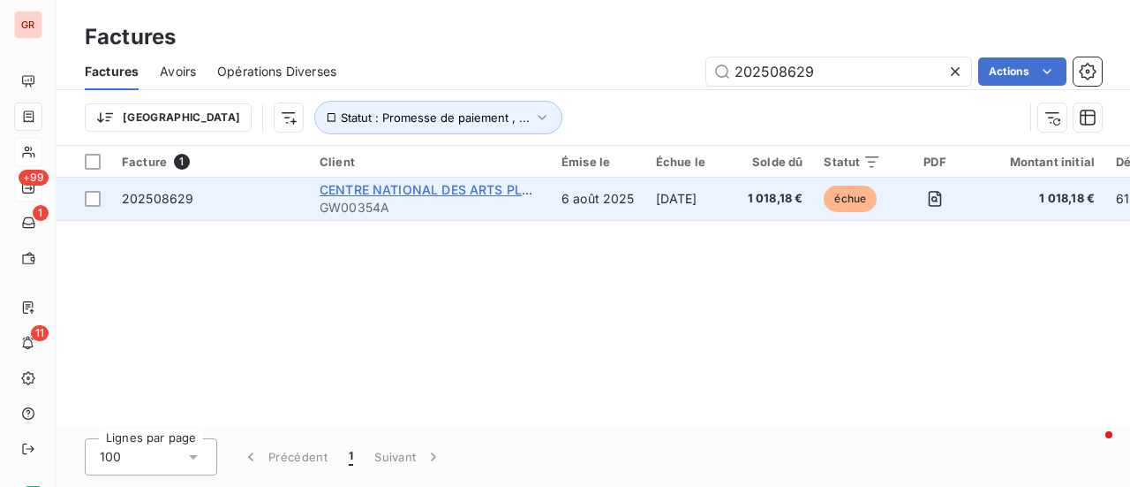
click at [428, 190] on span "CENTRE NATIONAL DES ARTS PLASTIQUES" at bounding box center [452, 189] width 265 height 15
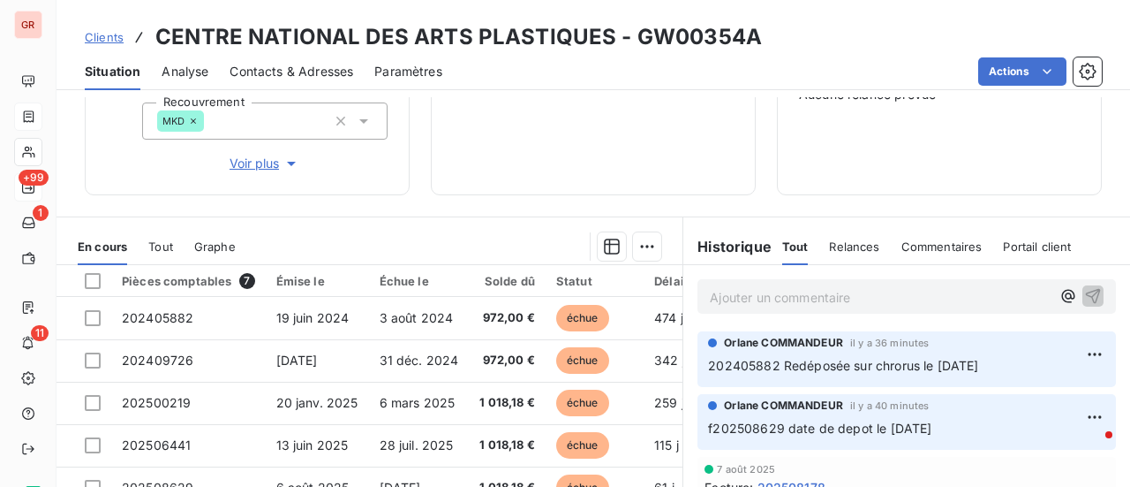
scroll to position [283, 0]
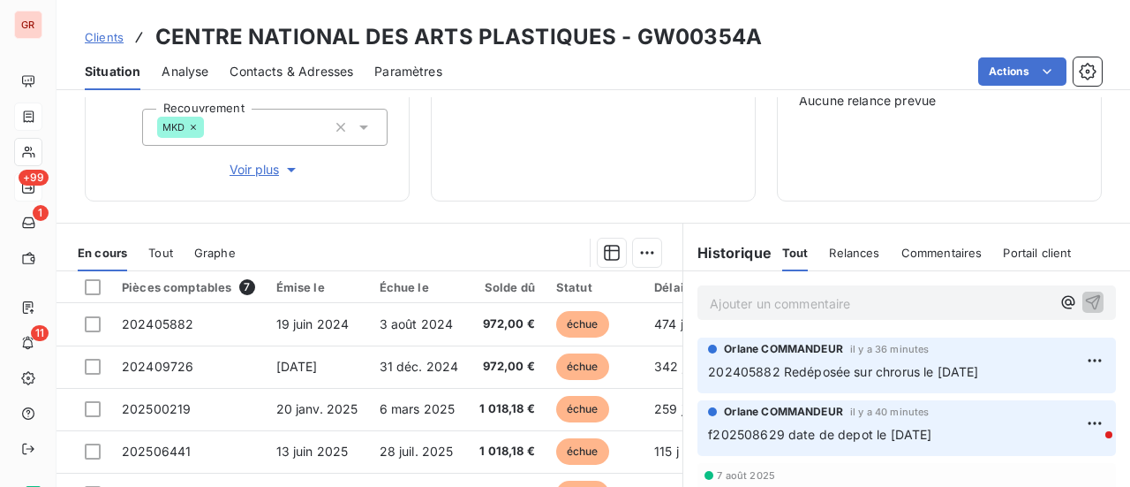
click at [772, 294] on p "Ajouter un commentaire ﻿" at bounding box center [880, 303] width 341 height 22
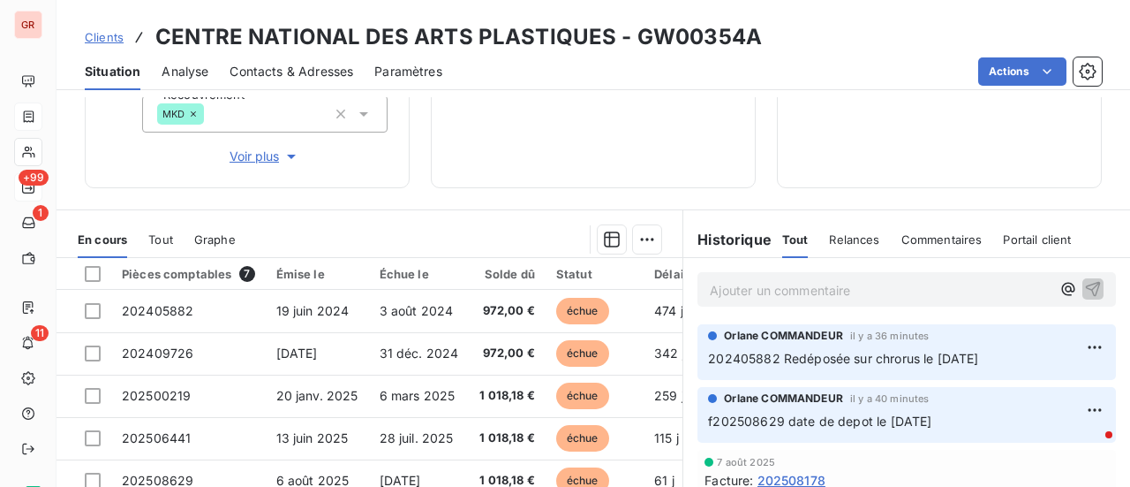
scroll to position [372, 0]
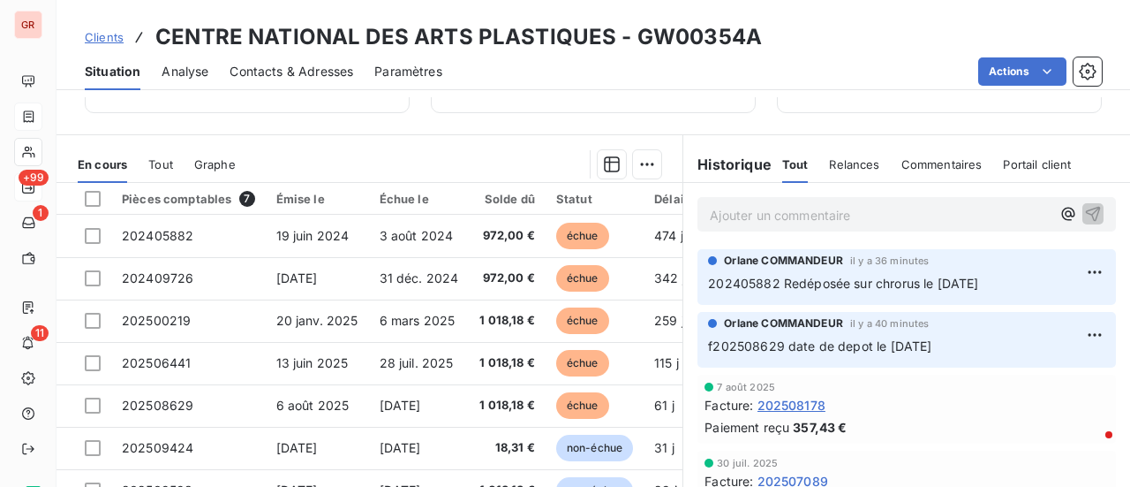
click at [321, 73] on span "Contacts & Adresses" at bounding box center [292, 72] width 124 height 18
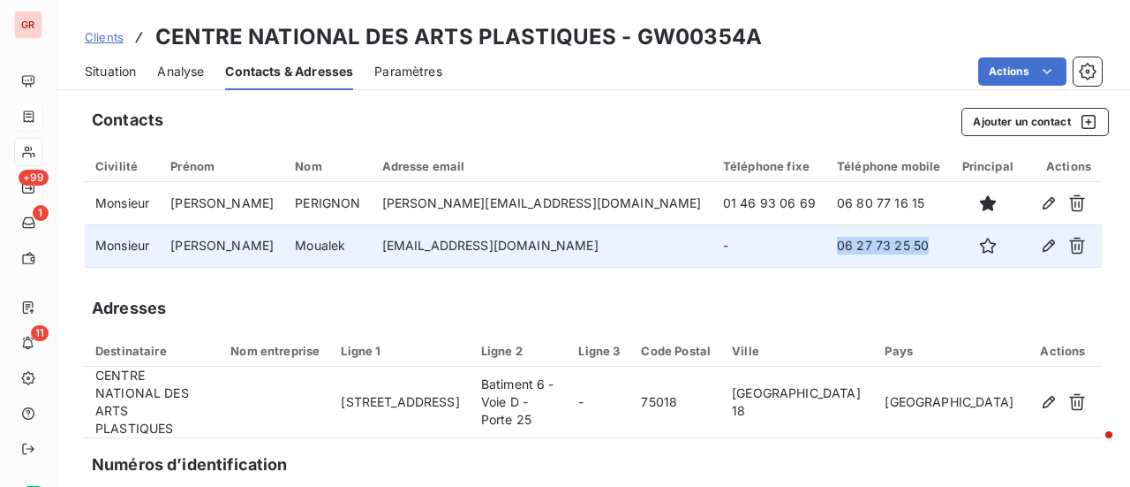
drag, startPoint x: 858, startPoint y: 253, endPoint x: 789, endPoint y: 243, distance: 69.7
click at [826, 247] on td "06 27 73 25 50" at bounding box center [888, 245] width 124 height 42
copy td "06 27 73 25 50"
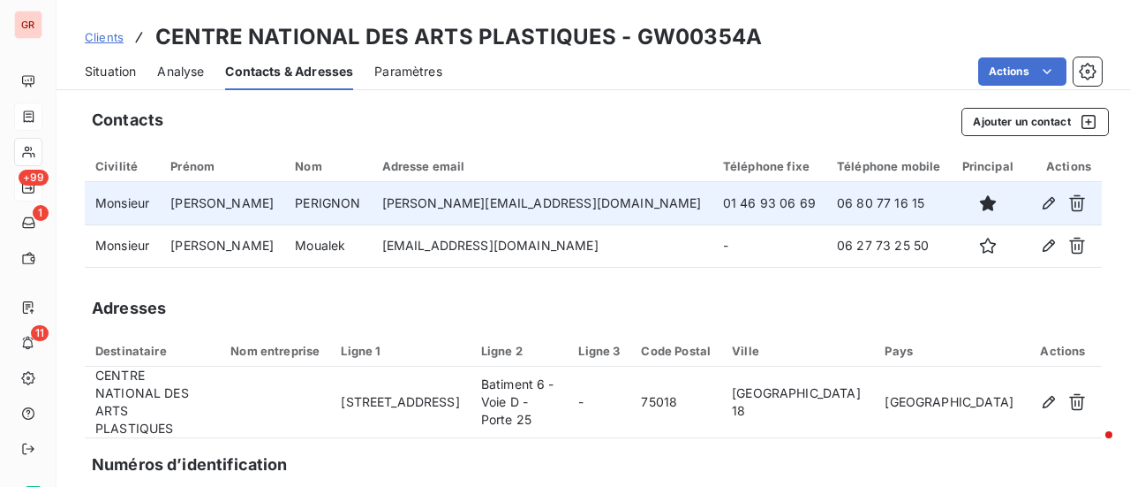
click at [861, 204] on td "06 80 77 16 15" at bounding box center [888, 203] width 124 height 42
drag, startPoint x: 859, startPoint y: 204, endPoint x: 764, endPoint y: 202, distance: 95.4
click at [826, 202] on td "06 80 77 16 15" at bounding box center [888, 203] width 124 height 42
copy td "06 80 77 16 15"
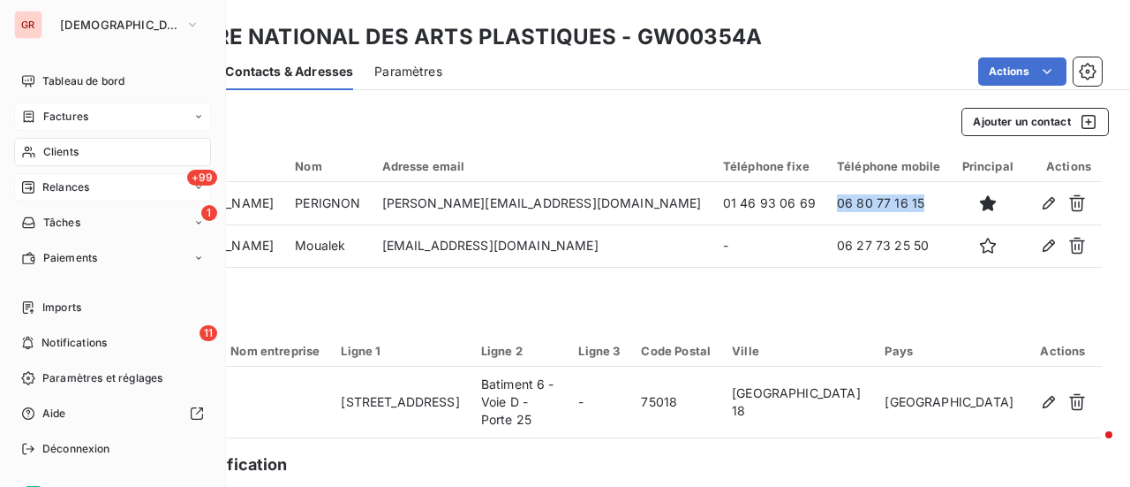
click at [188, 176] on span "+99" at bounding box center [202, 178] width 30 height 16
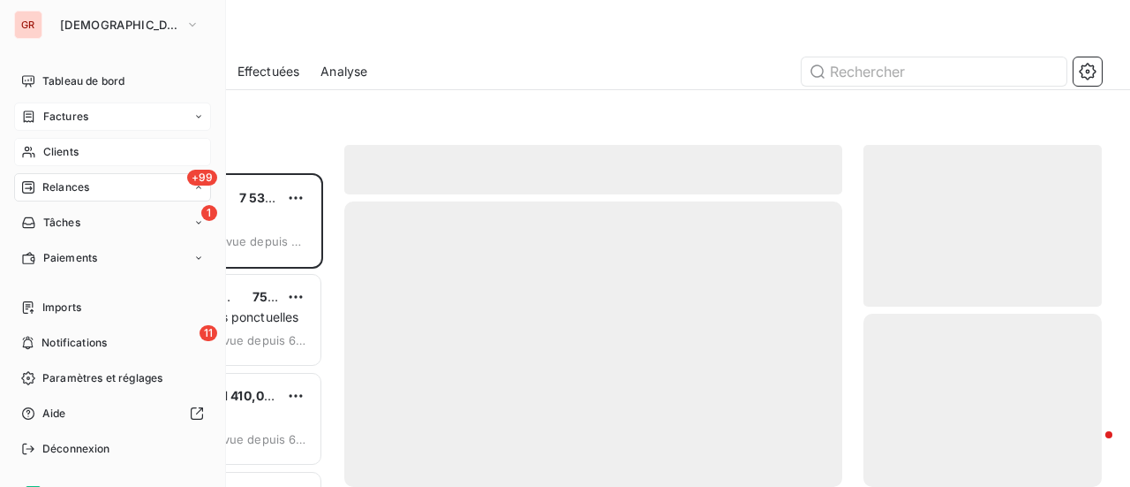
scroll to position [300, 224]
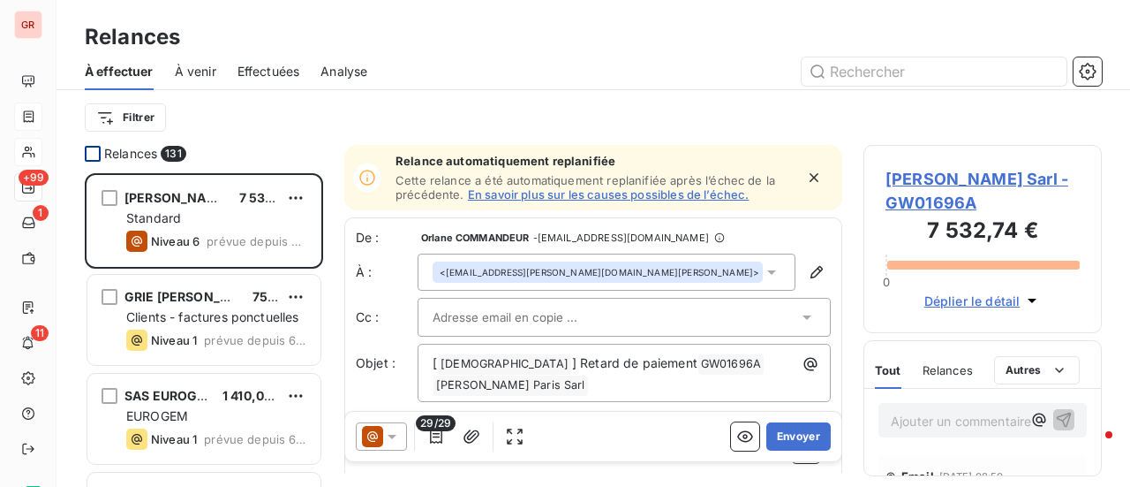
click at [93, 153] on div at bounding box center [93, 154] width 16 height 16
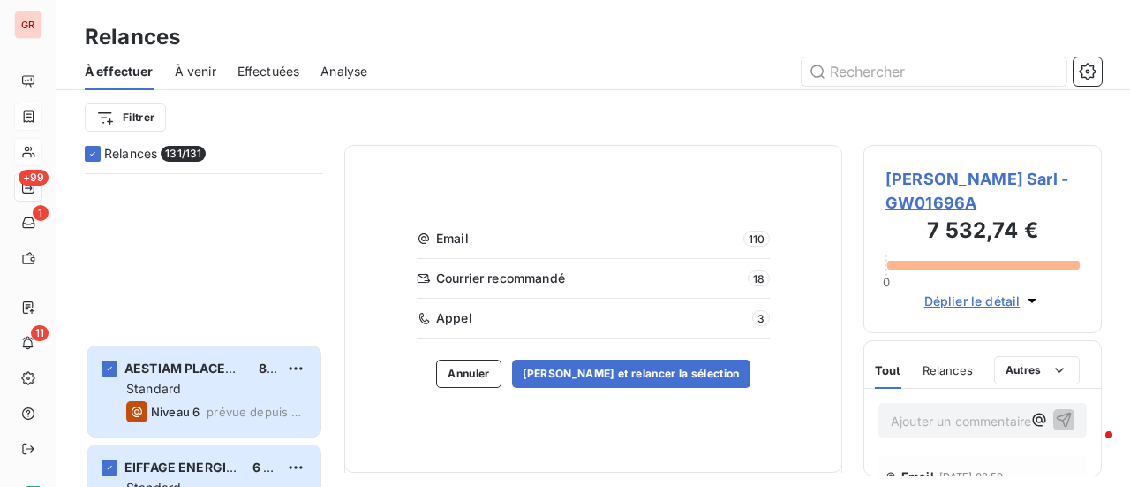
scroll to position [2296, 0]
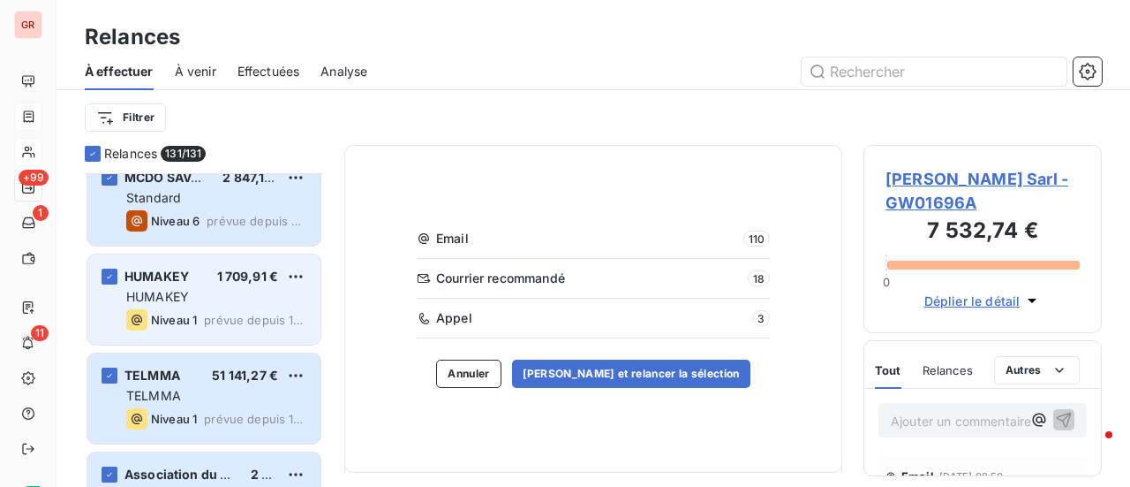
click at [189, 298] on div "HUMAKEY" at bounding box center [216, 297] width 180 height 18
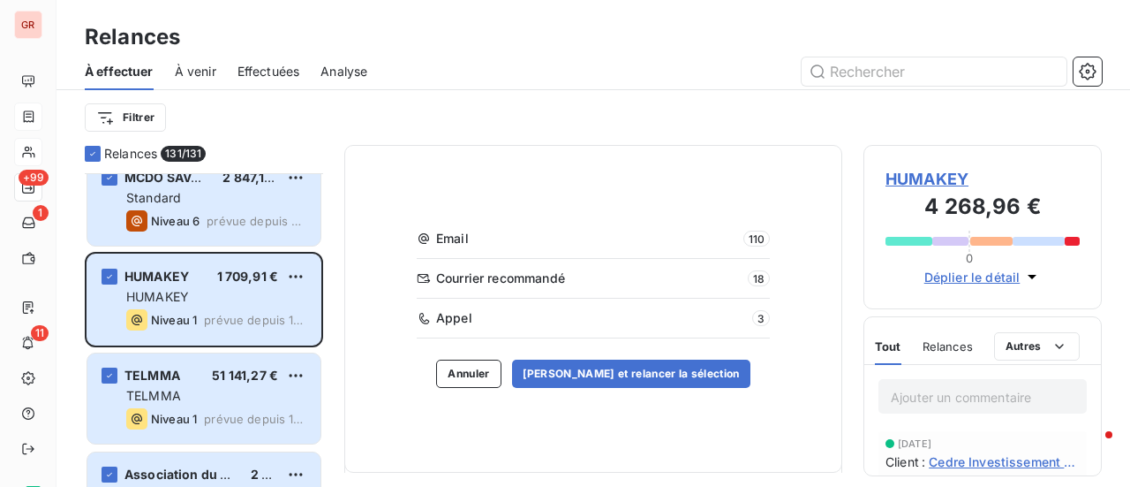
click at [939, 176] on span "HUMAKEY" at bounding box center [983, 179] width 194 height 24
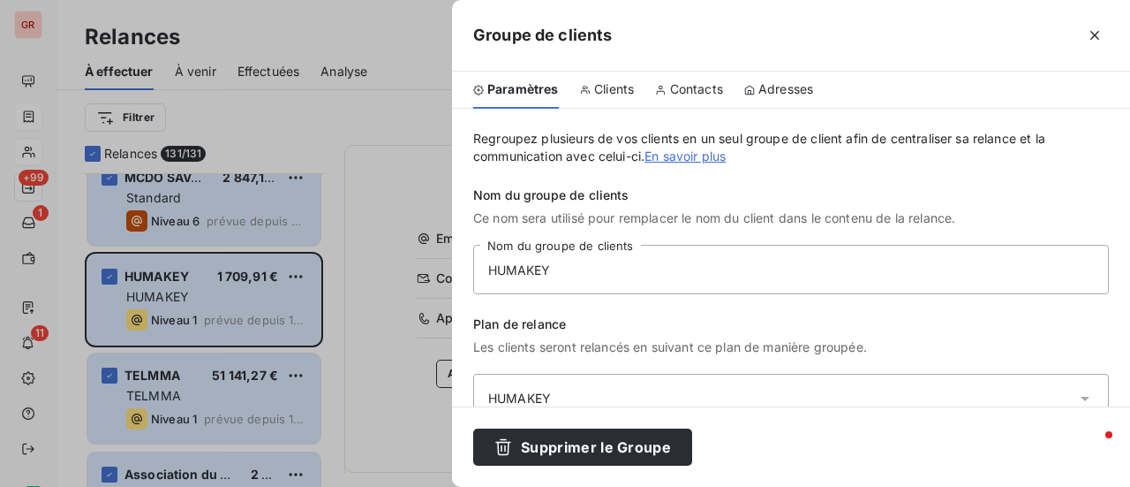
click at [621, 87] on span "Clients" at bounding box center [614, 89] width 40 height 18
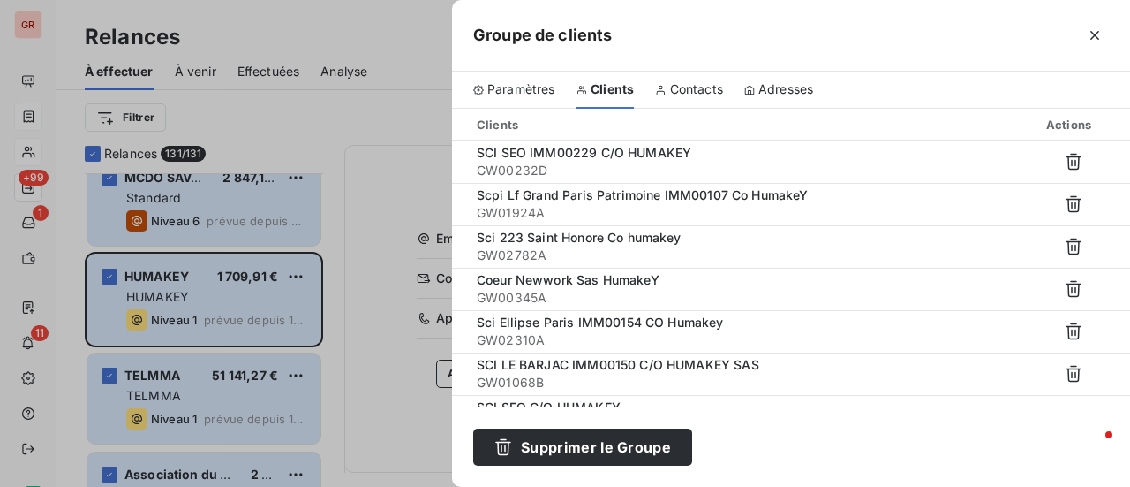
click at [426, 99] on div at bounding box center [565, 243] width 1130 height 487
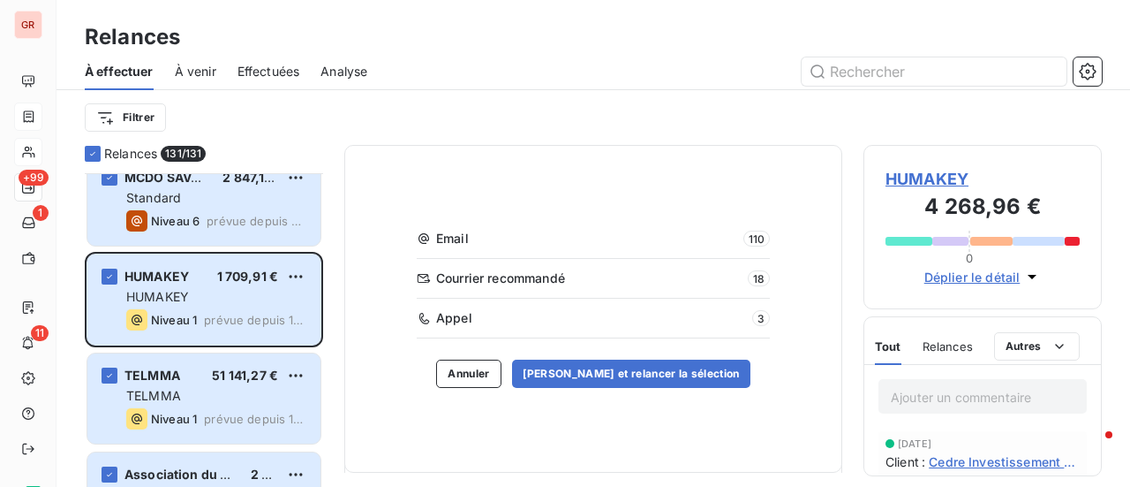
drag, startPoint x: 172, startPoint y: 318, endPoint x: 527, endPoint y: 321, distance: 355.0
click at [173, 318] on span "Niveau 1" at bounding box center [174, 320] width 46 height 14
click at [978, 278] on span "Déplier le détail" at bounding box center [972, 277] width 96 height 19
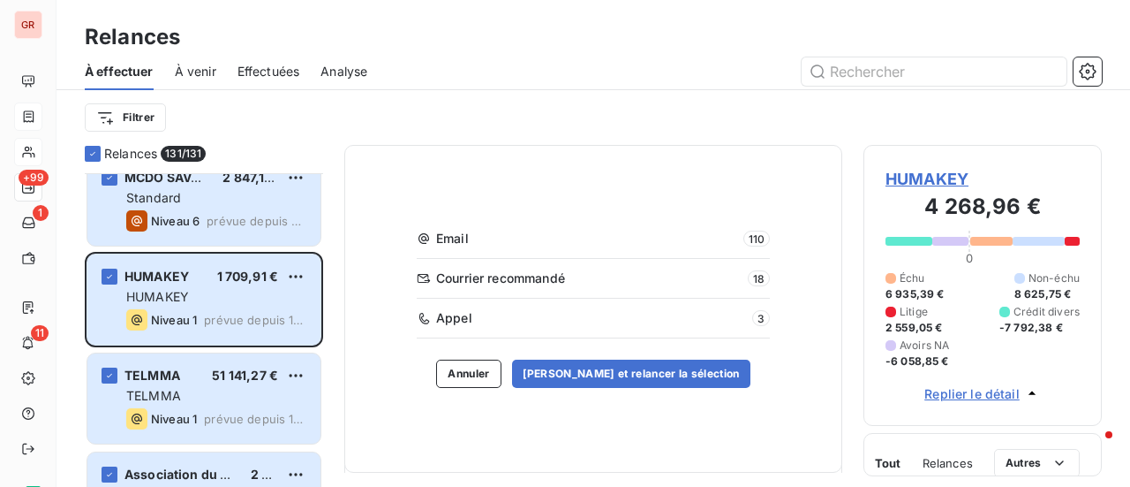
click at [820, 191] on div "Email 110 Courrier recommandé 18 Appel 3 Annuler Valider et relancer la sélecti…" at bounding box center [593, 309] width 498 height 328
drag, startPoint x: 560, startPoint y: 80, endPoint x: 555, endPoint y: 68, distance: 13.4
click at [555, 73] on div at bounding box center [745, 71] width 713 height 28
click at [486, 372] on button "Annuler" at bounding box center [468, 373] width 64 height 28
click at [486, 372] on div "[ GREENWISHES ﻿ ] Retard de paiement" at bounding box center [624, 358] width 413 height 41
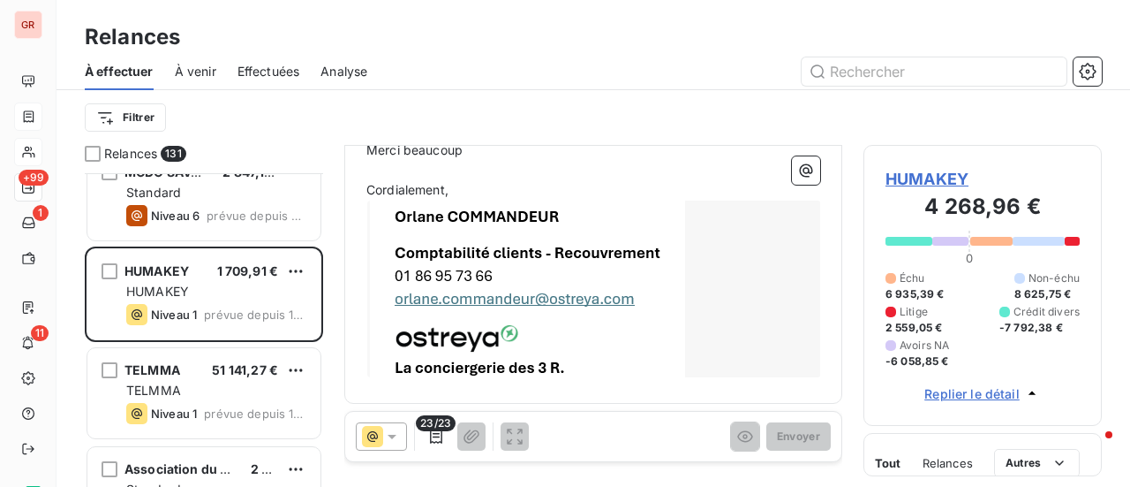
scroll to position [708, 0]
click at [439, 436] on icon "button" at bounding box center [436, 436] width 18 height 18
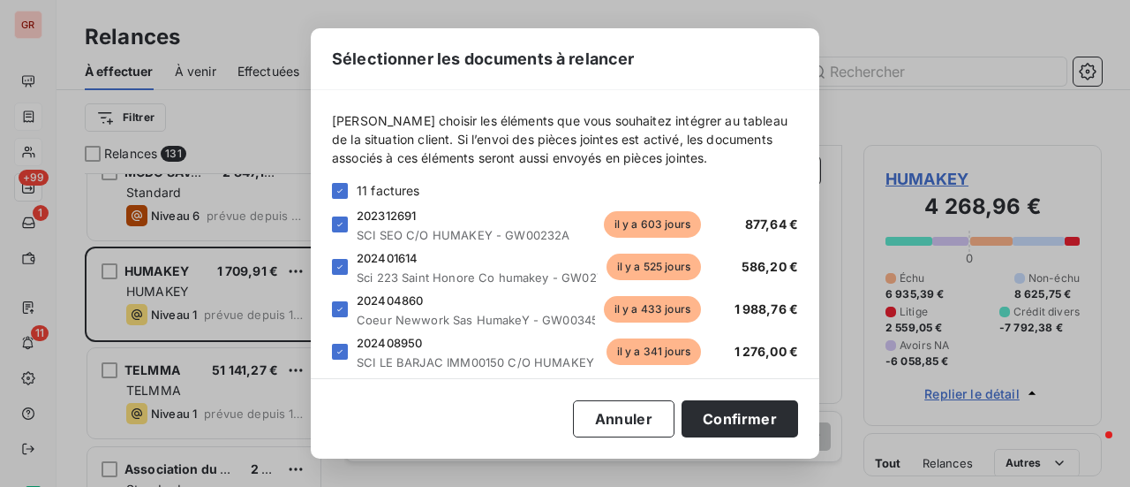
click at [439, 436] on div "Sélectionner les documents à relancer Veuillez choisir les éléments que vous so…" at bounding box center [565, 243] width 509 height 430
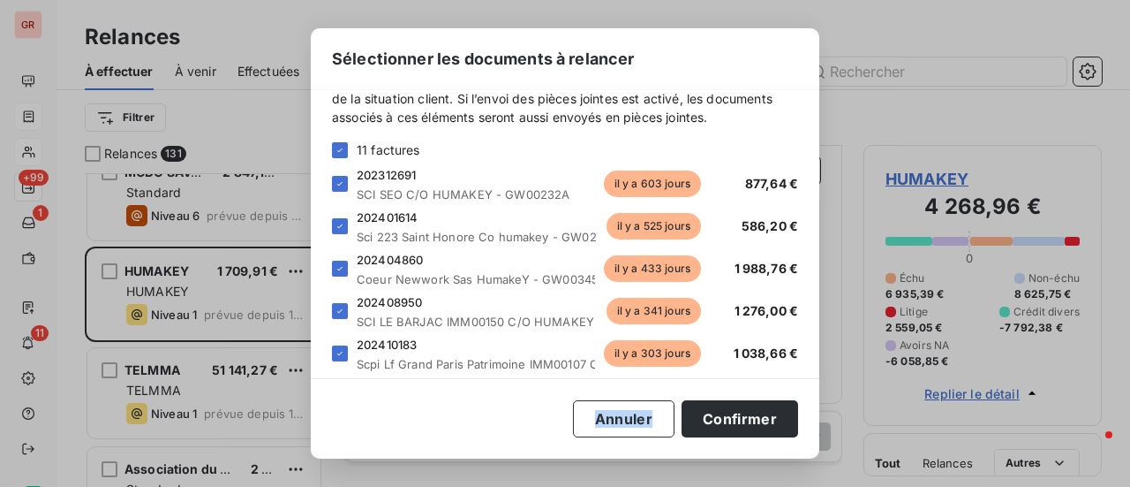
scroll to position [0, 0]
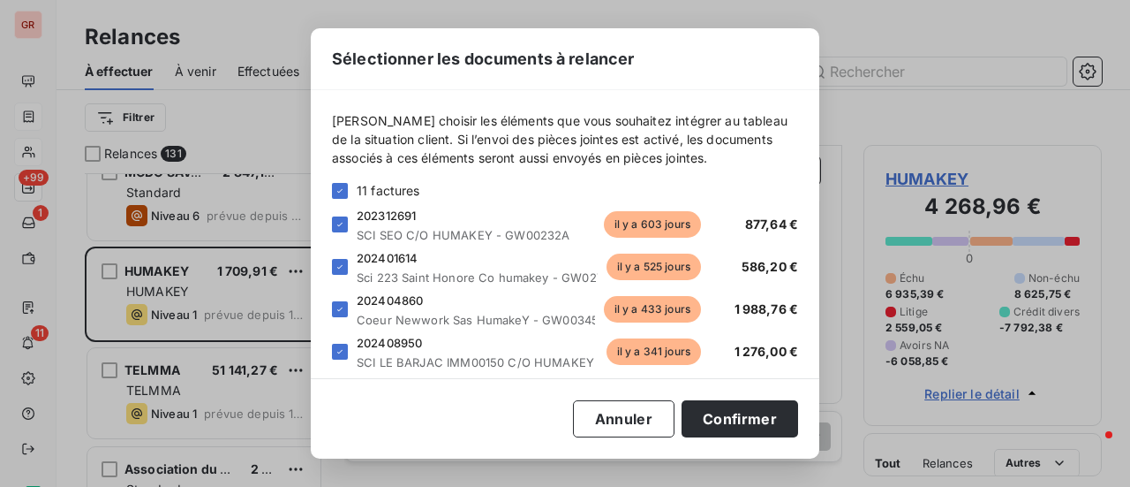
click at [909, 33] on div "Sélectionner les documents à relancer Veuillez choisir les éléments que vous so…" at bounding box center [565, 243] width 1130 height 487
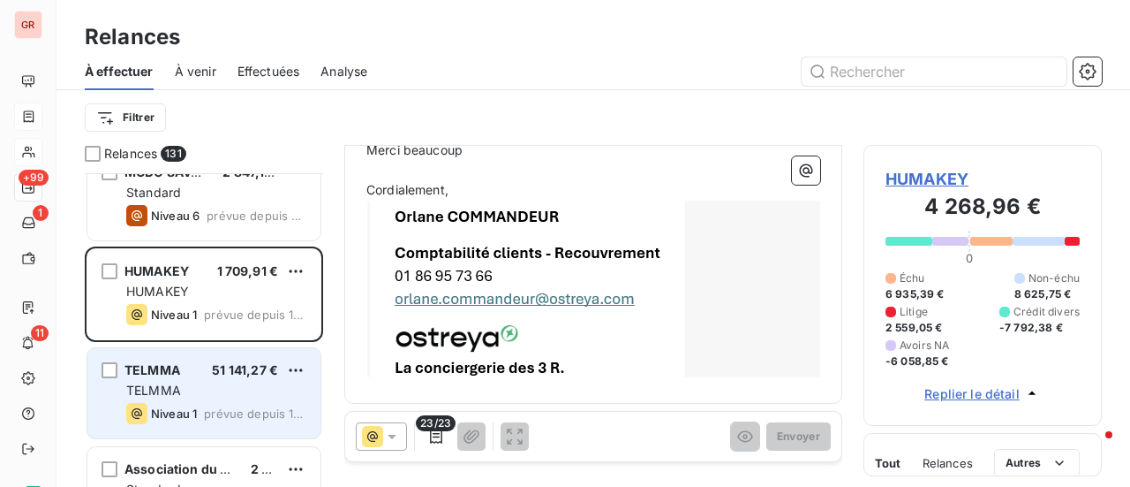
click at [170, 395] on span "TELMMA" at bounding box center [153, 389] width 55 height 15
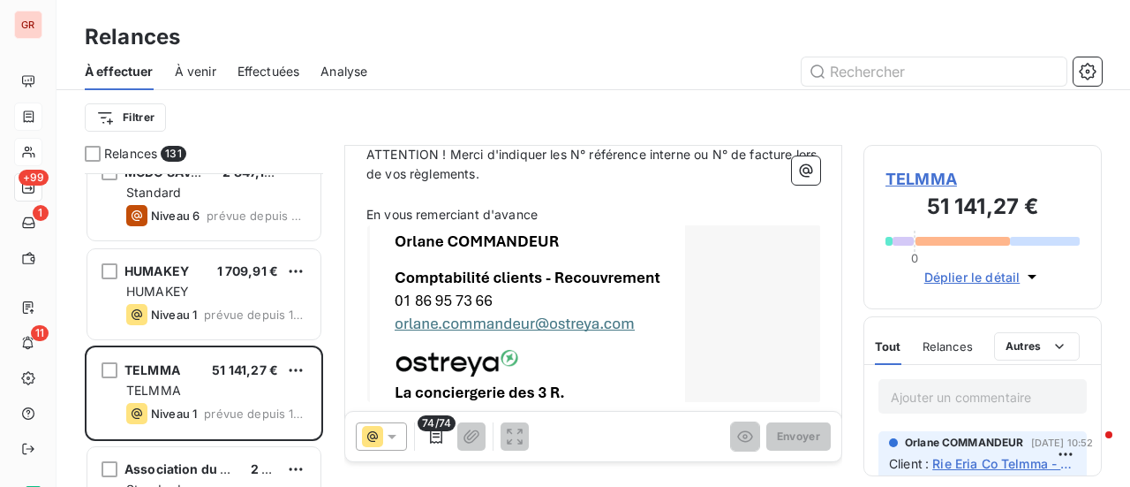
scroll to position [707, 0]
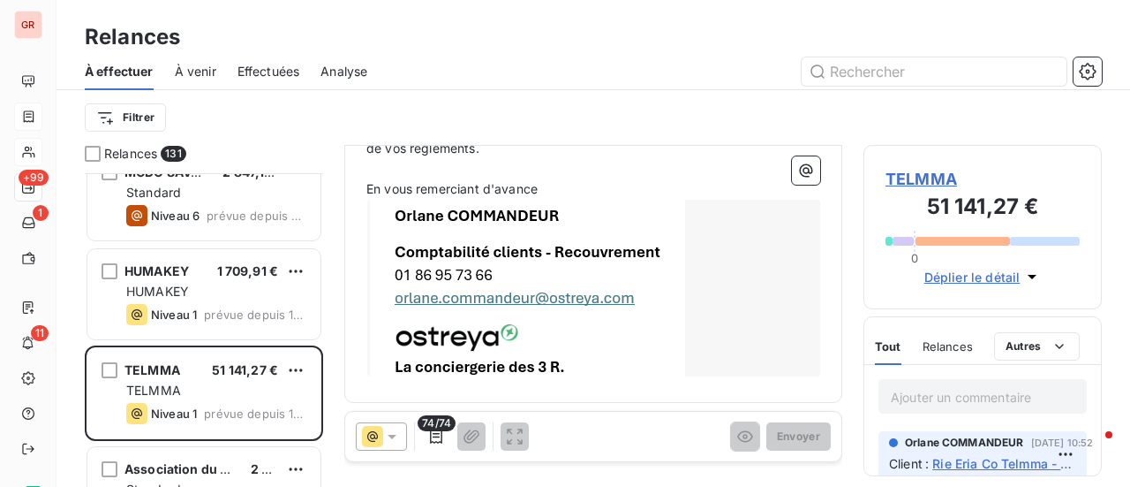
click at [991, 467] on span "Rie Eria Co Telmma - GW02112A" at bounding box center [1004, 463] width 144 height 19
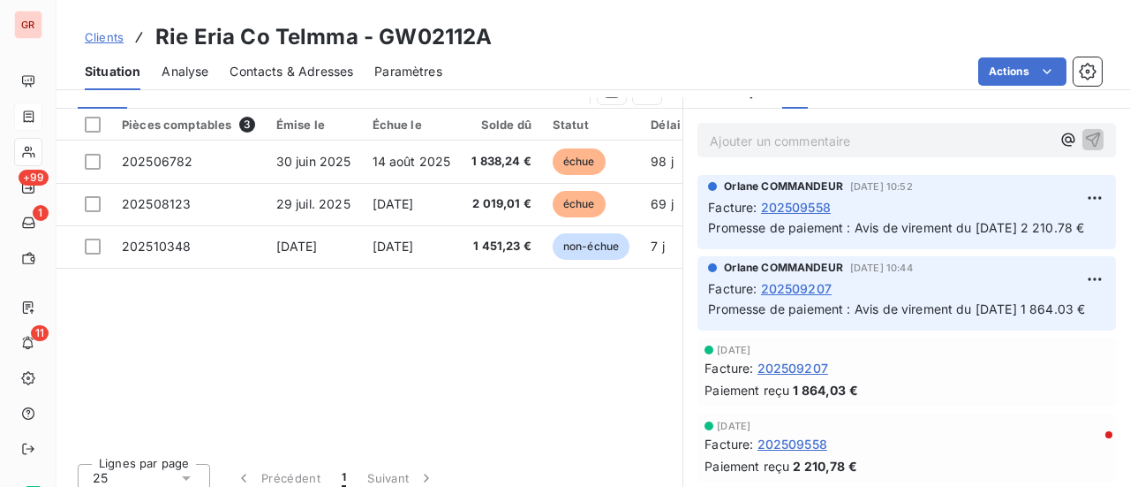
scroll to position [483, 0]
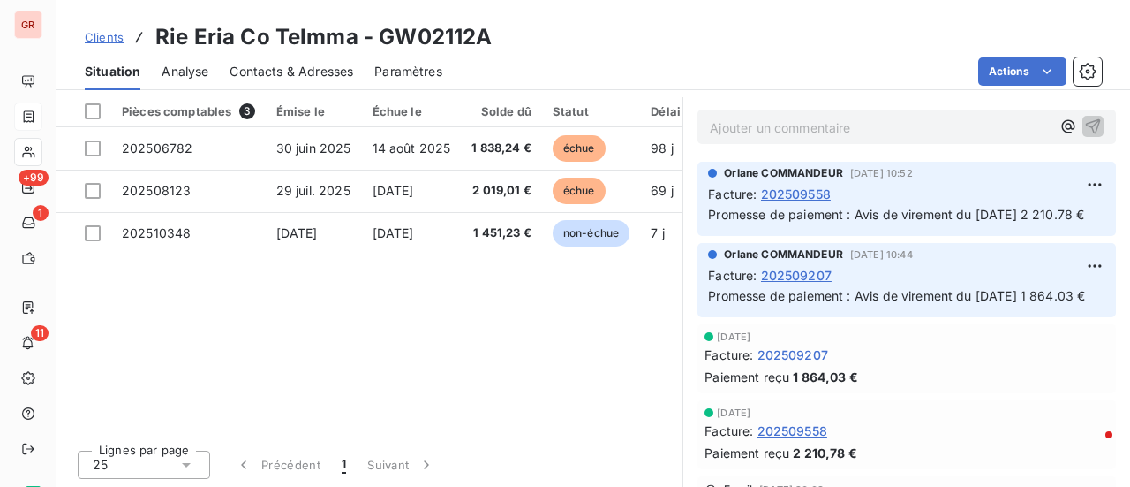
click at [290, 75] on span "Contacts & Adresses" at bounding box center [292, 72] width 124 height 18
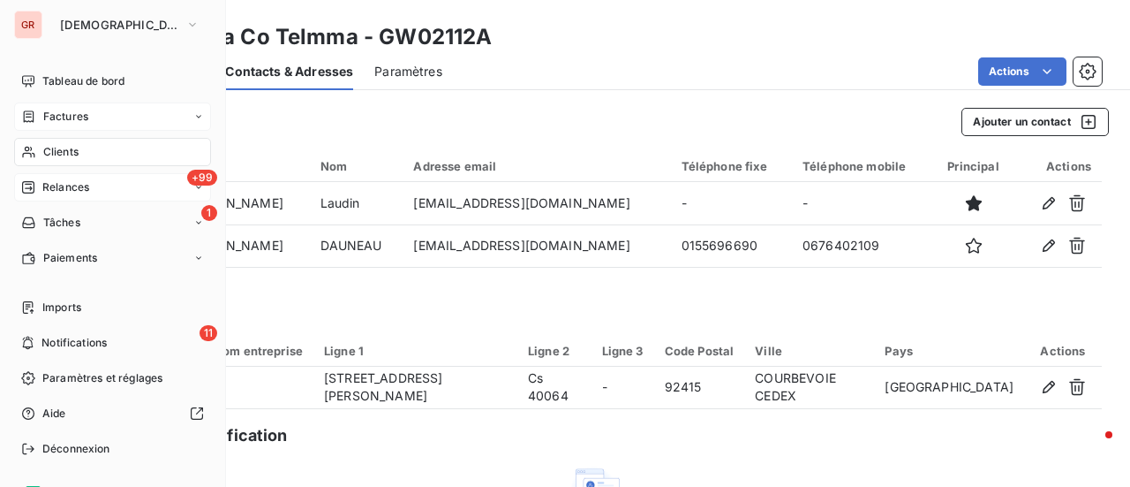
click at [189, 181] on span "+99" at bounding box center [202, 178] width 30 height 16
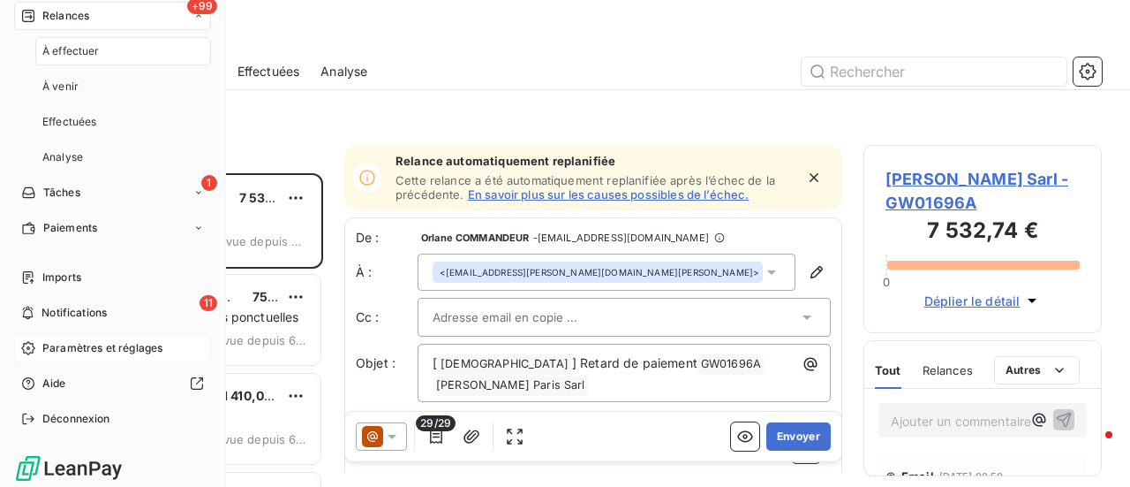
scroll to position [177, 0]
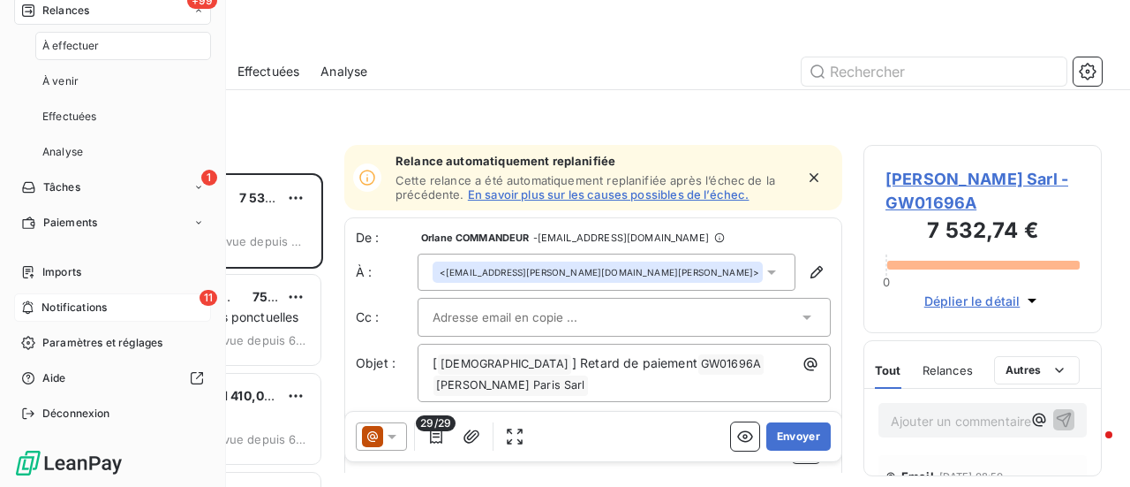
click at [200, 298] on span "11" at bounding box center [209, 298] width 18 height 16
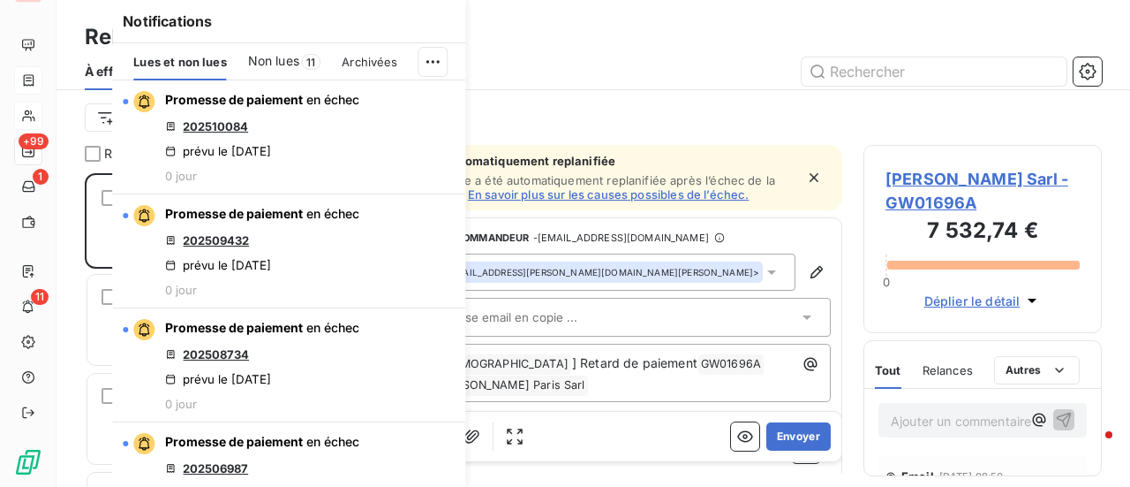
scroll to position [35, 0]
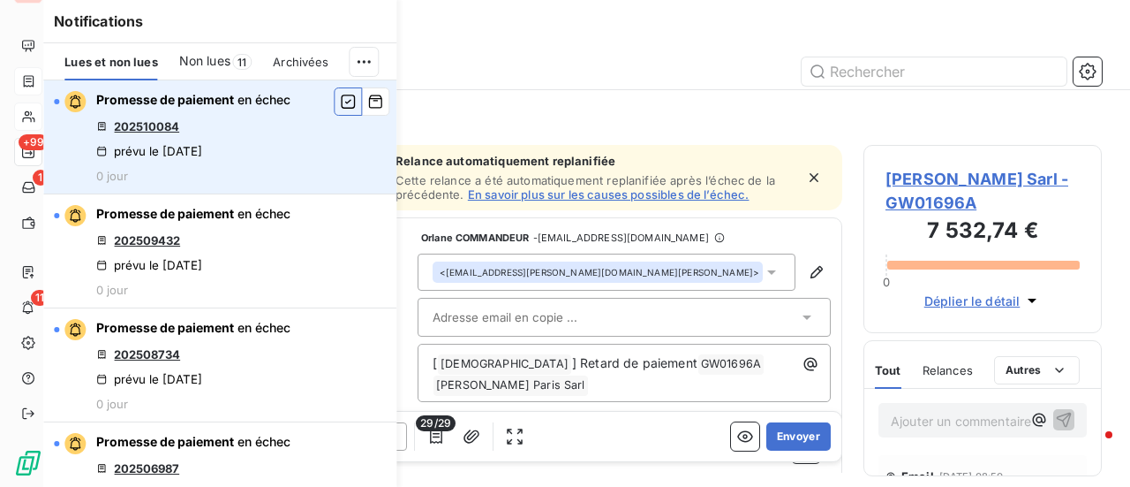
click at [340, 105] on icon "button" at bounding box center [348, 102] width 16 height 18
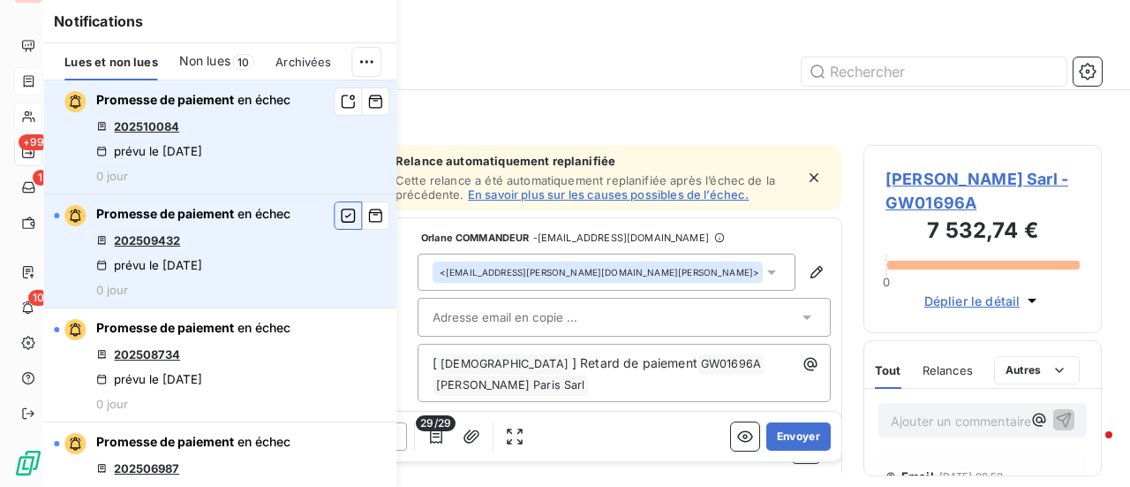
click at [340, 218] on icon "button" at bounding box center [348, 216] width 16 height 18
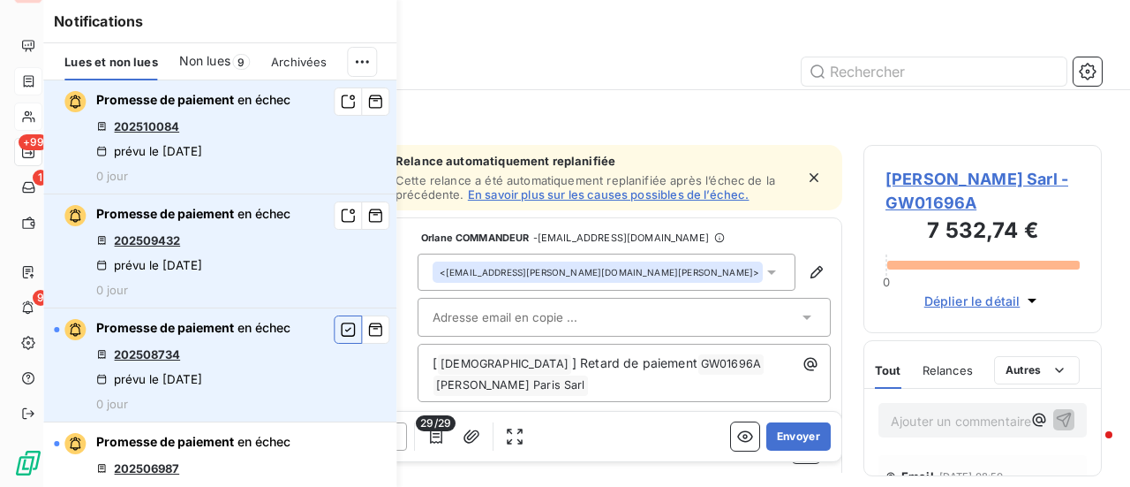
click at [340, 326] on icon "button" at bounding box center [348, 330] width 16 height 18
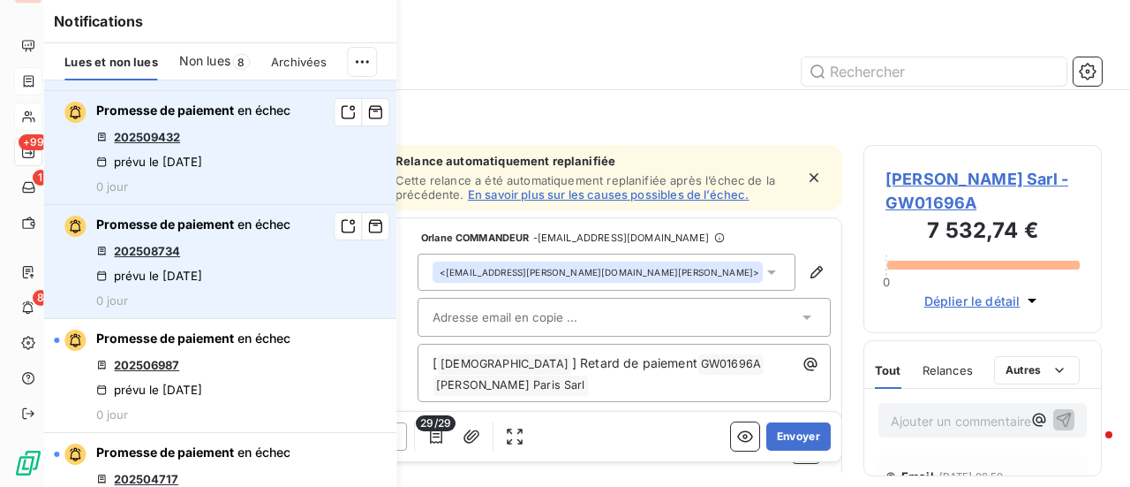
scroll to position [353, 0]
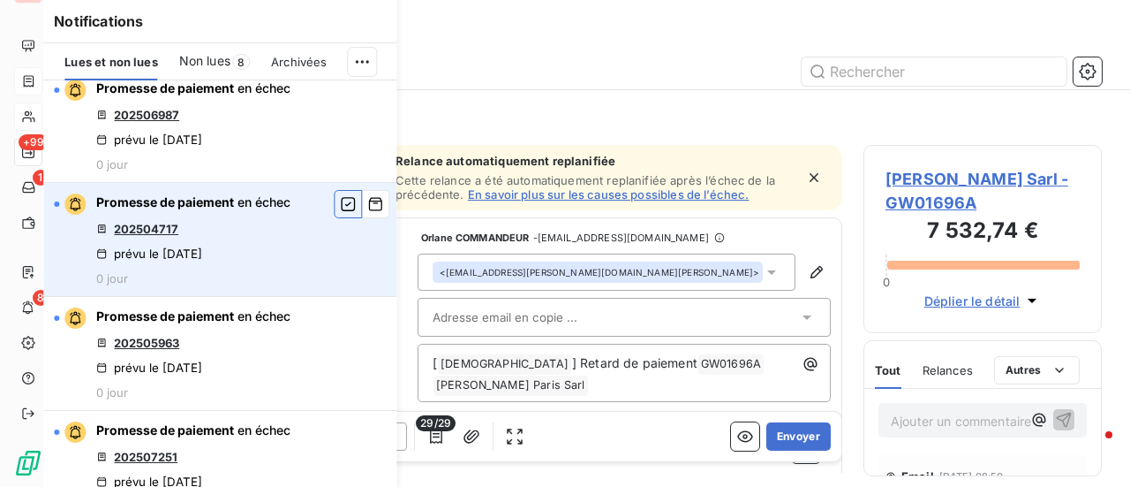
click at [341, 204] on icon "button" at bounding box center [348, 204] width 14 height 14
click at [138, 58] on span "Lues et non lues" at bounding box center [110, 62] width 93 height 14
click at [215, 61] on span "Non lues" at bounding box center [204, 61] width 51 height 18
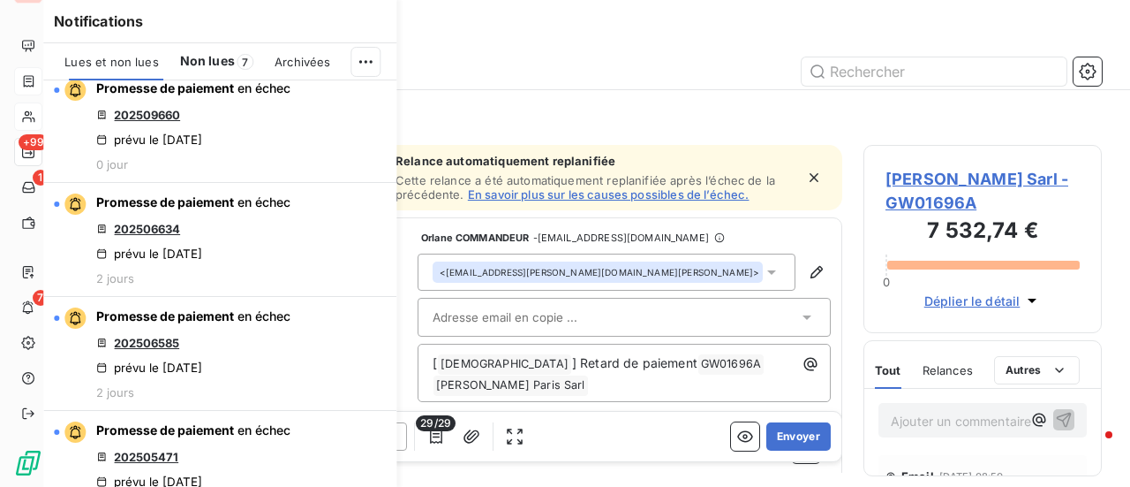
scroll to position [12, 0]
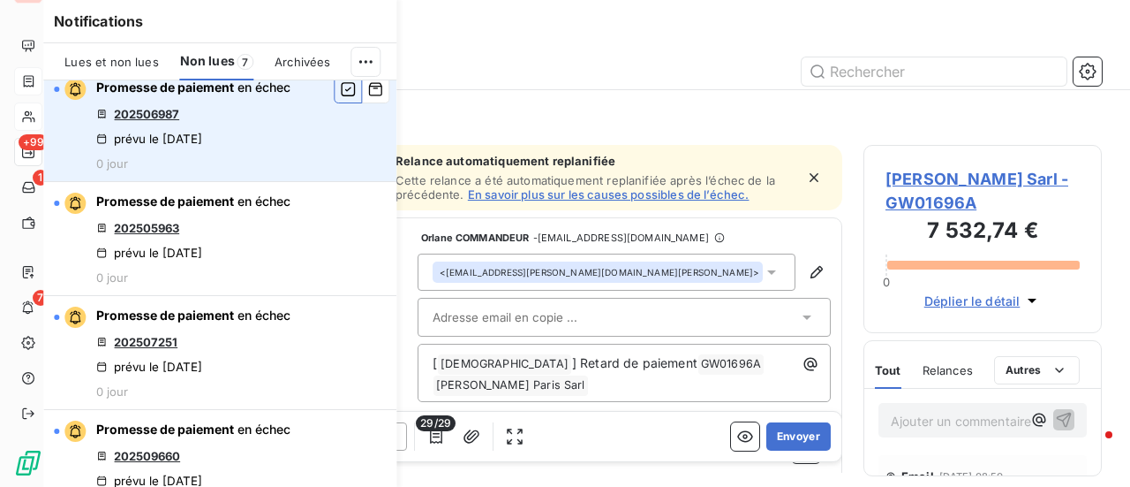
click at [340, 89] on icon "button" at bounding box center [348, 89] width 16 height 18
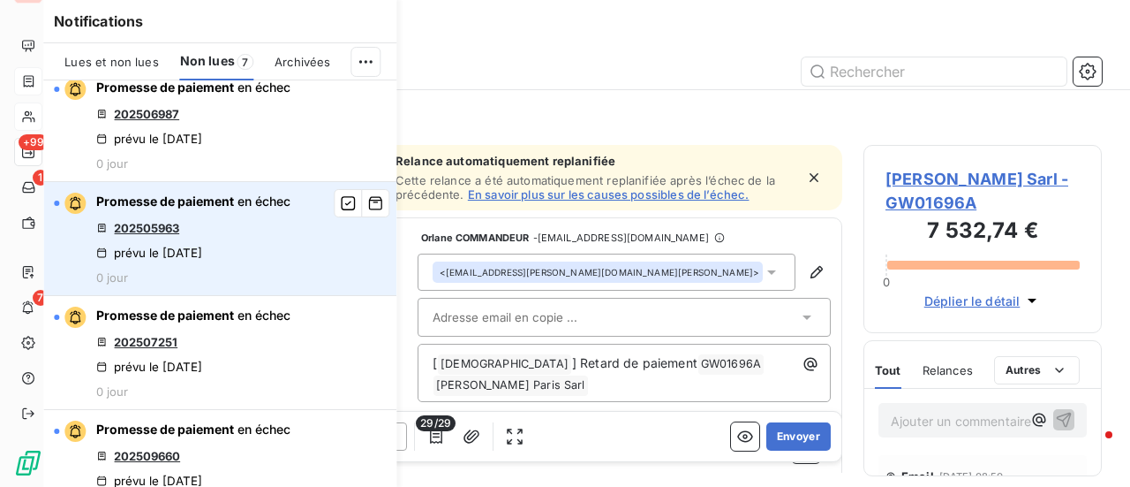
scroll to position [0, 0]
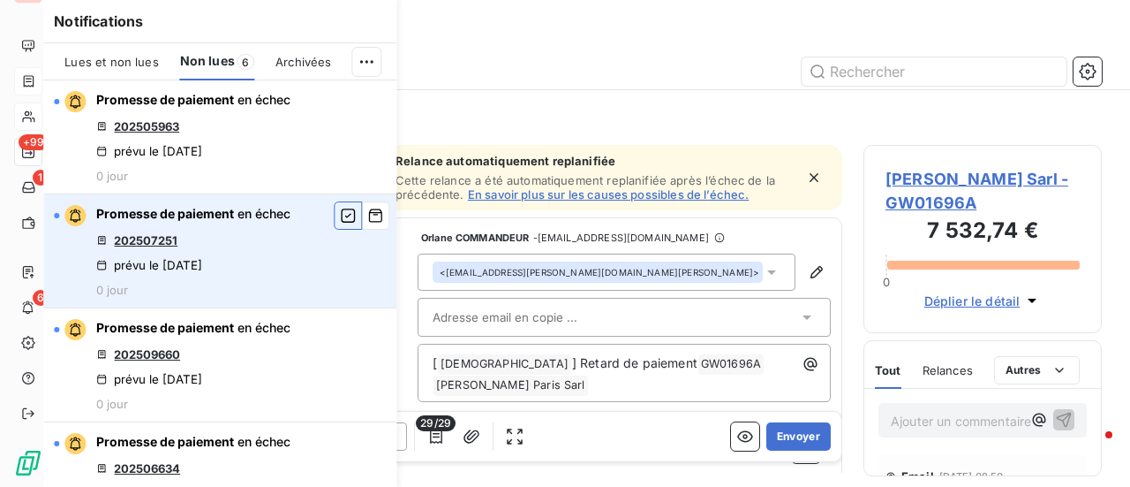
click at [340, 218] on icon "button" at bounding box center [348, 216] width 16 height 18
click at [340, 213] on icon "button" at bounding box center [348, 216] width 16 height 18
click at [340, 217] on icon "button" at bounding box center [348, 216] width 16 height 18
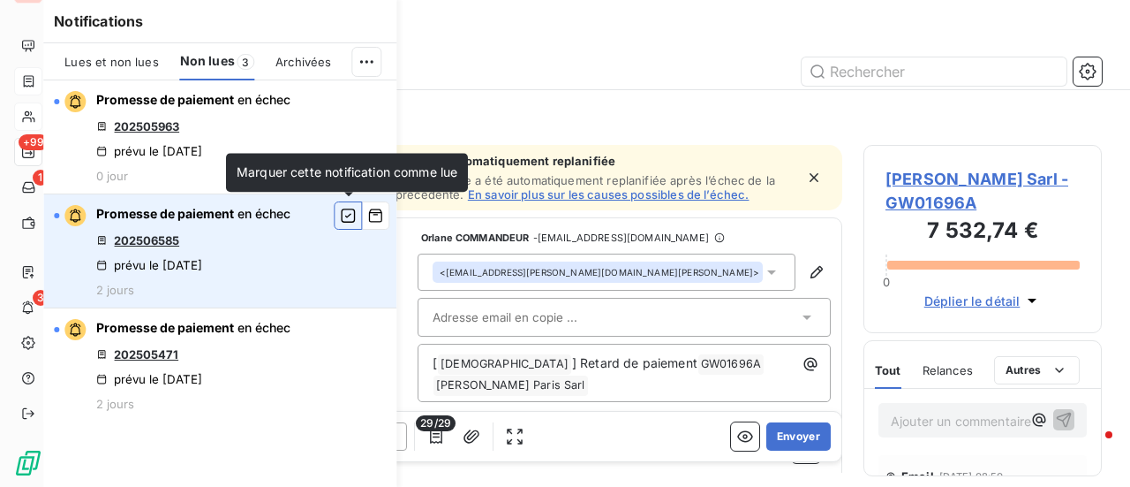
click at [343, 217] on icon "button" at bounding box center [348, 216] width 16 height 18
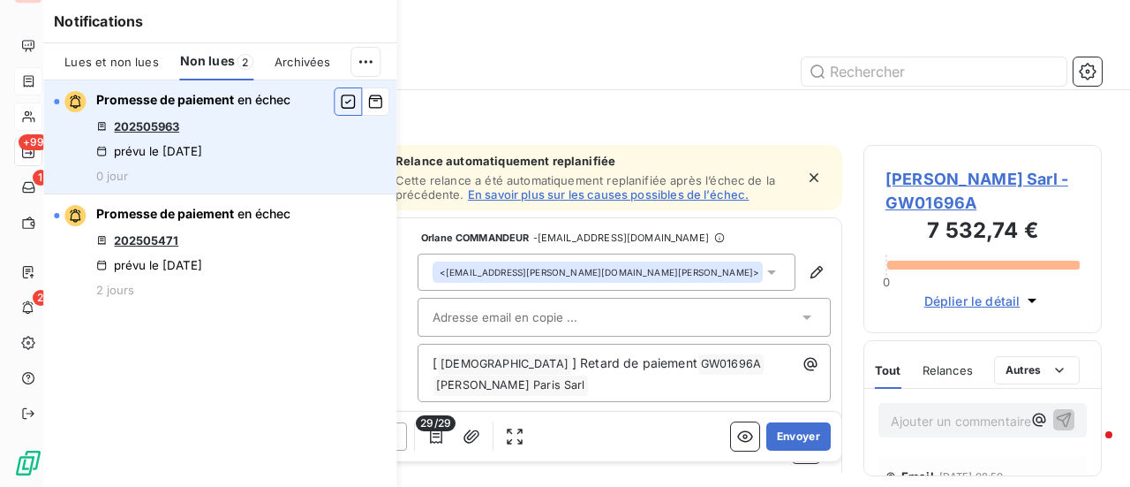
click at [350, 111] on button "button" at bounding box center [348, 101] width 28 height 28
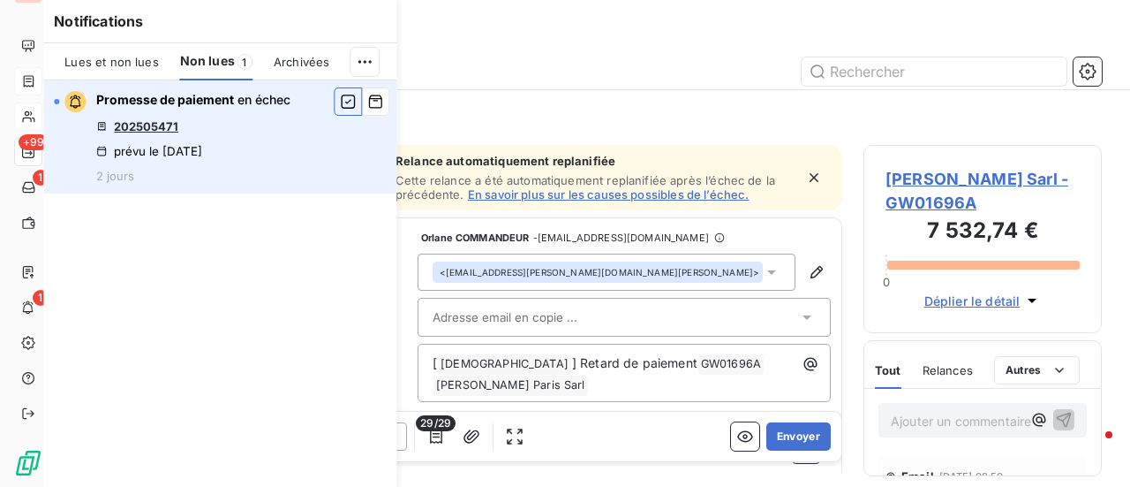
click at [347, 102] on icon "button" at bounding box center [348, 101] width 14 height 14
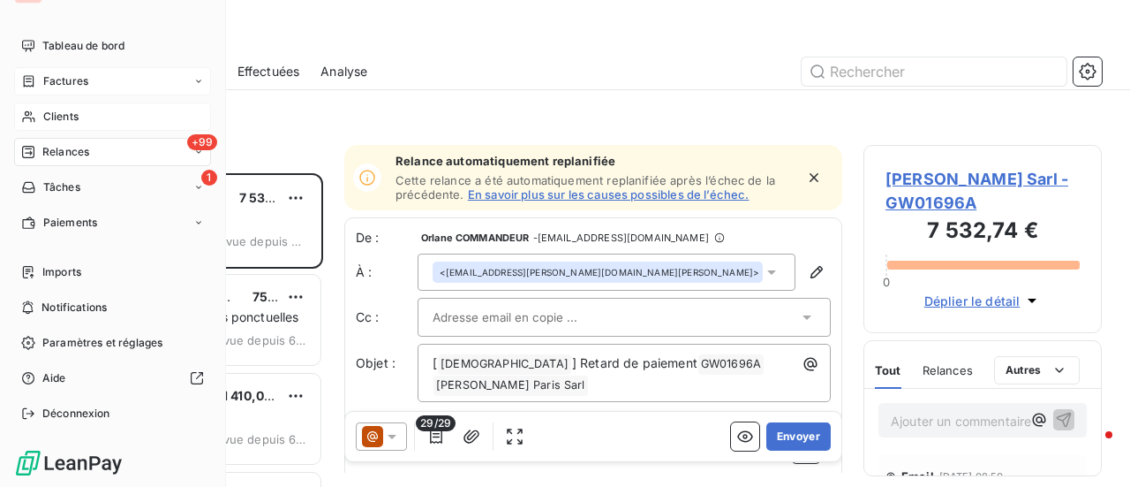
click at [79, 147] on span "Relances" at bounding box center [65, 152] width 47 height 16
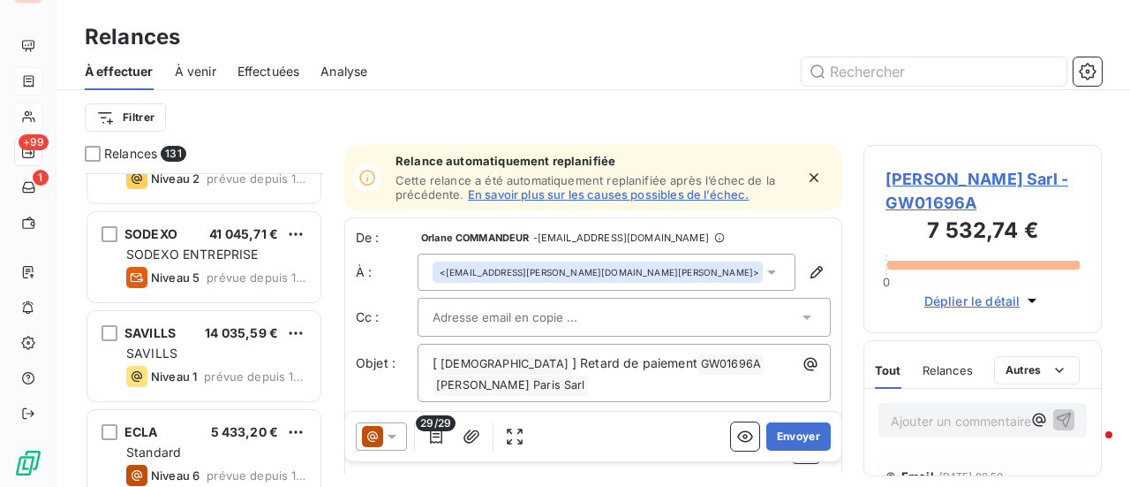
scroll to position [2649, 0]
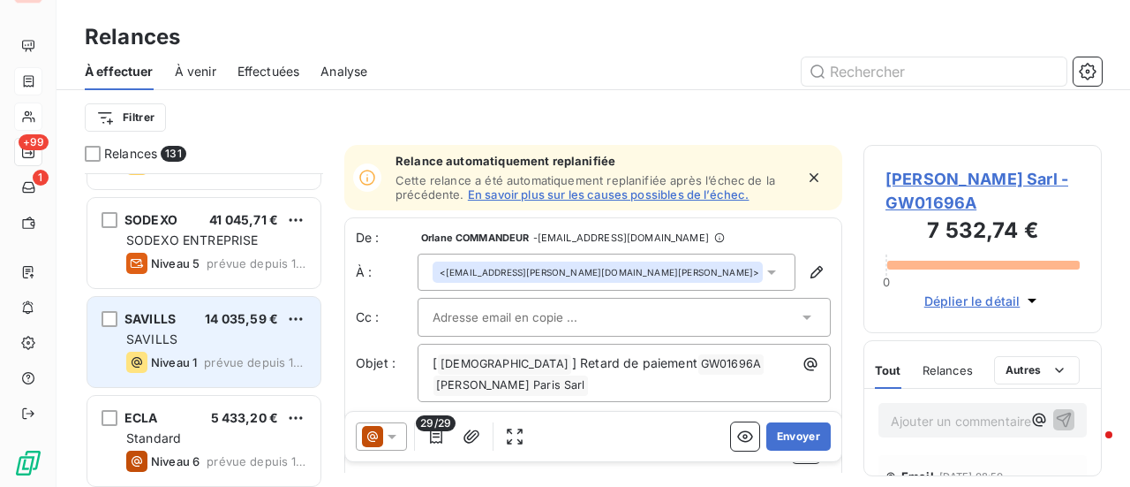
click at [191, 338] on div "SAVILLS" at bounding box center [216, 339] width 180 height 18
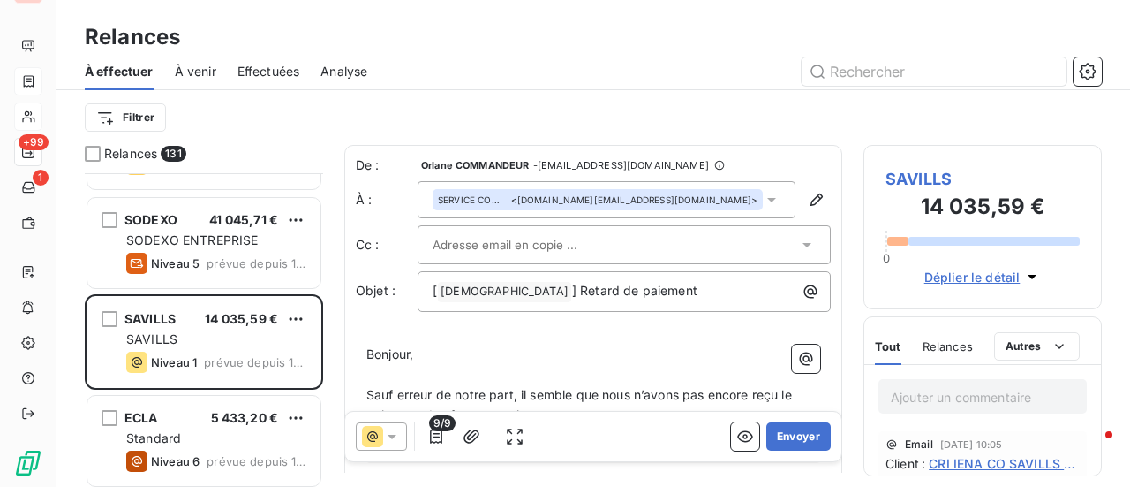
click at [924, 183] on span "SAVILLS" at bounding box center [983, 179] width 194 height 24
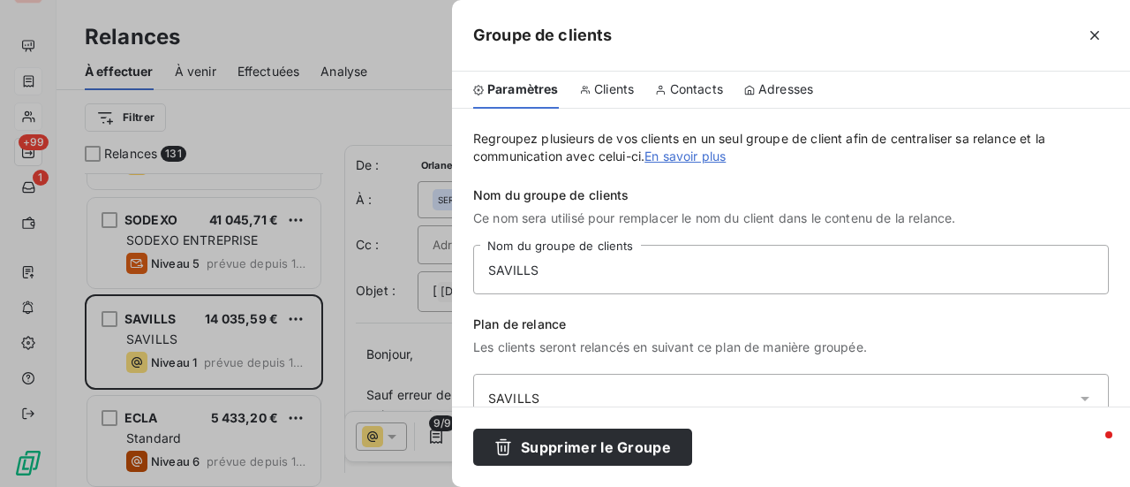
click at [617, 96] on span "Clients" at bounding box center [614, 89] width 40 height 18
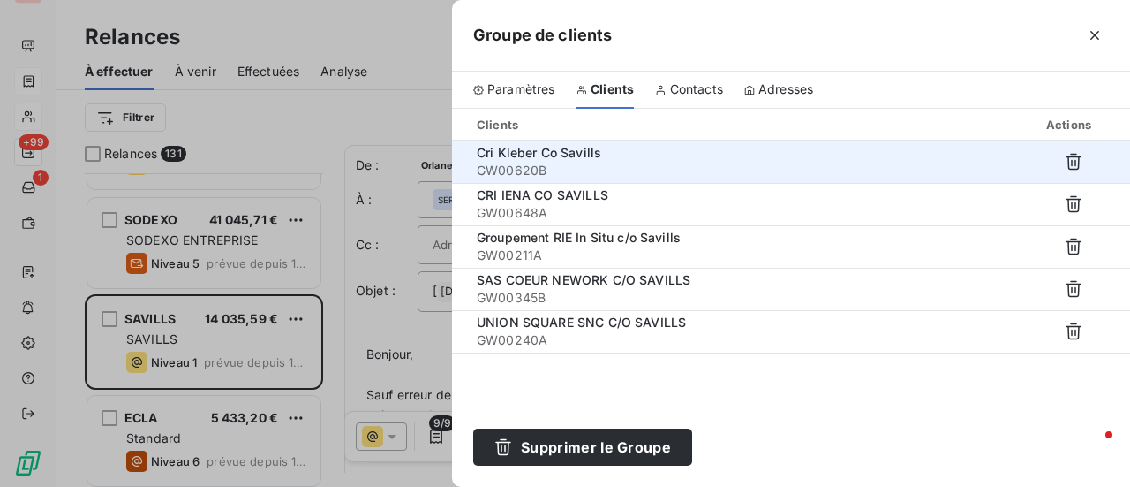
click at [560, 154] on span "Cri Kleber Co Savills" at bounding box center [539, 152] width 124 height 15
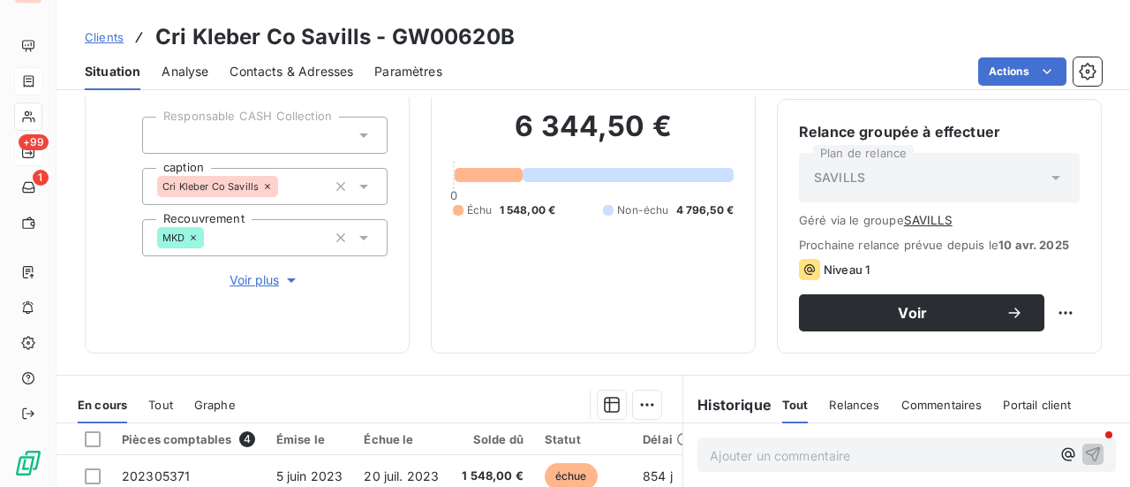
scroll to position [88, 0]
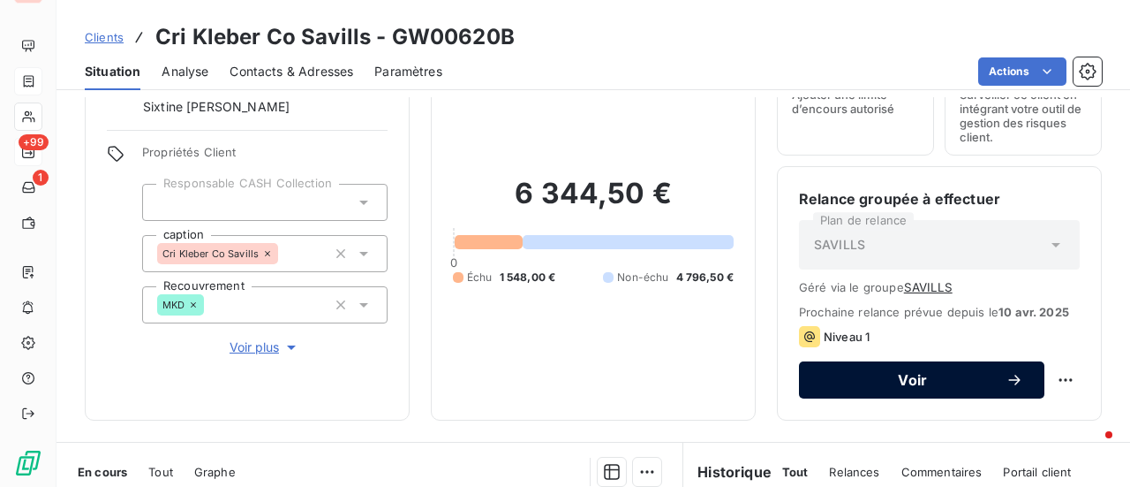
click at [902, 382] on span "Voir" at bounding box center [912, 380] width 185 height 14
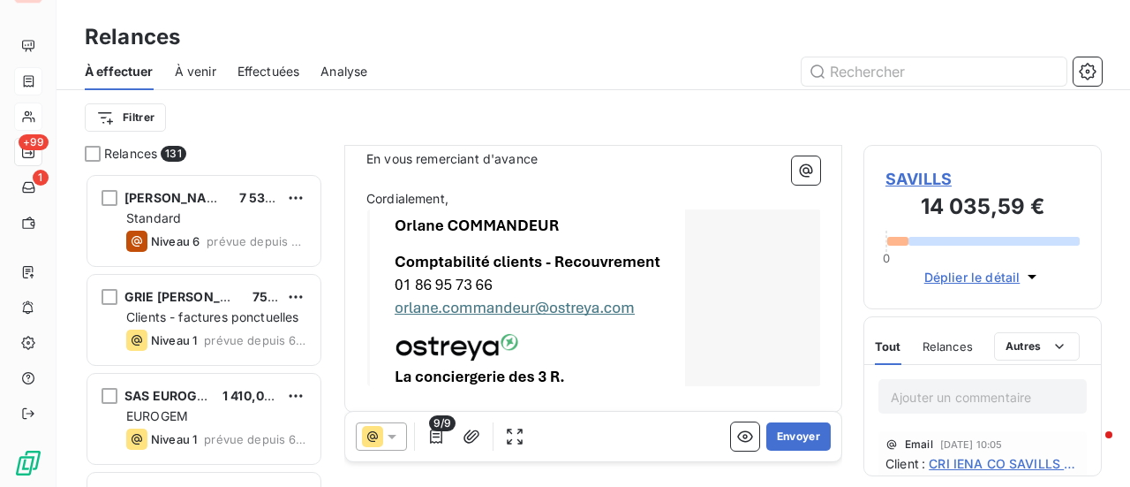
scroll to position [466, 0]
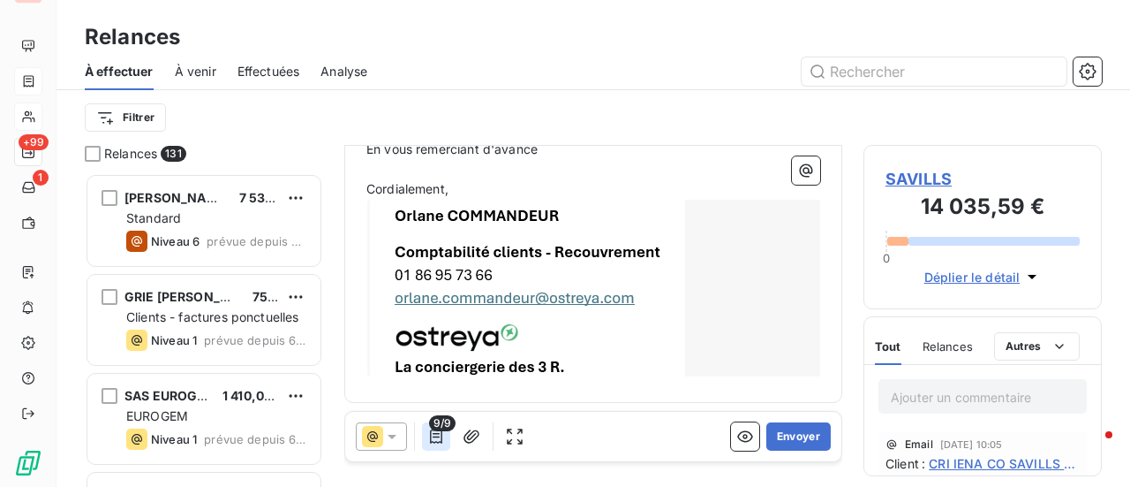
click at [434, 436] on icon "button" at bounding box center [436, 436] width 18 height 18
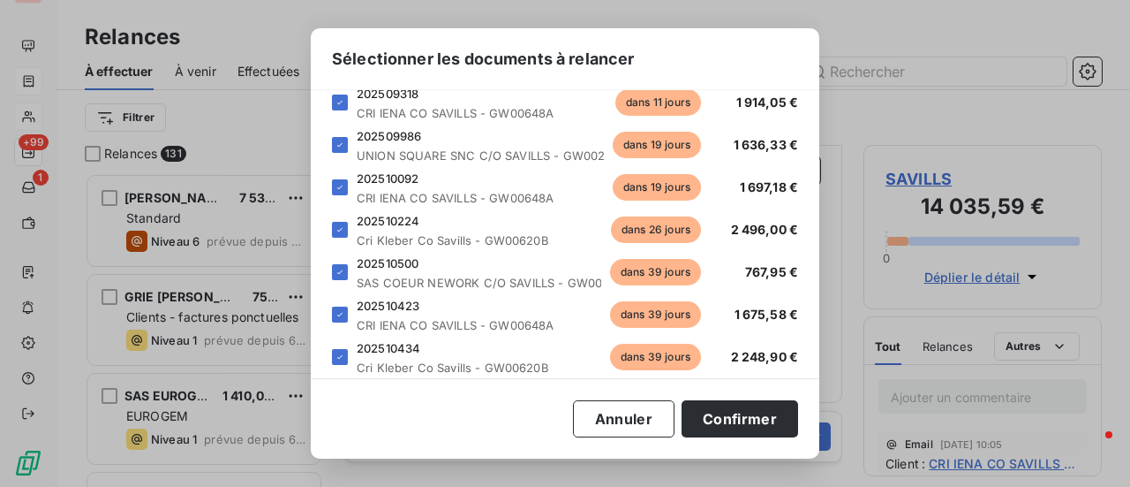
scroll to position [223, 0]
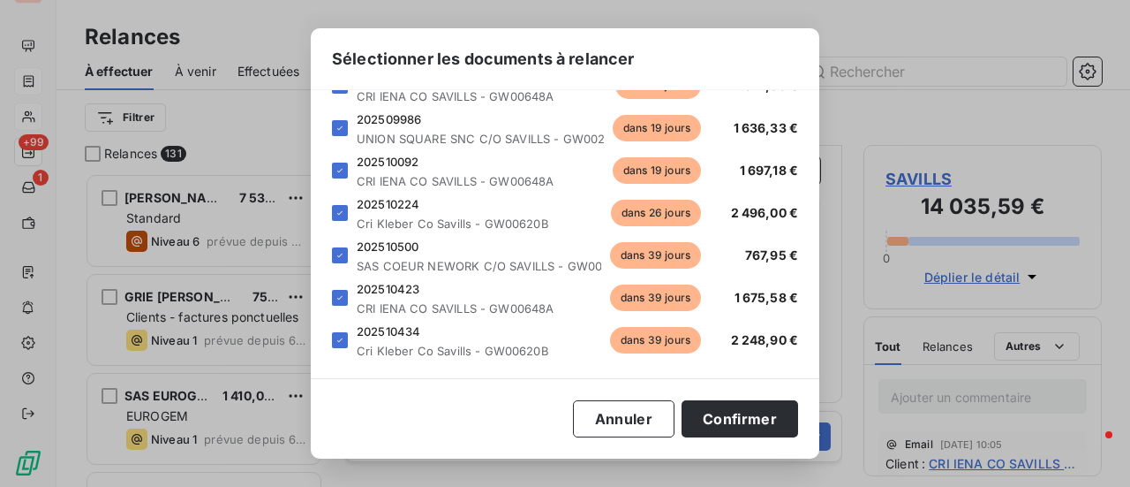
click at [289, 373] on div "Sélectionner les documents à relancer Veuillez choisir les éléments que vous so…" at bounding box center [565, 243] width 1130 height 487
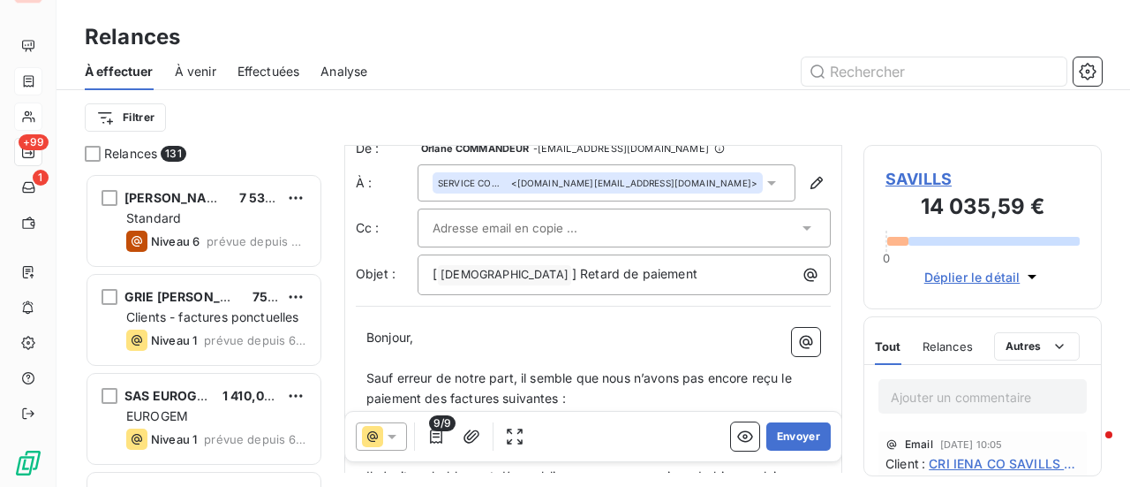
scroll to position [0, 0]
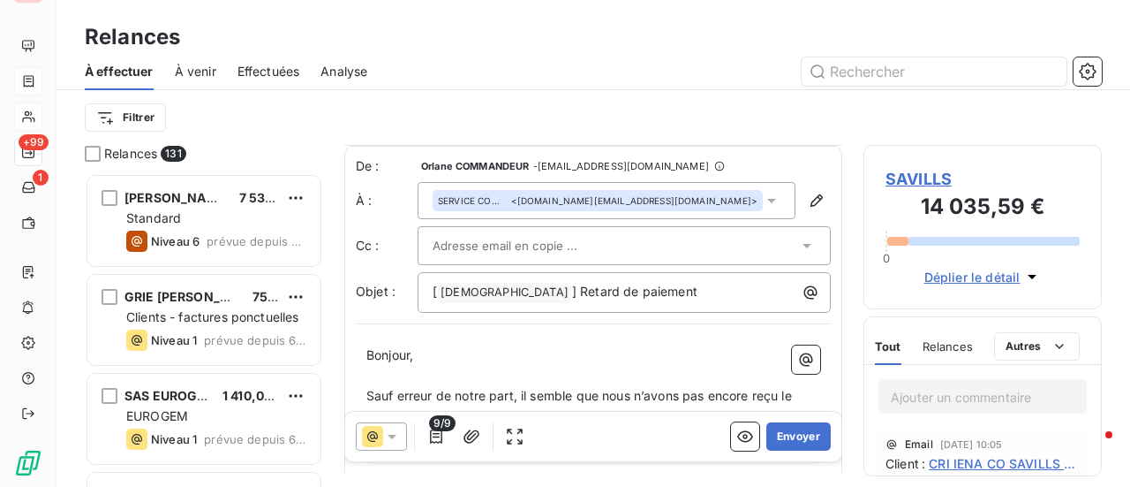
click at [926, 180] on span "SAVILLS" at bounding box center [983, 179] width 194 height 24
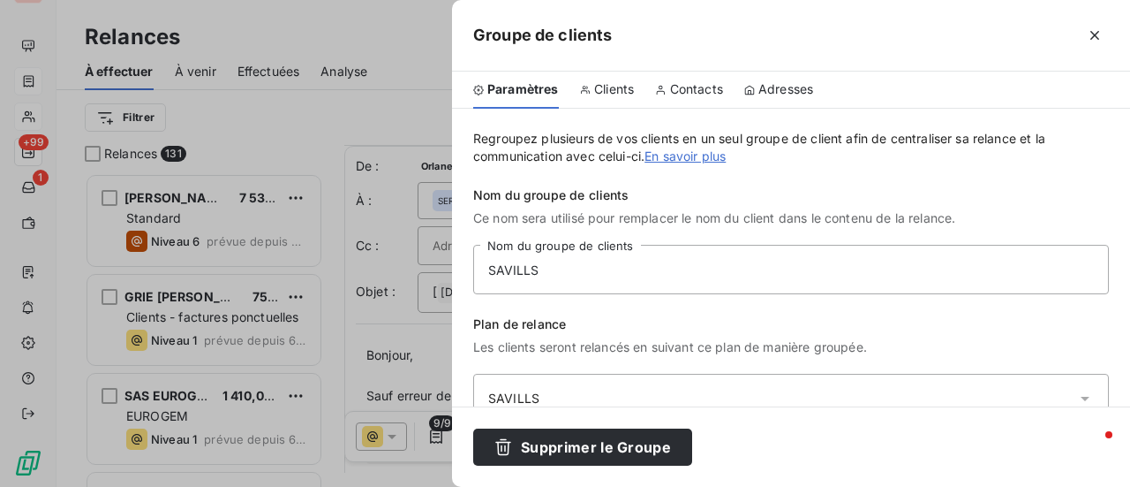
click at [417, 351] on div at bounding box center [565, 243] width 1130 height 487
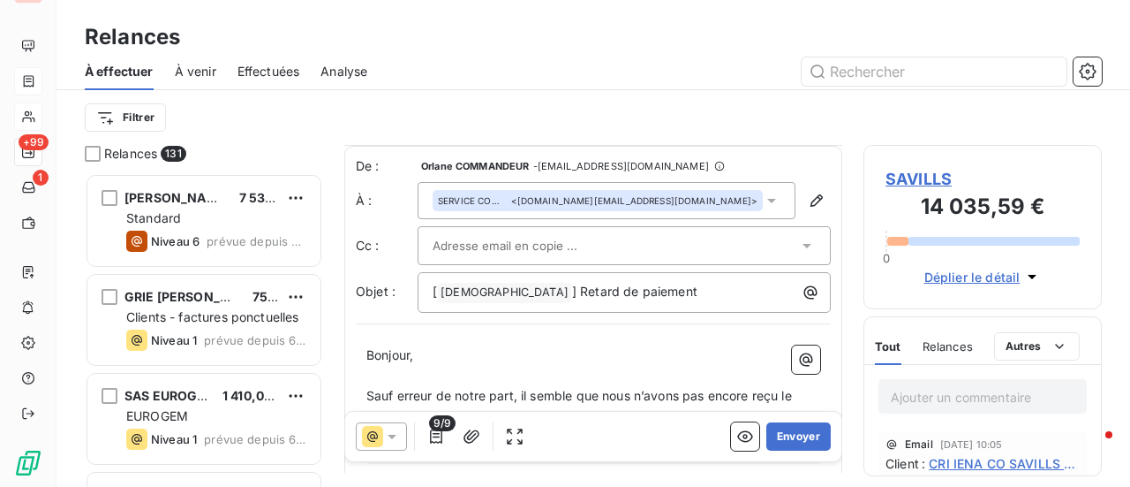
click at [992, 467] on span "CRI IENA CO SAVILLS - GW00648A" at bounding box center [1004, 463] width 151 height 19
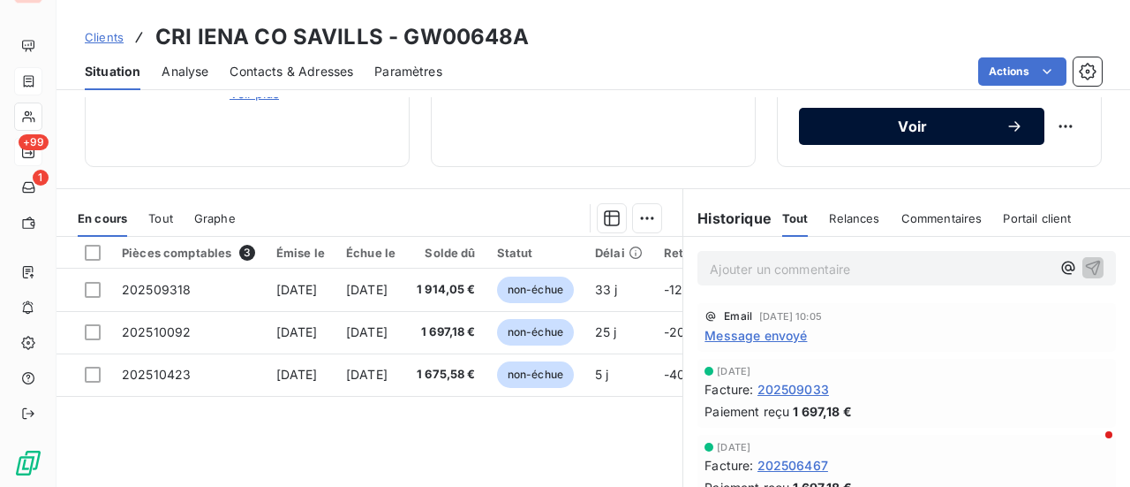
scroll to position [353, 0]
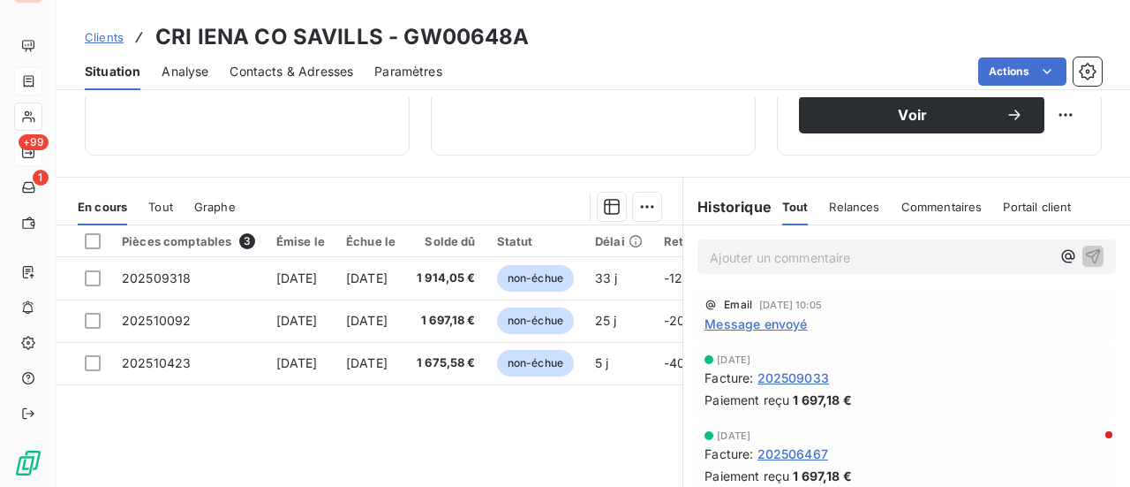
click at [768, 319] on span "Message envoyé" at bounding box center [756, 323] width 102 height 19
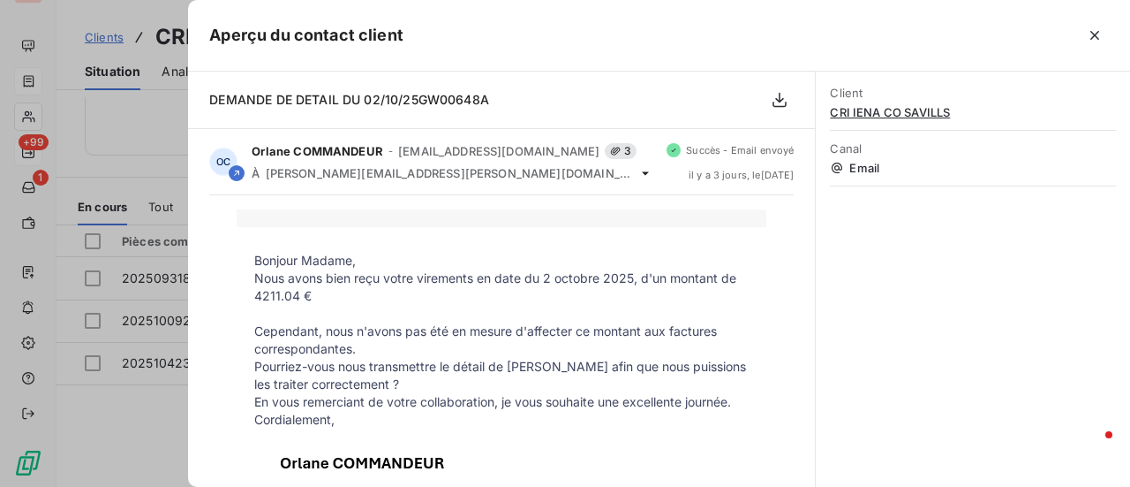
click at [152, 455] on div at bounding box center [565, 243] width 1130 height 487
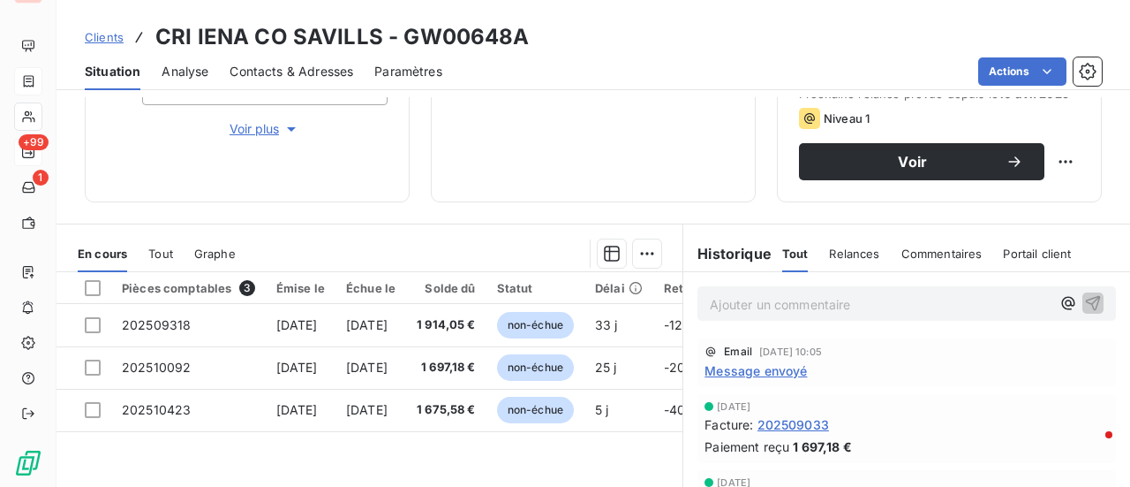
scroll to position [0, 0]
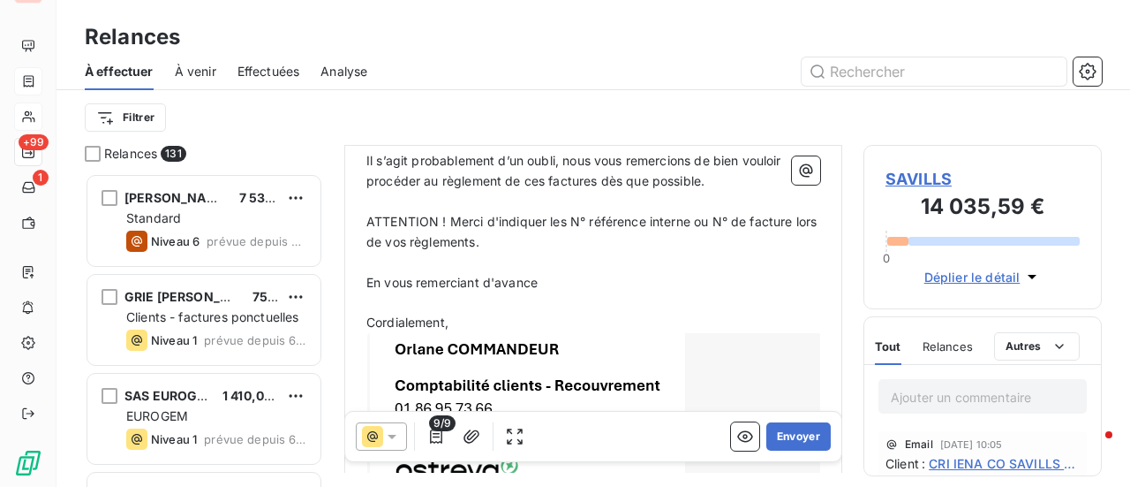
scroll to position [466, 0]
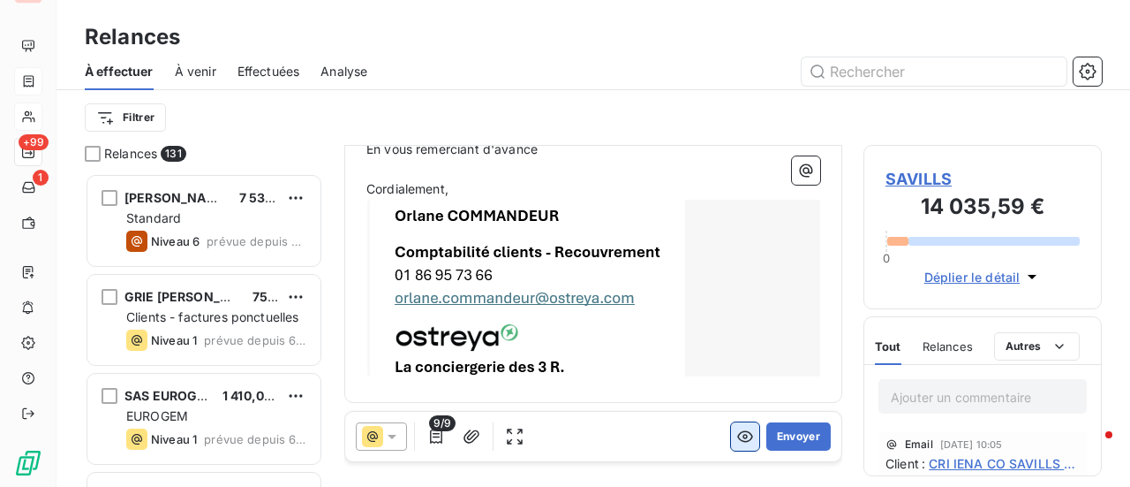
click at [736, 439] on icon "button" at bounding box center [745, 436] width 18 height 18
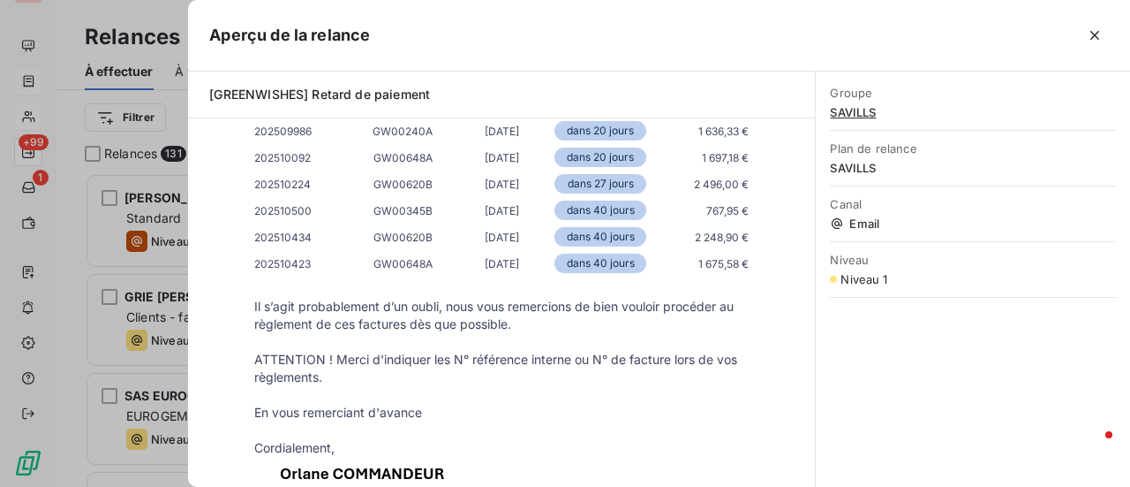
scroll to position [441, 0]
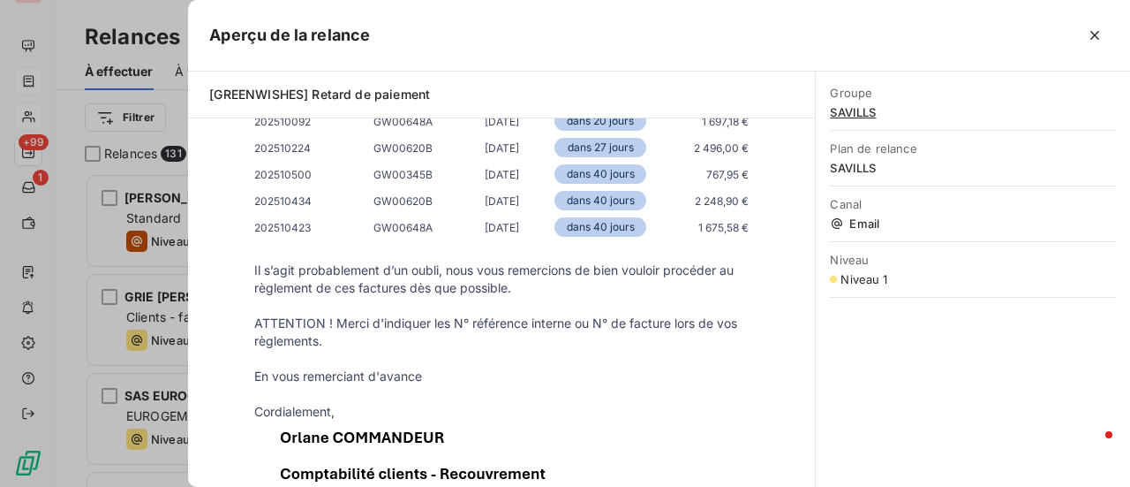
click at [178, 361] on div at bounding box center [565, 243] width 1130 height 487
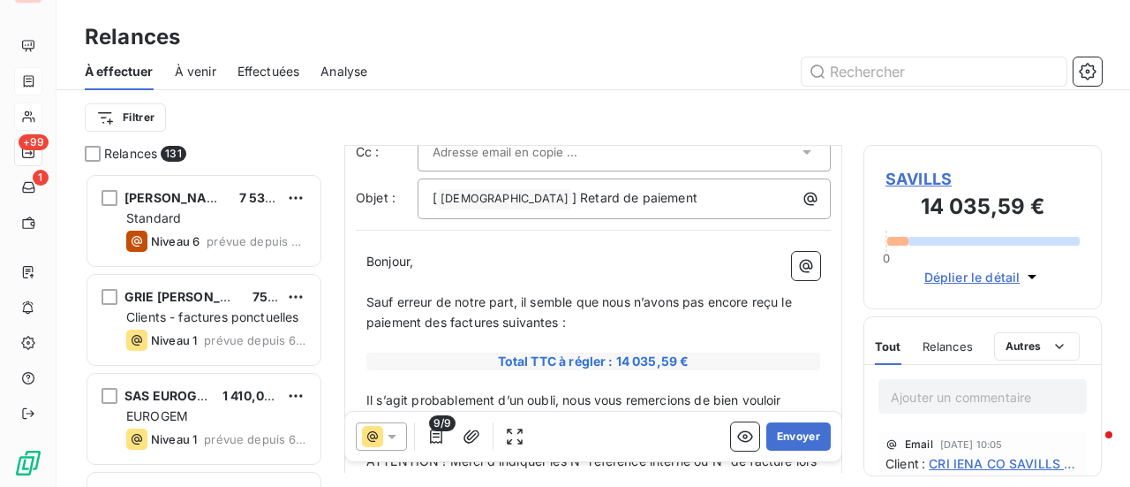
scroll to position [0, 0]
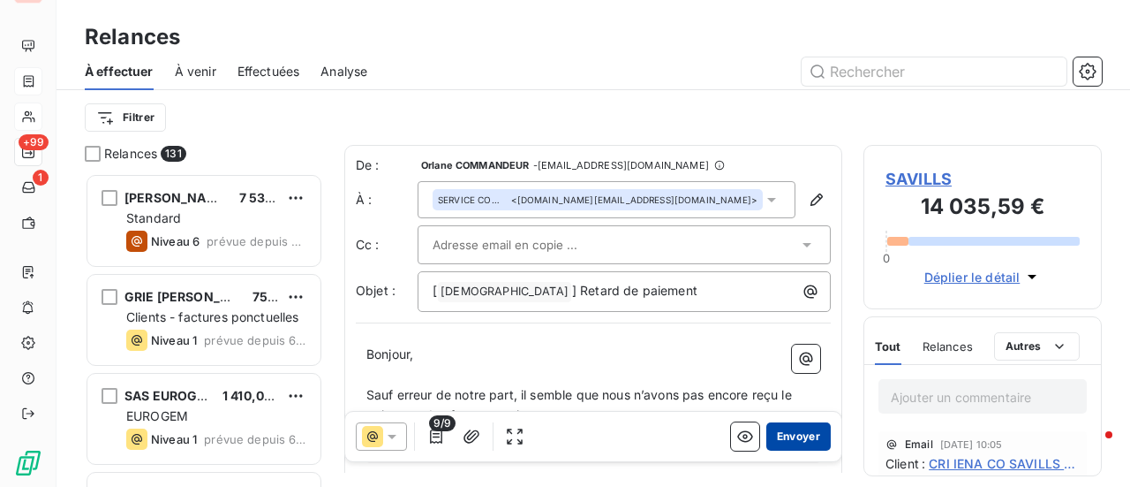
click at [795, 436] on button "Envoyer" at bounding box center [798, 436] width 64 height 28
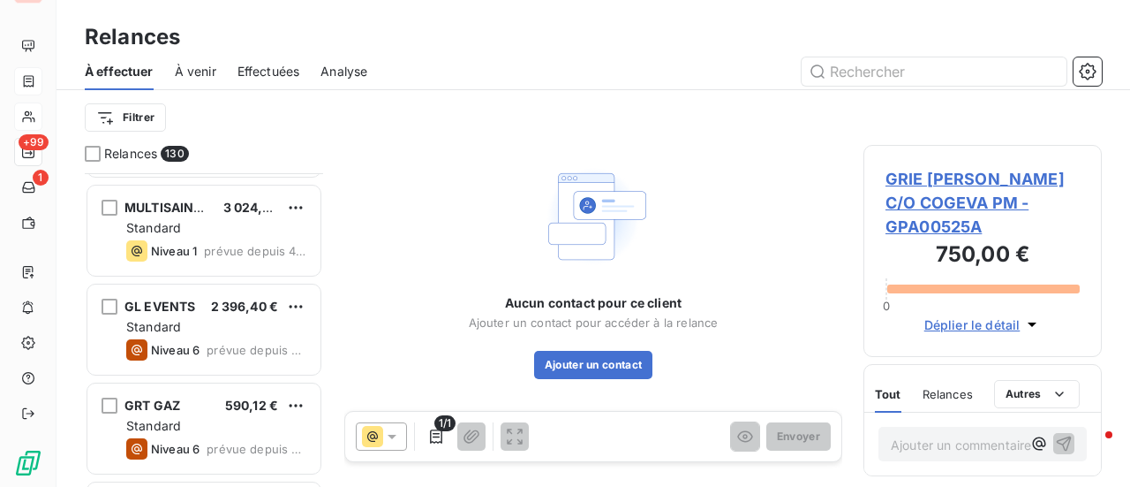
scroll to position [441, 0]
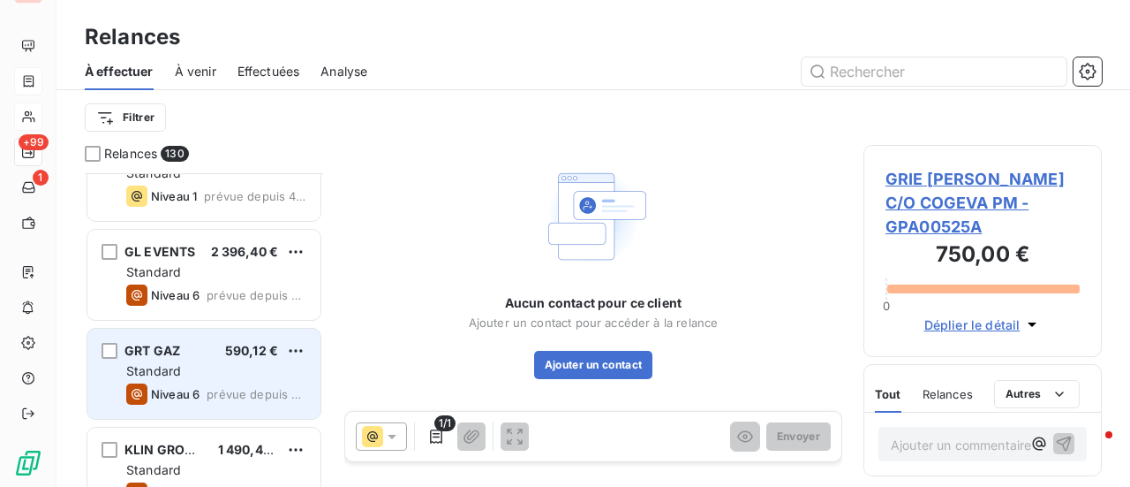
click at [155, 353] on span "GRT GAZ" at bounding box center [152, 350] width 56 height 15
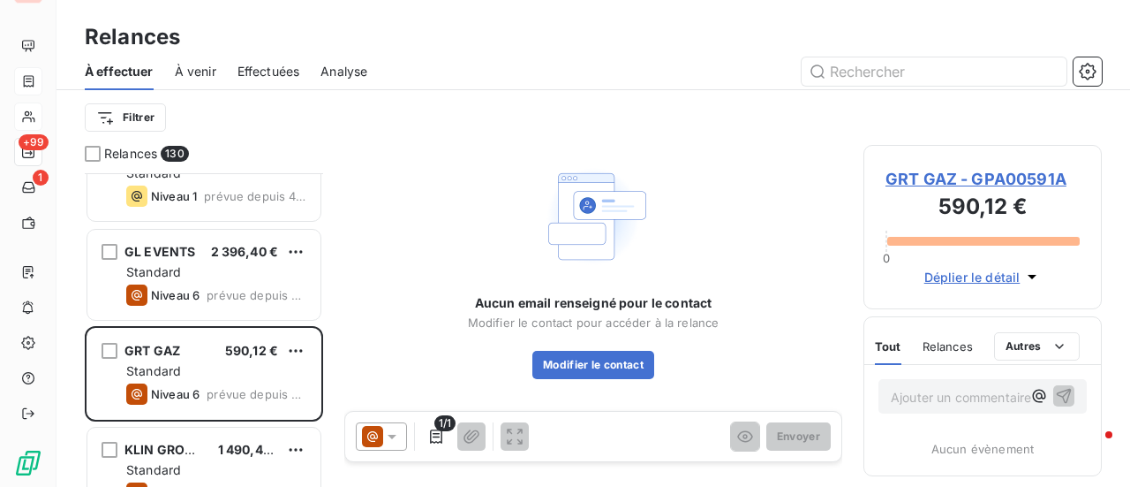
click at [1015, 178] on span "GRT GAZ - GPA00591A" at bounding box center [983, 179] width 194 height 24
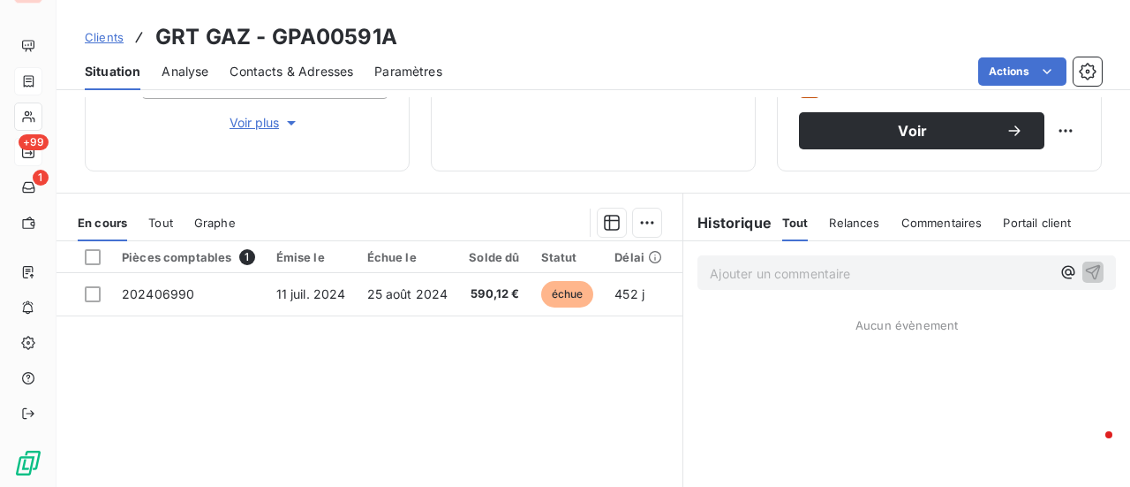
scroll to position [353, 0]
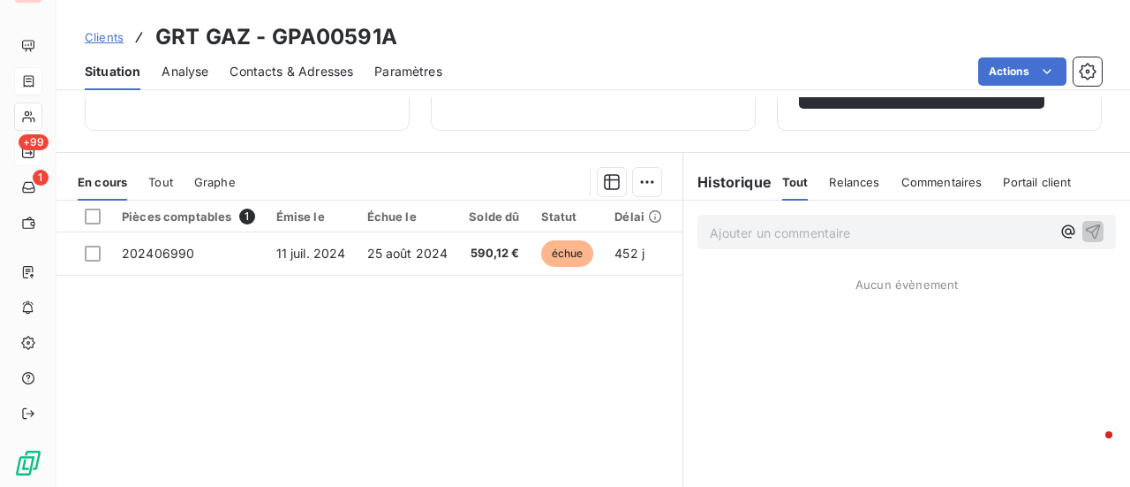
click at [189, 72] on span "Analyse" at bounding box center [185, 72] width 47 height 18
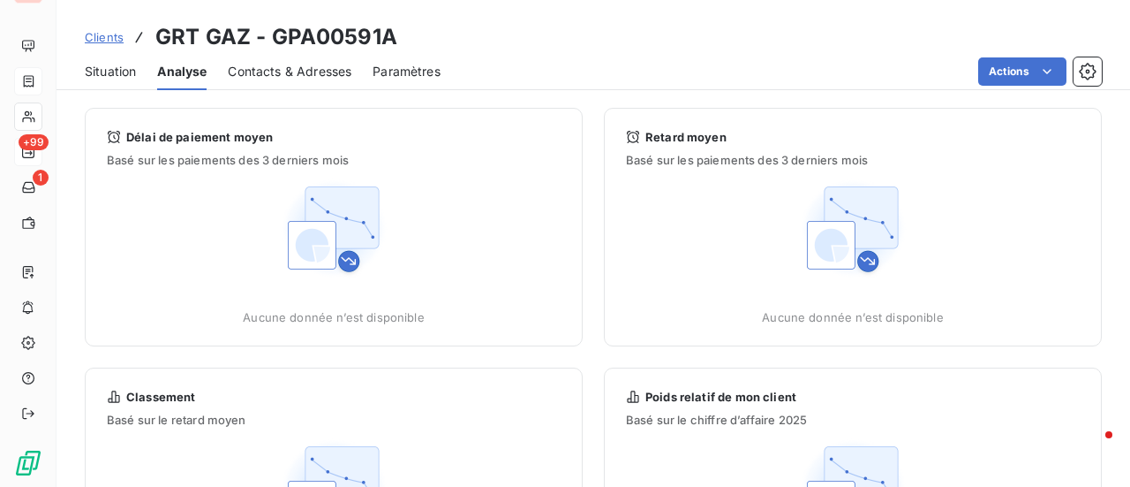
click at [258, 72] on span "Contacts & Adresses" at bounding box center [290, 72] width 124 height 18
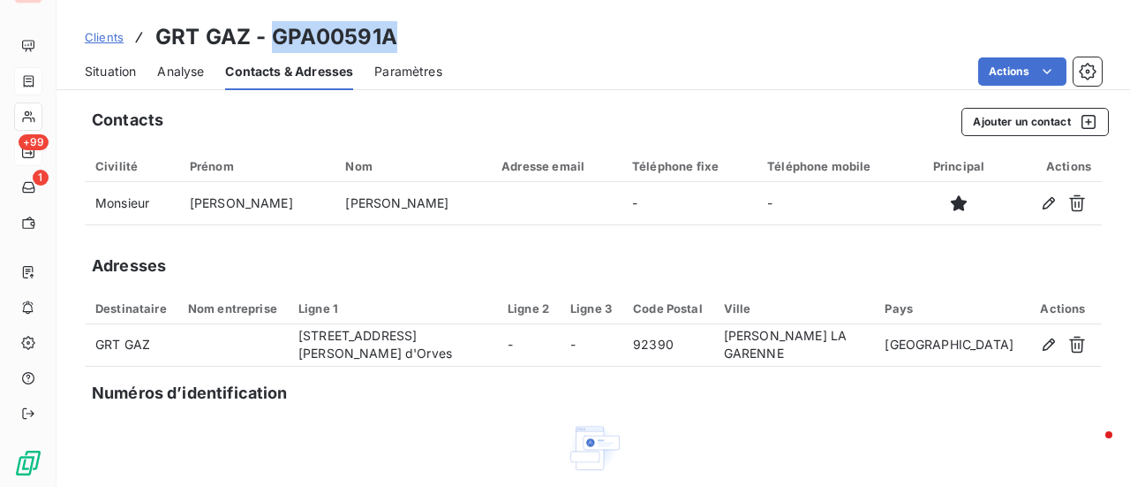
drag, startPoint x: 400, startPoint y: 40, endPoint x: 274, endPoint y: 38, distance: 126.3
click at [274, 38] on div "Clients GRT GAZ - GPA00591A" at bounding box center [594, 37] width 1074 height 32
drag, startPoint x: 405, startPoint y: 43, endPoint x: 392, endPoint y: 40, distance: 13.7
click at [404, 43] on div "Clients GRT GAZ - GPA00591A" at bounding box center [594, 37] width 1074 height 32
click at [404, 33] on div "Clients GRT GAZ - GPA00591A" at bounding box center [594, 37] width 1074 height 32
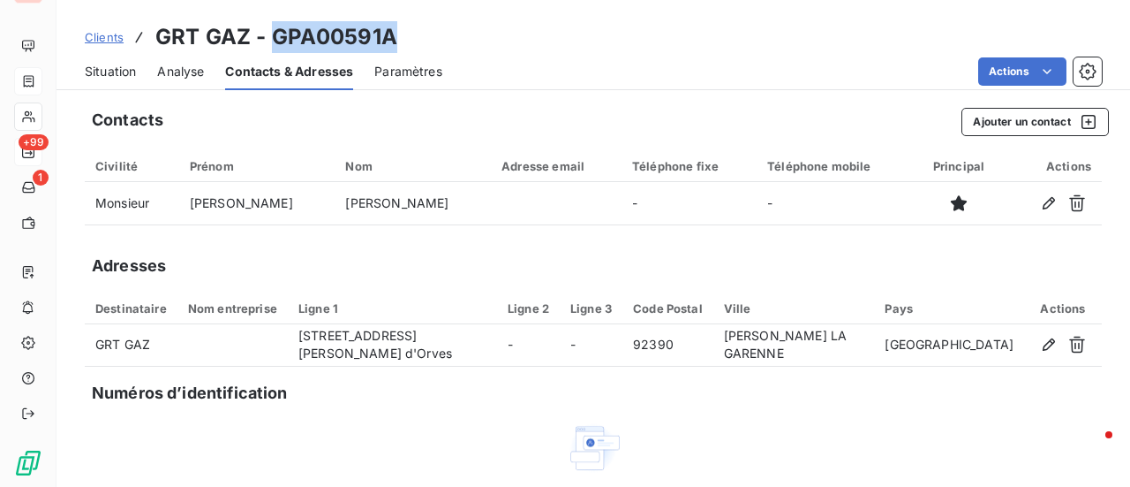
drag, startPoint x: 396, startPoint y: 39, endPoint x: 274, endPoint y: 35, distance: 122.8
click at [274, 35] on div "Clients GRT GAZ - GPA00591A" at bounding box center [594, 37] width 1074 height 32
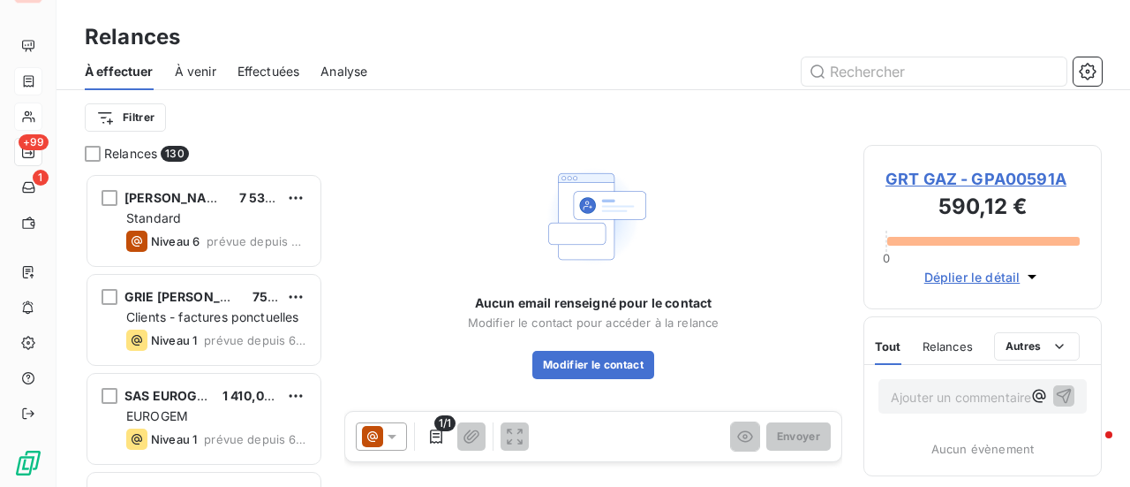
scroll to position [300, 224]
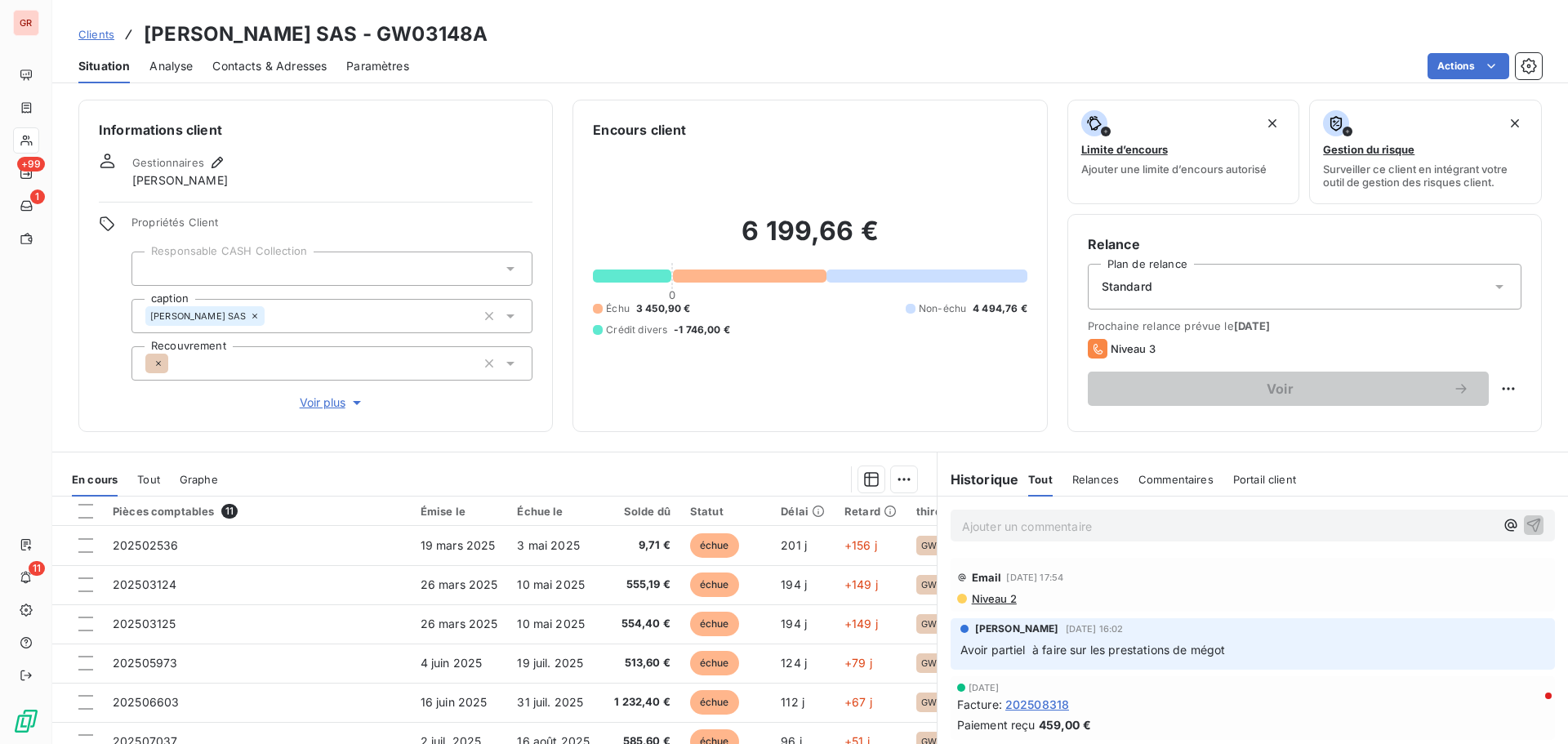
scroll to position [116, 0]
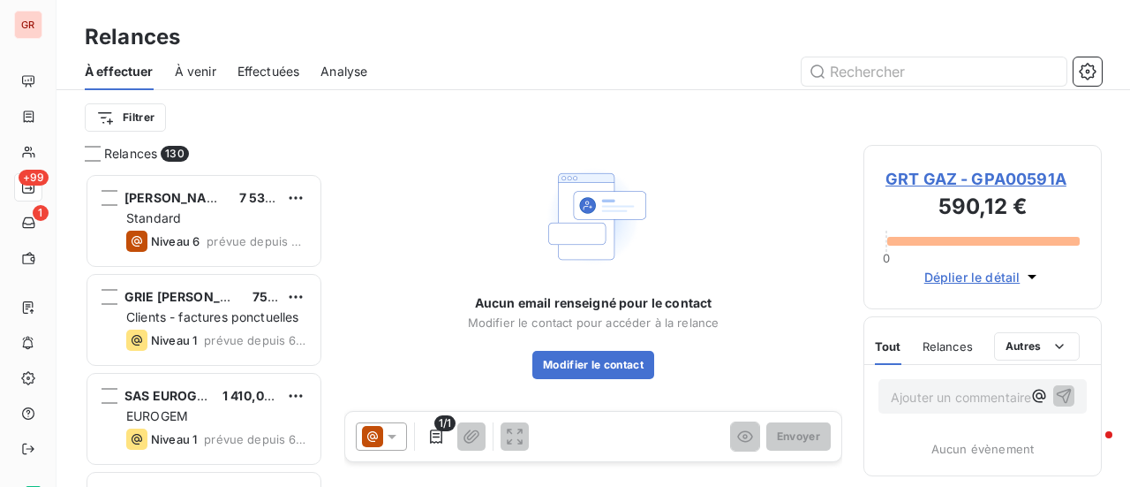
scroll to position [300, 224]
click at [1038, 176] on span "GRT GAZ - GPA00591A" at bounding box center [983, 179] width 194 height 24
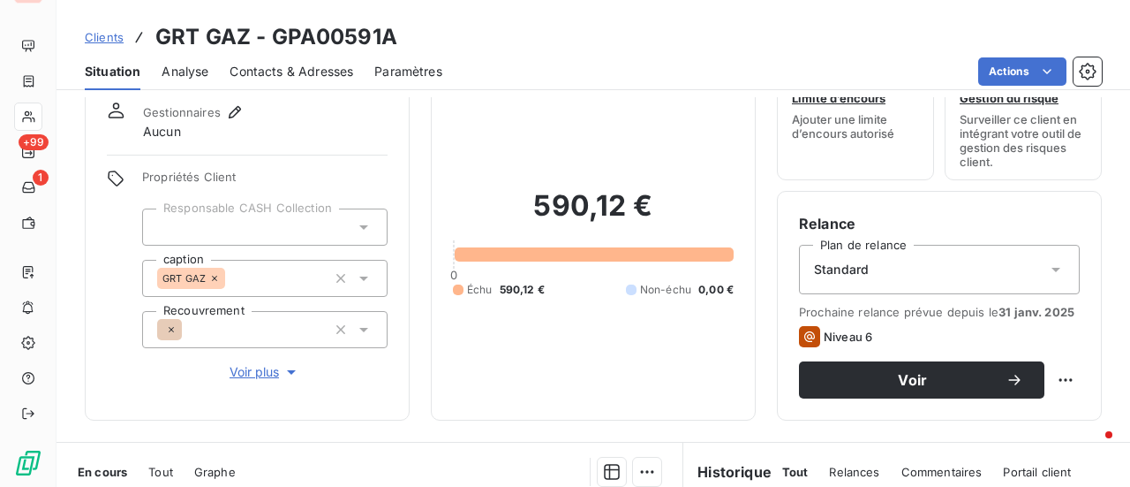
scroll to position [265, 0]
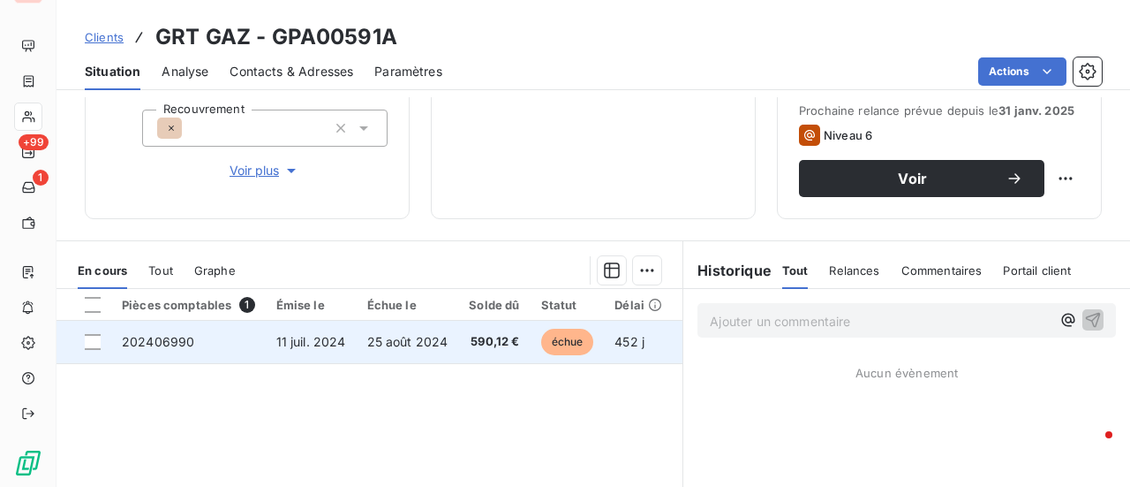
click at [440, 336] on span "25 août 2024" at bounding box center [407, 341] width 81 height 15
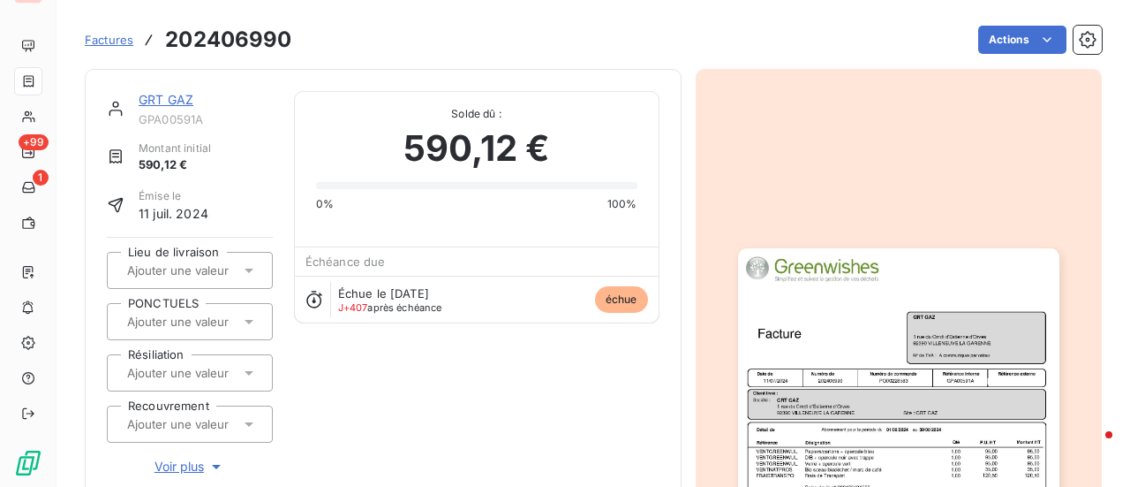
click at [866, 402] on img "button" at bounding box center [898, 475] width 321 height 454
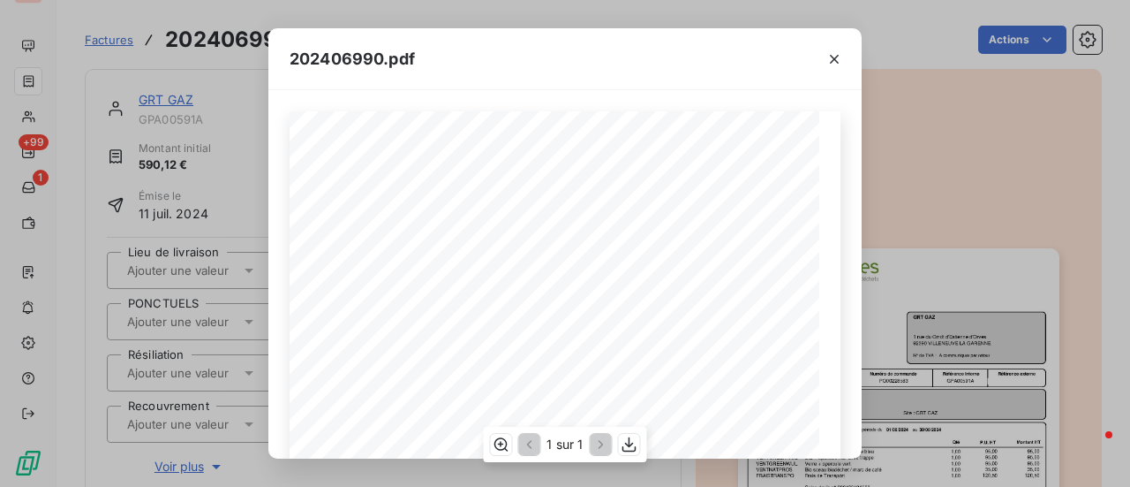
scroll to position [177, 0]
click at [515, 341] on span "Contact : [PERSON_NAME]" at bounding box center [463, 338] width 104 height 8
drag, startPoint x: 500, startPoint y: 343, endPoint x: 508, endPoint y: 332, distance: 13.2
click at [447, 342] on span "Contact : [PERSON_NAME]" at bounding box center [463, 338] width 104 height 8
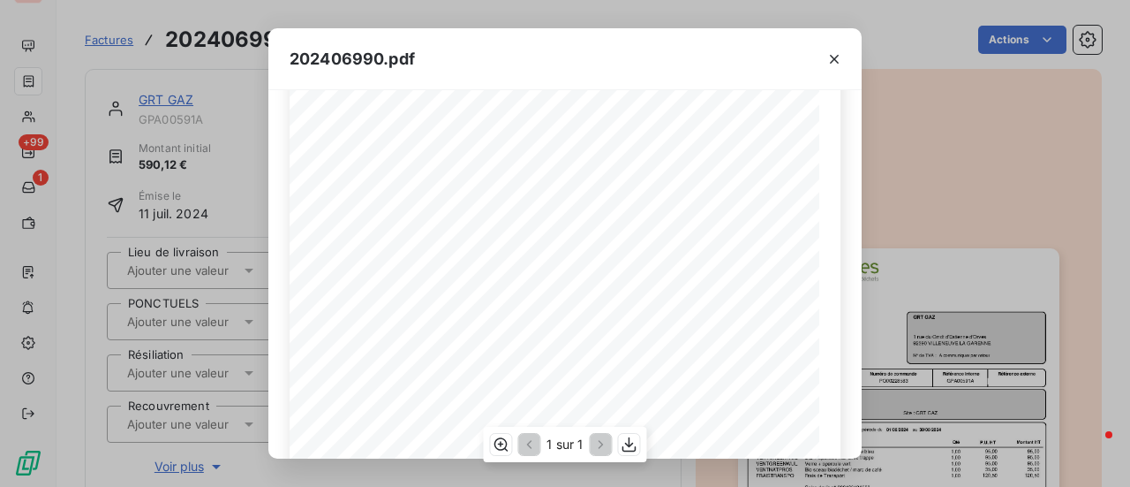
click at [515, 336] on span "Contact : [PERSON_NAME]" at bounding box center [463, 338] width 104 height 8
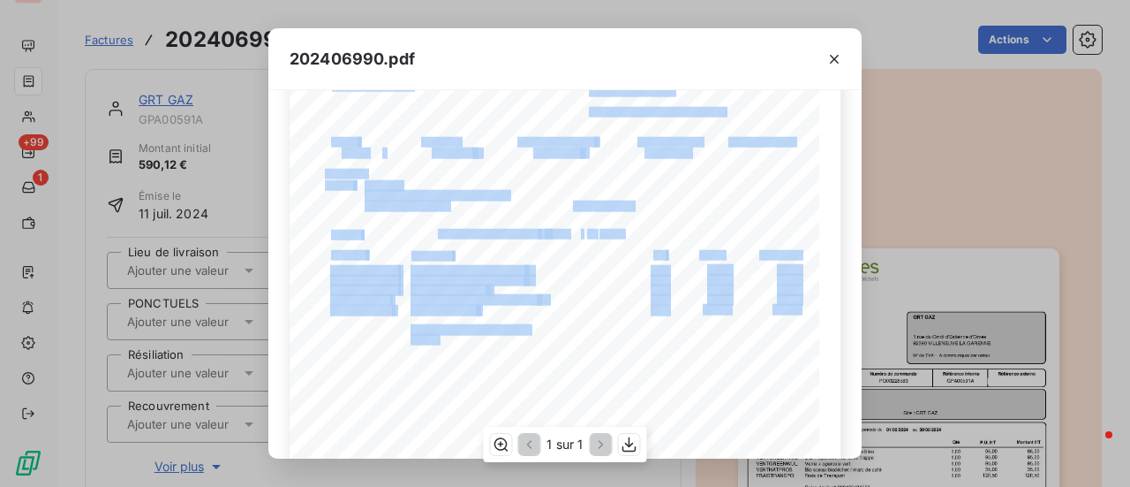
click at [494, 345] on div "Référence interne Numéro de Date de Numéro de commande Référence externe [STREE…" at bounding box center [565, 309] width 551 height 749
click at [837, 52] on icon "button" at bounding box center [835, 59] width 18 height 18
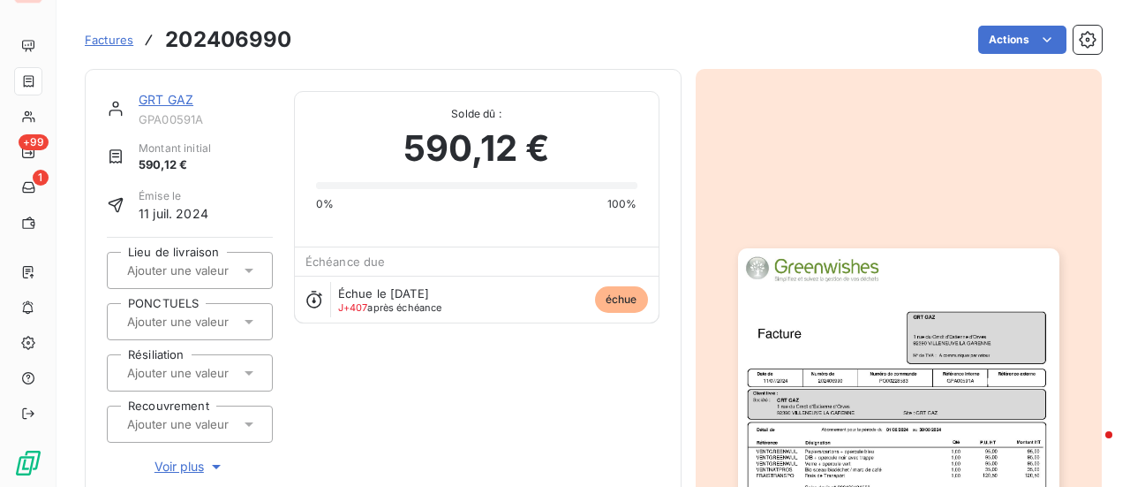
click at [173, 102] on link "GRT GAZ" at bounding box center [166, 99] width 55 height 15
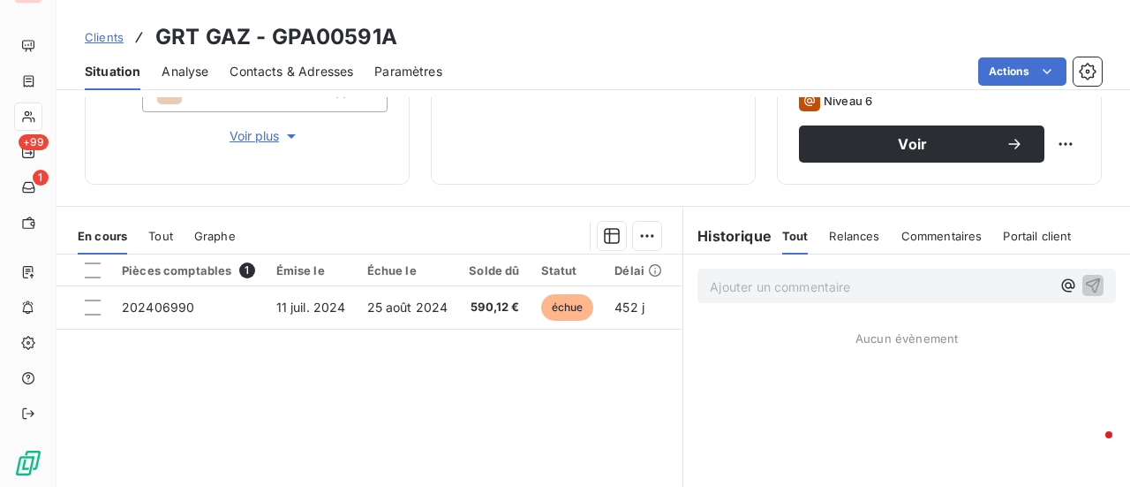
scroll to position [353, 0]
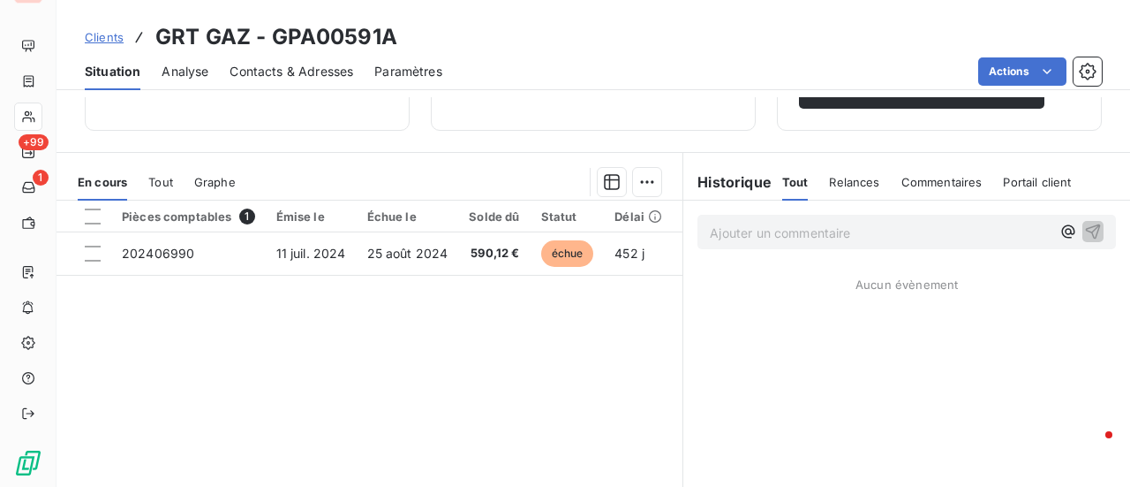
click at [735, 223] on p "Ajouter un commentaire ﻿" at bounding box center [880, 233] width 341 height 22
drag, startPoint x: 796, startPoint y: 227, endPoint x: 809, endPoint y: 258, distance: 33.3
click at [796, 227] on span "VIA LE TICKET TING" at bounding box center [771, 230] width 122 height 15
click at [858, 234] on p "VIA LE TICKETTING" at bounding box center [880, 232] width 341 height 20
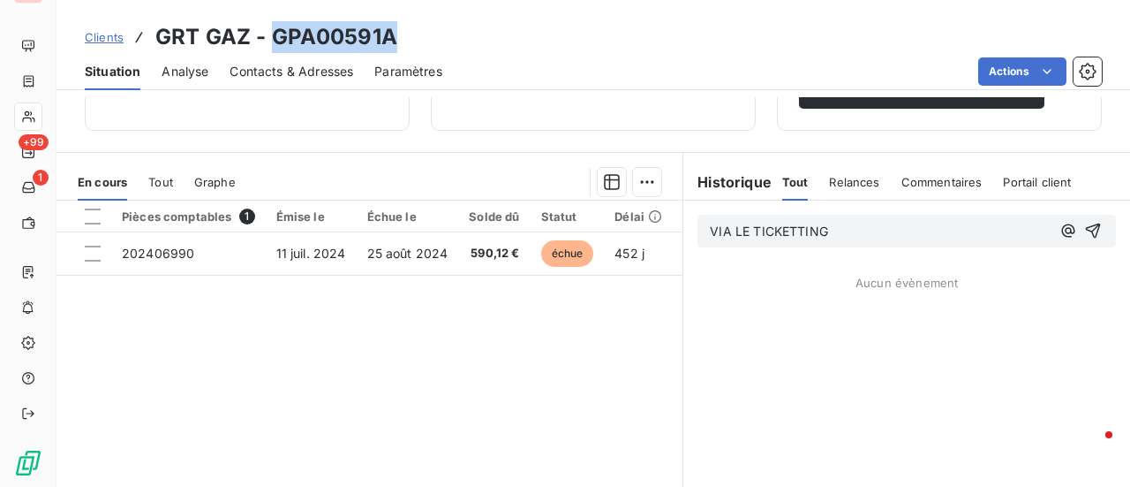
drag, startPoint x: 366, startPoint y: 42, endPoint x: 291, endPoint y: 40, distance: 74.2
click at [276, 40] on div "Clients GRT GAZ - GPA00591A" at bounding box center [594, 37] width 1074 height 32
copy h3 "GPA00591A"
click at [865, 234] on p "VIA LE TICKETTING" at bounding box center [880, 232] width 341 height 20
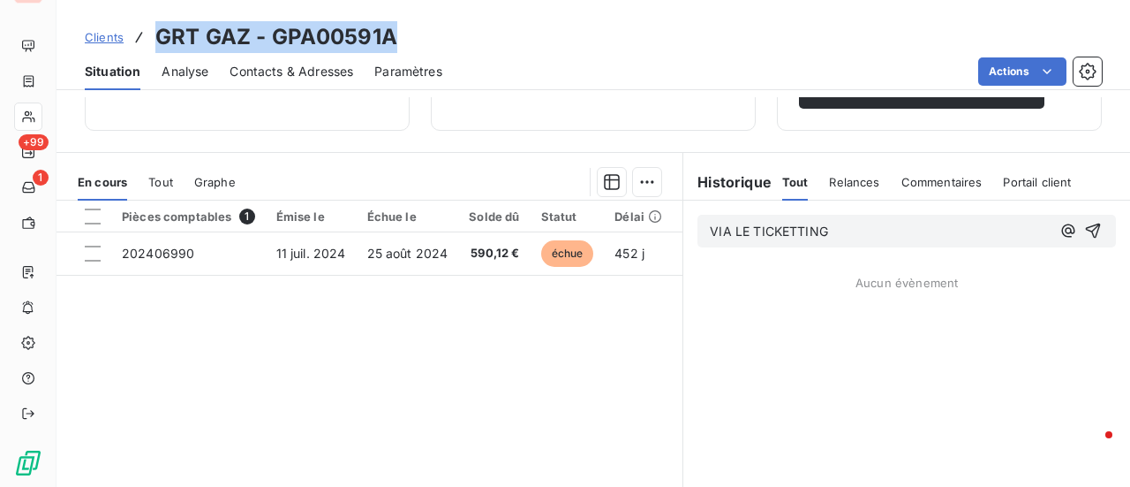
drag, startPoint x: 413, startPoint y: 36, endPoint x: 154, endPoint y: 38, distance: 259.6
click at [154, 38] on div "Clients GRT GAZ - GPA00591A" at bounding box center [594, 37] width 1074 height 32
copy h3 "GRT GAZ - GPA00591A"
click at [390, 26] on h3 "GRT GAZ - GPA00591A" at bounding box center [276, 37] width 242 height 32
drag, startPoint x: 394, startPoint y: 36, endPoint x: 274, endPoint y: 40, distance: 120.1
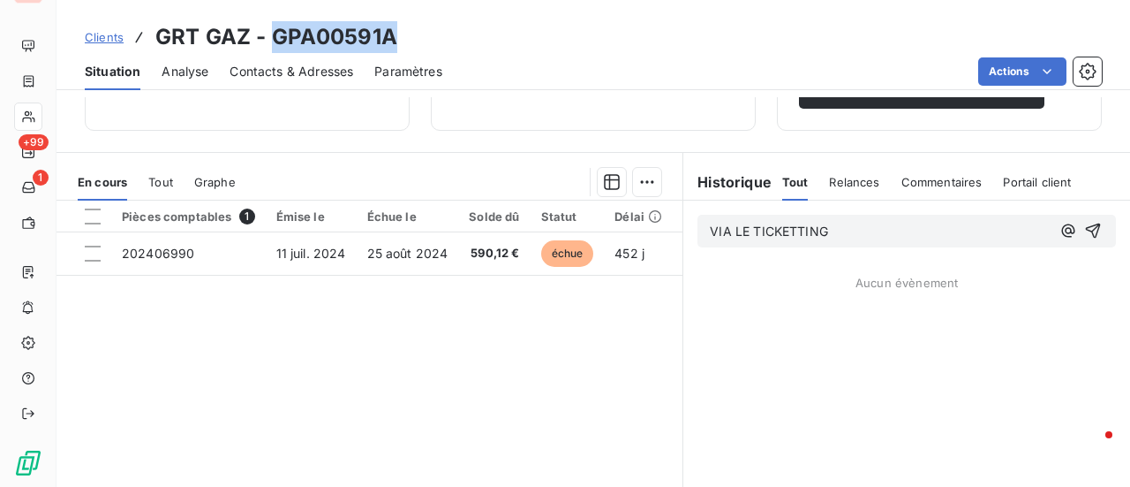
click at [274, 40] on h3 "GRT GAZ - GPA00591A" at bounding box center [276, 37] width 242 height 32
copy h3 "GPA00591A"
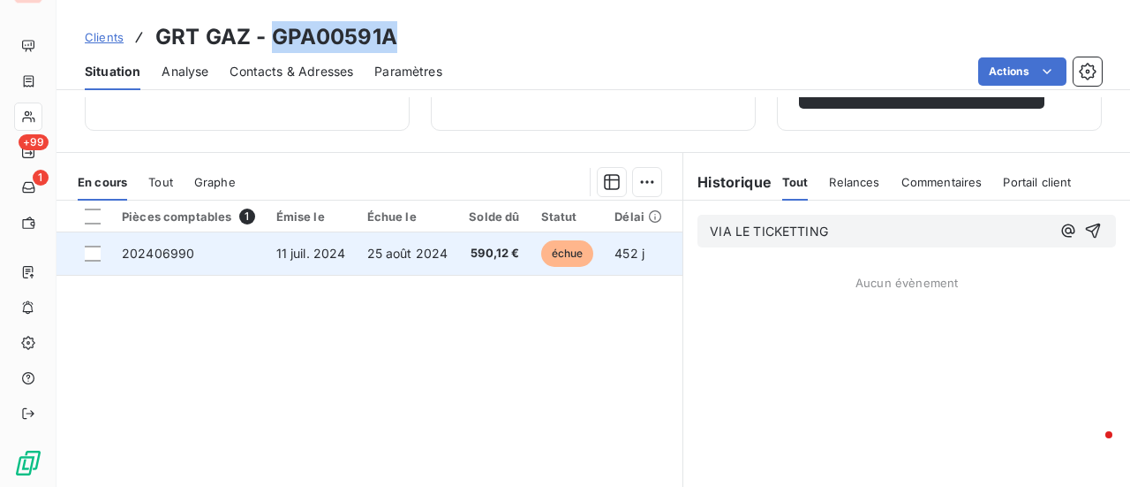
click at [172, 252] on span "202406990" at bounding box center [158, 252] width 72 height 15
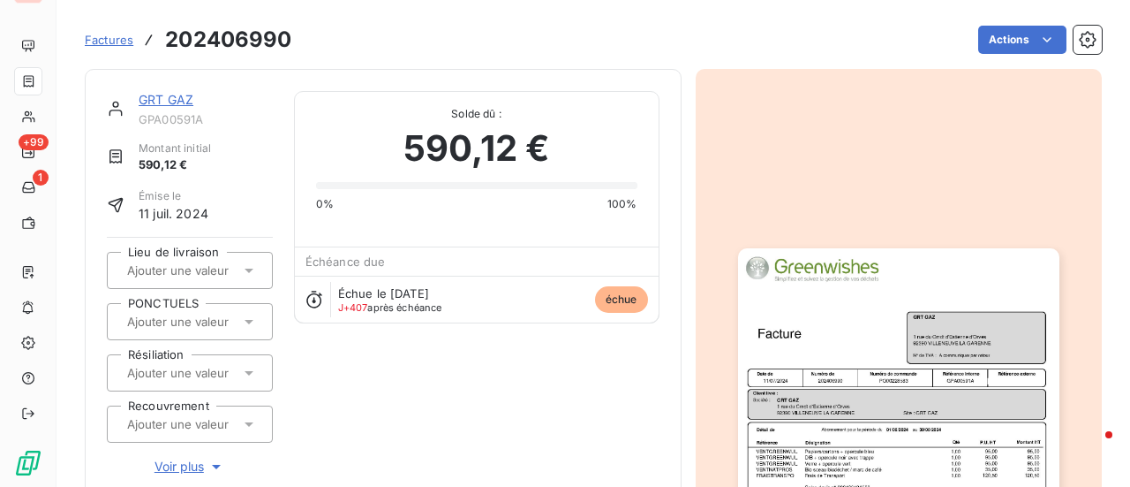
click at [179, 96] on link "GRT GAZ" at bounding box center [166, 99] width 55 height 15
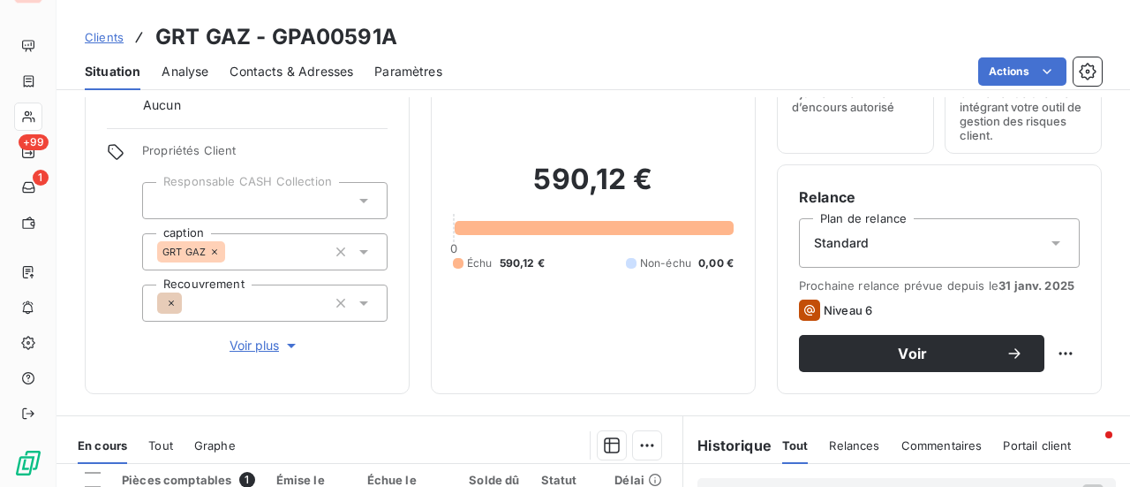
scroll to position [265, 0]
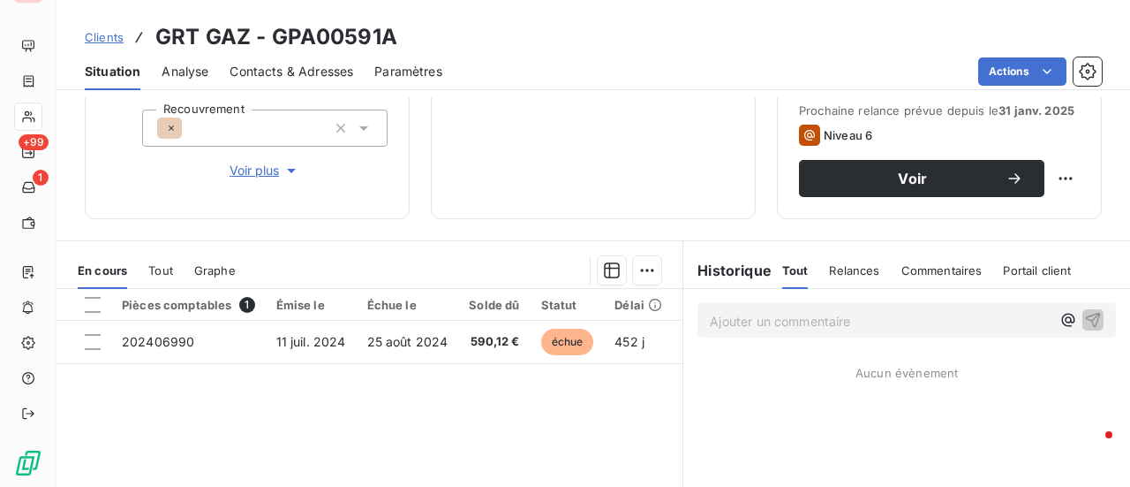
click at [743, 319] on p "Ajouter un commentaire ﻿" at bounding box center [880, 321] width 341 height 22
click at [731, 319] on span "deamnde à [PERSON_NAME] le bcd ticketing #83009" at bounding box center [872, 319] width 325 height 15
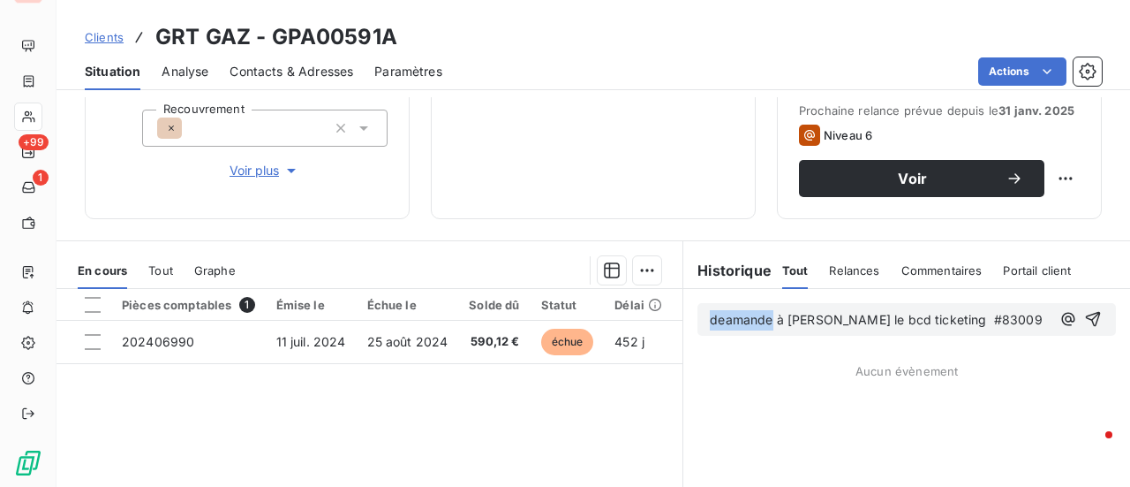
drag, startPoint x: 762, startPoint y: 320, endPoint x: 695, endPoint y: 321, distance: 67.1
click at [698, 321] on div "deamande à [PERSON_NAME] le bcd ticketing #83009" at bounding box center [907, 319] width 419 height 33
click at [1084, 315] on icon "button" at bounding box center [1093, 319] width 18 height 18
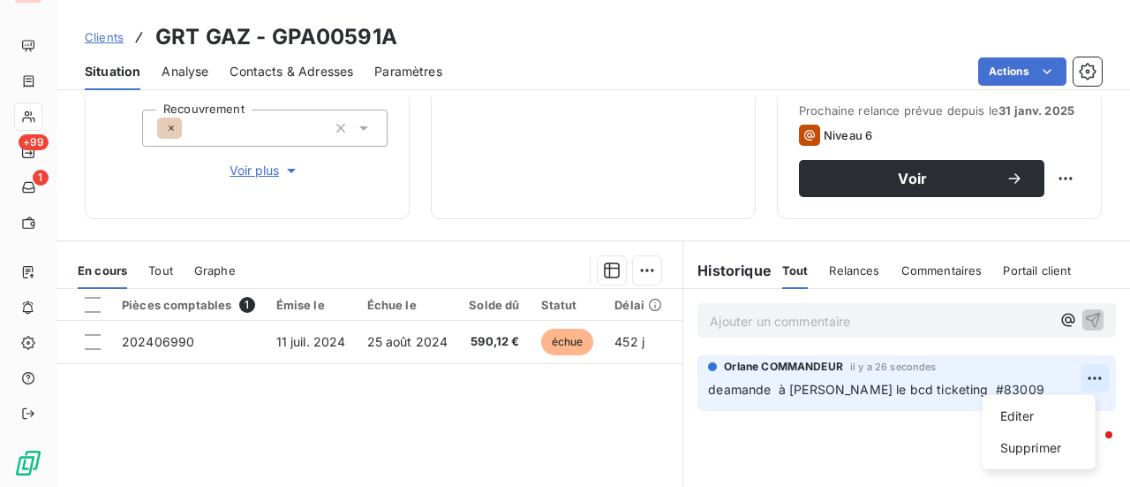
click at [1088, 374] on html "GR +99 1 Clients GRT GAZ - GPA00591A Situation Analyse Contacts & Adresses Para…" at bounding box center [565, 243] width 1130 height 487
click at [1021, 415] on div "Editer" at bounding box center [1039, 416] width 99 height 28
drag, startPoint x: 724, startPoint y: 389, endPoint x: 728, endPoint y: 479, distance: 90.2
click at [724, 389] on span "deamande à [PERSON_NAME] le bcd ticketing #83009" at bounding box center [876, 388] width 336 height 15
click at [1086, 382] on icon "button" at bounding box center [1095, 389] width 18 height 18
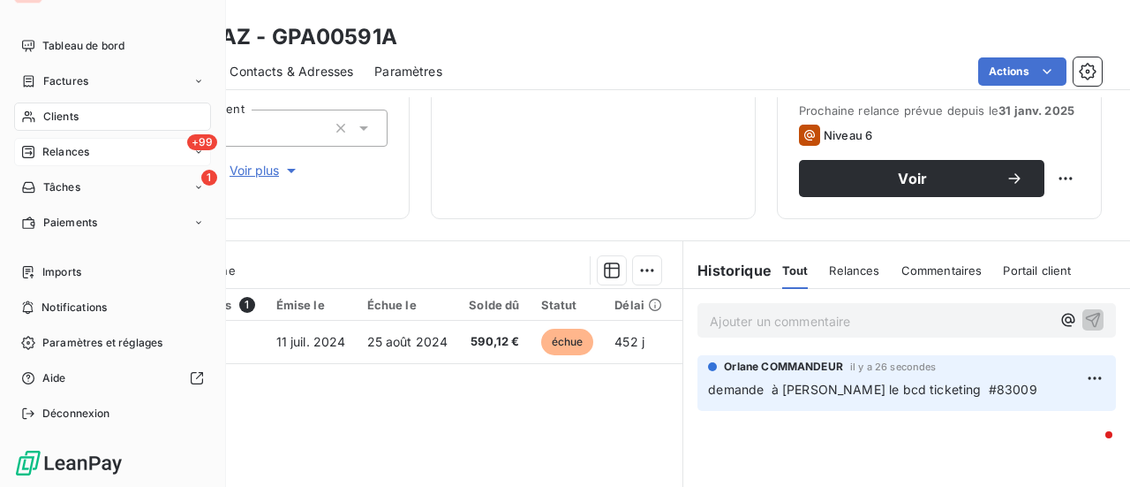
click at [193, 151] on icon at bounding box center [198, 152] width 11 height 11
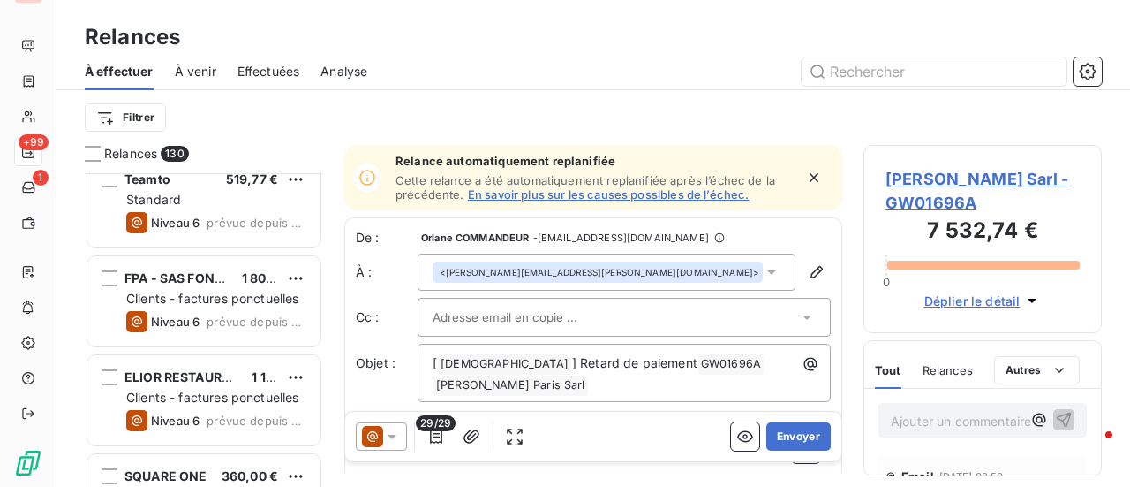
scroll to position [1413, 0]
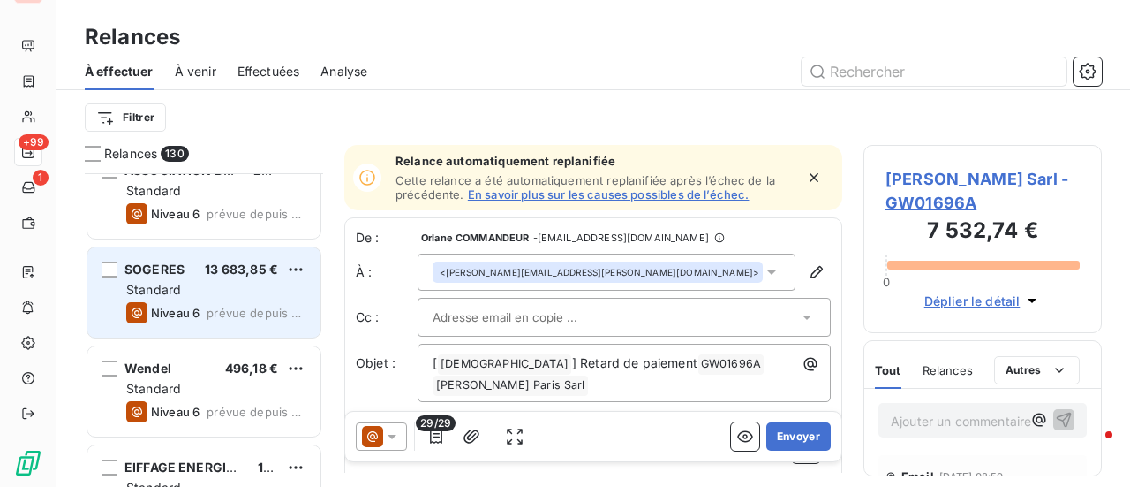
click at [188, 285] on div "Standard" at bounding box center [216, 290] width 180 height 18
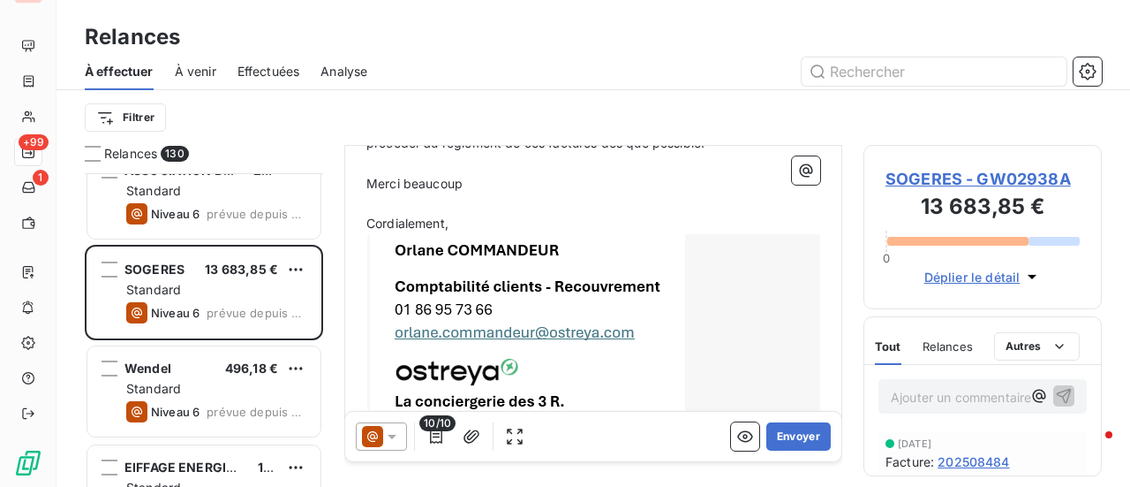
scroll to position [492, 0]
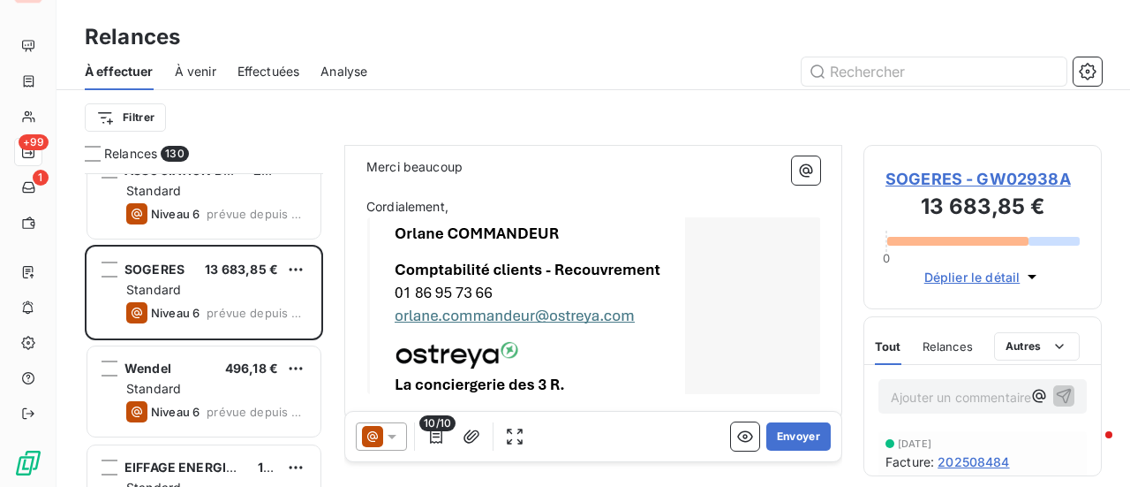
click at [978, 175] on span "SOGERES - GW02938A" at bounding box center [983, 179] width 194 height 24
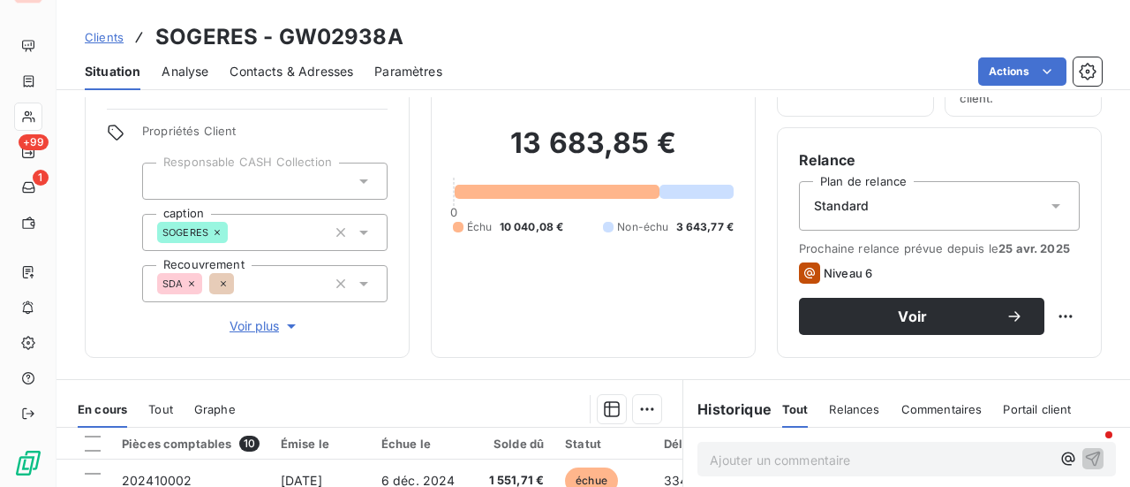
scroll to position [88, 0]
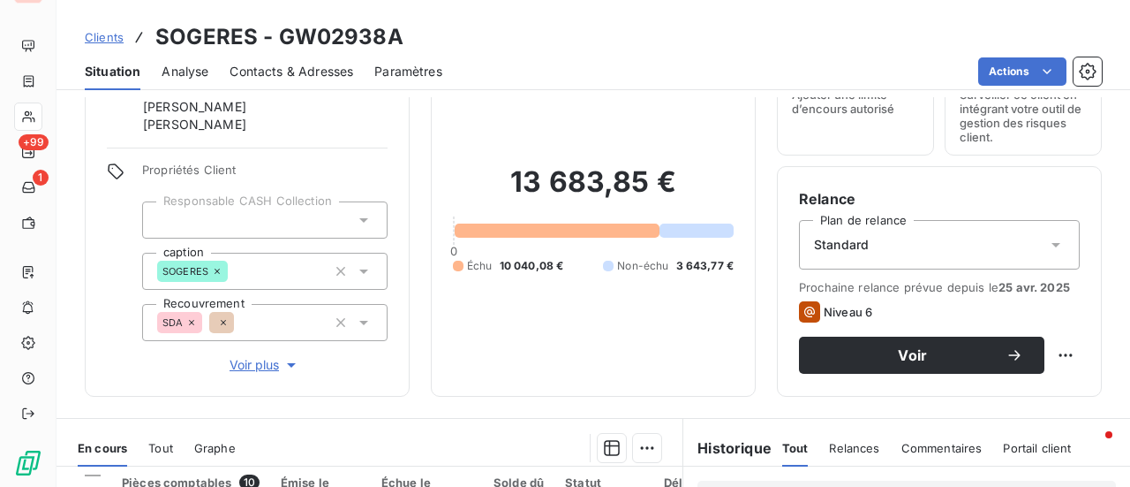
click at [292, 72] on span "Contacts & Adresses" at bounding box center [292, 72] width 124 height 18
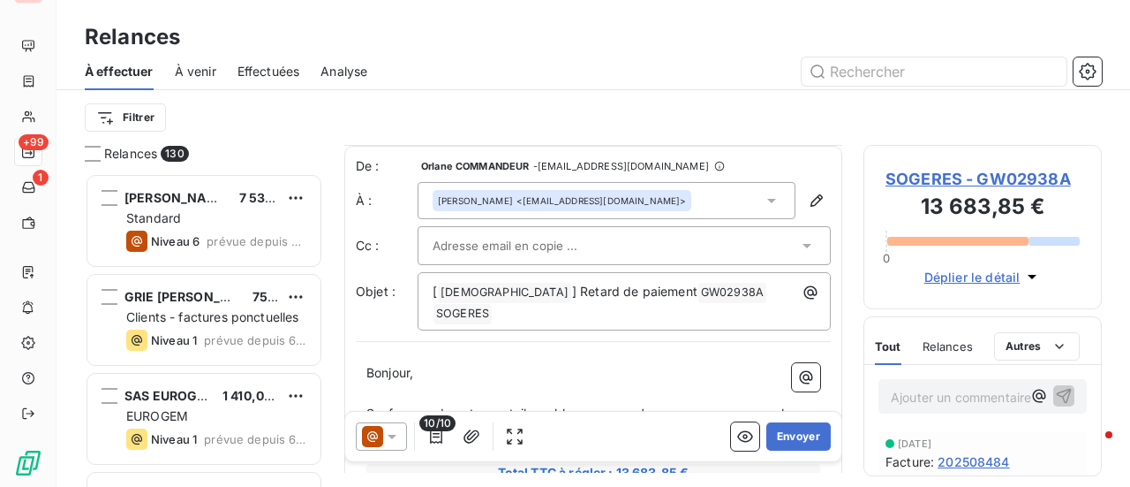
scroll to position [177, 0]
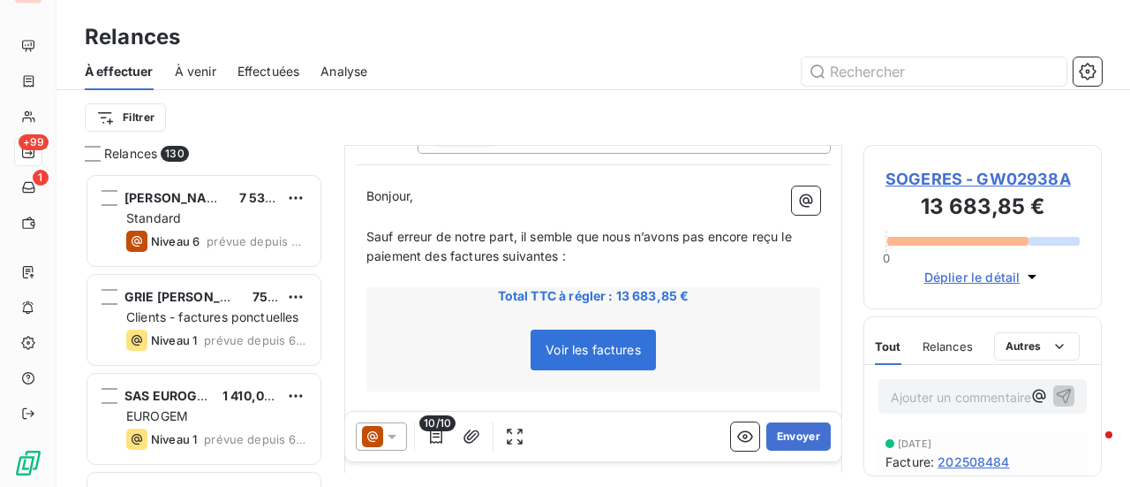
click at [993, 177] on span "SOGERES - GW02938A" at bounding box center [983, 179] width 194 height 24
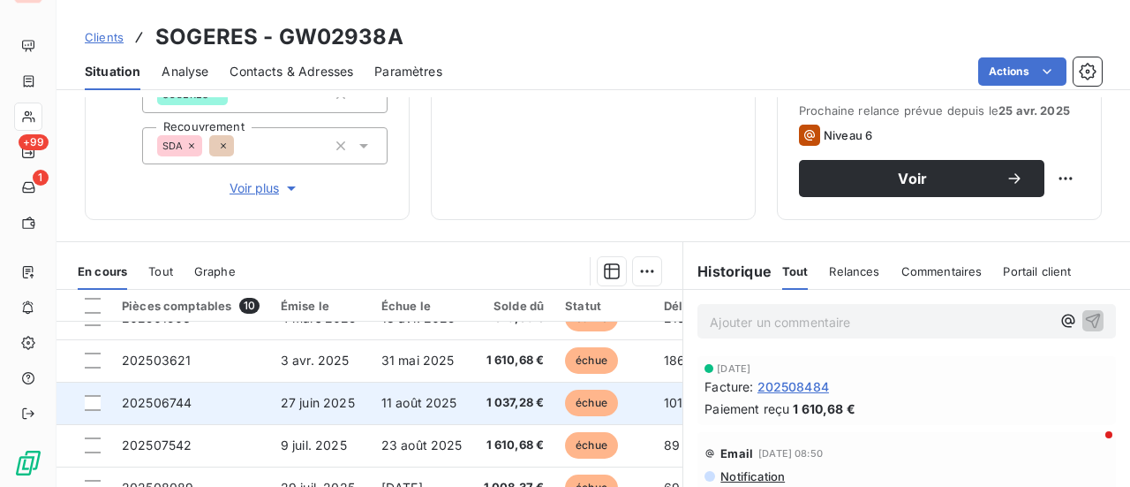
scroll to position [122, 0]
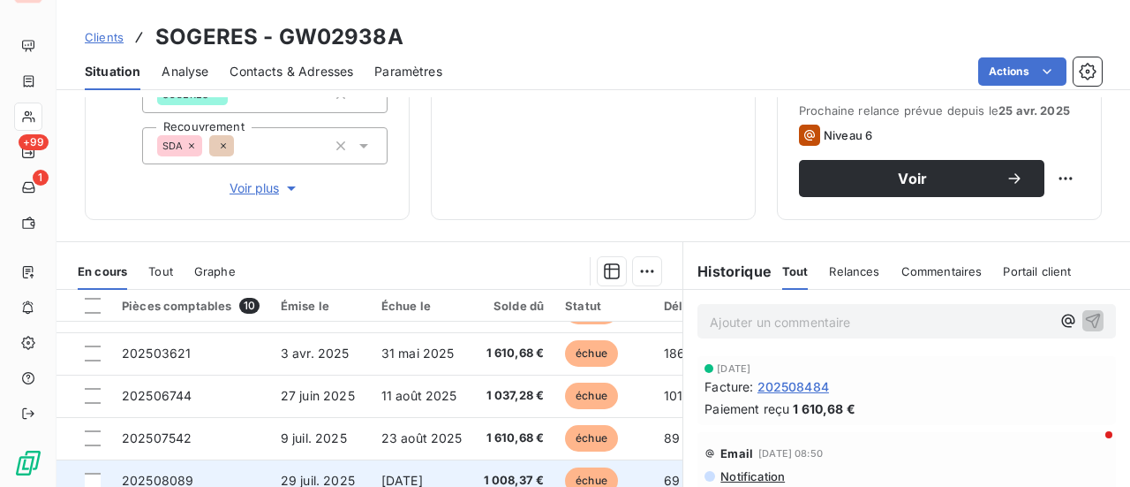
click at [313, 478] on span "29 juil. 2025" at bounding box center [318, 479] width 74 height 15
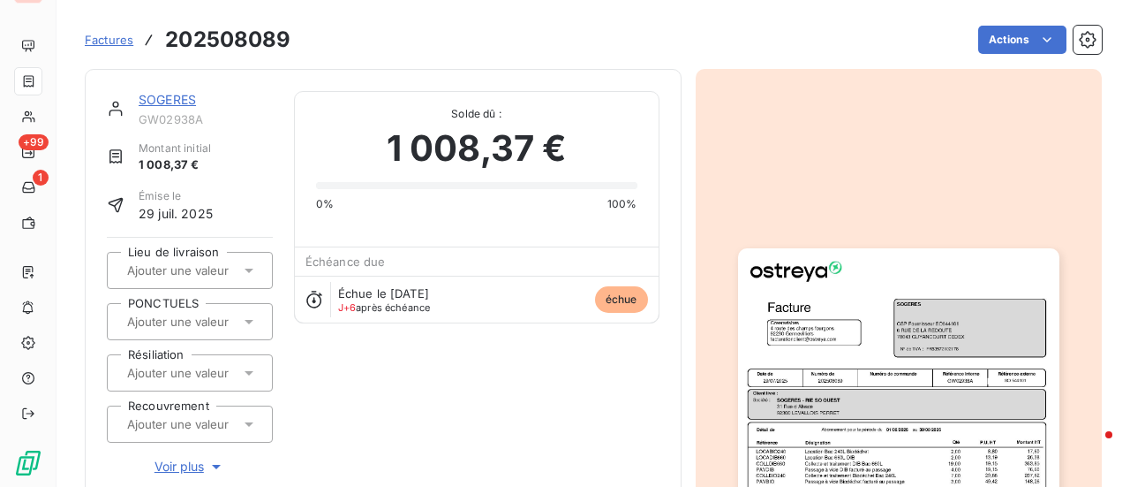
click at [862, 340] on img "button" at bounding box center [898, 475] width 321 height 454
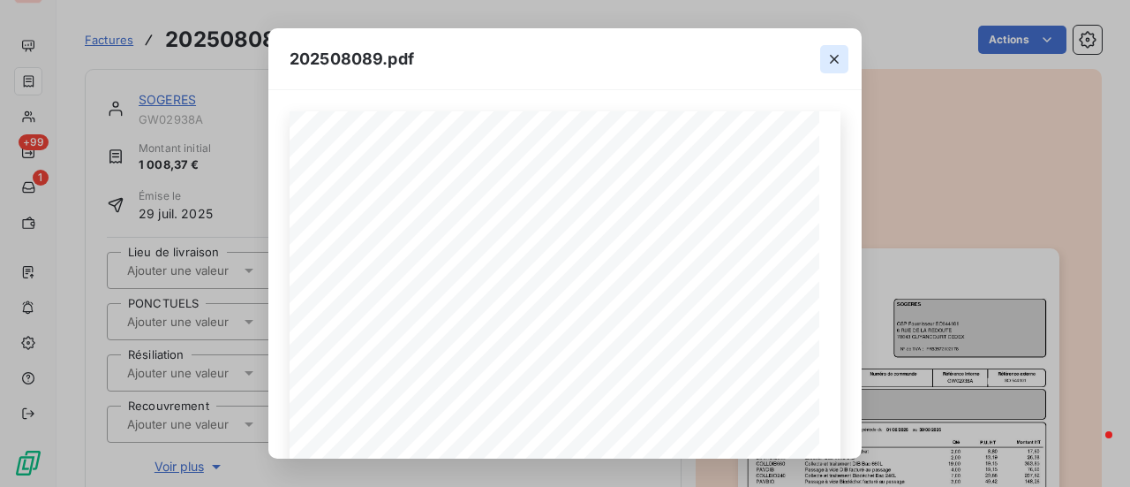
click at [834, 56] on icon "button" at bounding box center [835, 59] width 18 height 18
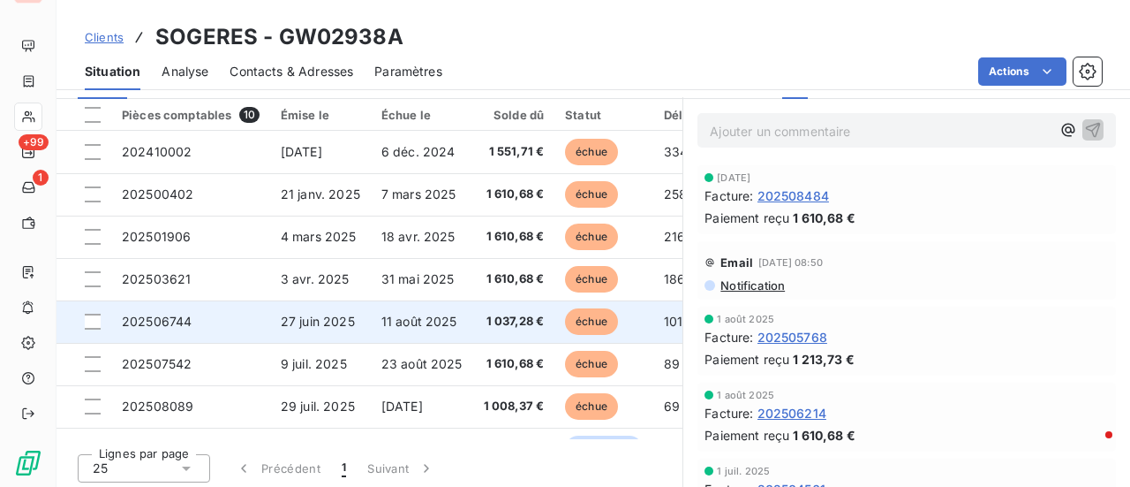
scroll to position [460, 0]
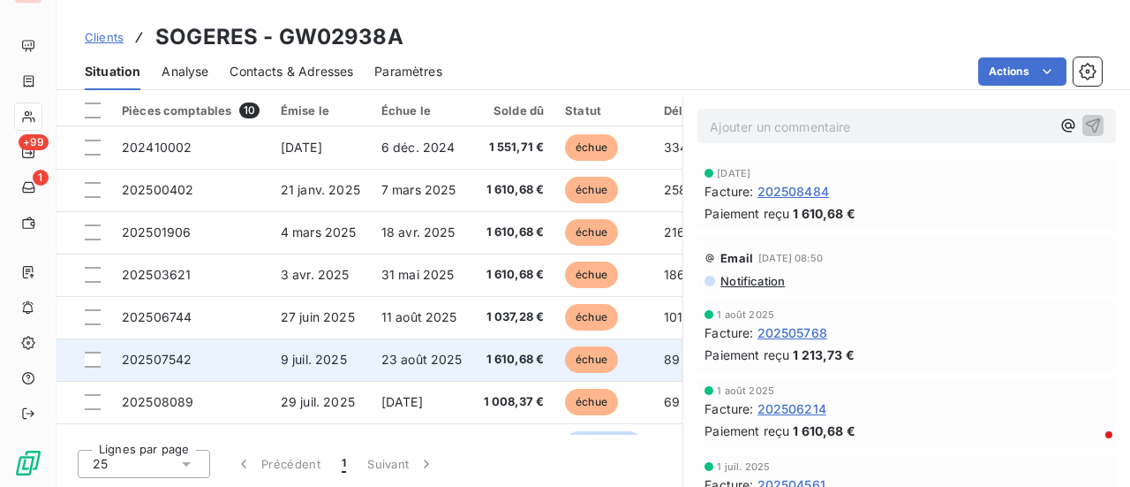
click at [338, 360] on span "9 juil. 2025" at bounding box center [314, 358] width 66 height 15
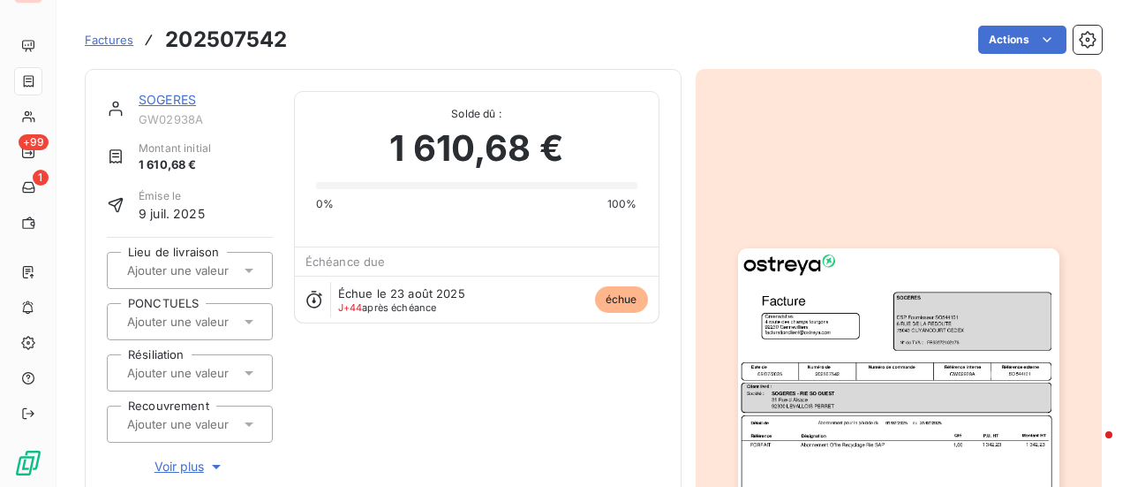
click at [932, 361] on img "button" at bounding box center [898, 475] width 321 height 454
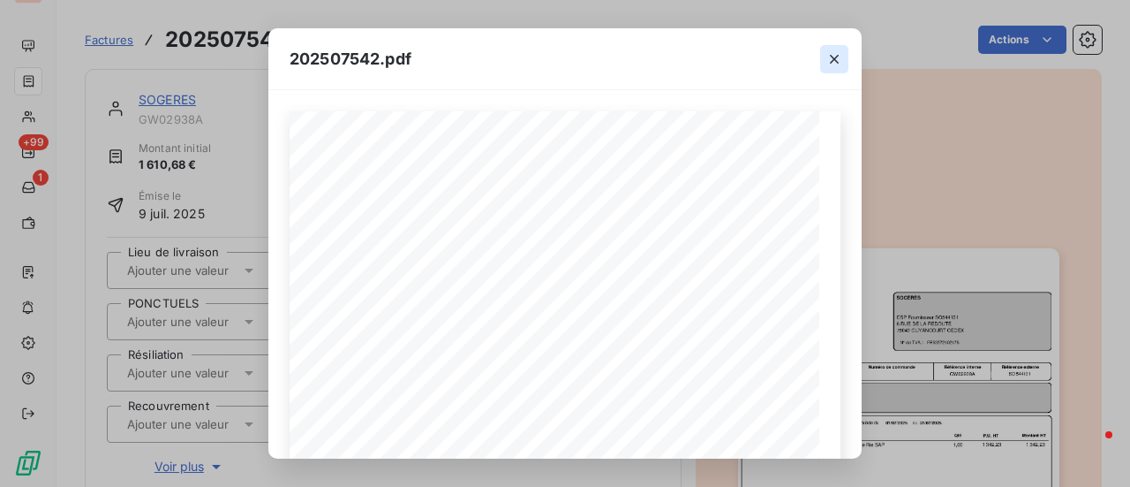
click at [831, 62] on icon "button" at bounding box center [834, 59] width 9 height 9
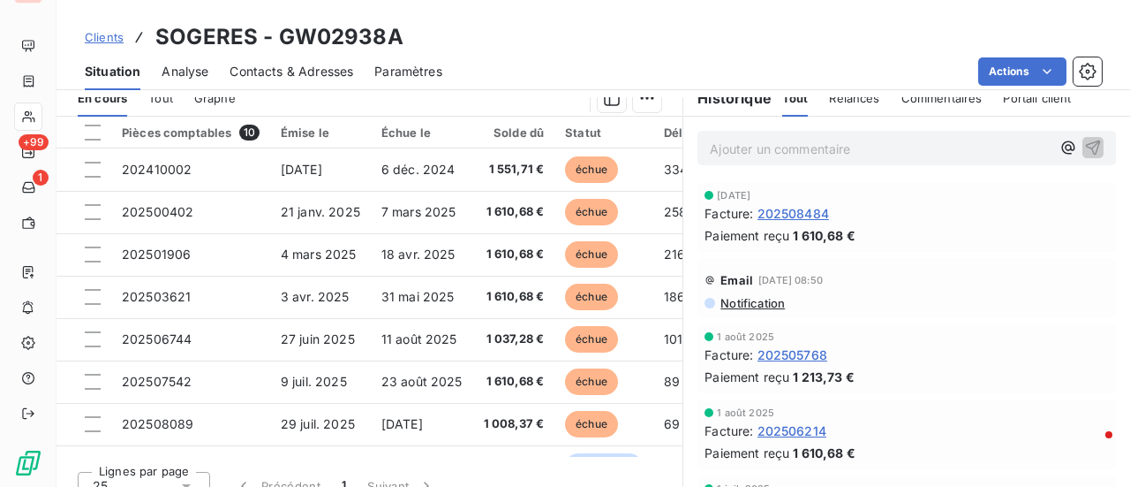
scroll to position [441, 0]
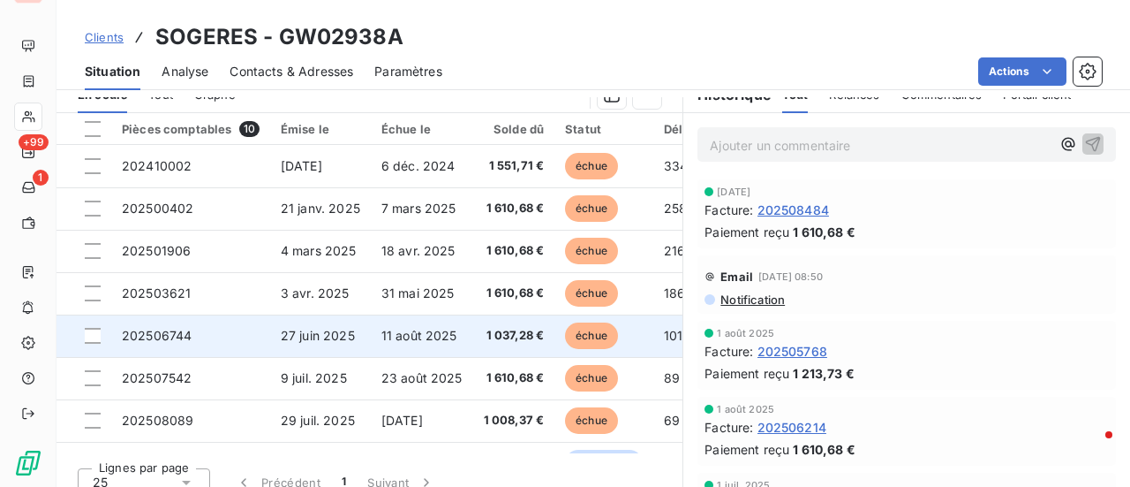
click at [405, 338] on span "11 août 2025" at bounding box center [419, 335] width 76 height 15
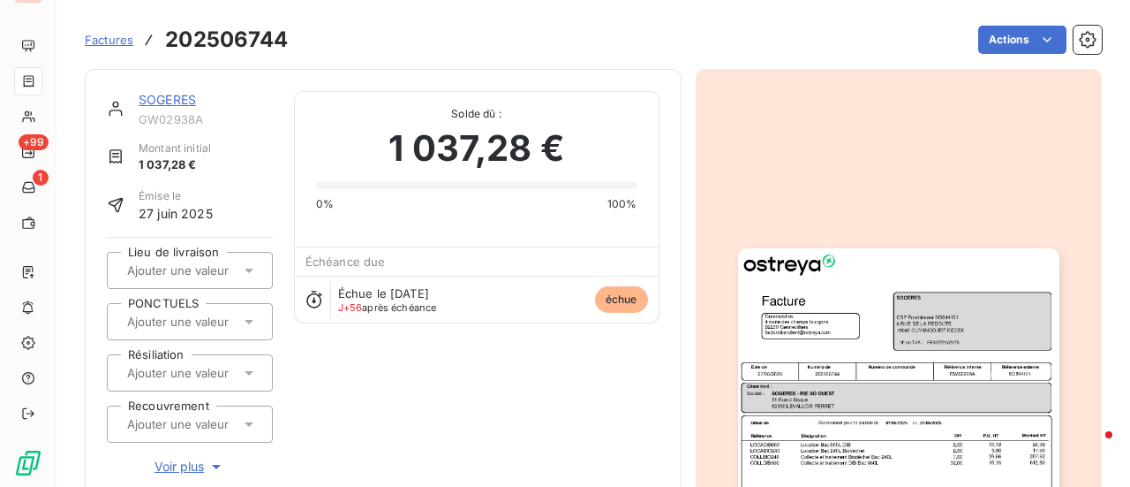
click at [880, 298] on img "button" at bounding box center [898, 475] width 321 height 454
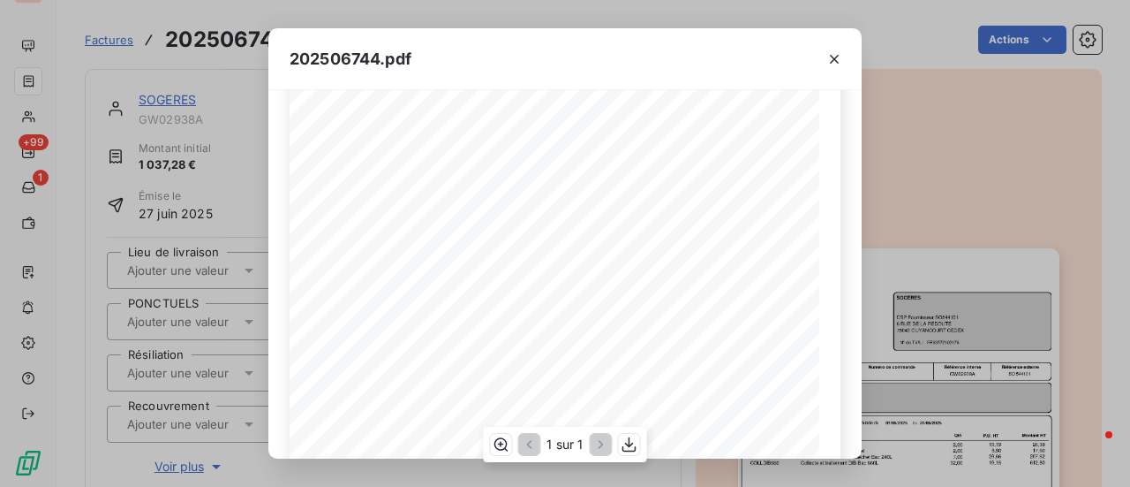
scroll to position [177, 0]
click at [835, 49] on button "button" at bounding box center [834, 59] width 28 height 28
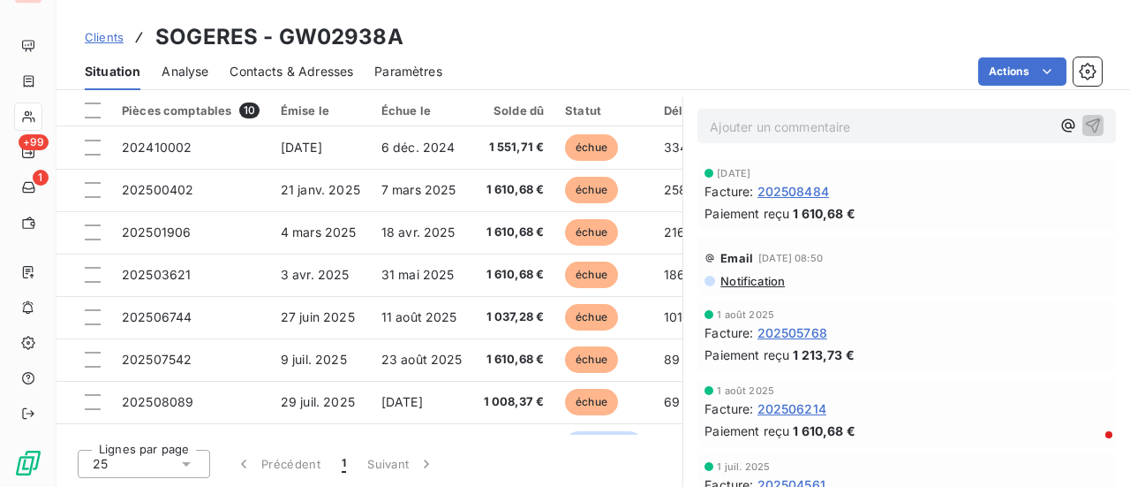
click at [306, 68] on span "Contacts & Adresses" at bounding box center [292, 72] width 124 height 18
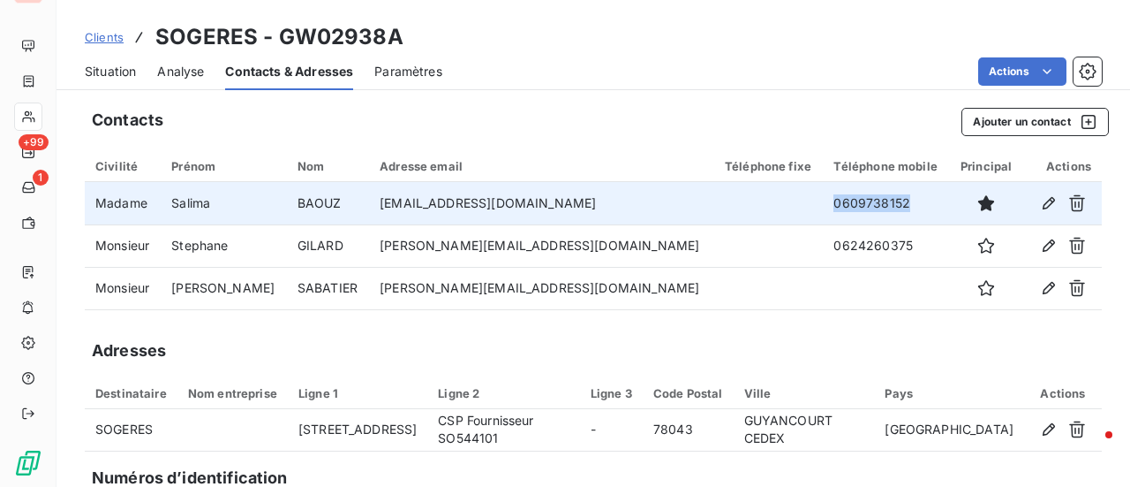
drag, startPoint x: 837, startPoint y: 207, endPoint x: 754, endPoint y: 204, distance: 83.0
click at [823, 204] on td "0609738152" at bounding box center [886, 203] width 126 height 42
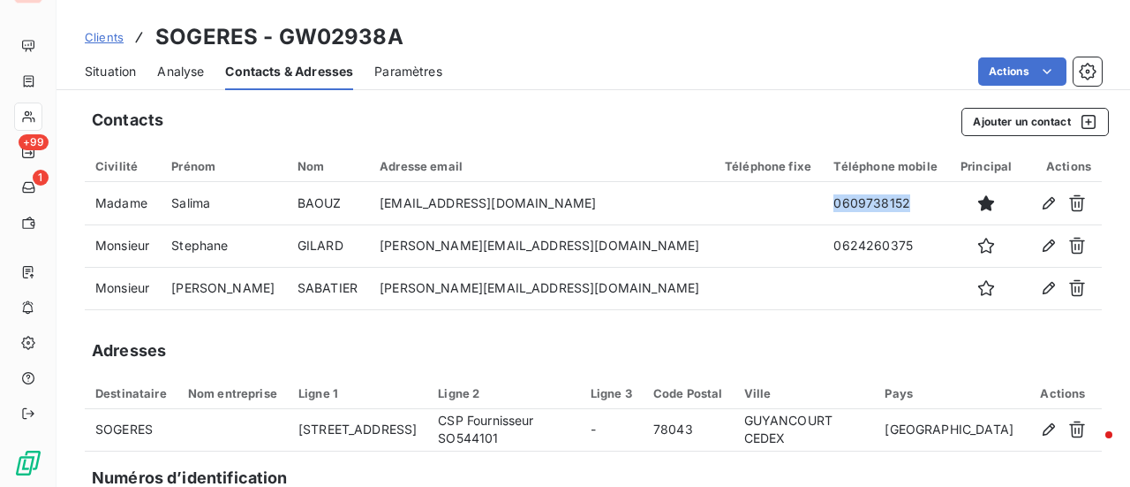
copy td "0609738152"
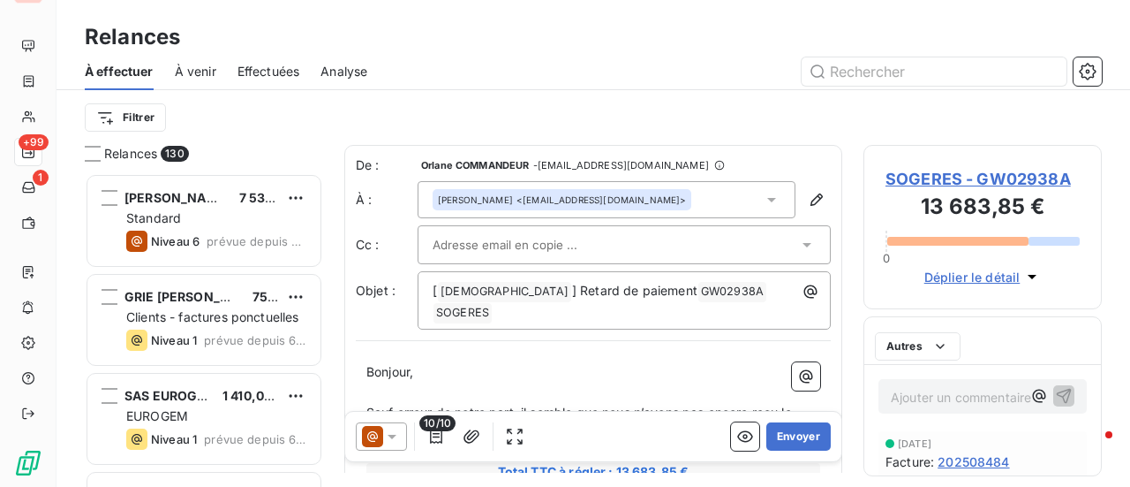
scroll to position [300, 224]
click at [1012, 177] on span "SOGERES - GW02938A" at bounding box center [983, 179] width 194 height 24
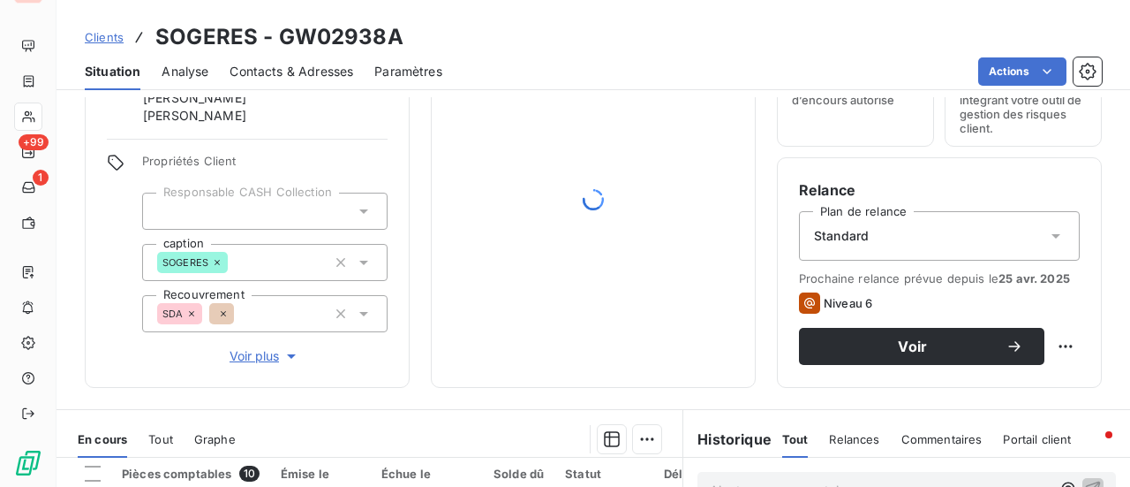
scroll to position [265, 0]
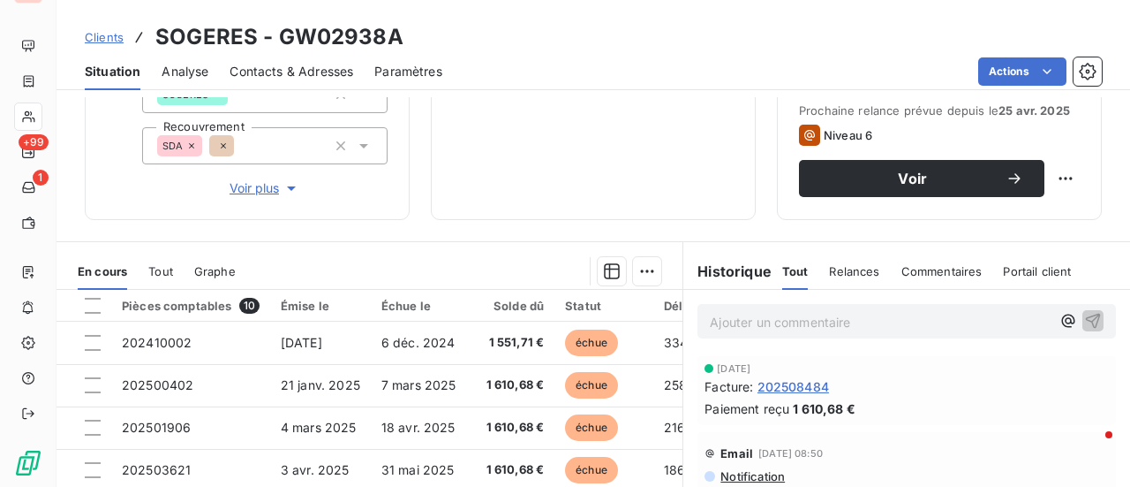
click at [809, 307] on div "Ajouter un commentaire ﻿" at bounding box center [907, 321] width 419 height 34
click at [777, 316] on p "Ajouter un commentaire ﻿" at bounding box center [880, 322] width 341 height 22
drag, startPoint x: 708, startPoint y: 315, endPoint x: 694, endPoint y: 369, distance: 55.7
click at [710, 315] on span "rel tel" at bounding box center [726, 320] width 33 height 15
click at [761, 319] on p "Rel tel" at bounding box center [880, 321] width 341 height 20
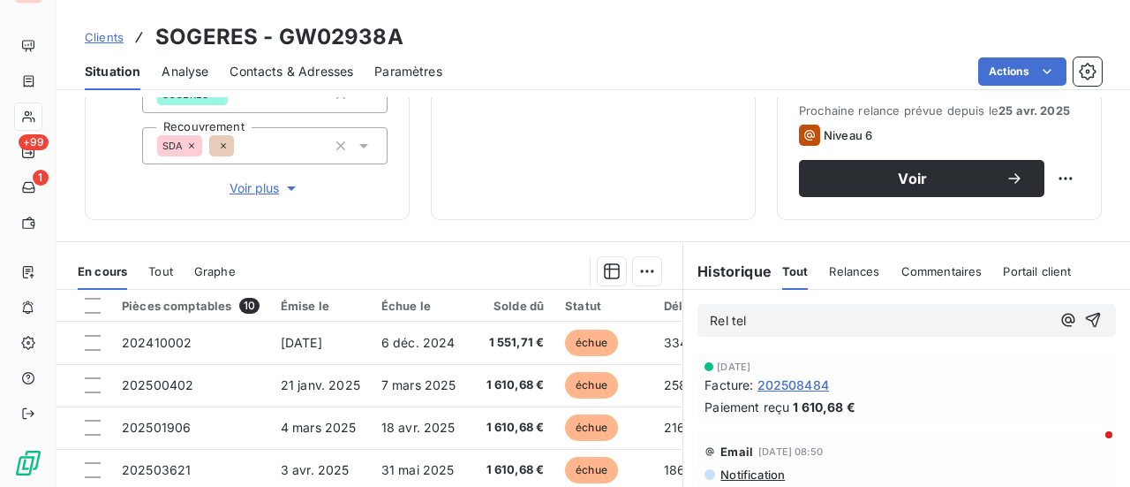
click at [320, 69] on span "Contacts & Adresses" at bounding box center [292, 72] width 124 height 18
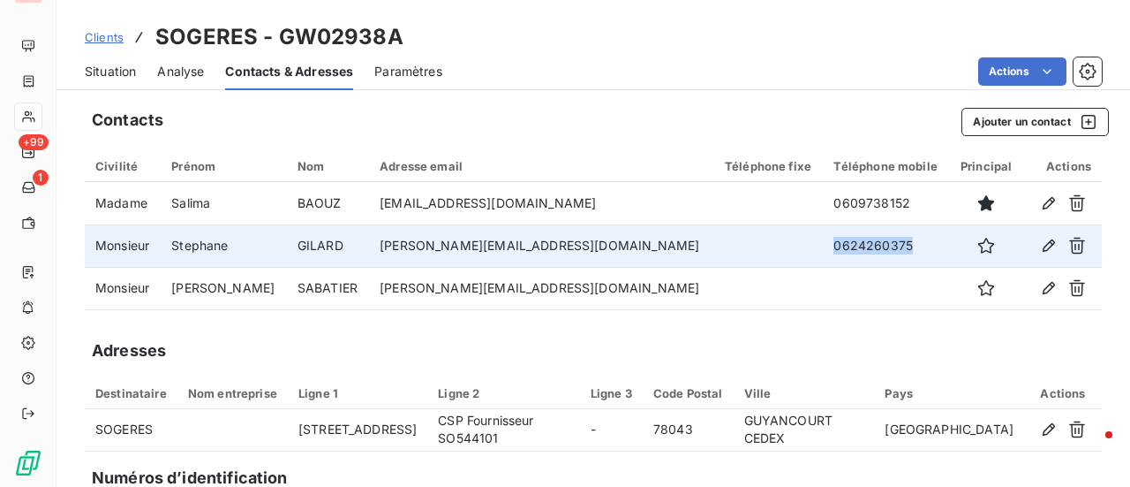
drag, startPoint x: 837, startPoint y: 250, endPoint x: 766, endPoint y: 246, distance: 70.7
click at [823, 252] on td "0624260375" at bounding box center [886, 245] width 126 height 42
copy td "0624260375"
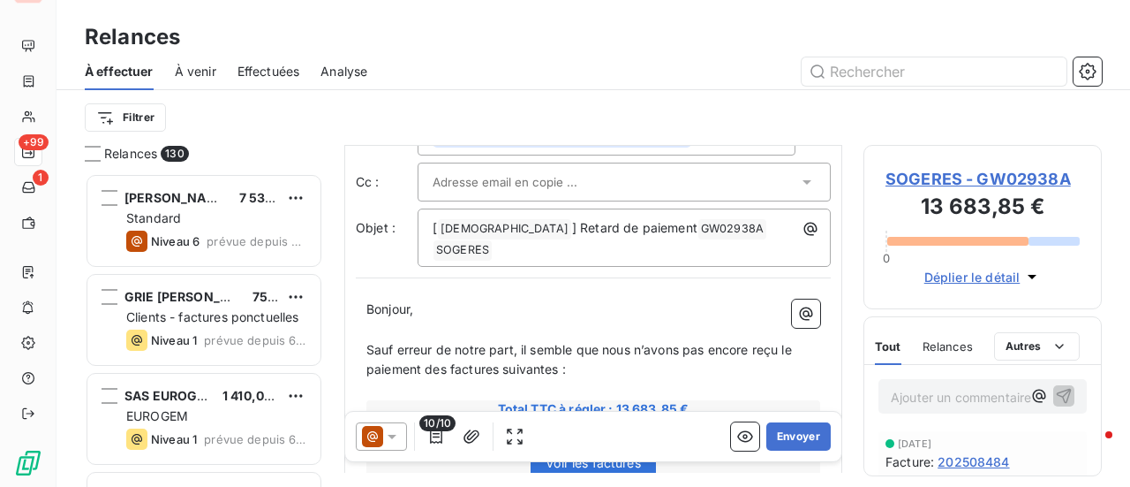
scroll to position [265, 0]
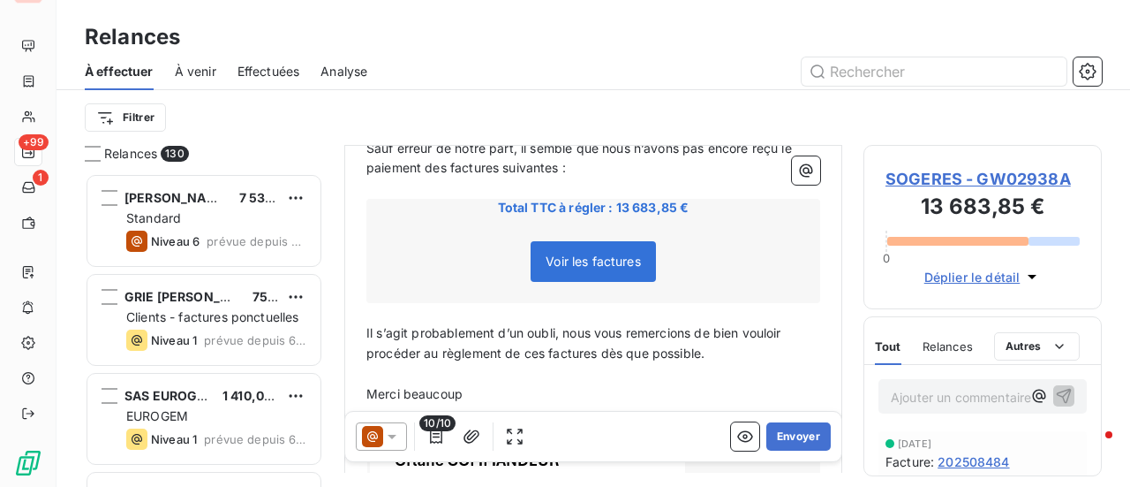
click at [984, 175] on span "SOGERES - GW02938A" at bounding box center [983, 179] width 194 height 24
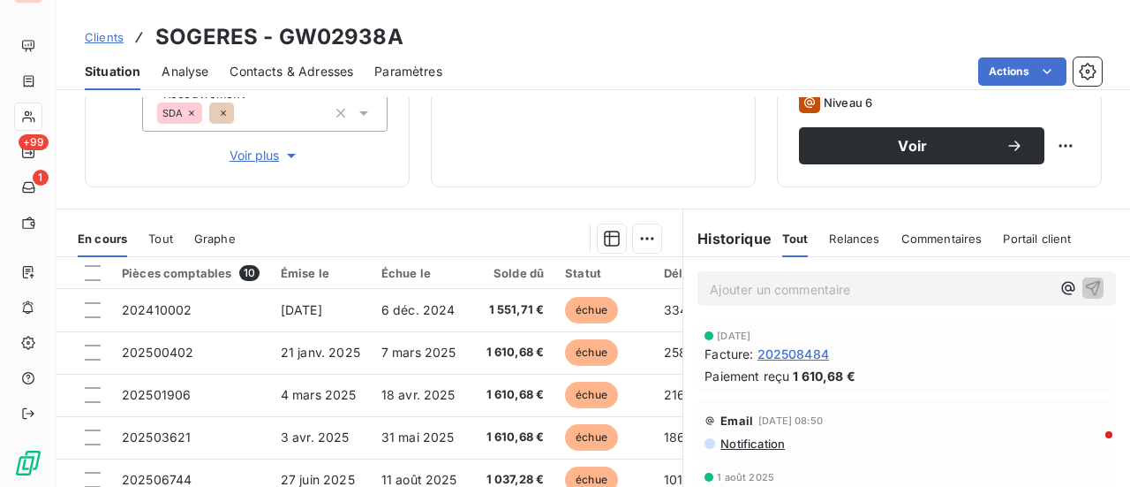
scroll to position [283, 0]
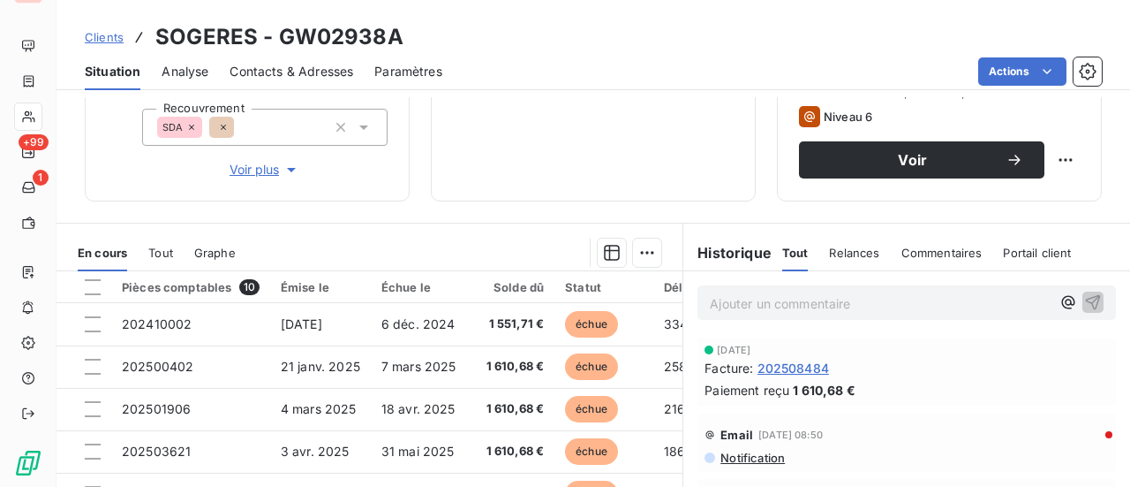
click at [314, 40] on h3 "SOGERES - GW02938A" at bounding box center [279, 37] width 248 height 32
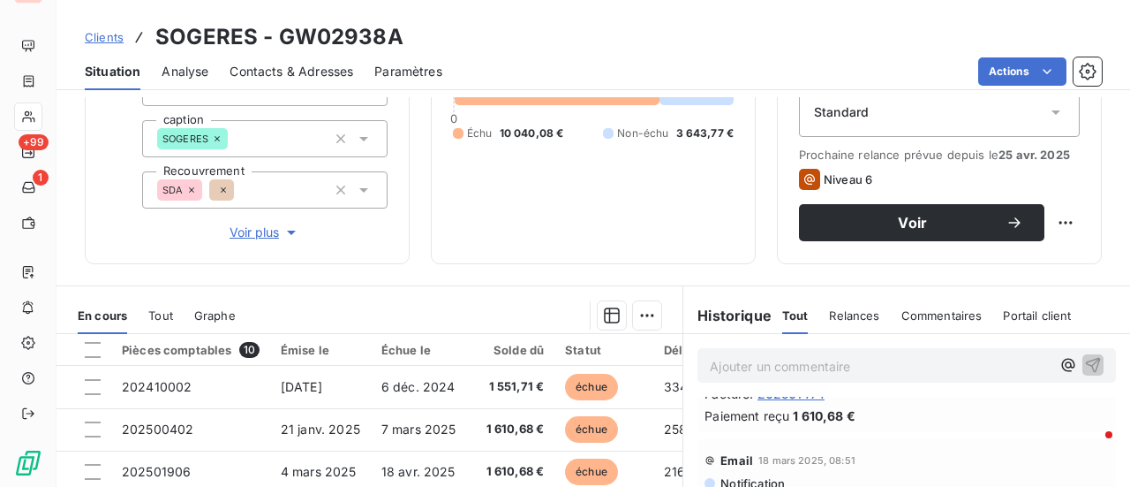
scroll to position [195, 0]
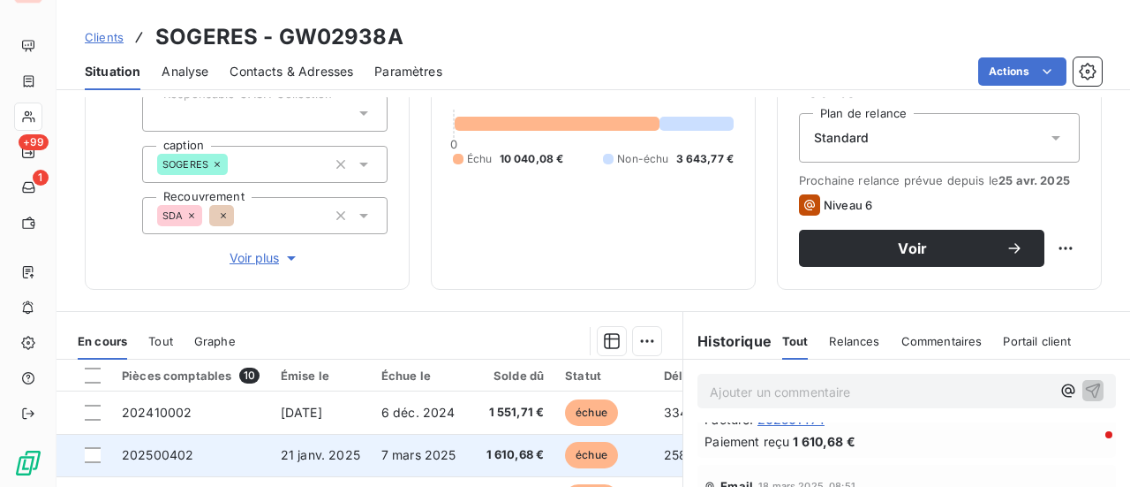
click at [171, 456] on span "202500402" at bounding box center [158, 454] width 72 height 15
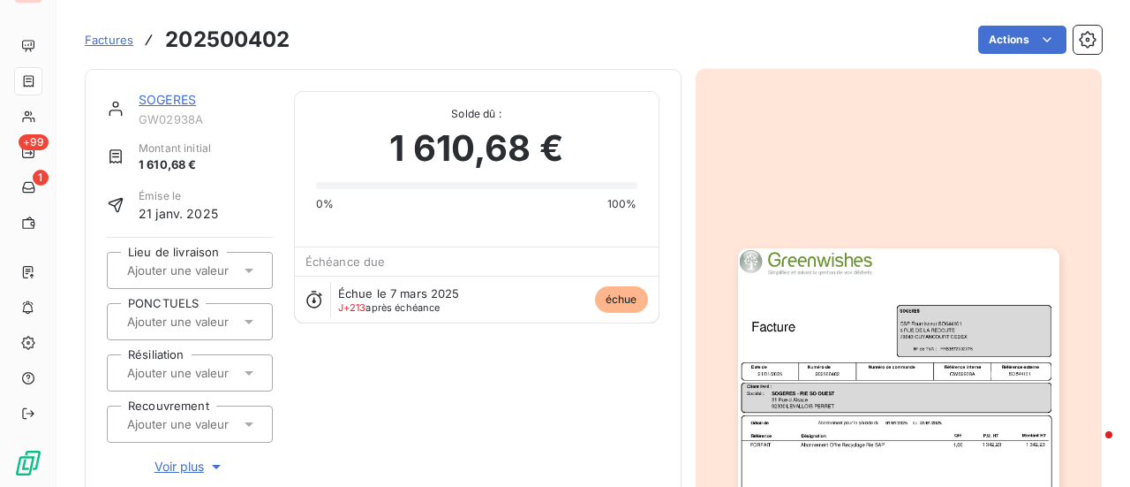
click at [878, 365] on img "button" at bounding box center [898, 475] width 321 height 454
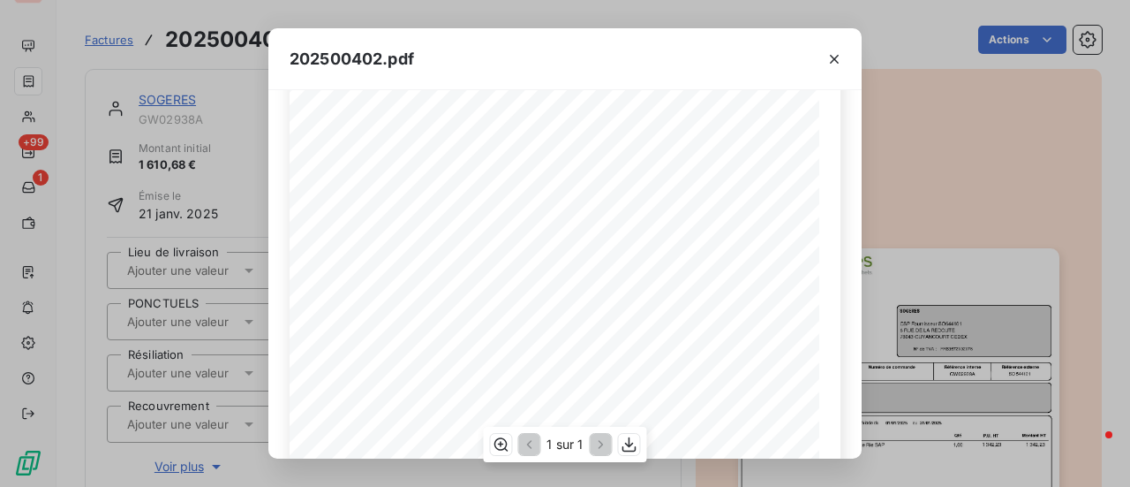
scroll to position [88, 0]
click at [835, 58] on icon "button" at bounding box center [834, 59] width 9 height 9
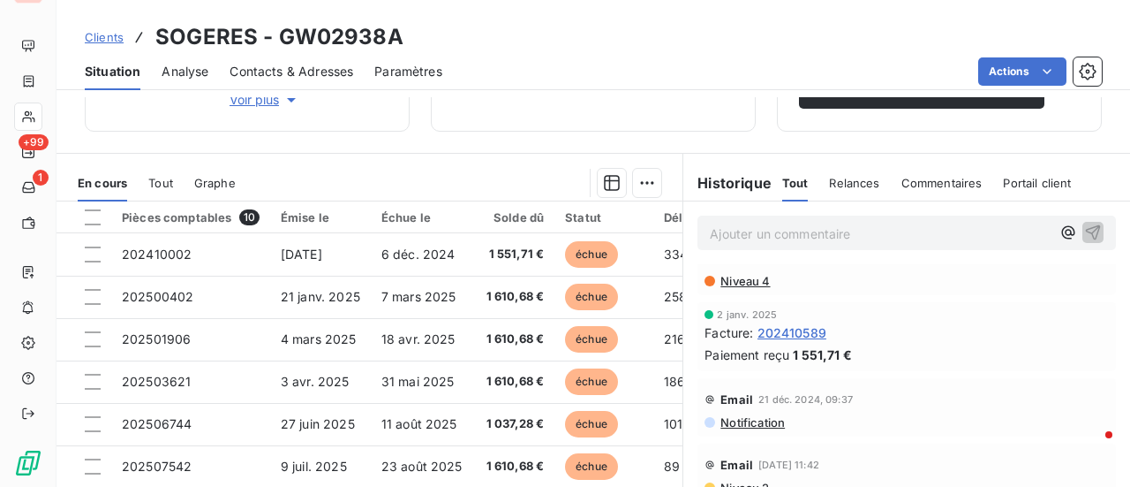
scroll to position [1678, 0]
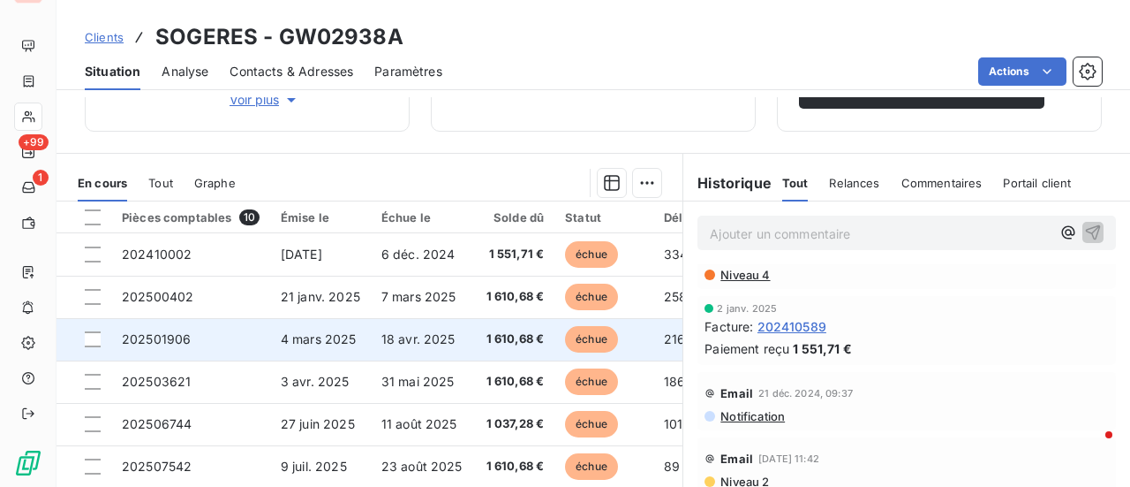
click at [318, 342] on span "4 mars 2025" at bounding box center [319, 338] width 76 height 15
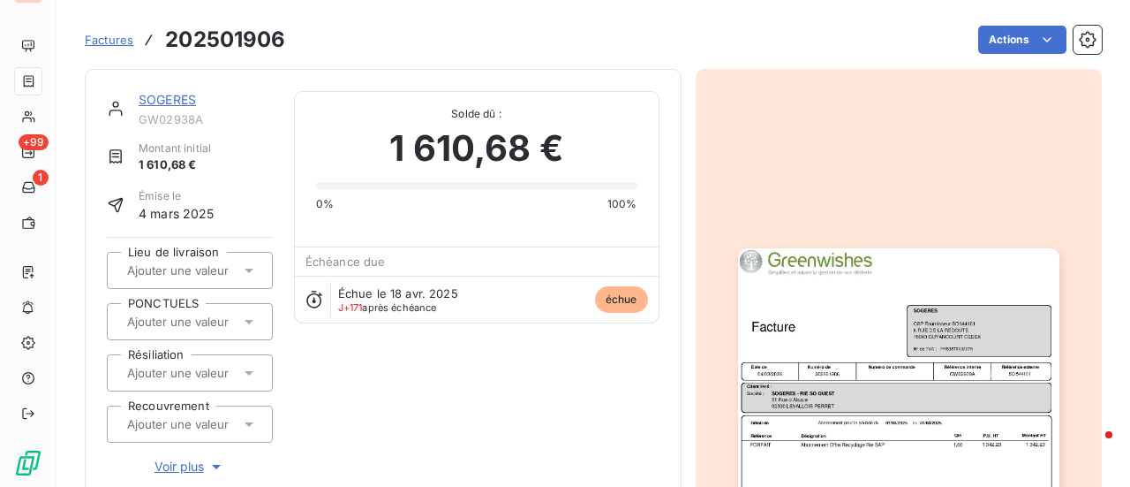
click at [885, 396] on img "button" at bounding box center [898, 475] width 321 height 454
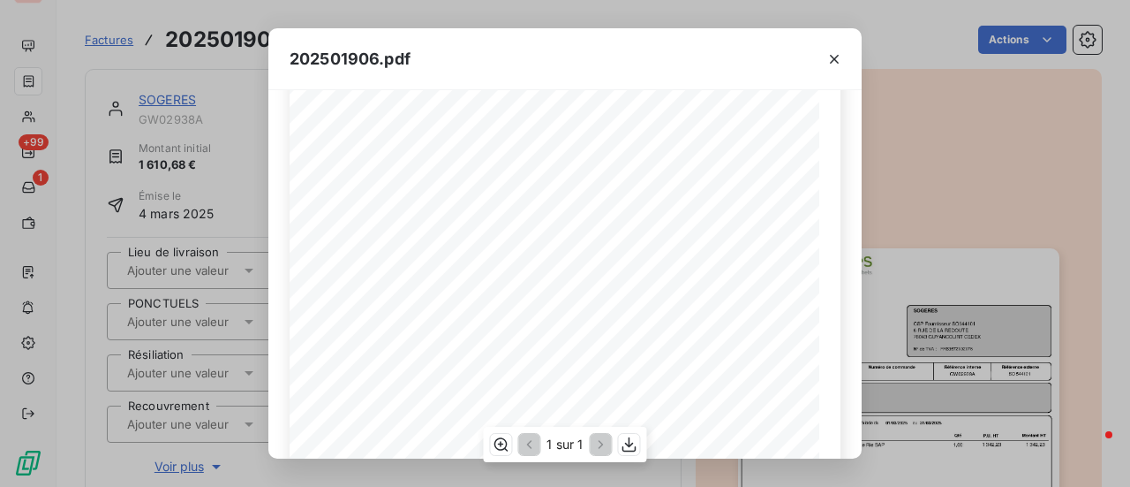
scroll to position [177, 0]
click at [838, 63] on icon "button" at bounding box center [835, 59] width 18 height 18
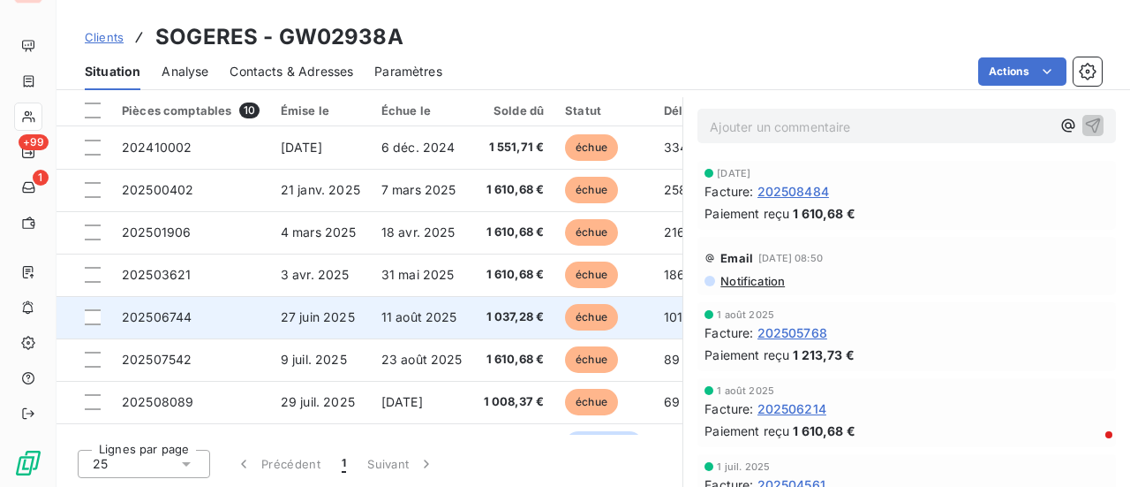
scroll to position [372, 0]
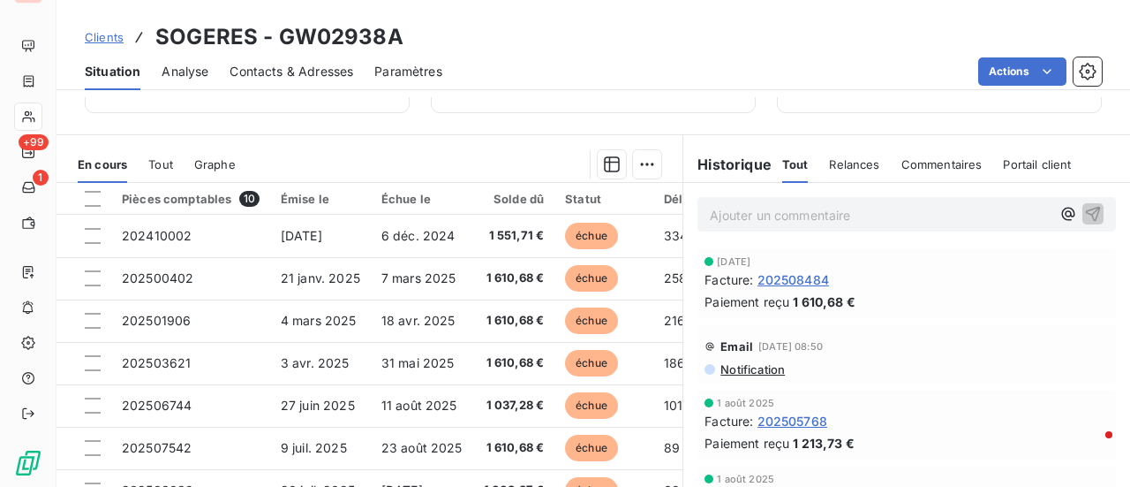
click at [288, 72] on span "Contacts & Adresses" at bounding box center [292, 72] width 124 height 18
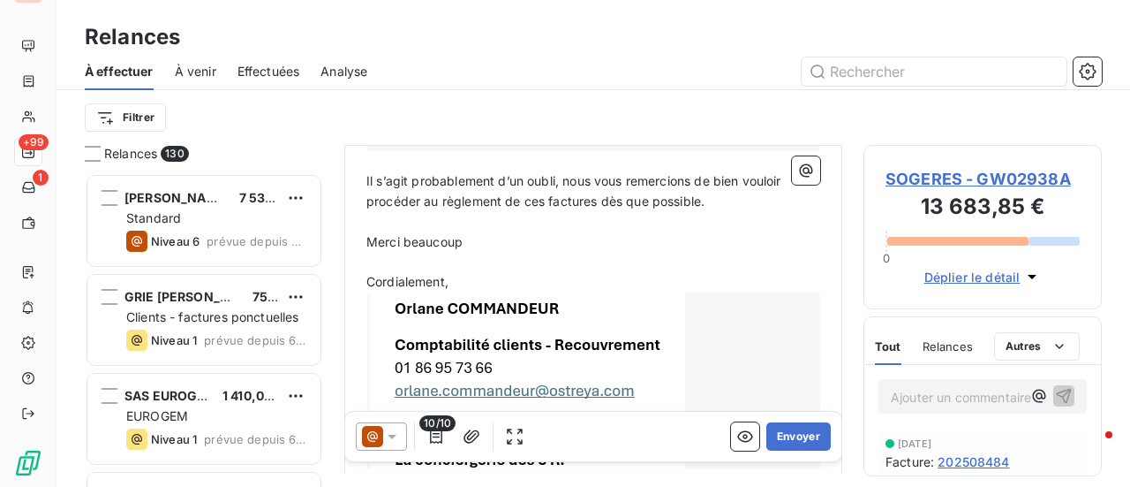
scroll to position [492, 0]
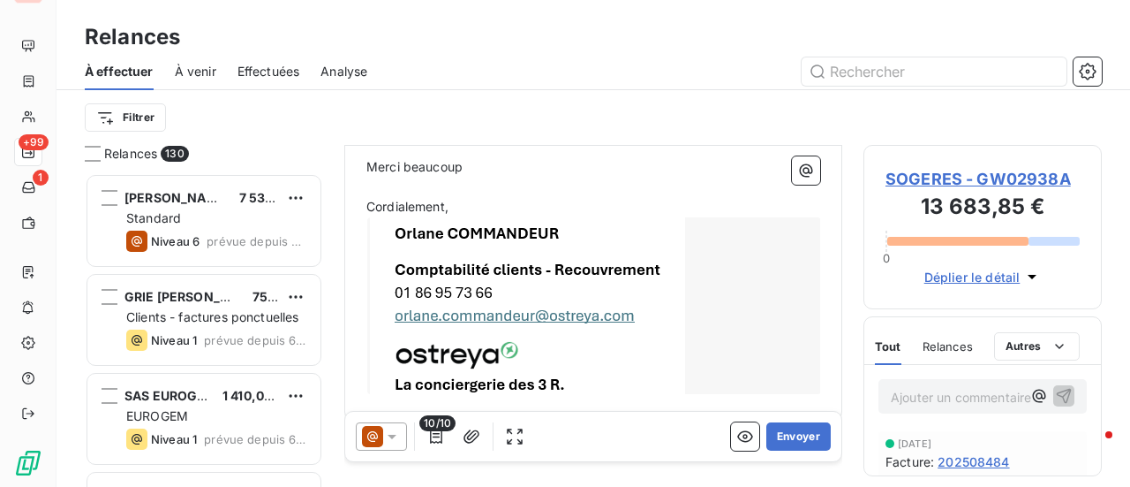
click at [1036, 181] on span "SOGERES - GW02938A" at bounding box center [983, 179] width 194 height 24
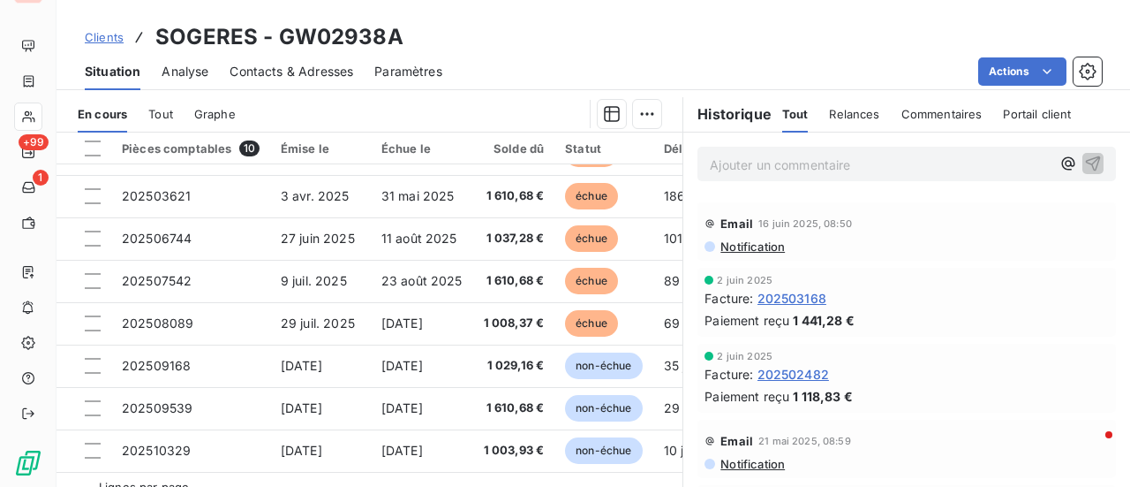
scroll to position [458, 0]
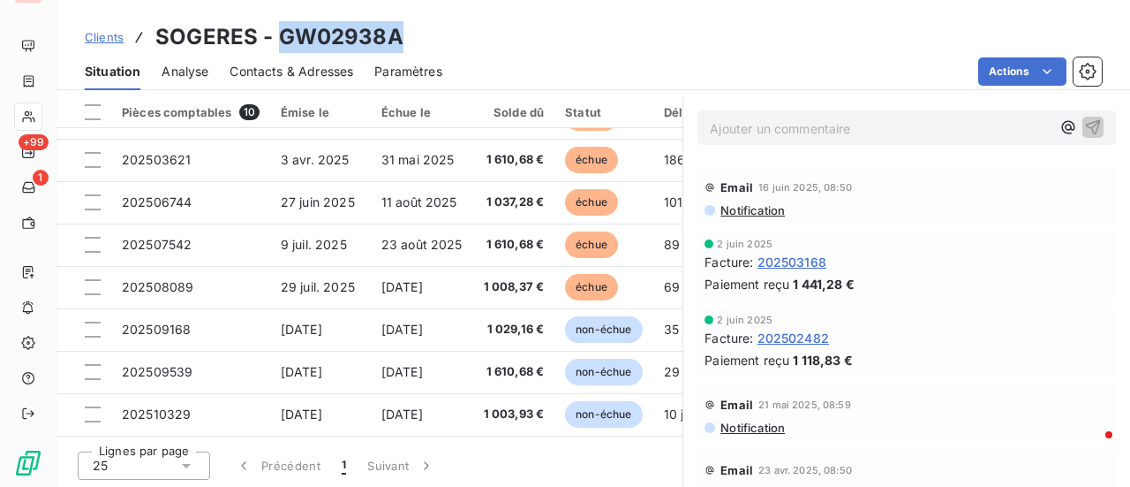
drag, startPoint x: 392, startPoint y: 34, endPoint x: 283, endPoint y: 39, distance: 109.6
click at [283, 39] on h3 "SOGERES - GW02938A" at bounding box center [279, 37] width 248 height 32
copy h3 "GW02938A"
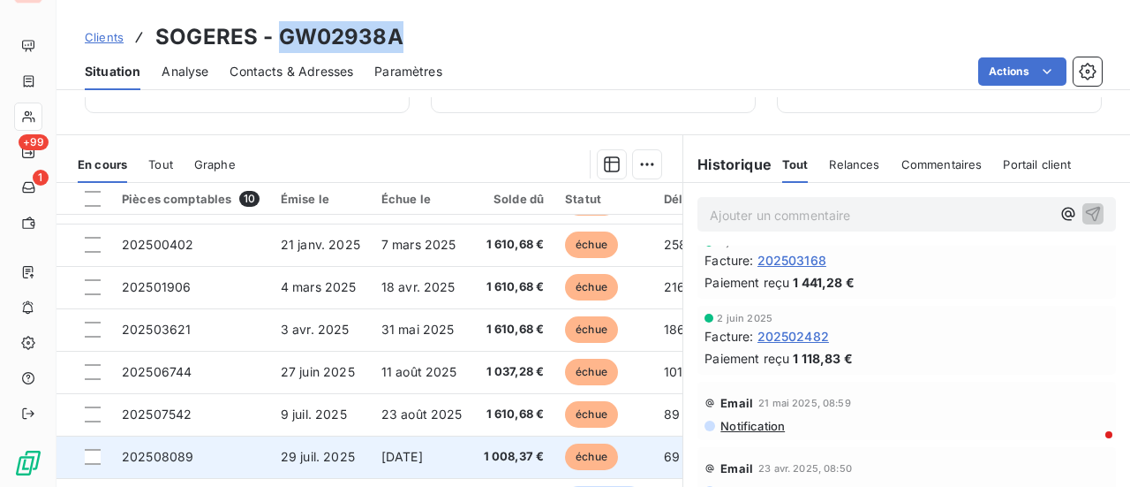
scroll to position [122, 0]
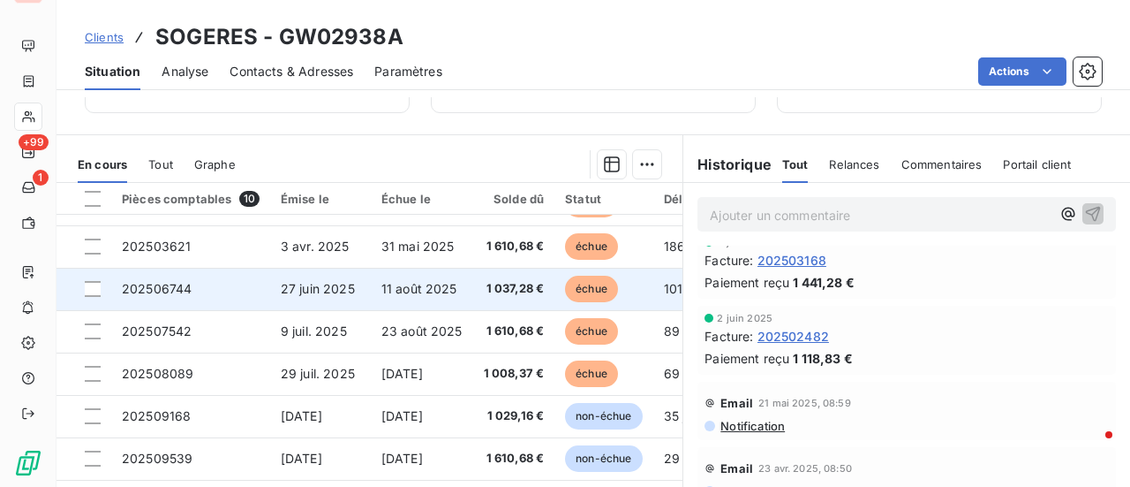
click at [192, 275] on td "202506744" at bounding box center [190, 289] width 159 height 42
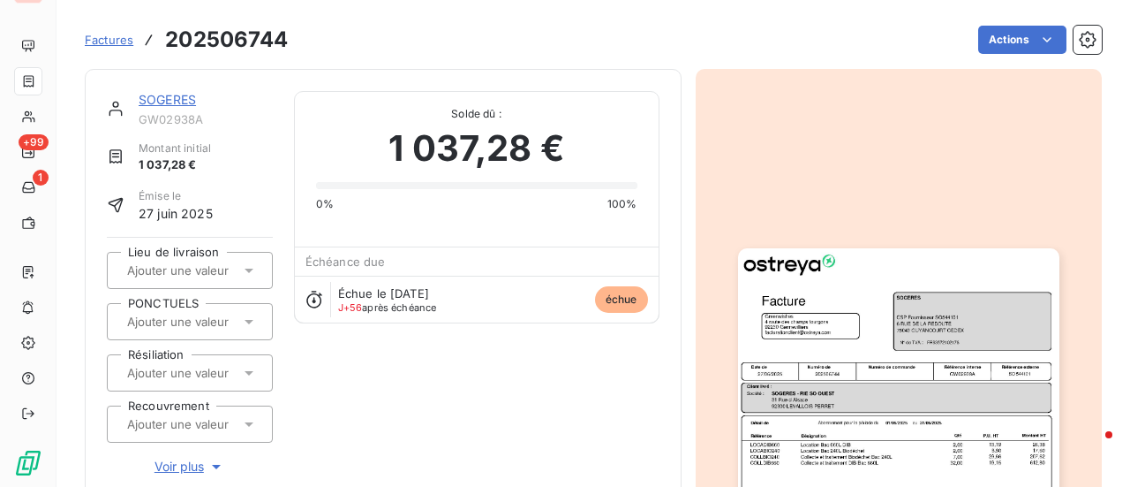
click at [811, 329] on img "button" at bounding box center [898, 475] width 321 height 454
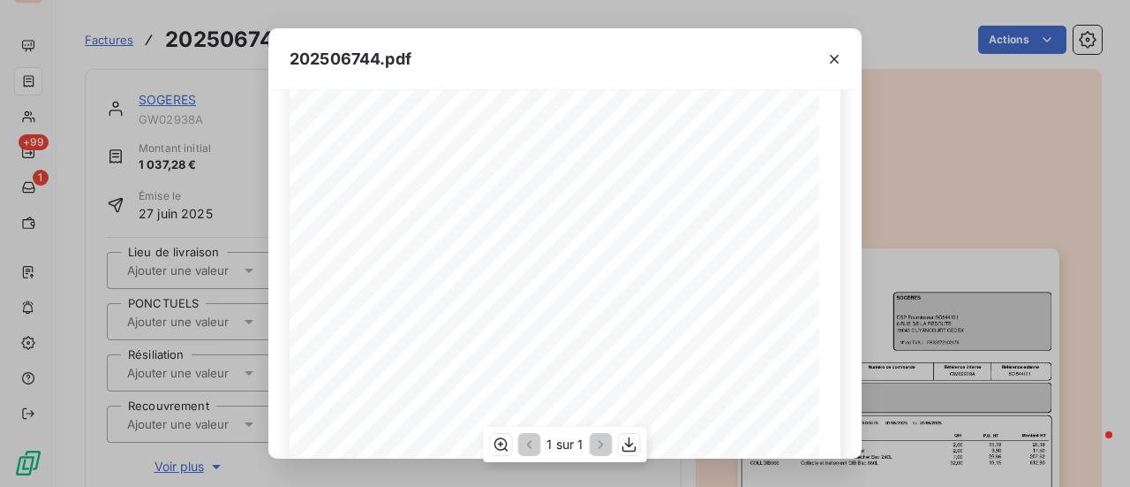
scroll to position [245, 0]
click at [834, 64] on icon "button" at bounding box center [835, 59] width 18 height 18
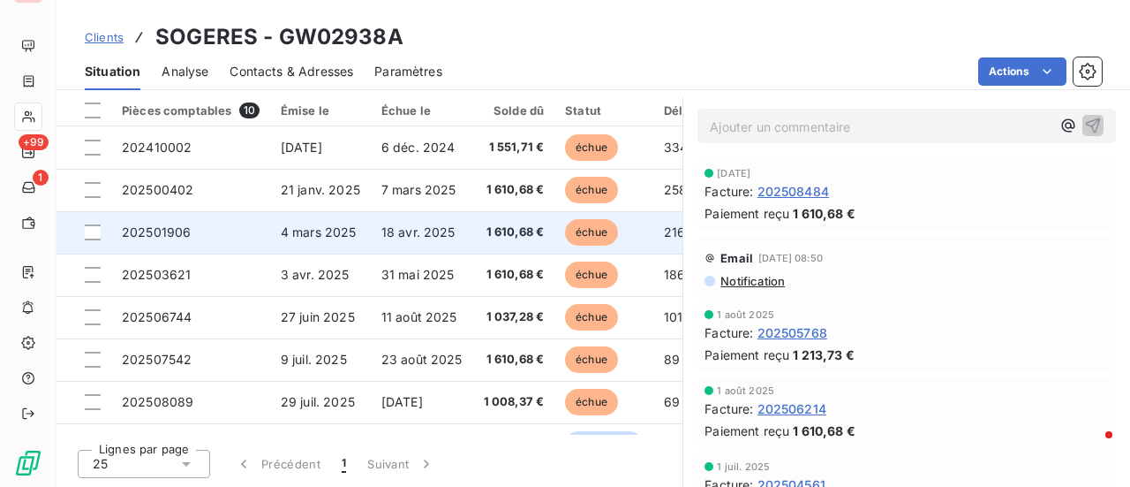
scroll to position [372, 0]
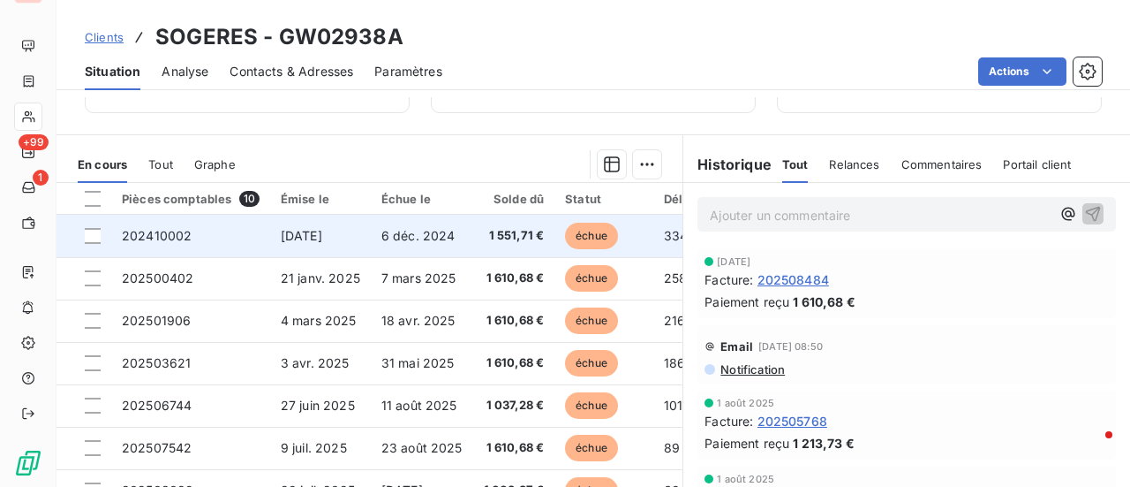
click at [307, 238] on span "[DATE]" at bounding box center [301, 235] width 41 height 15
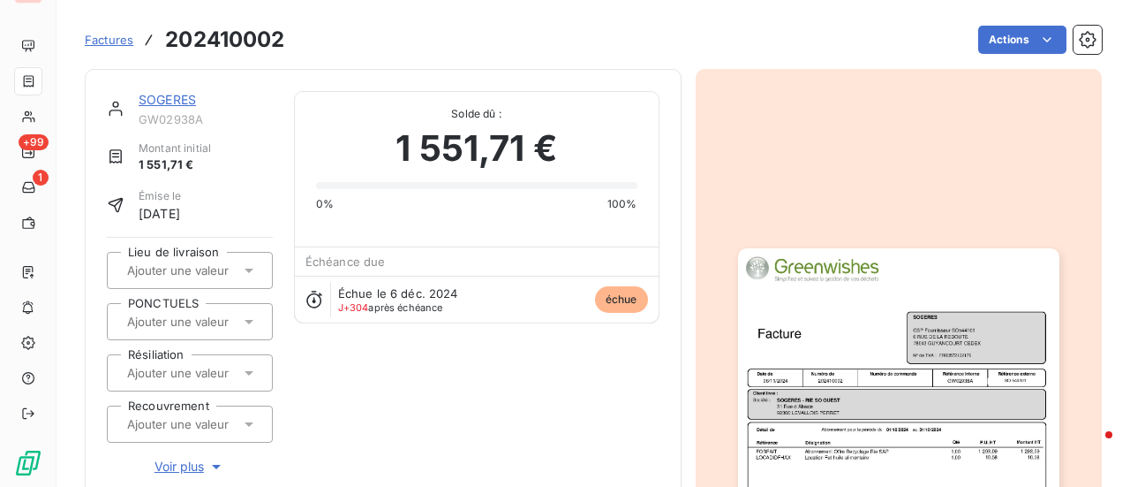
click at [838, 316] on img "button" at bounding box center [898, 475] width 321 height 454
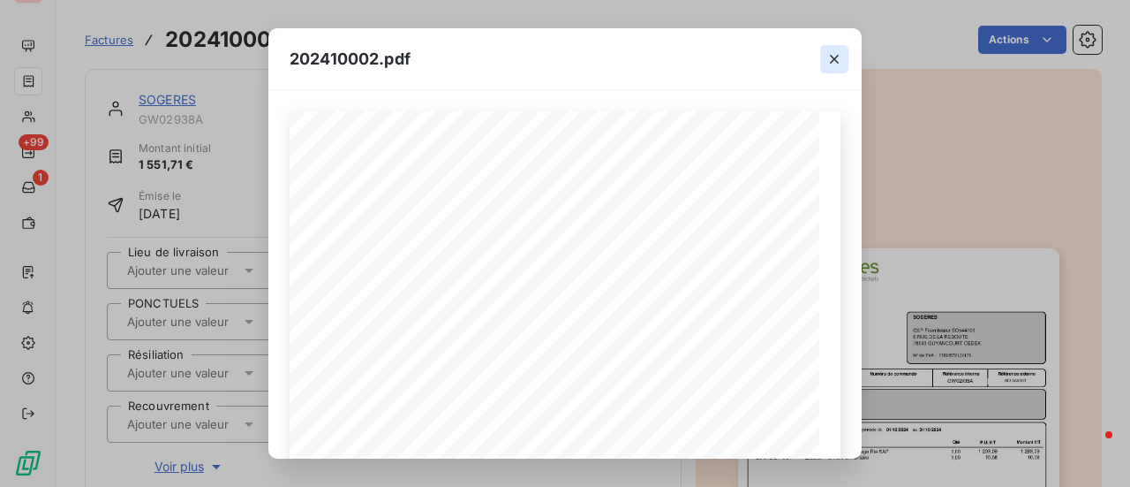
click at [835, 61] on icon "button" at bounding box center [835, 59] width 18 height 18
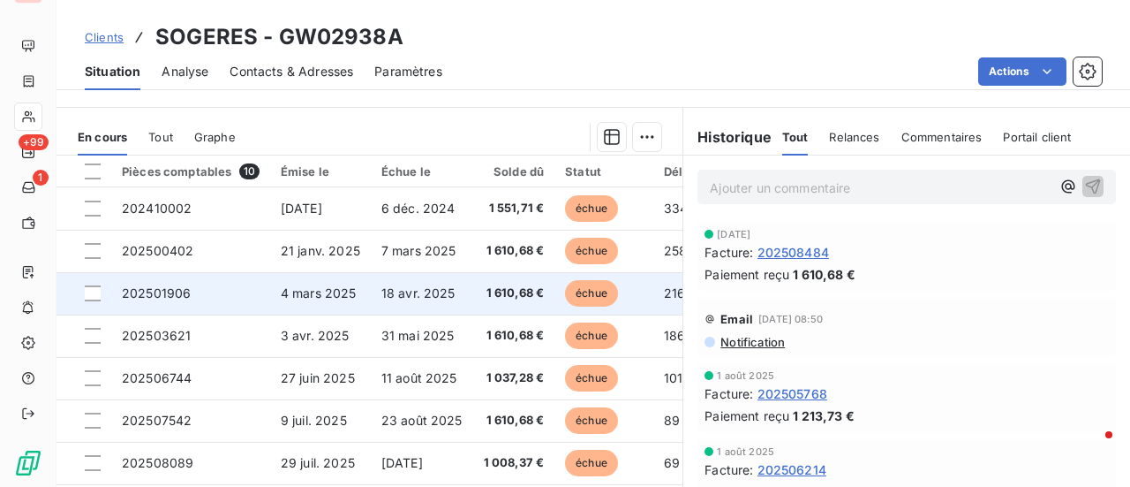
scroll to position [283, 0]
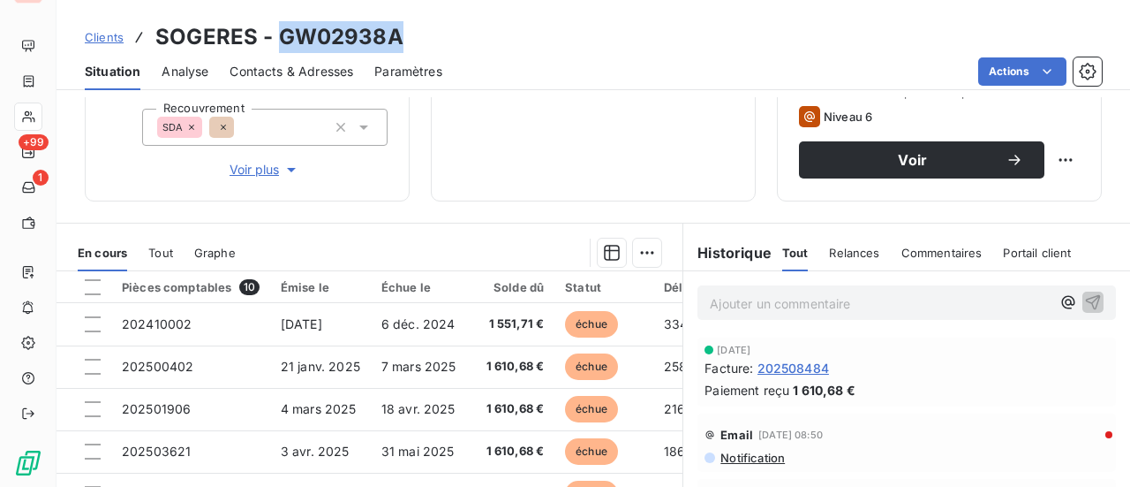
drag, startPoint x: 407, startPoint y: 47, endPoint x: 282, endPoint y: 41, distance: 125.5
click at [282, 41] on div "Clients SOGERES - GW02938A" at bounding box center [594, 37] width 1074 height 32
copy h3 "GW02938A"
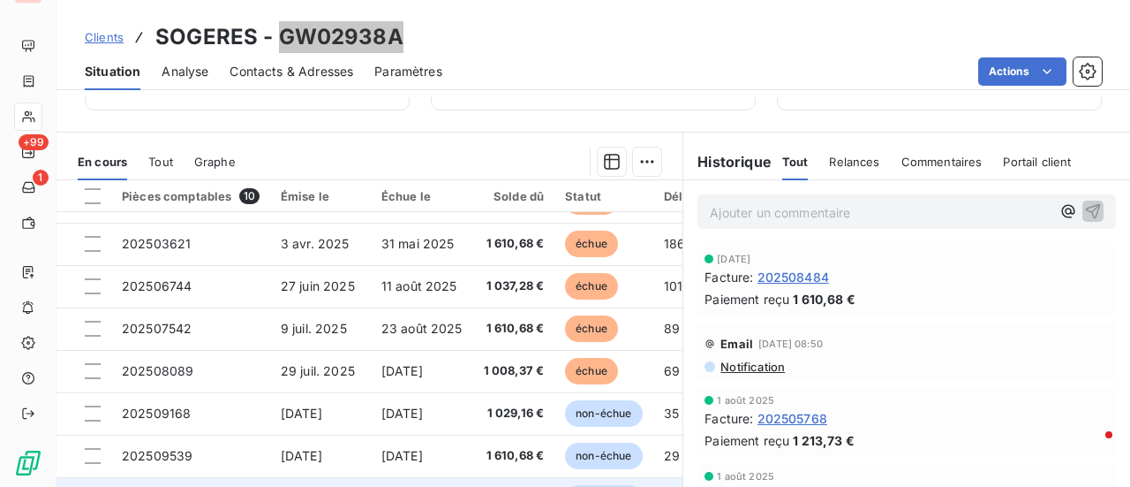
scroll to position [460, 0]
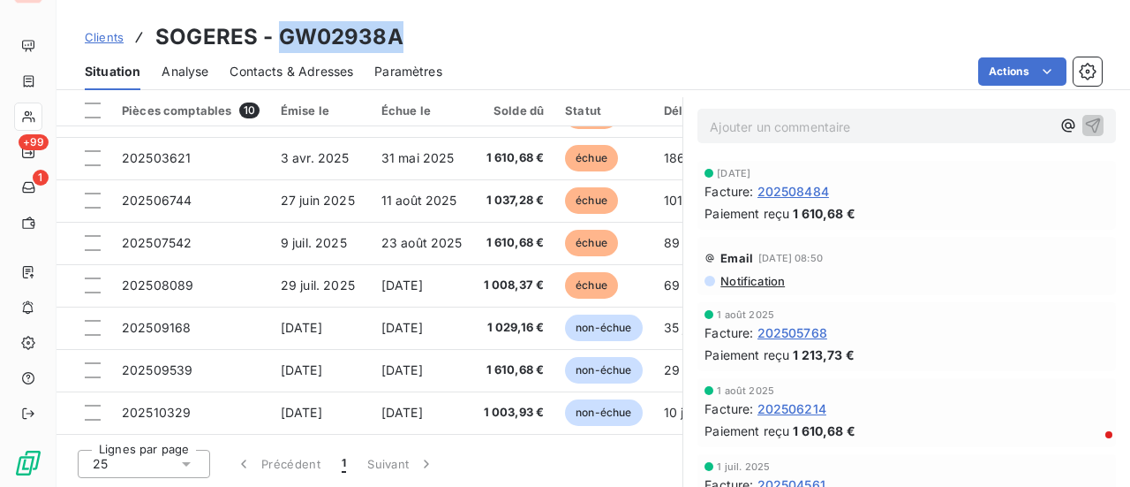
click at [408, 44] on div "Clients SOGERES - GW02938A" at bounding box center [594, 37] width 1074 height 32
drag, startPoint x: 404, startPoint y: 44, endPoint x: 275, endPoint y: 52, distance: 129.2
click at [275, 52] on div "Clients SOGERES - GW02938A" at bounding box center [594, 37] width 1074 height 32
copy h3 "GW02938A"
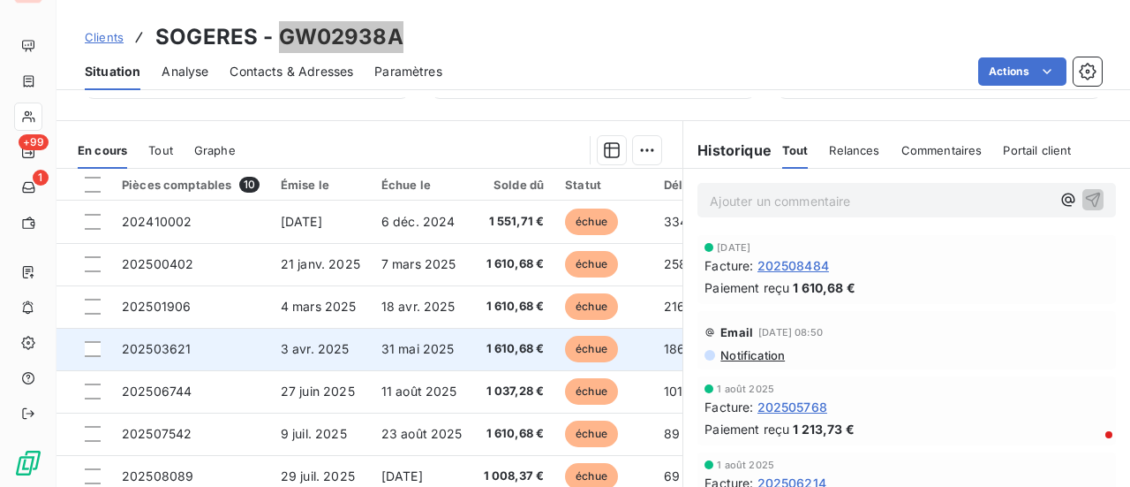
scroll to position [195, 0]
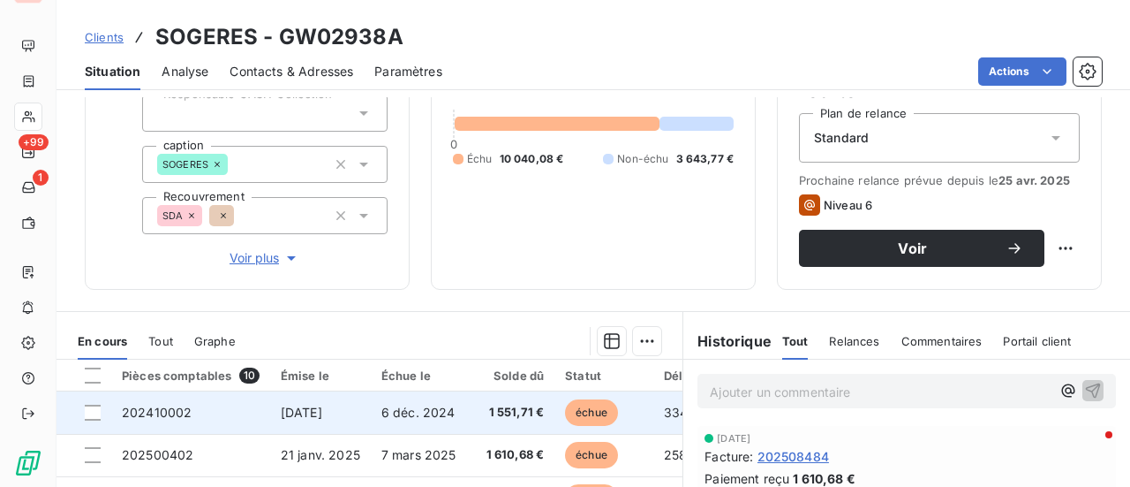
click at [297, 410] on span "[DATE]" at bounding box center [301, 411] width 41 height 15
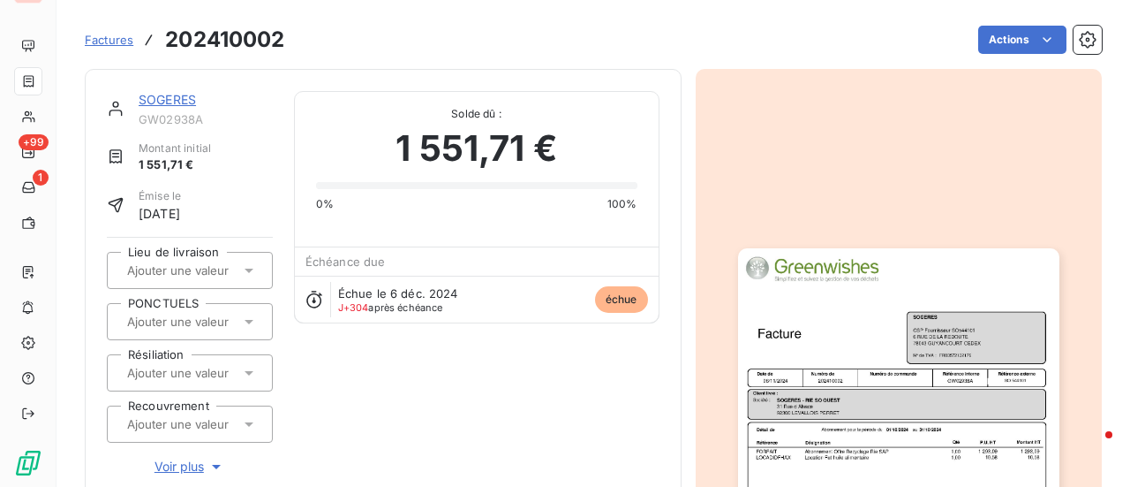
click at [899, 426] on img "button" at bounding box center [898, 475] width 321 height 454
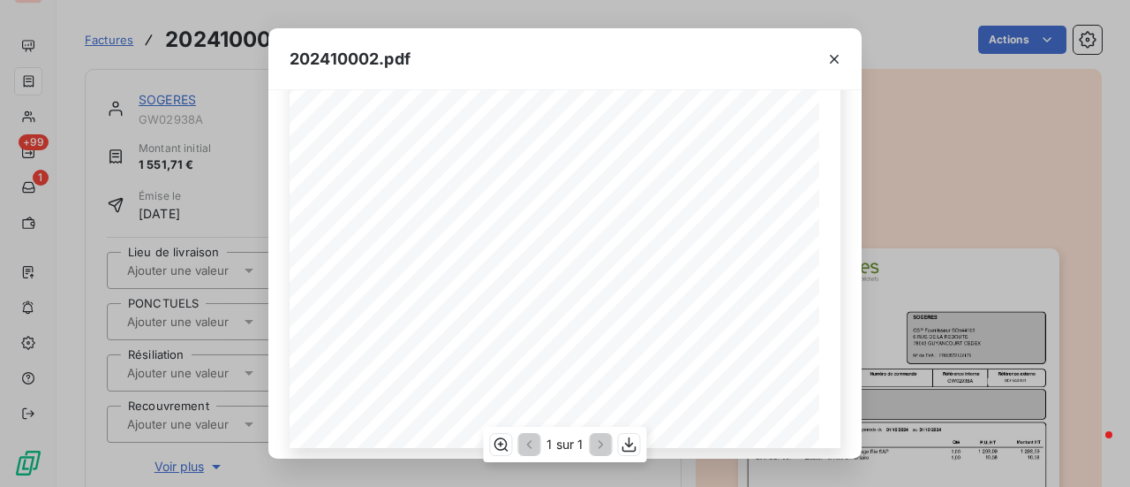
scroll to position [422, 0]
click at [833, 61] on icon "button" at bounding box center [834, 59] width 9 height 9
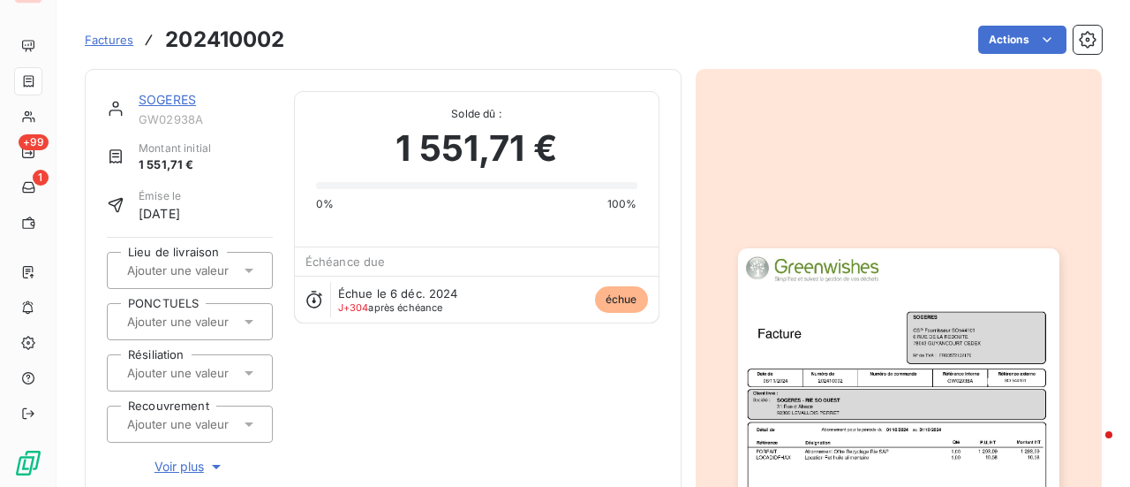
click at [944, 377] on img "button" at bounding box center [898, 475] width 321 height 454
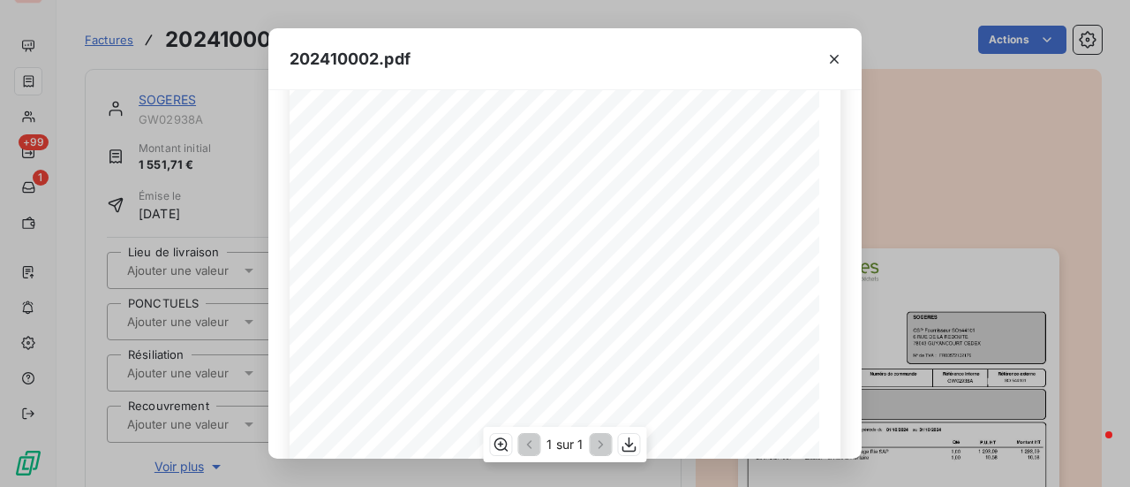
scroll to position [265, 0]
click at [839, 59] on icon "button" at bounding box center [835, 59] width 18 height 18
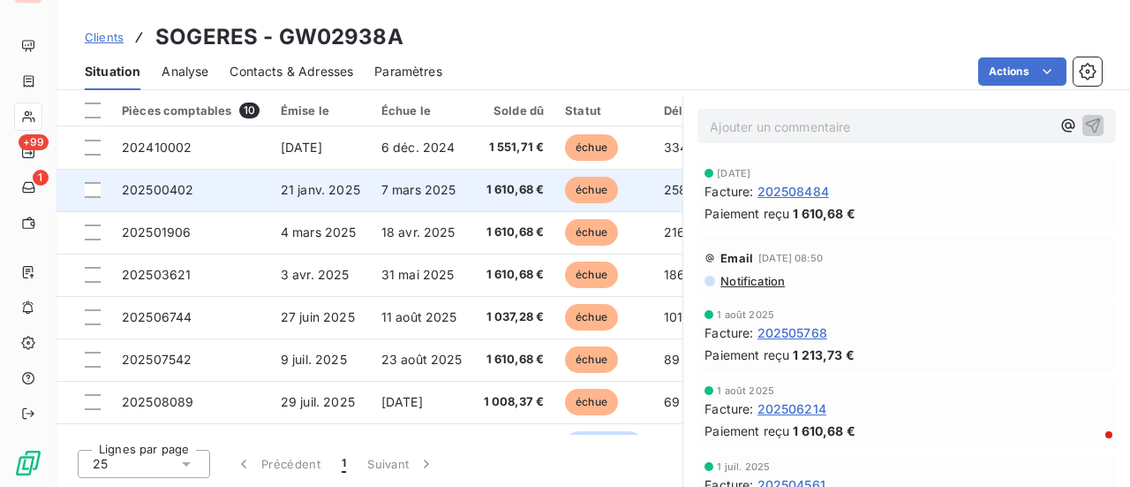
click at [441, 190] on span "7 mars 2025" at bounding box center [418, 189] width 75 height 15
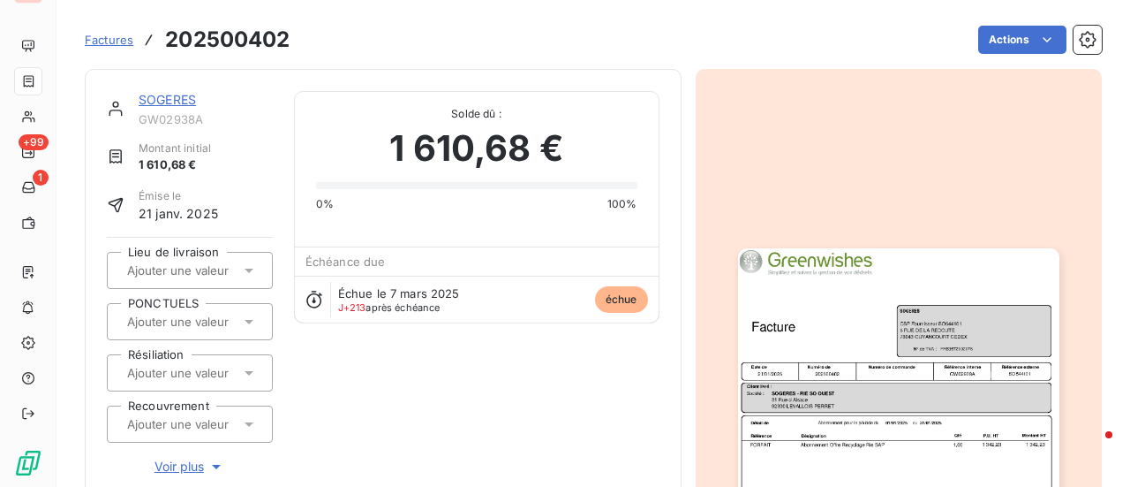
click at [813, 344] on img "button" at bounding box center [898, 475] width 321 height 454
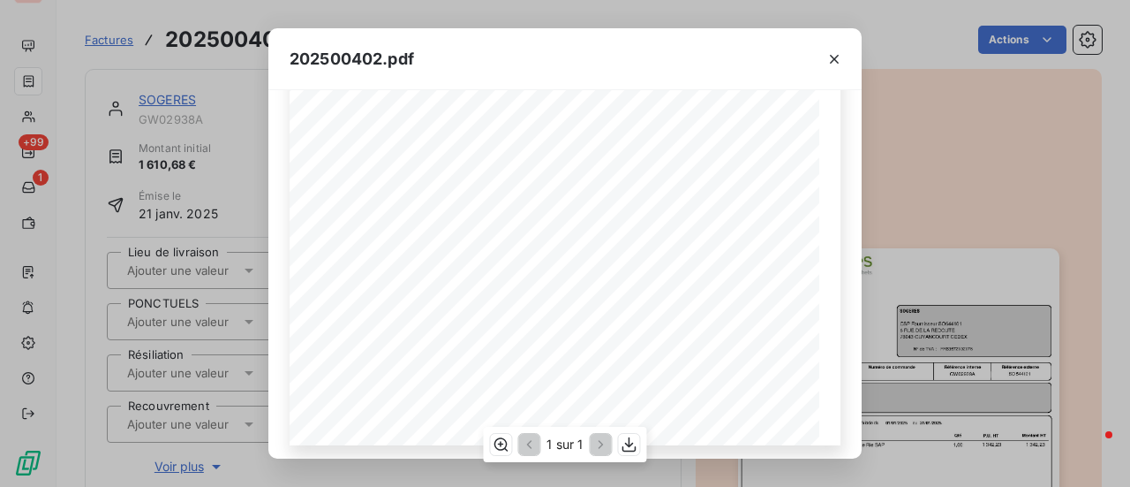
scroll to position [422, 0]
click at [833, 55] on icon "button" at bounding box center [835, 59] width 18 height 18
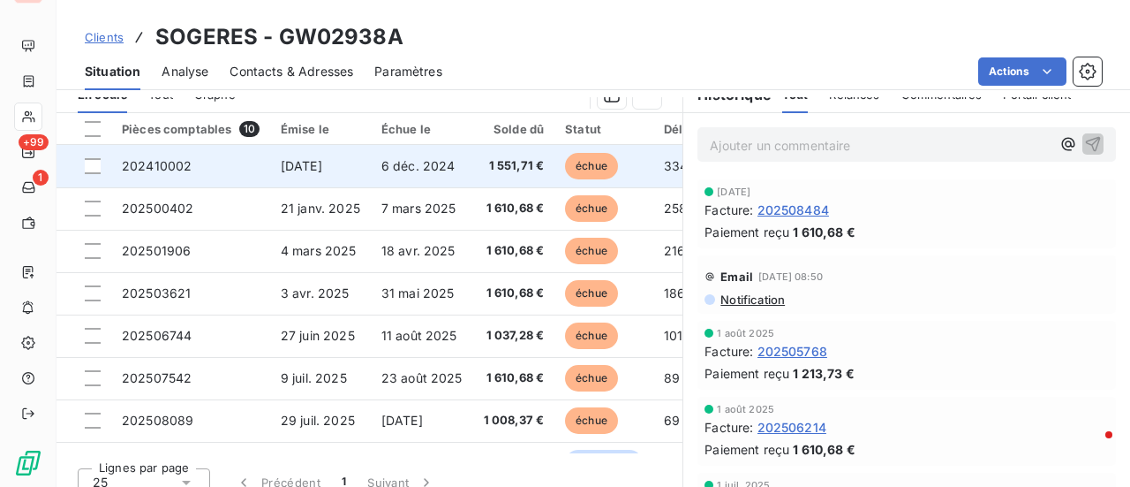
click at [517, 168] on span "1 551,71 €" at bounding box center [514, 166] width 61 height 18
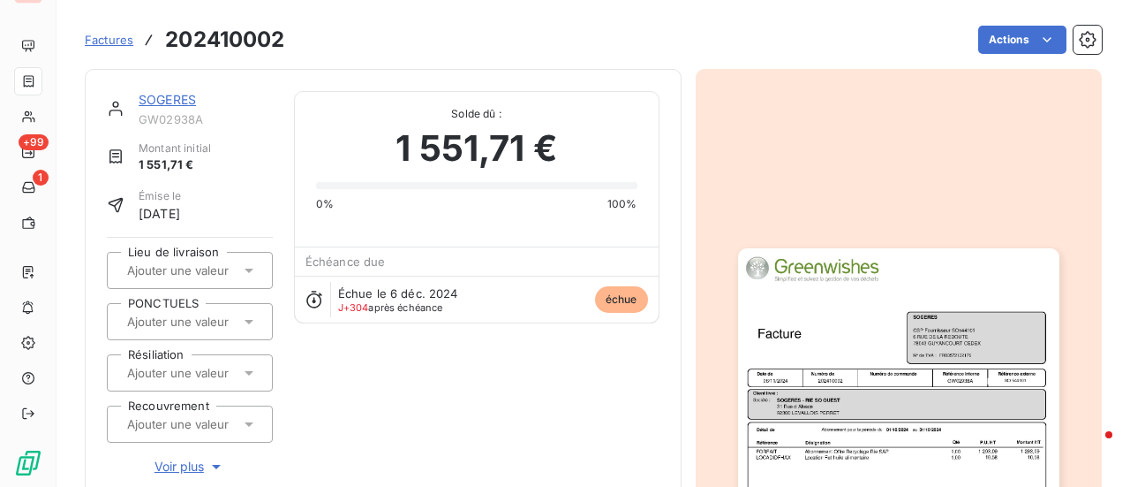
click at [929, 322] on img "button" at bounding box center [898, 475] width 321 height 454
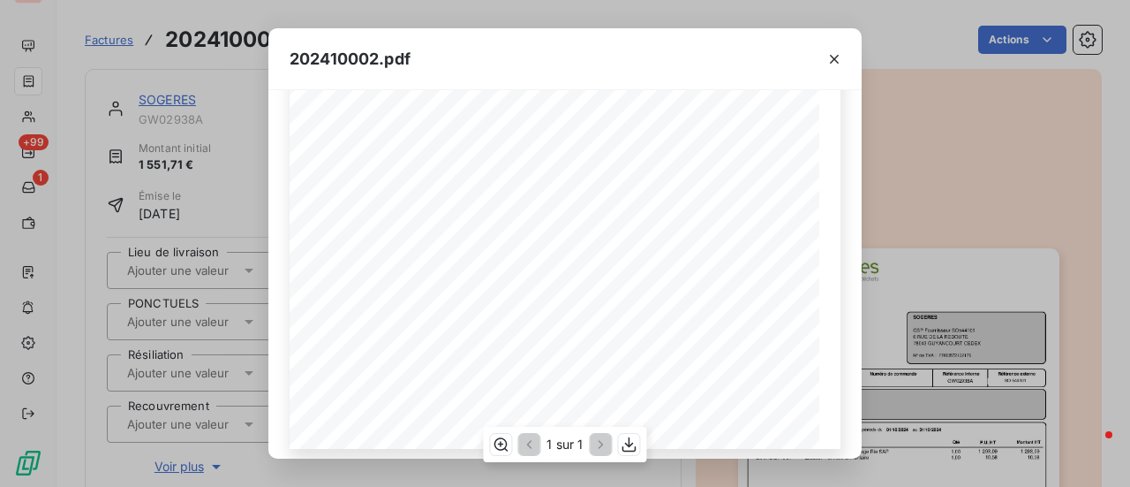
scroll to position [422, 0]
click at [834, 58] on icon "button" at bounding box center [834, 59] width 9 height 9
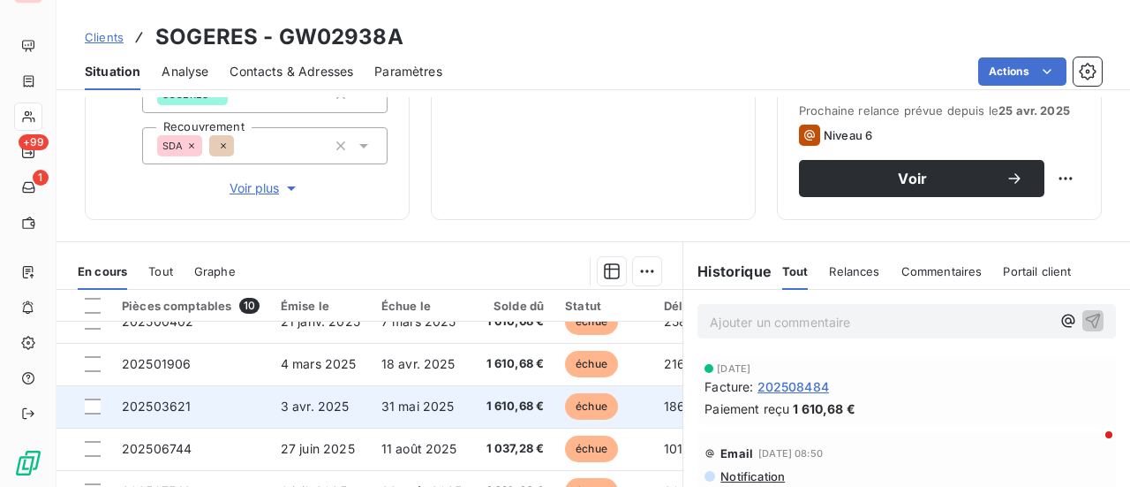
scroll to position [88, 0]
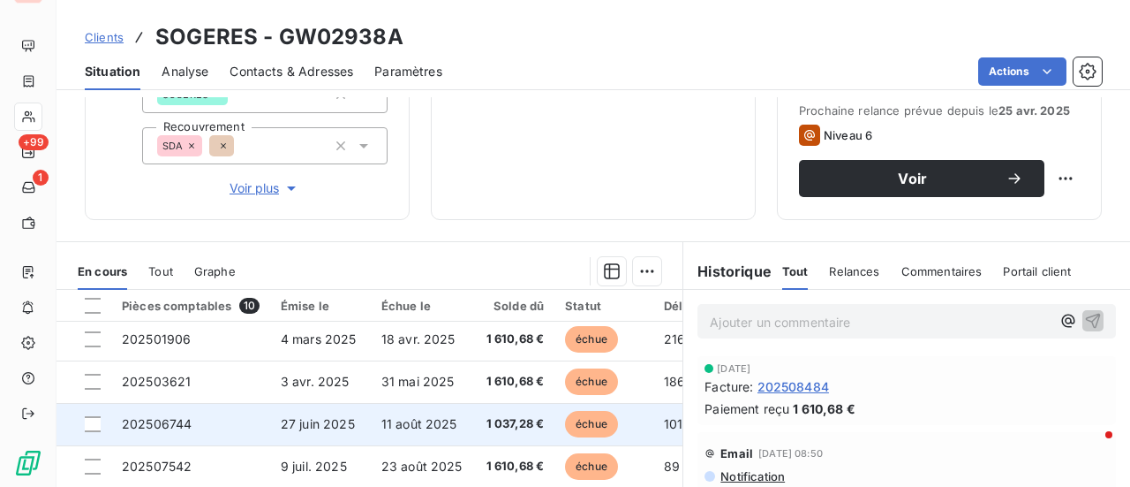
click at [516, 431] on span "1 037,28 €" at bounding box center [514, 424] width 61 height 18
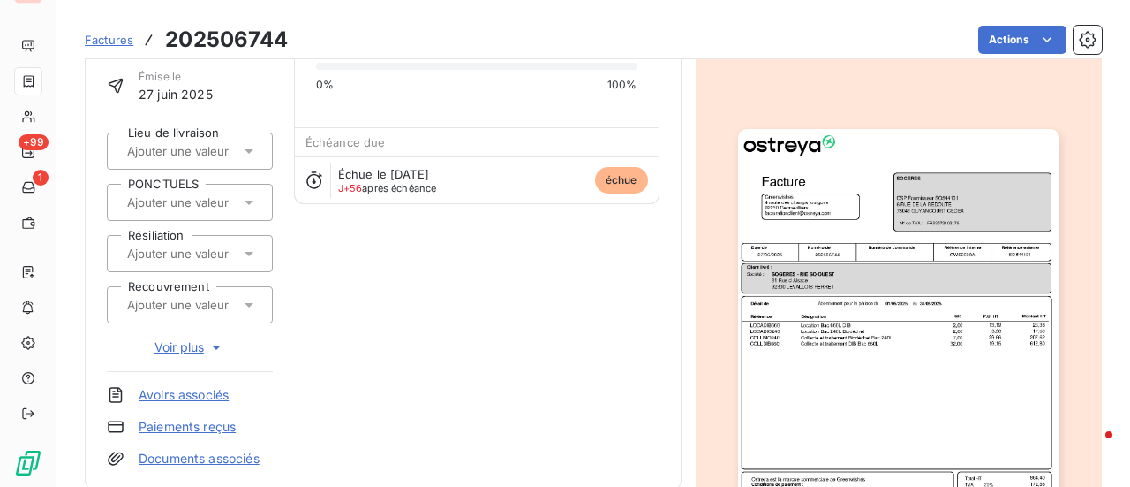
scroll to position [353, 0]
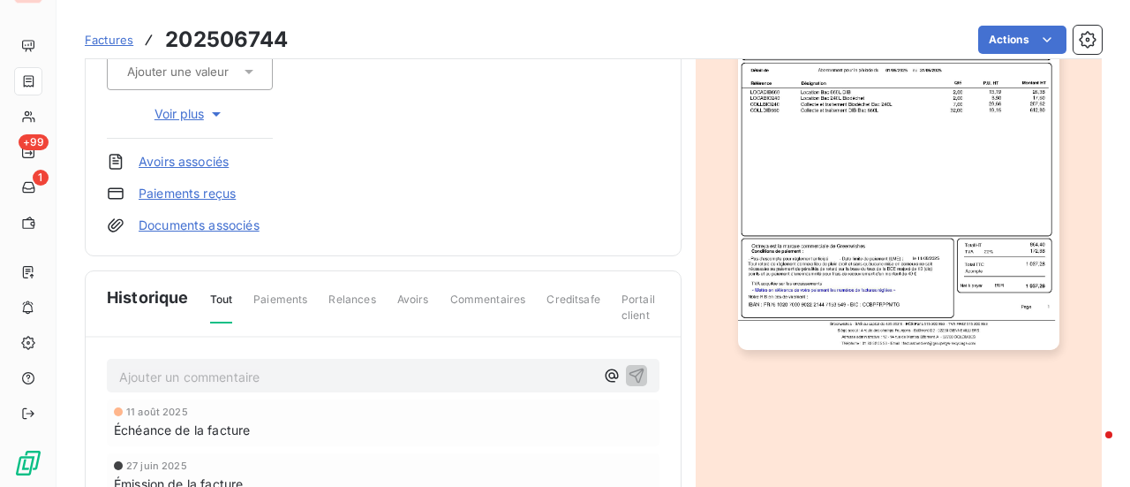
click at [968, 266] on img "button" at bounding box center [898, 123] width 321 height 454
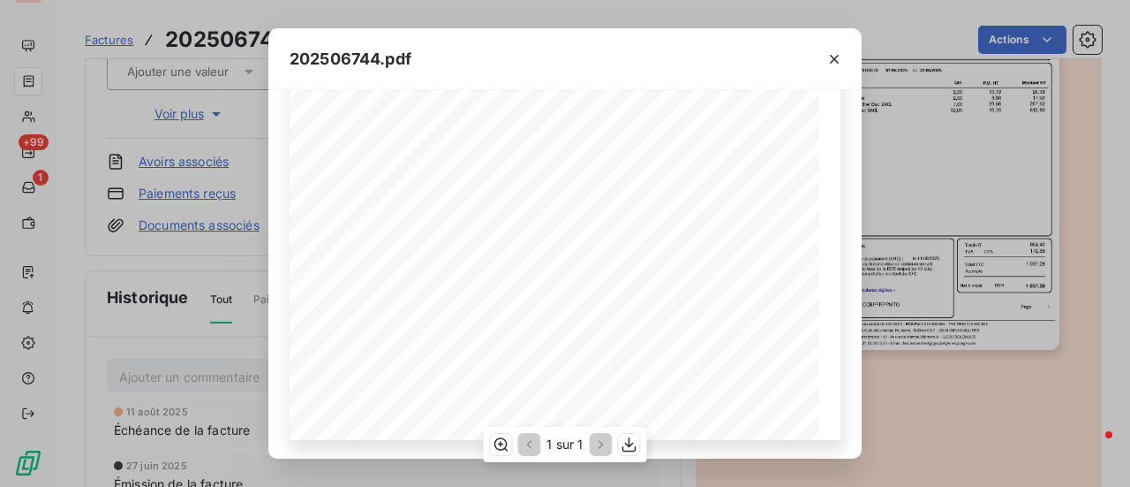
scroll to position [422, 0]
click at [837, 57] on icon "button" at bounding box center [835, 59] width 18 height 18
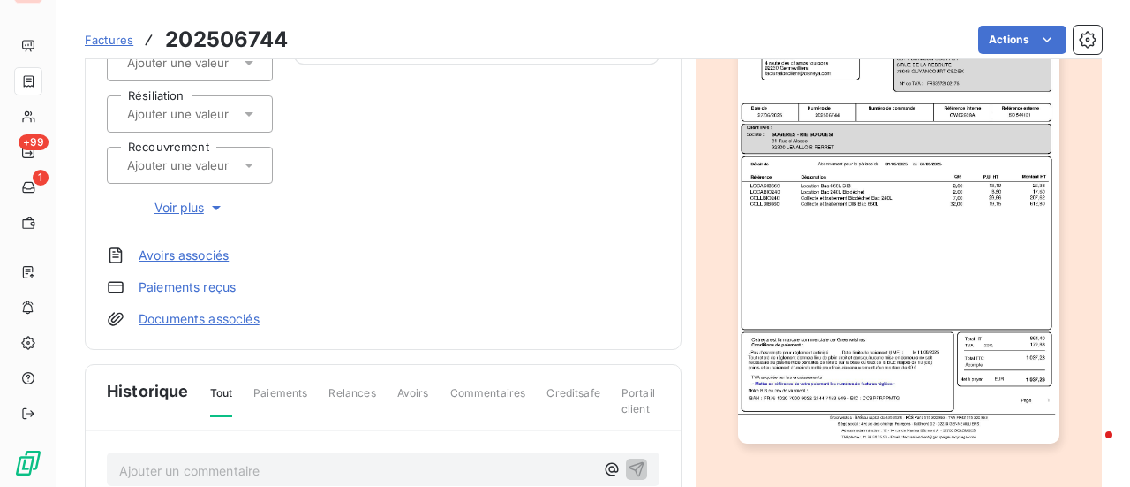
scroll to position [88, 0]
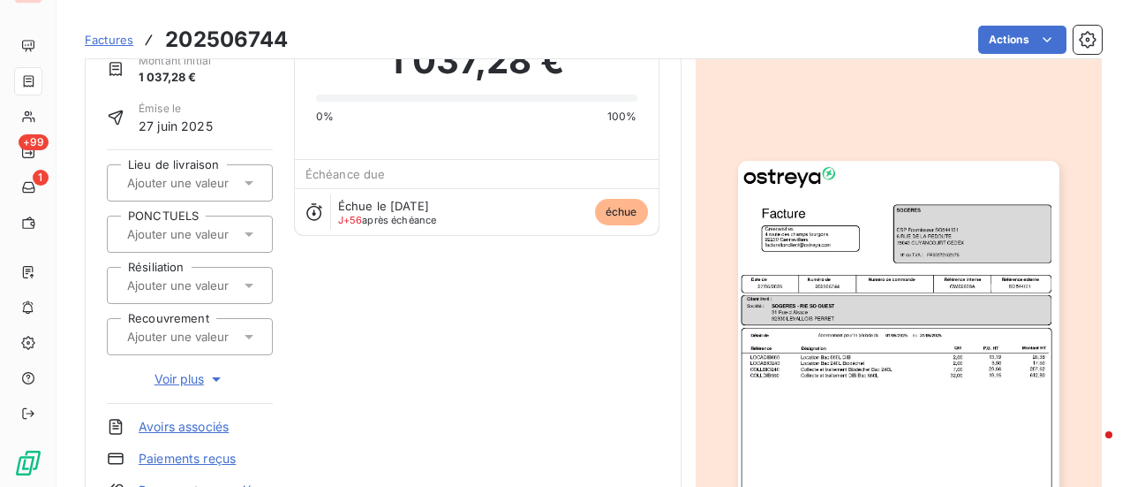
click at [124, 42] on span "Factures" at bounding box center [109, 40] width 49 height 14
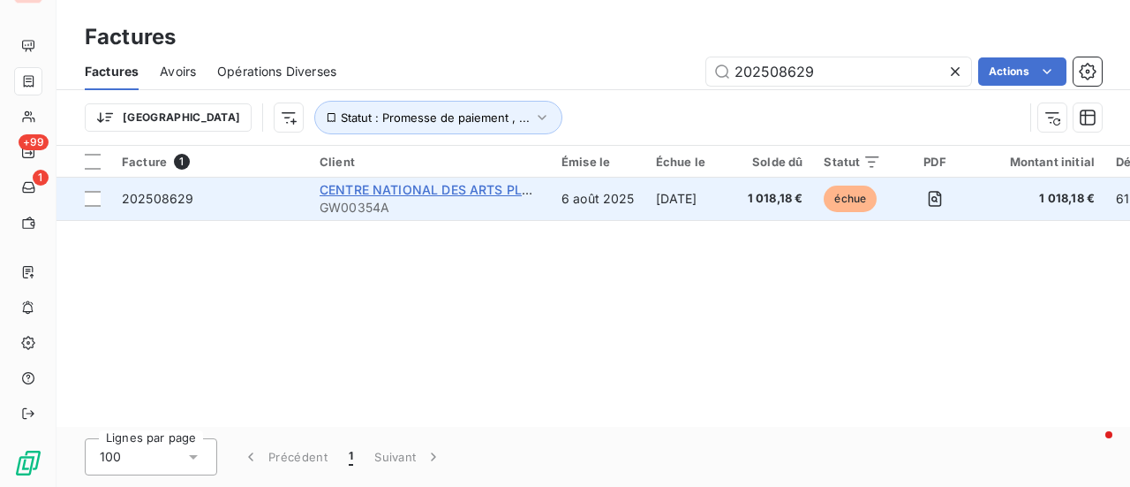
click at [449, 188] on span "CENTRE NATIONAL DES ARTS PLASTIQUES" at bounding box center [452, 189] width 265 height 15
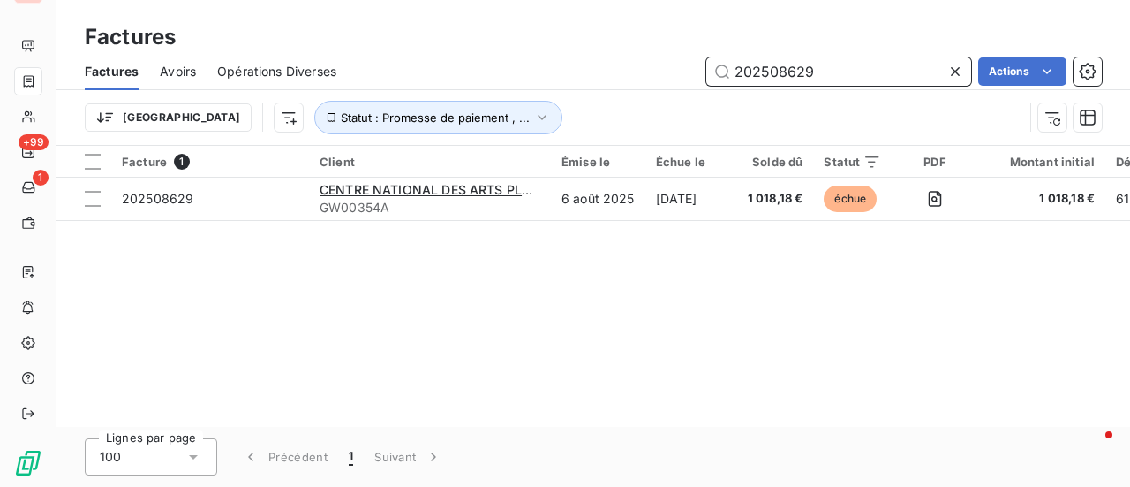
drag, startPoint x: 837, startPoint y: 71, endPoint x: 622, endPoint y: 71, distance: 214.6
click at [623, 71] on div "202508629 Actions" at bounding box center [730, 71] width 744 height 28
paste input "GW02938"
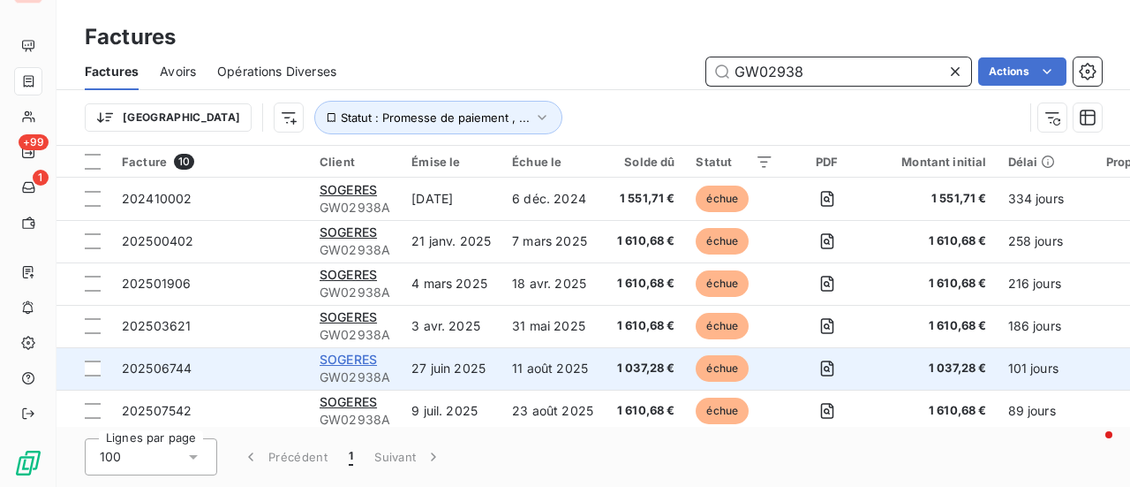
type input "GW02938"
click at [370, 356] on span "SOGERES" at bounding box center [348, 358] width 57 height 15
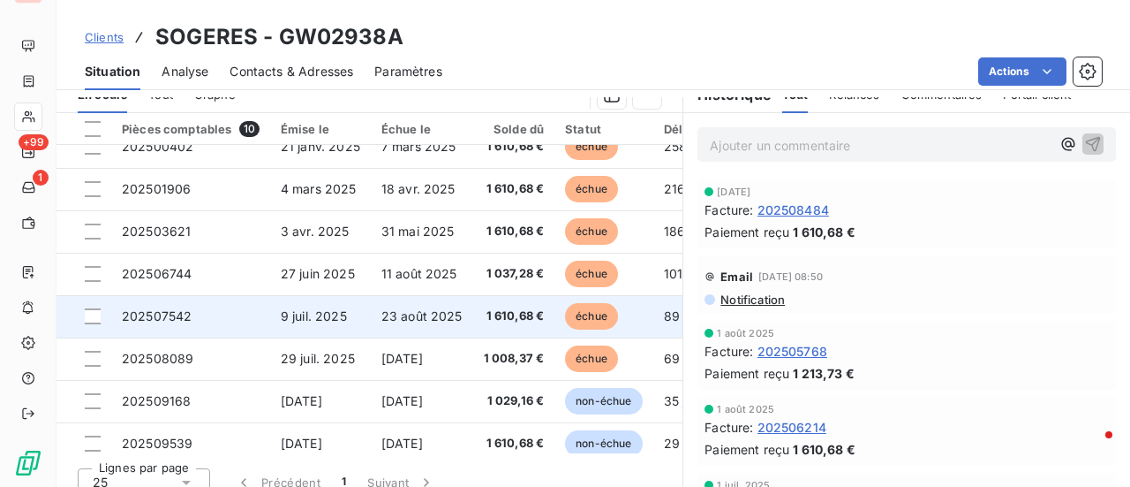
scroll to position [122, 0]
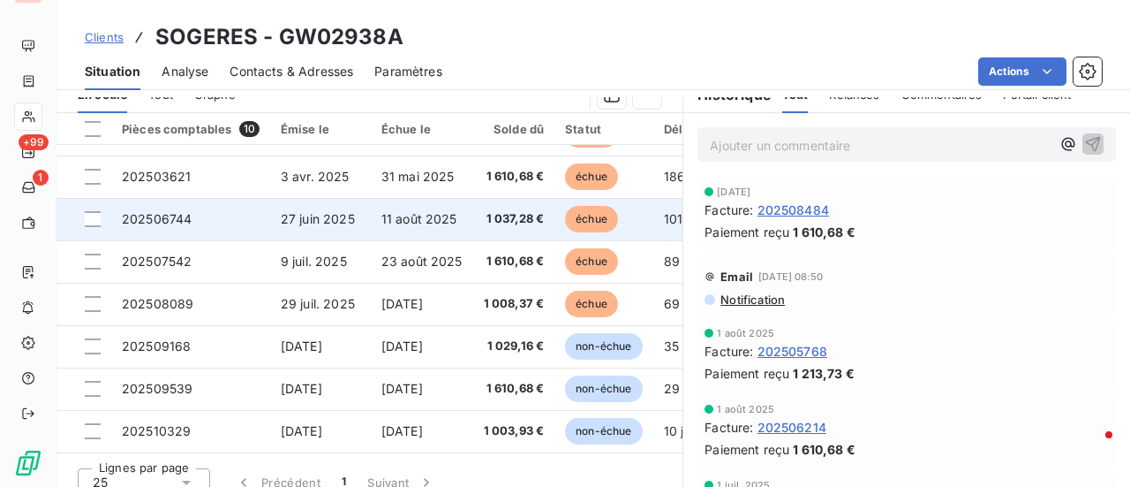
click at [602, 209] on span "échue" at bounding box center [591, 219] width 53 height 26
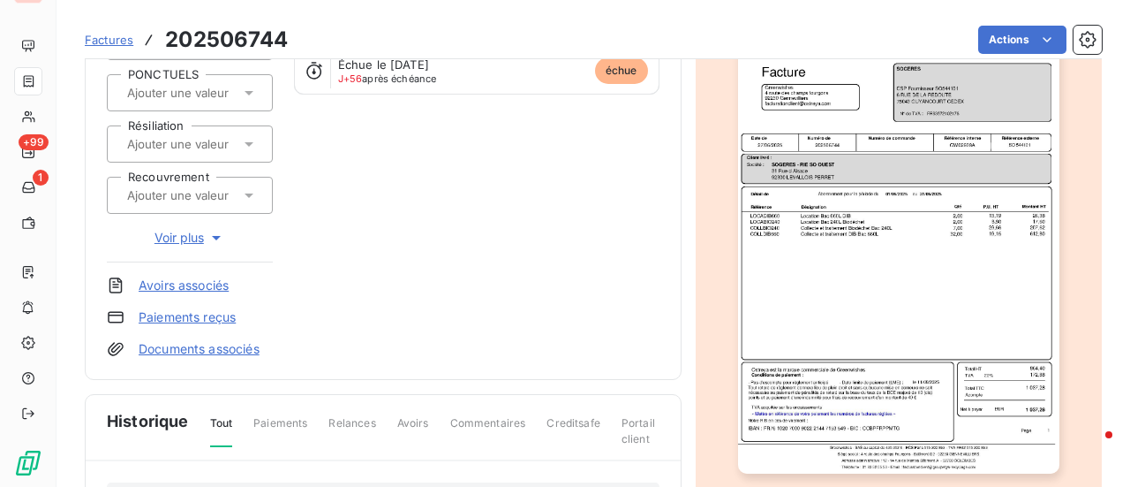
scroll to position [267, 0]
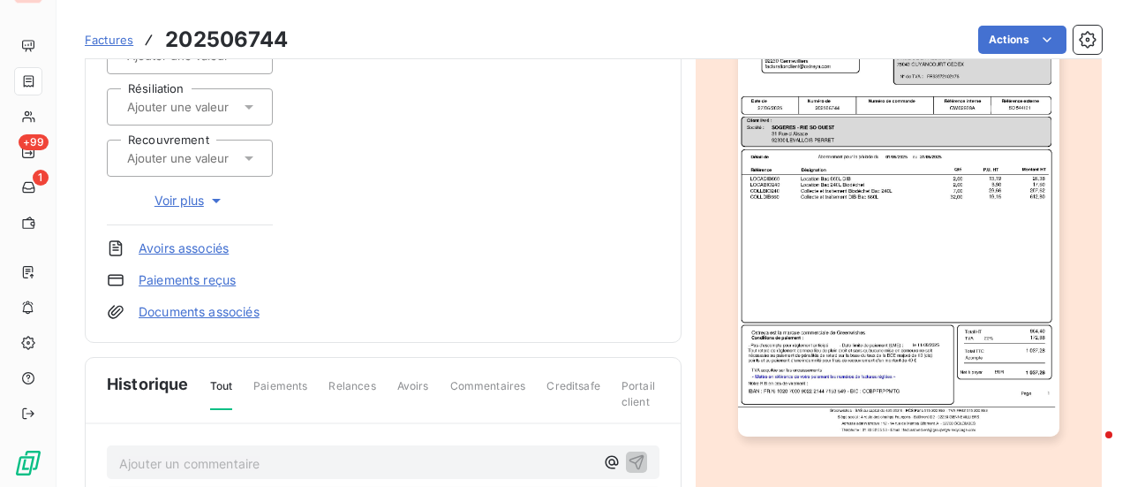
click at [869, 220] on img "button" at bounding box center [898, 209] width 321 height 454
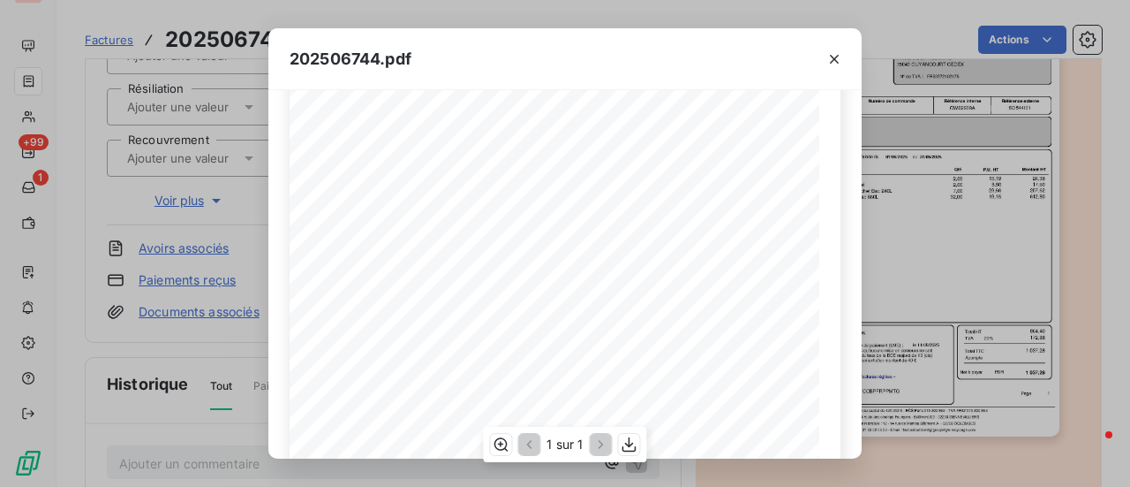
scroll to position [265, 0]
click at [836, 59] on icon "button" at bounding box center [835, 59] width 18 height 18
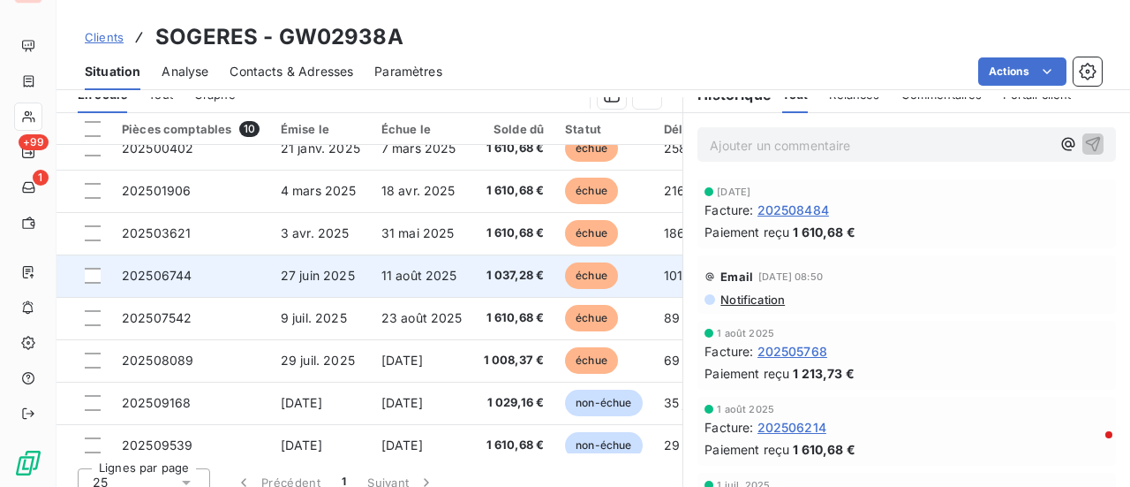
scroll to position [88, 0]
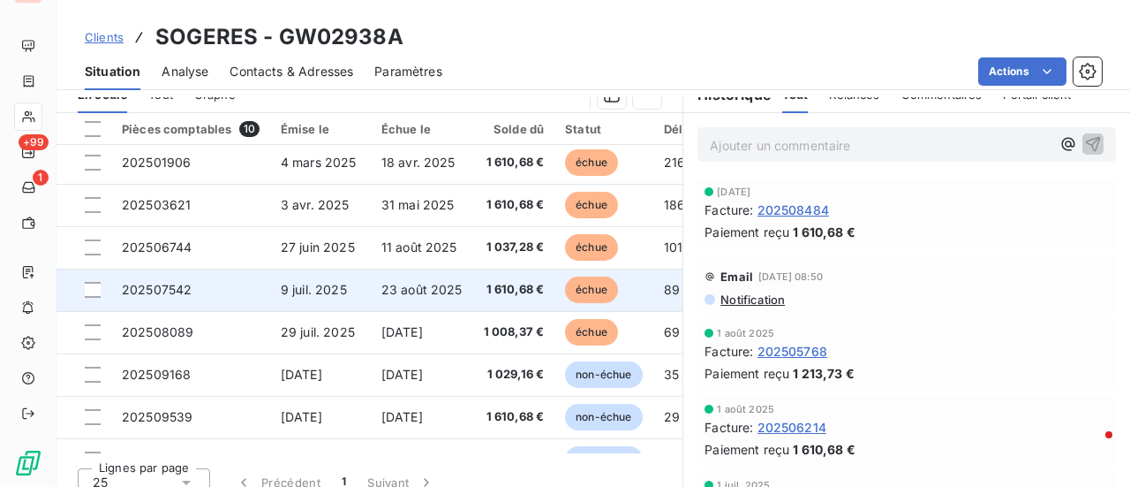
click at [526, 289] on span "1 610,68 €" at bounding box center [514, 290] width 61 height 18
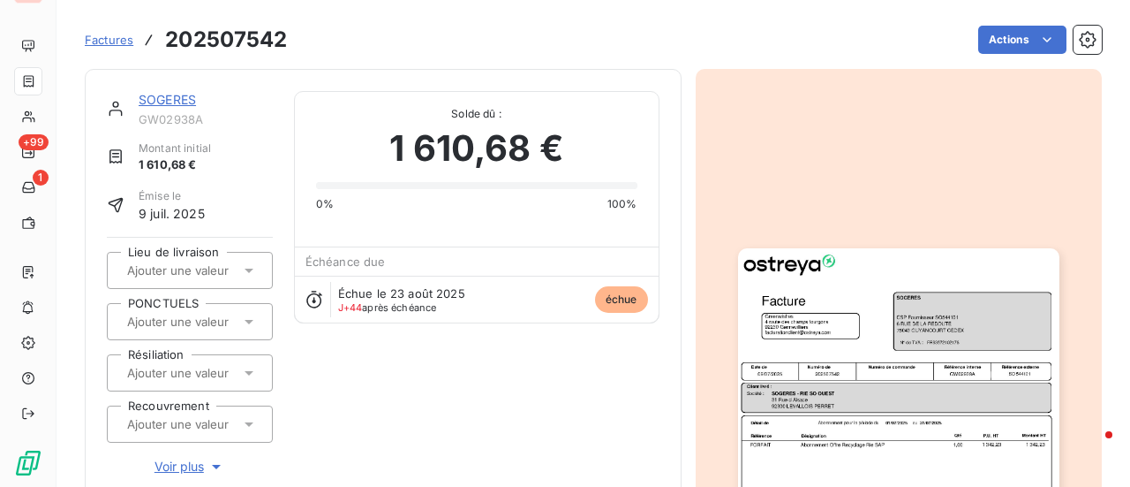
click at [863, 329] on img "button" at bounding box center [898, 475] width 321 height 454
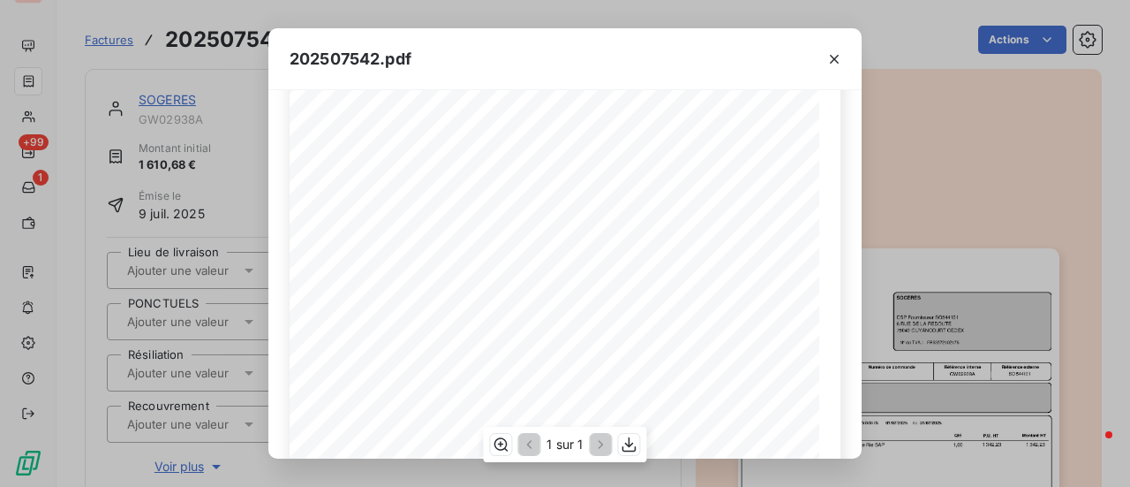
scroll to position [177, 0]
click at [841, 61] on icon "button" at bounding box center [835, 59] width 18 height 18
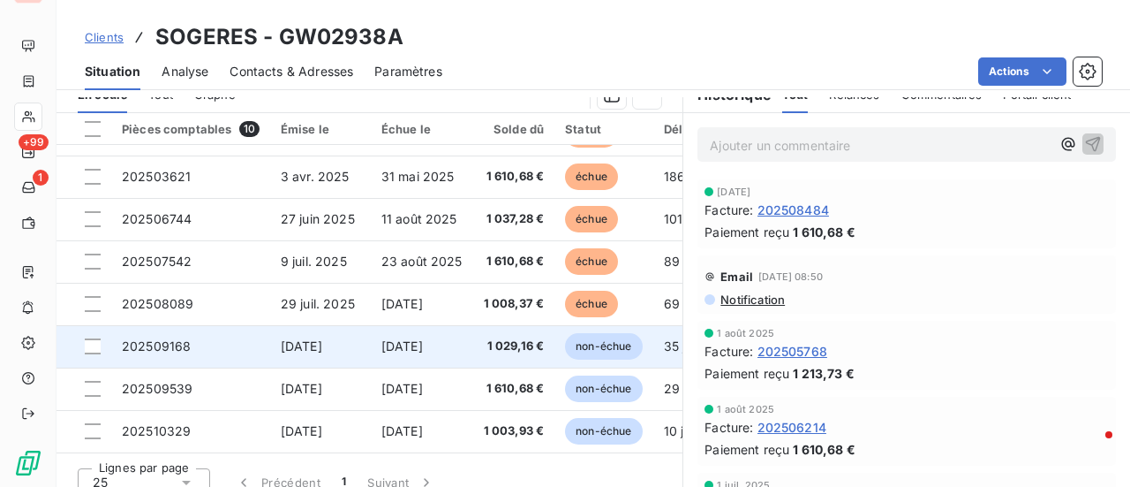
scroll to position [122, 0]
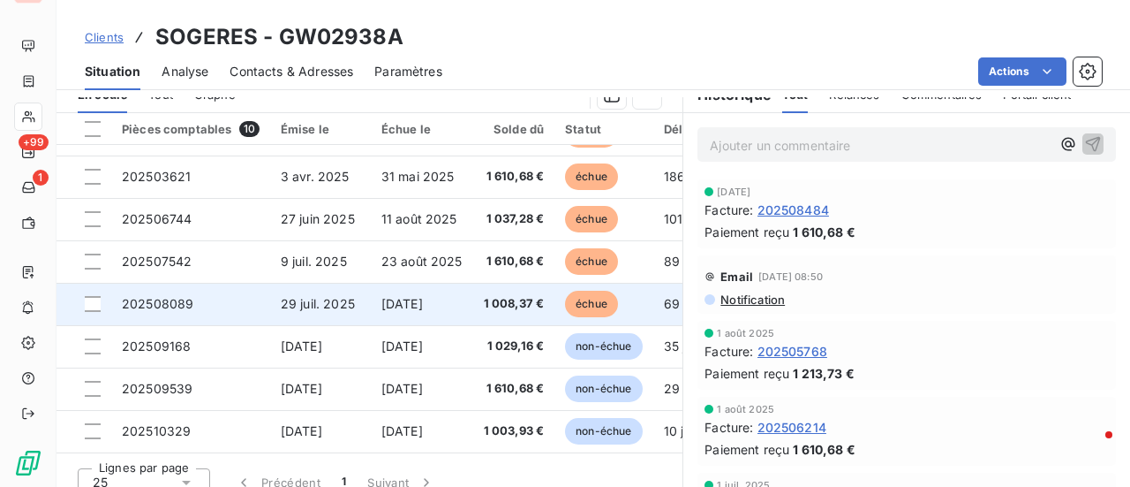
click at [513, 298] on span "1 008,37 €" at bounding box center [514, 304] width 61 height 18
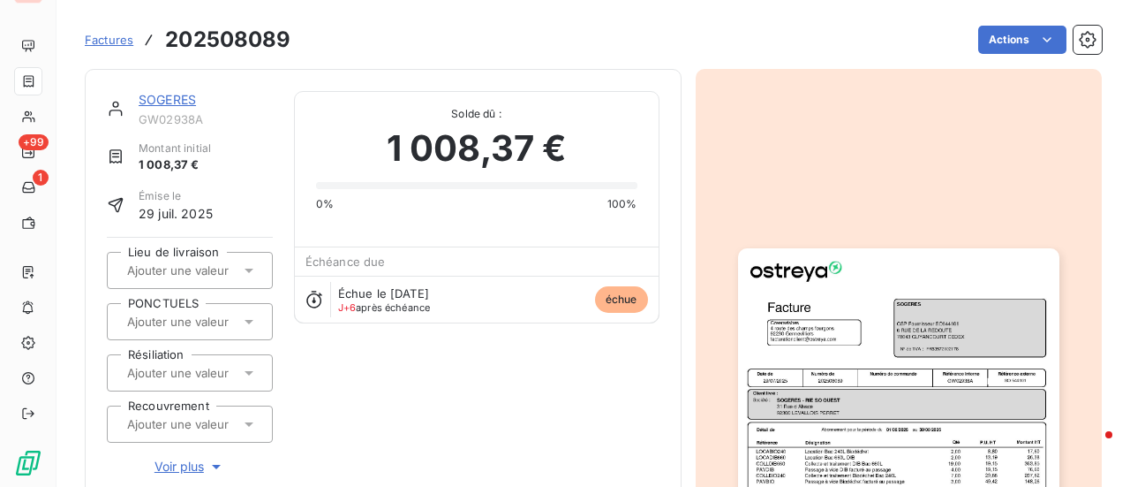
click at [825, 314] on img "button" at bounding box center [898, 475] width 321 height 454
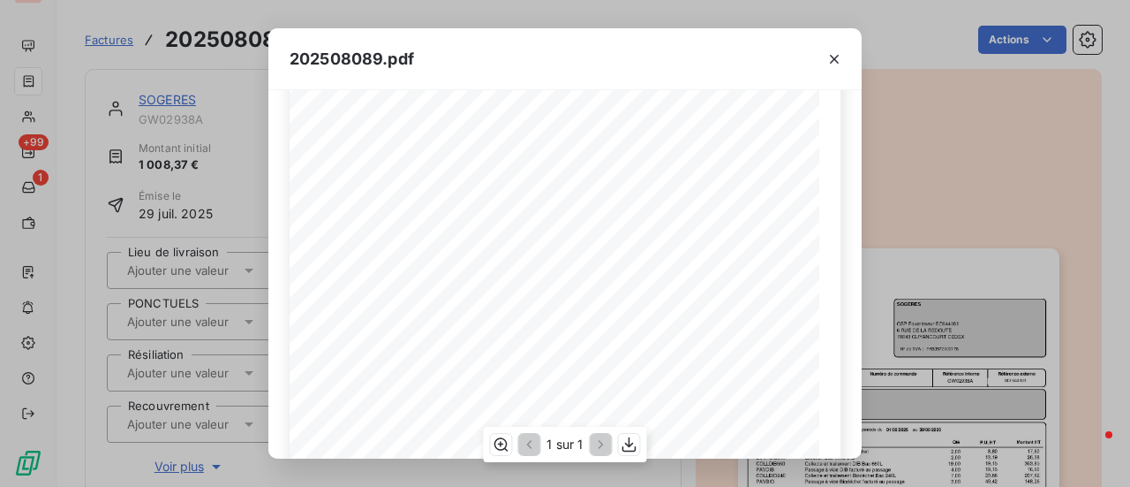
scroll to position [265, 0]
click at [838, 56] on icon "button" at bounding box center [834, 59] width 9 height 9
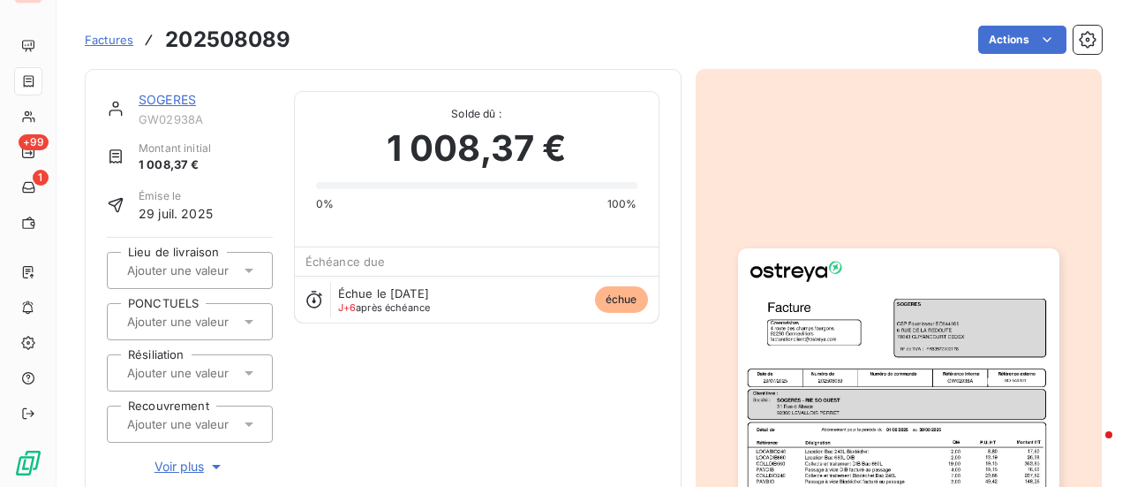
click at [117, 40] on span "Factures" at bounding box center [109, 40] width 49 height 14
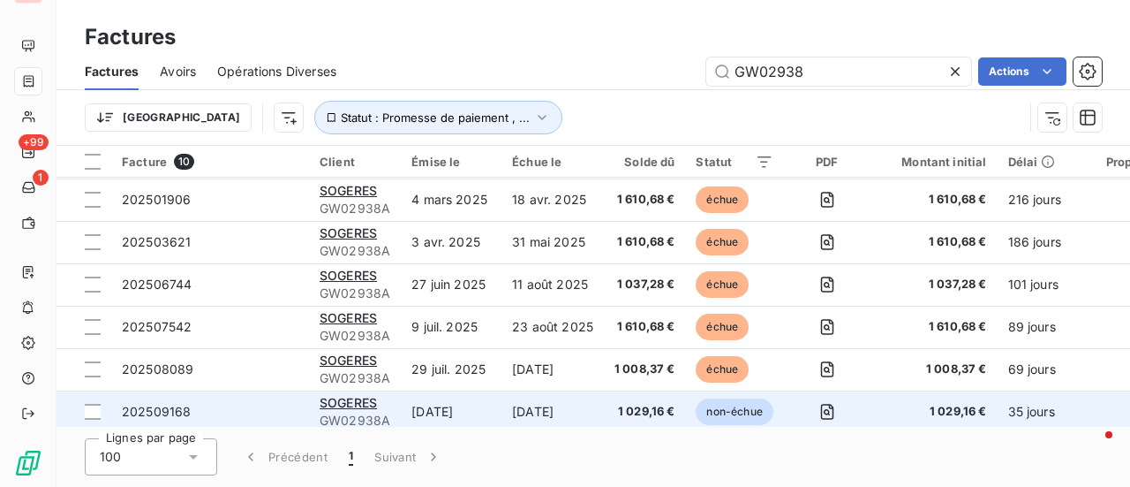
scroll to position [182, 0]
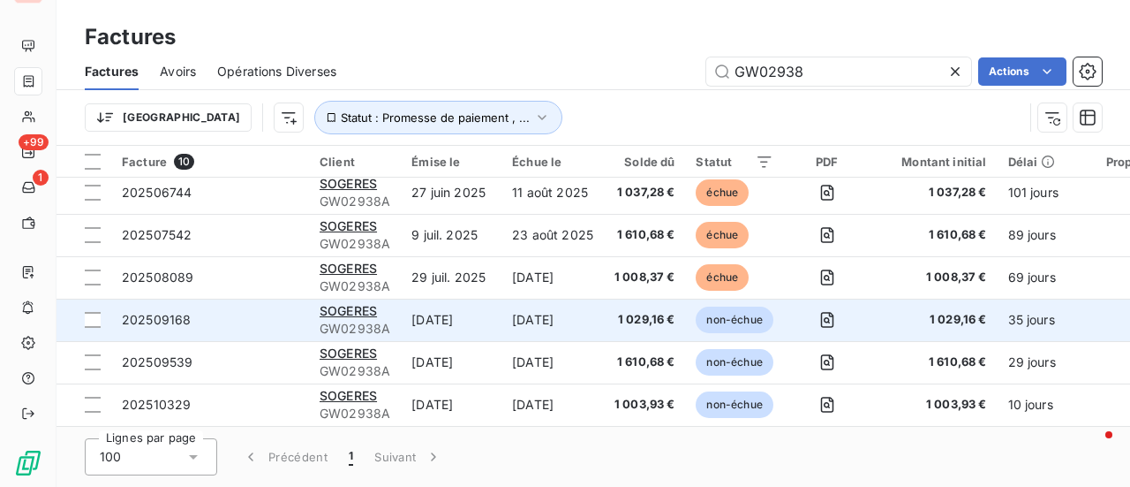
click at [660, 314] on span "1 029,16 €" at bounding box center [645, 320] width 61 height 18
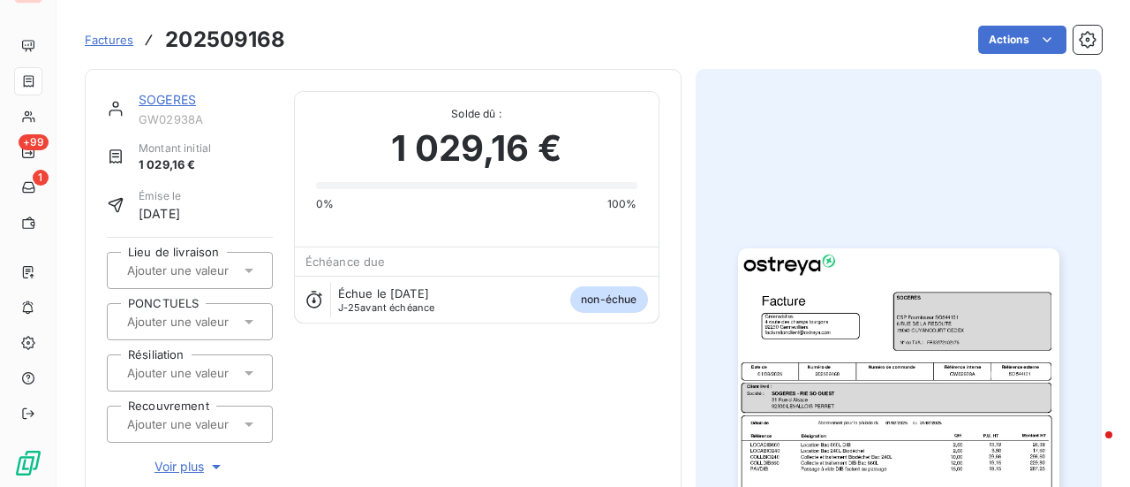
click at [845, 342] on img "button" at bounding box center [898, 475] width 321 height 454
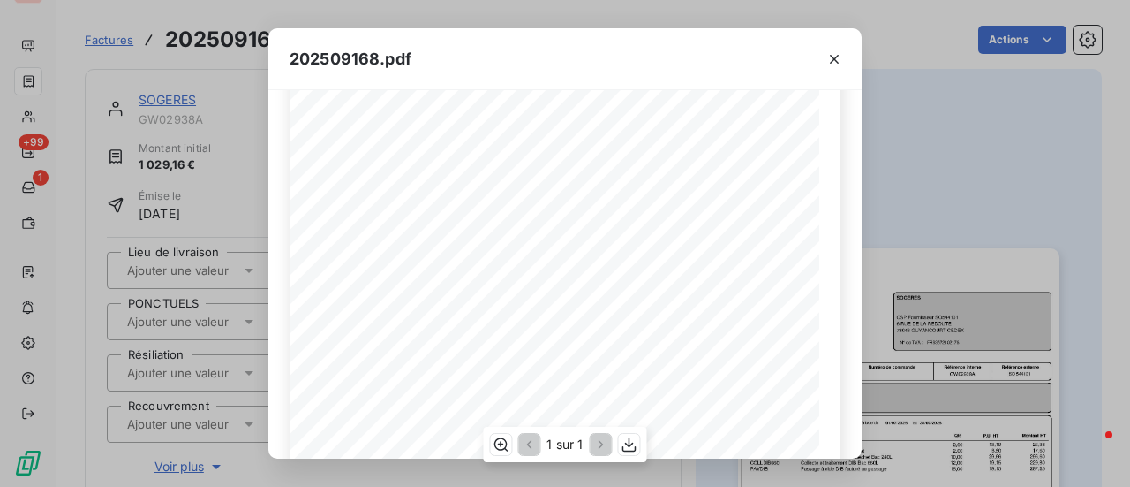
scroll to position [422, 0]
drag, startPoint x: 839, startPoint y: 57, endPoint x: 760, endPoint y: 49, distance: 79.1
click at [839, 57] on icon "button" at bounding box center [835, 59] width 18 height 18
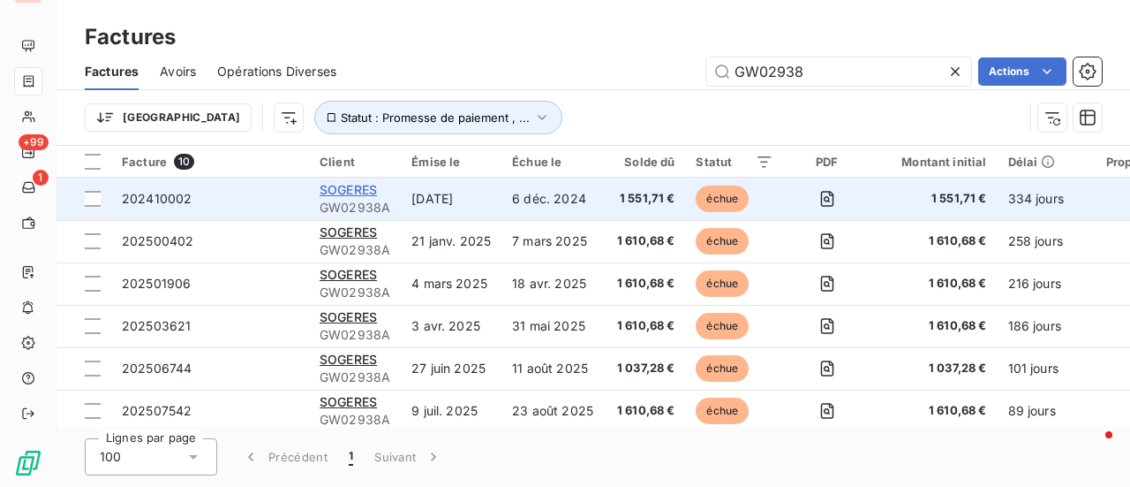
click at [362, 194] on span "SOGERES" at bounding box center [348, 189] width 57 height 15
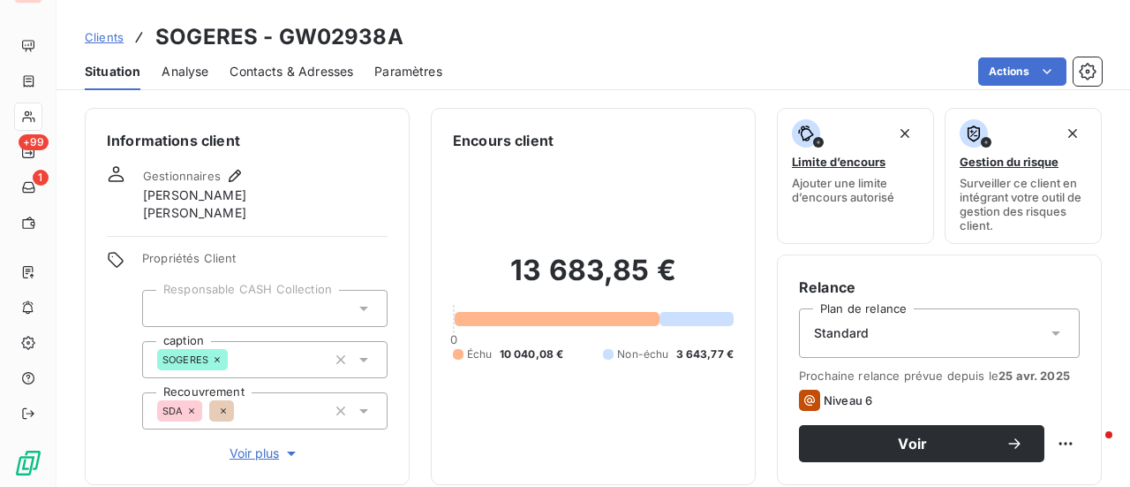
scroll to position [353, 0]
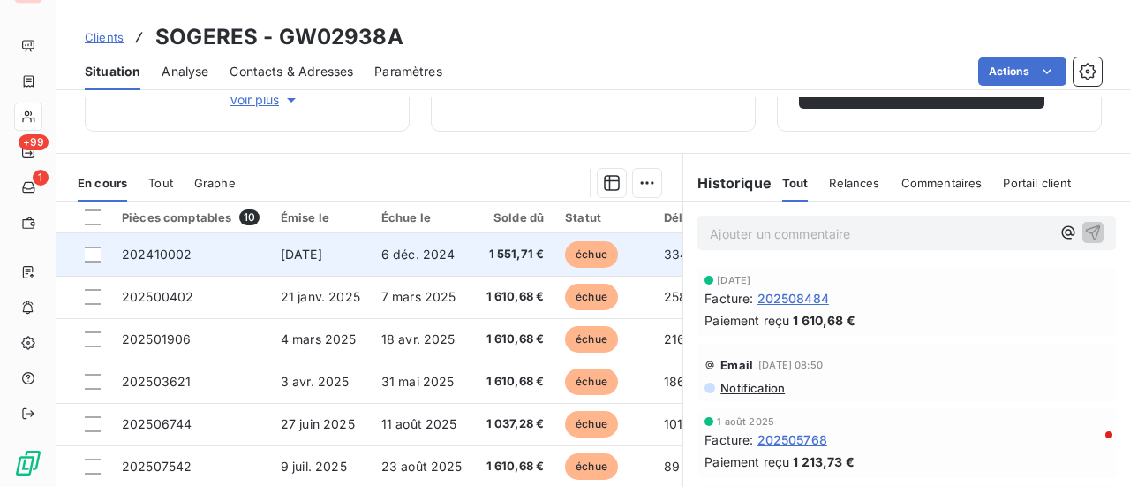
click at [594, 252] on span "échue" at bounding box center [591, 254] width 53 height 26
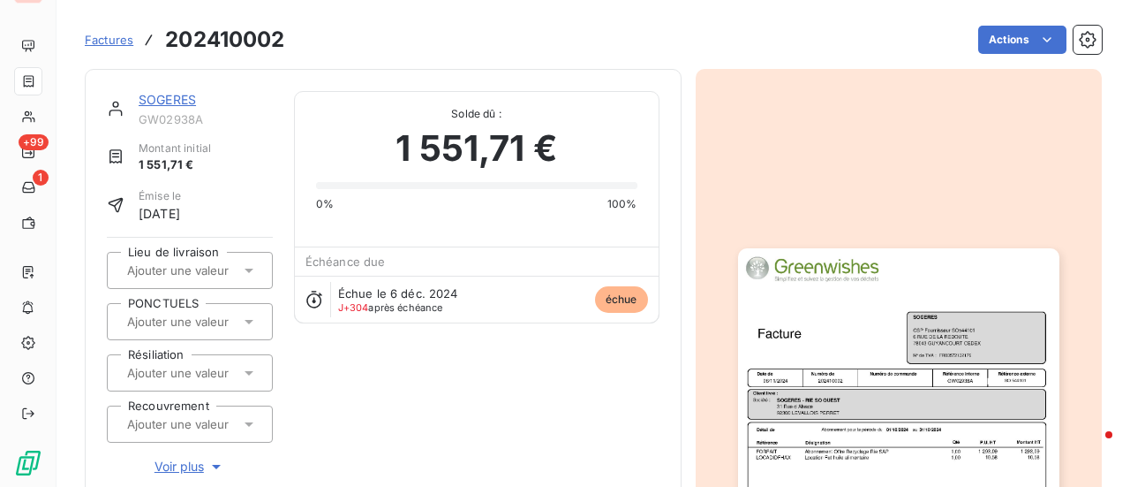
click at [920, 336] on img "button" at bounding box center [898, 475] width 321 height 454
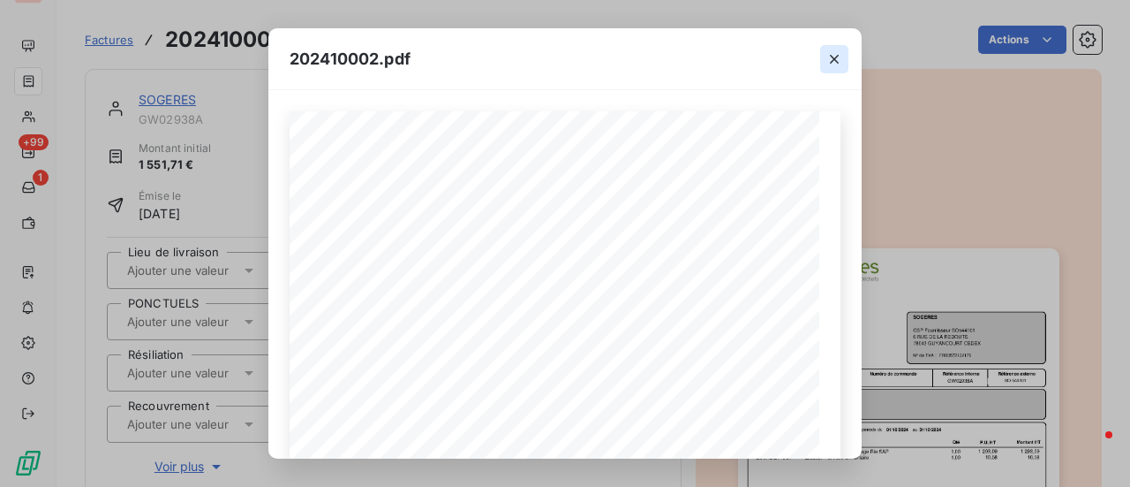
click at [839, 62] on icon "button" at bounding box center [835, 59] width 18 height 18
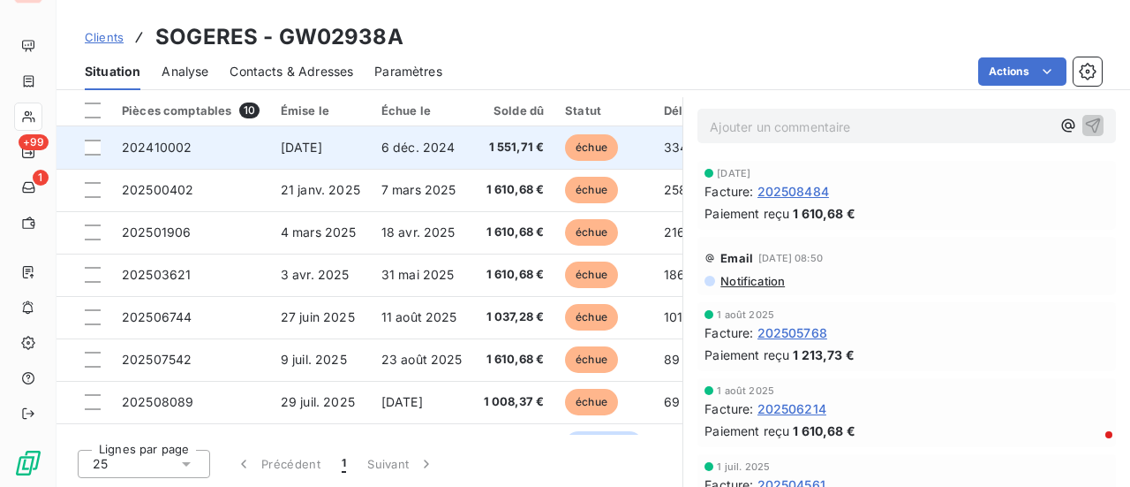
click at [322, 151] on span "[DATE]" at bounding box center [301, 147] width 41 height 15
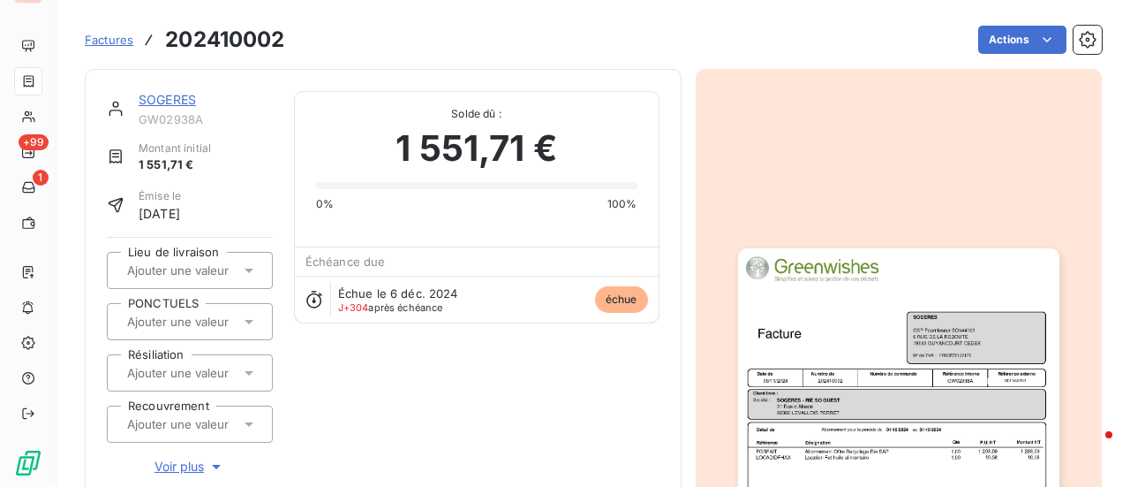
click at [826, 345] on img "button" at bounding box center [898, 475] width 321 height 454
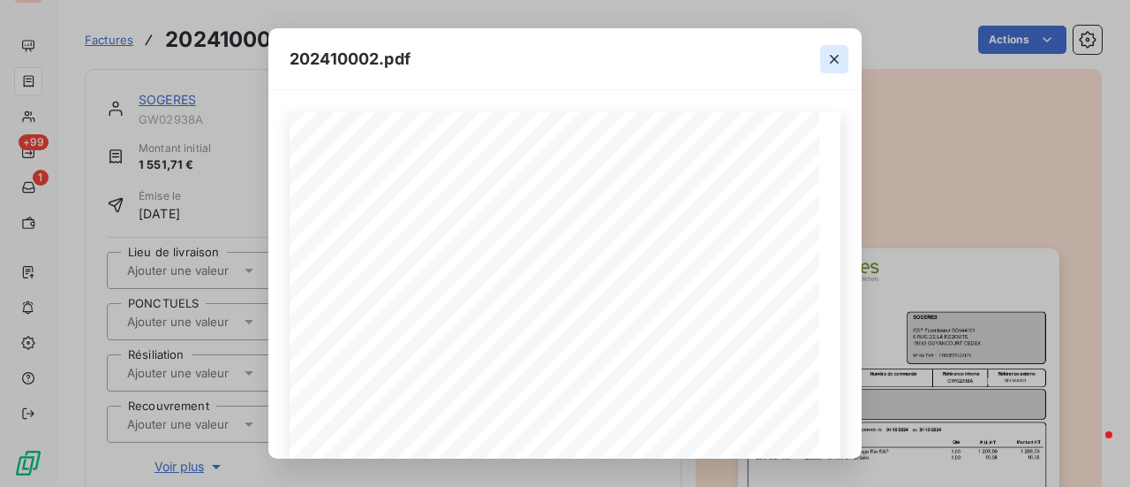
click at [836, 54] on icon "button" at bounding box center [835, 59] width 18 height 18
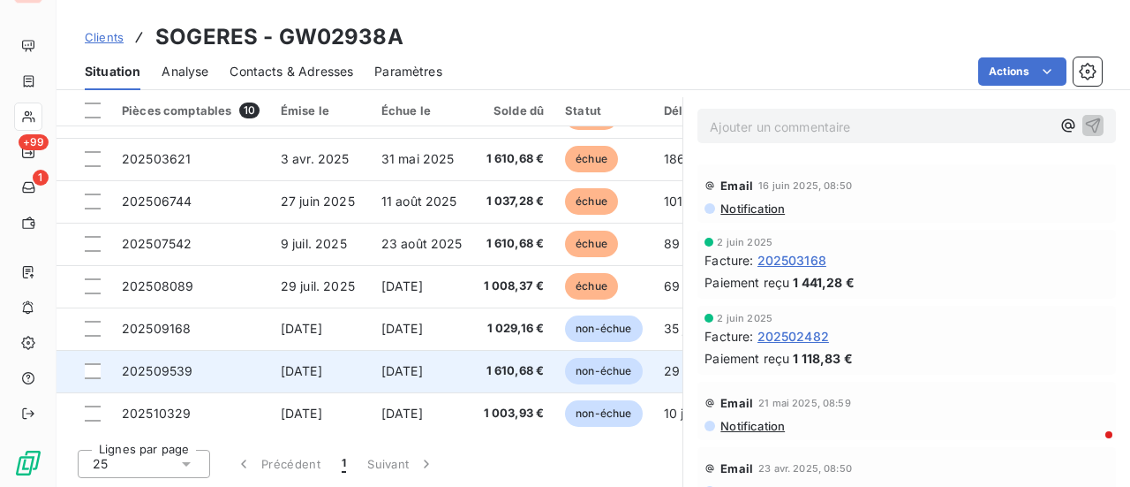
scroll to position [122, 0]
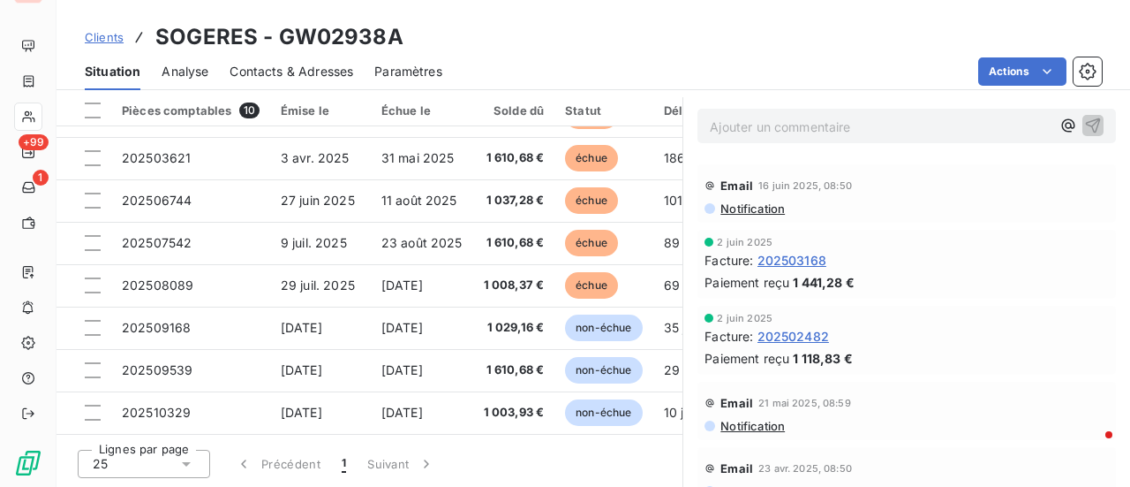
click at [795, 259] on span "202503168" at bounding box center [792, 260] width 69 height 19
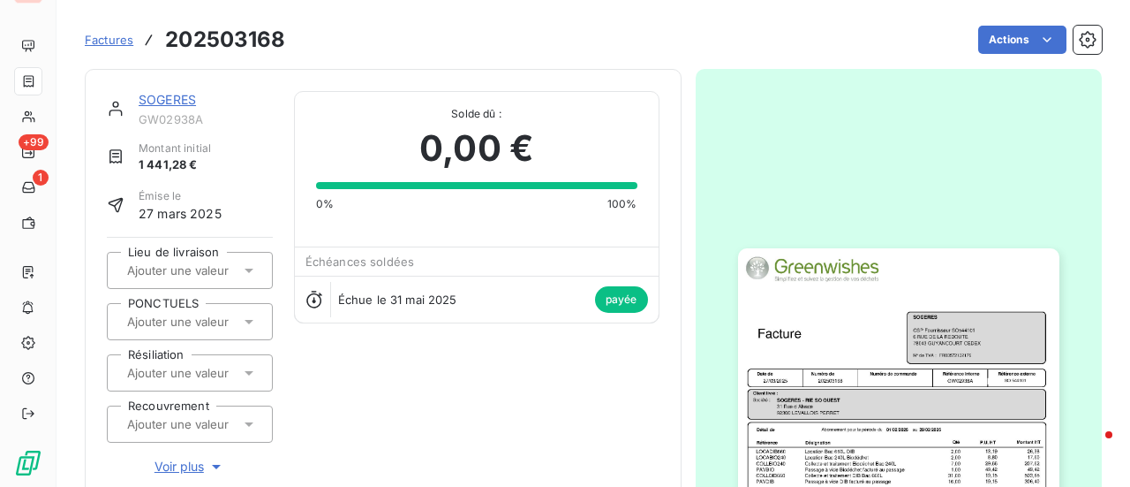
click at [874, 350] on img "button" at bounding box center [898, 475] width 321 height 454
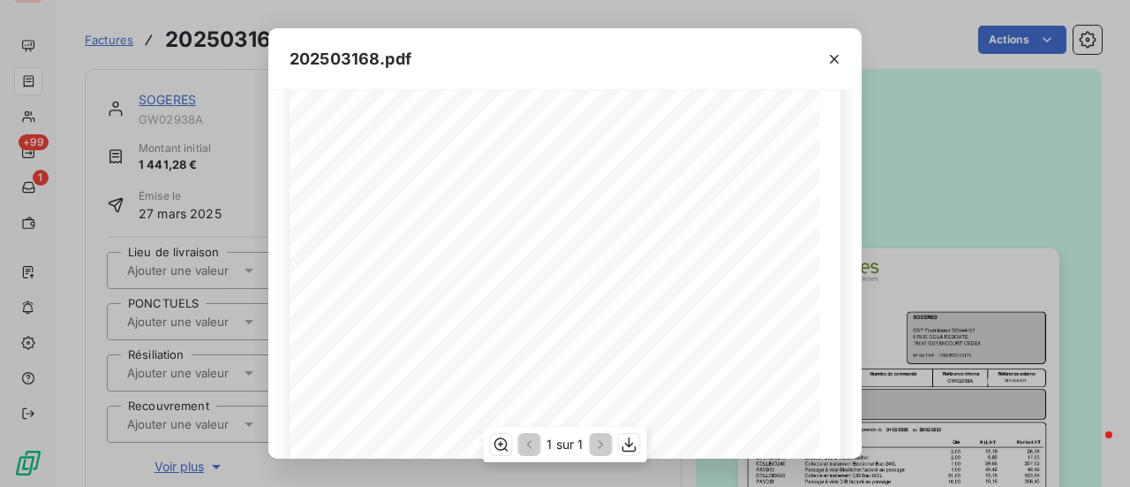
scroll to position [88, 0]
click at [839, 61] on icon "button" at bounding box center [835, 59] width 18 height 18
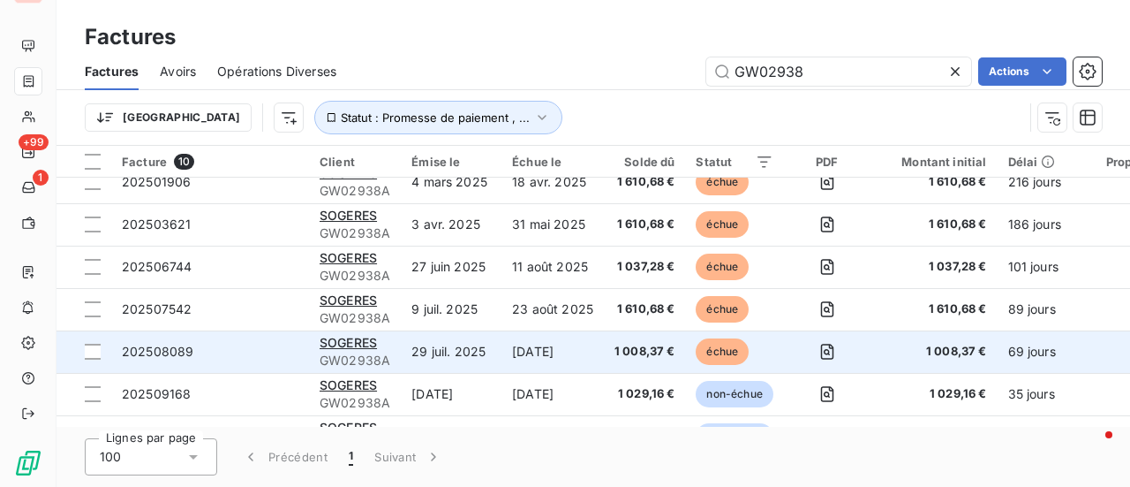
scroll to position [182, 0]
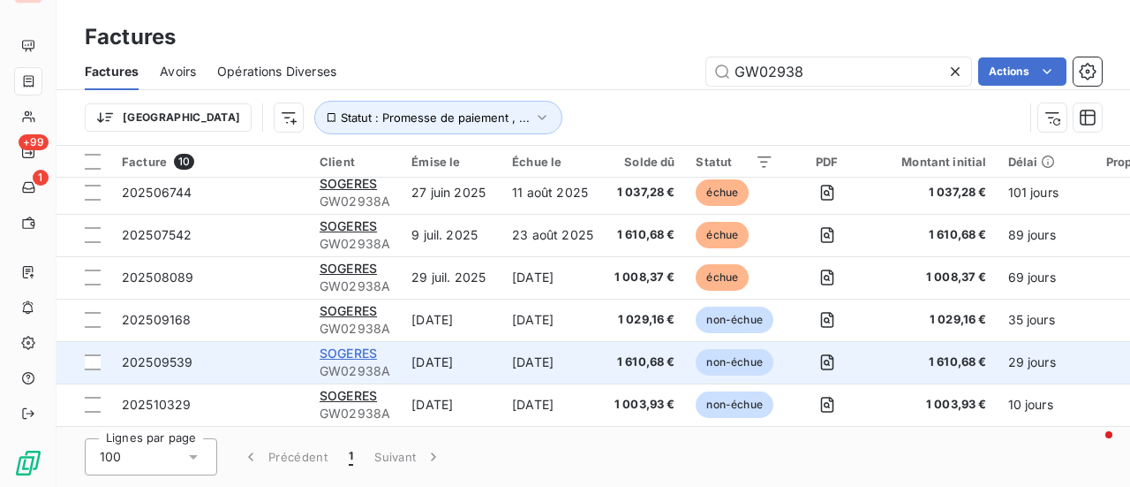
click at [373, 345] on span "SOGERES" at bounding box center [348, 352] width 57 height 15
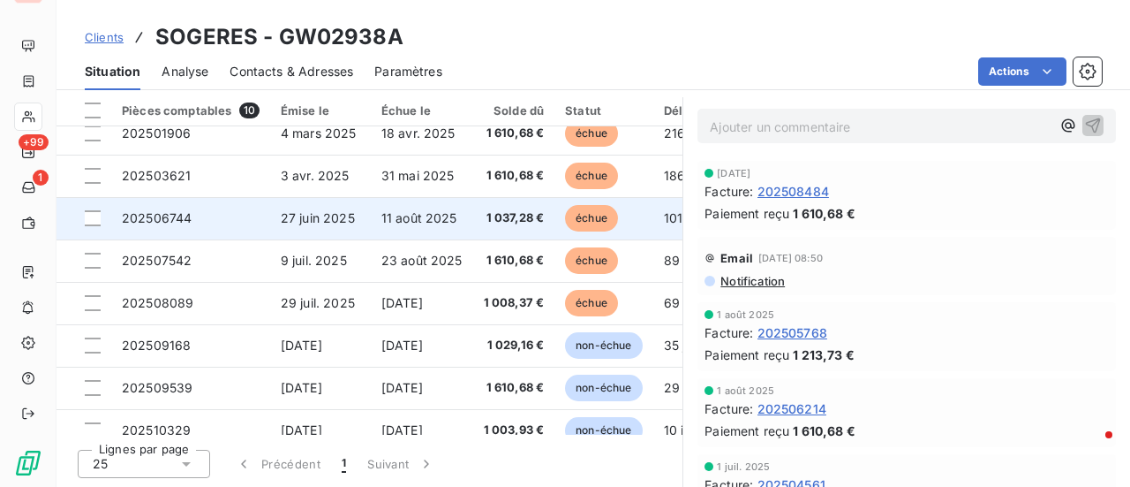
scroll to position [122, 0]
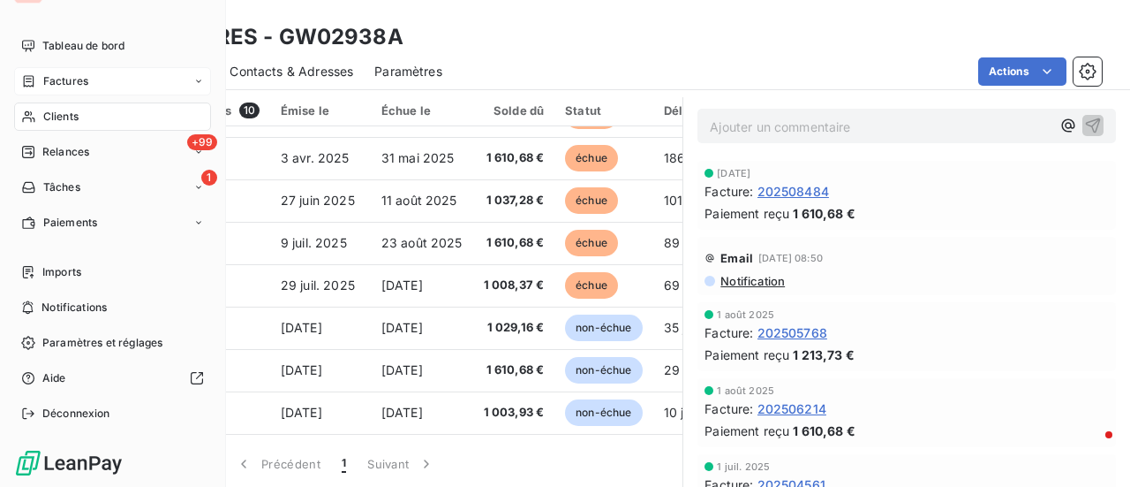
click at [88, 74] on div "Factures" at bounding box center [112, 81] width 197 height 28
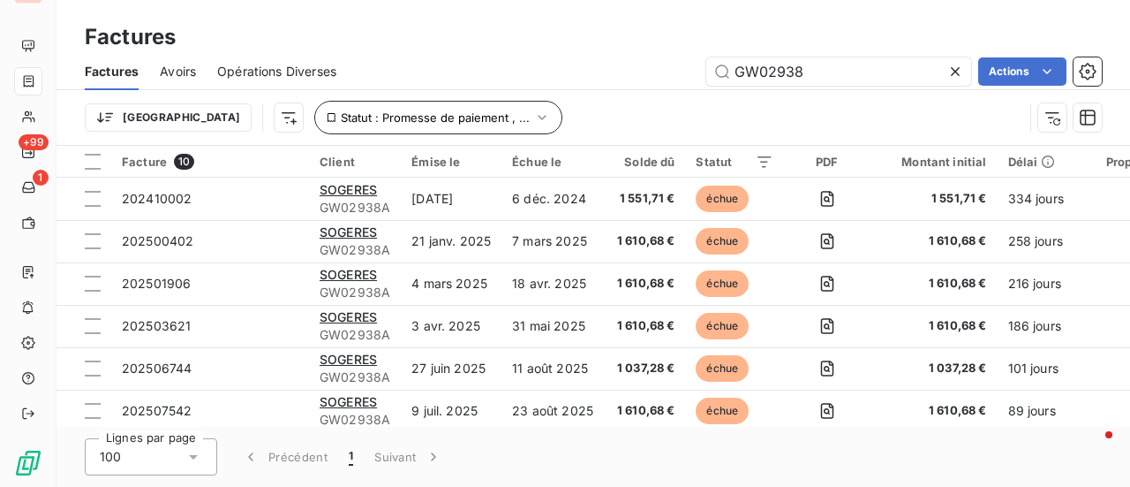
drag, startPoint x: 828, startPoint y: 66, endPoint x: 350, endPoint y: 110, distance: 480.6
click at [351, 109] on div "Factures Avoirs Opérations Diverses GW02938 Actions Trier Statut : Promesse de …" at bounding box center [594, 99] width 1074 height 92
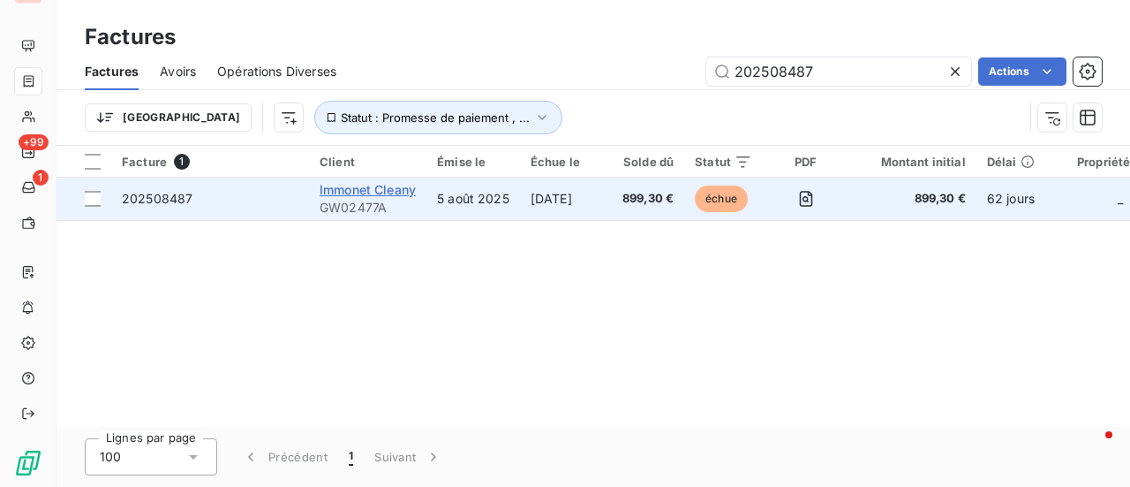
type input "202508487"
click at [389, 195] on span "Immonet Cleany" at bounding box center [368, 189] width 96 height 15
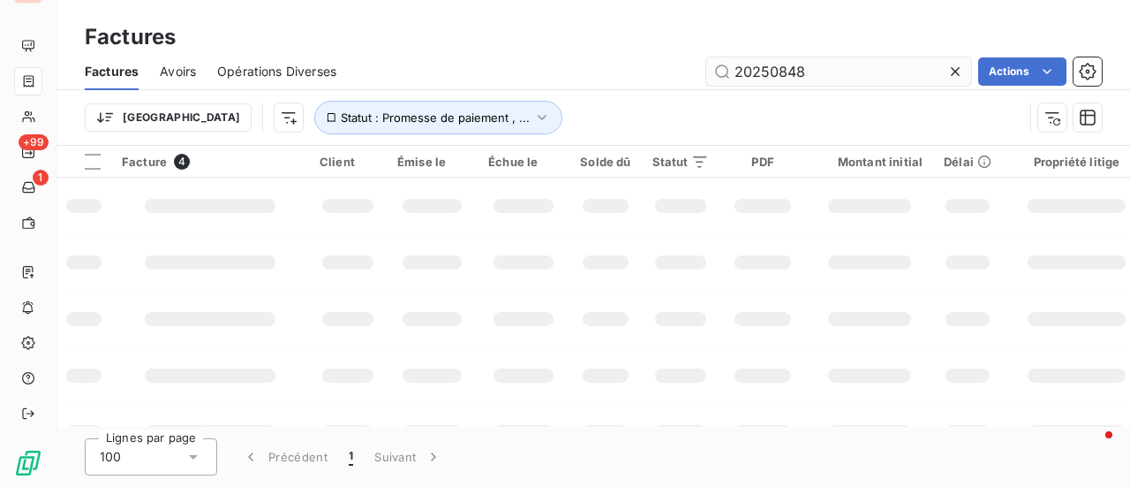
type input "202508484"
drag, startPoint x: 736, startPoint y: 69, endPoint x: 729, endPoint y: 82, distance: 15.0
click at [736, 69] on input "202508484" at bounding box center [838, 71] width 265 height 28
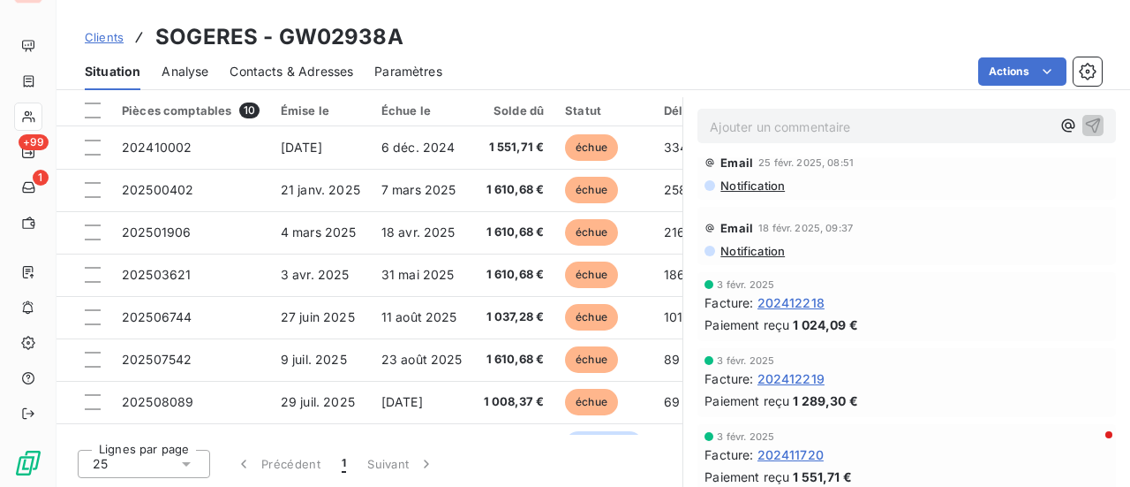
click at [320, 69] on span "Contacts & Adresses" at bounding box center [292, 72] width 124 height 18
